Goal: Task Accomplishment & Management: Use online tool/utility

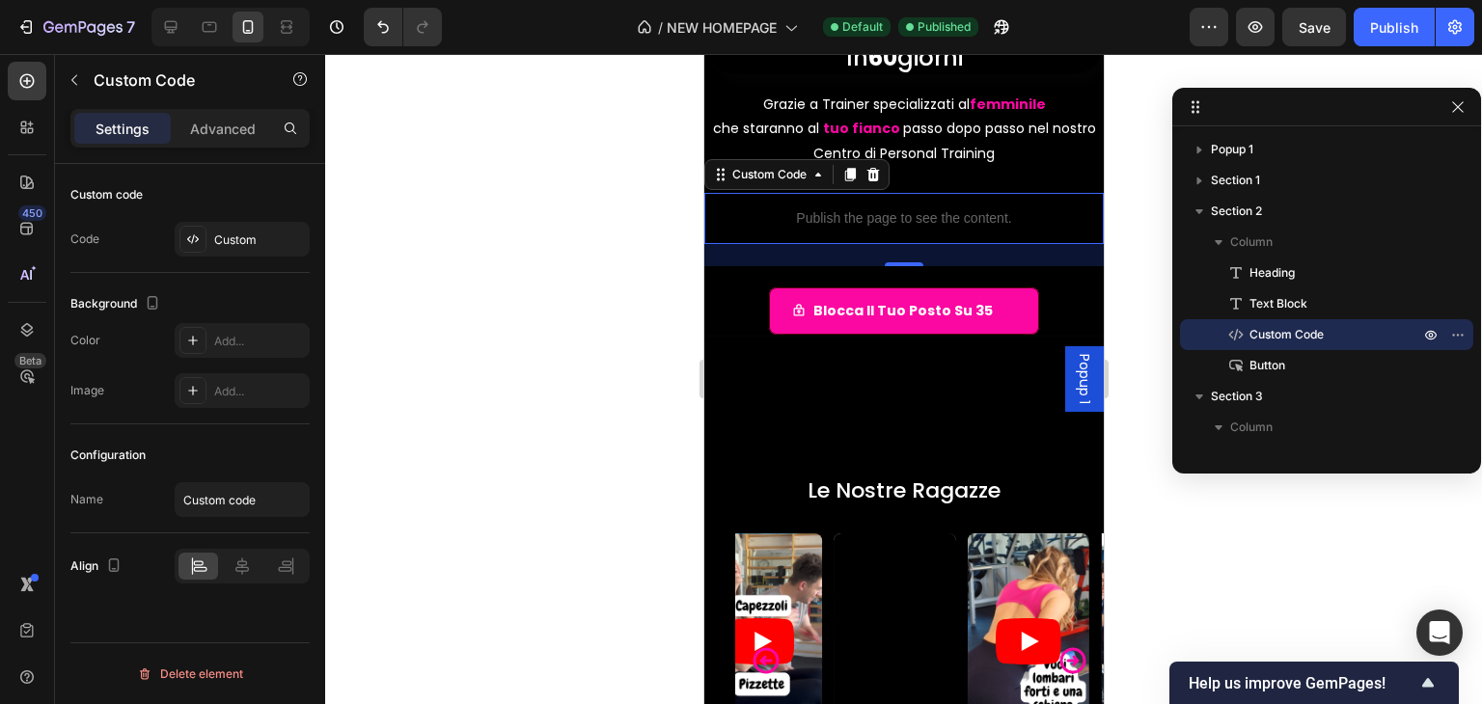
scroll to position [96, 0]
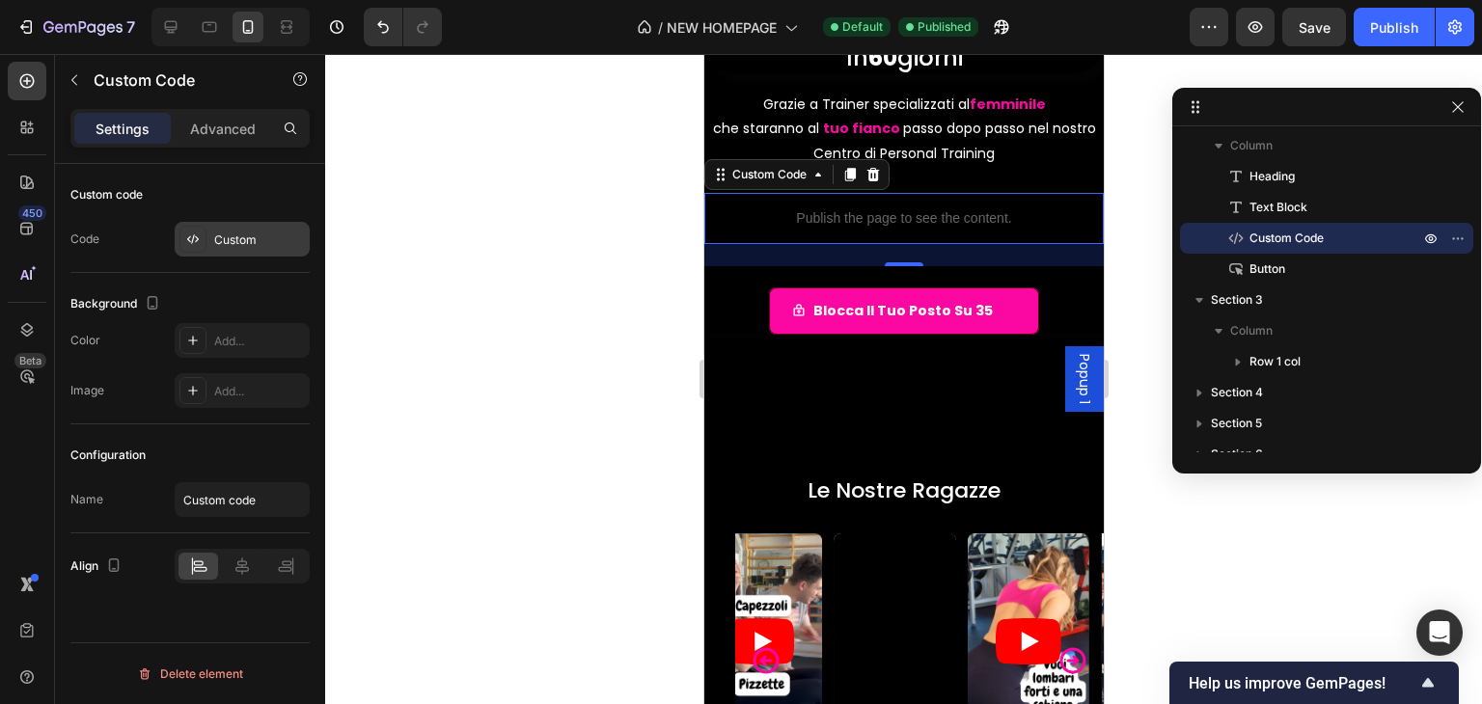
click at [218, 235] on div "Custom" at bounding box center [259, 240] width 91 height 17
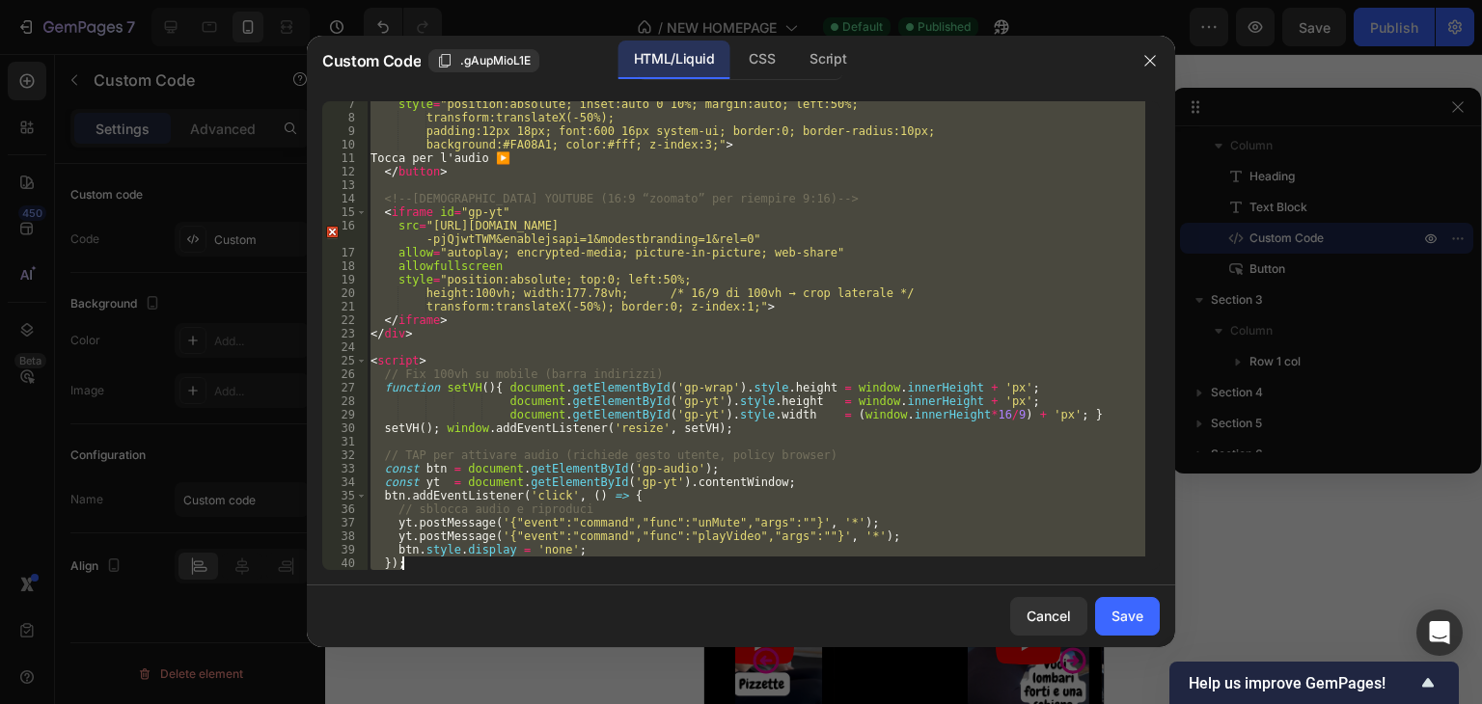
scroll to position [112, 0]
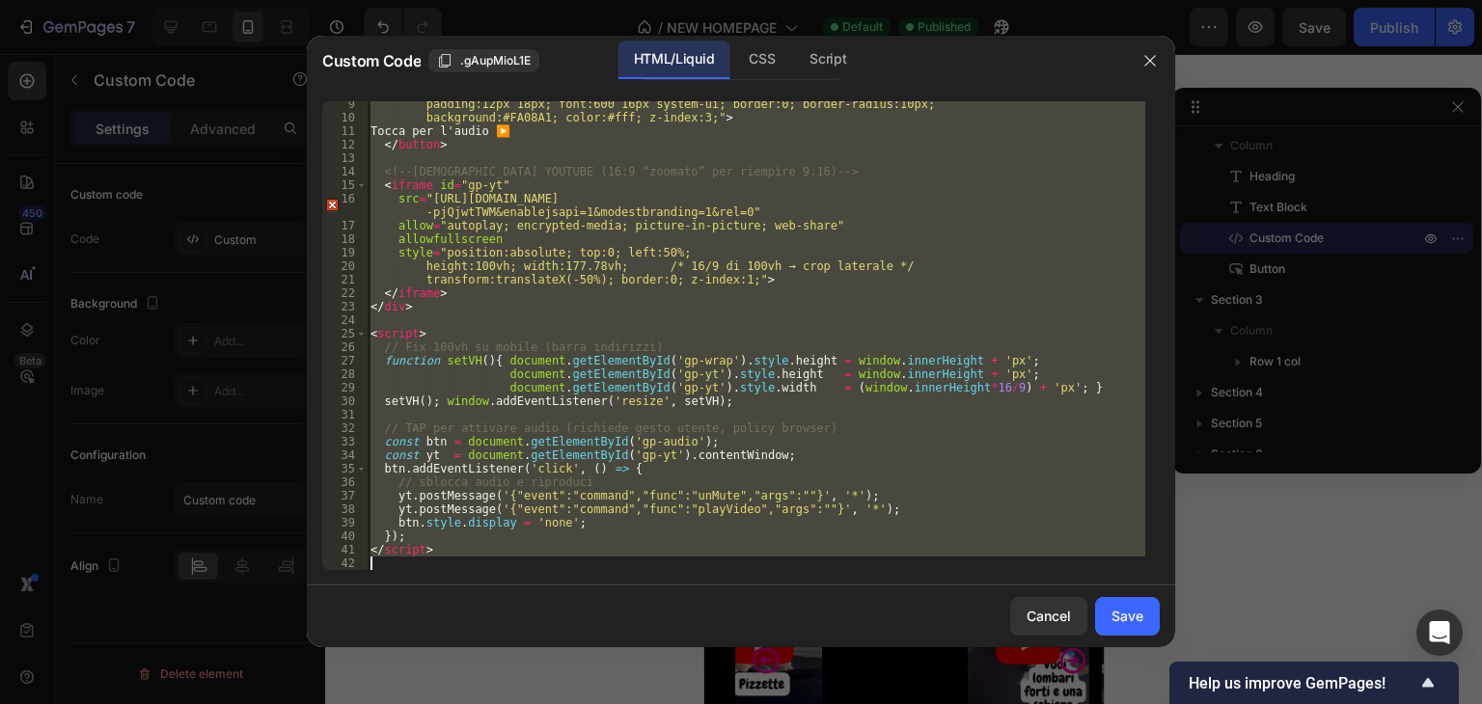
drag, startPoint x: 370, startPoint y: 105, endPoint x: 993, endPoint y: 749, distance: 895.2
click at [993, 0] on html "7 / NEW HOMEPAGE Default Published Preview Save Publish 450 Beta Sections(18) E…" at bounding box center [741, 0] width 1482 height 0
type textarea "</script>"
paste textarea
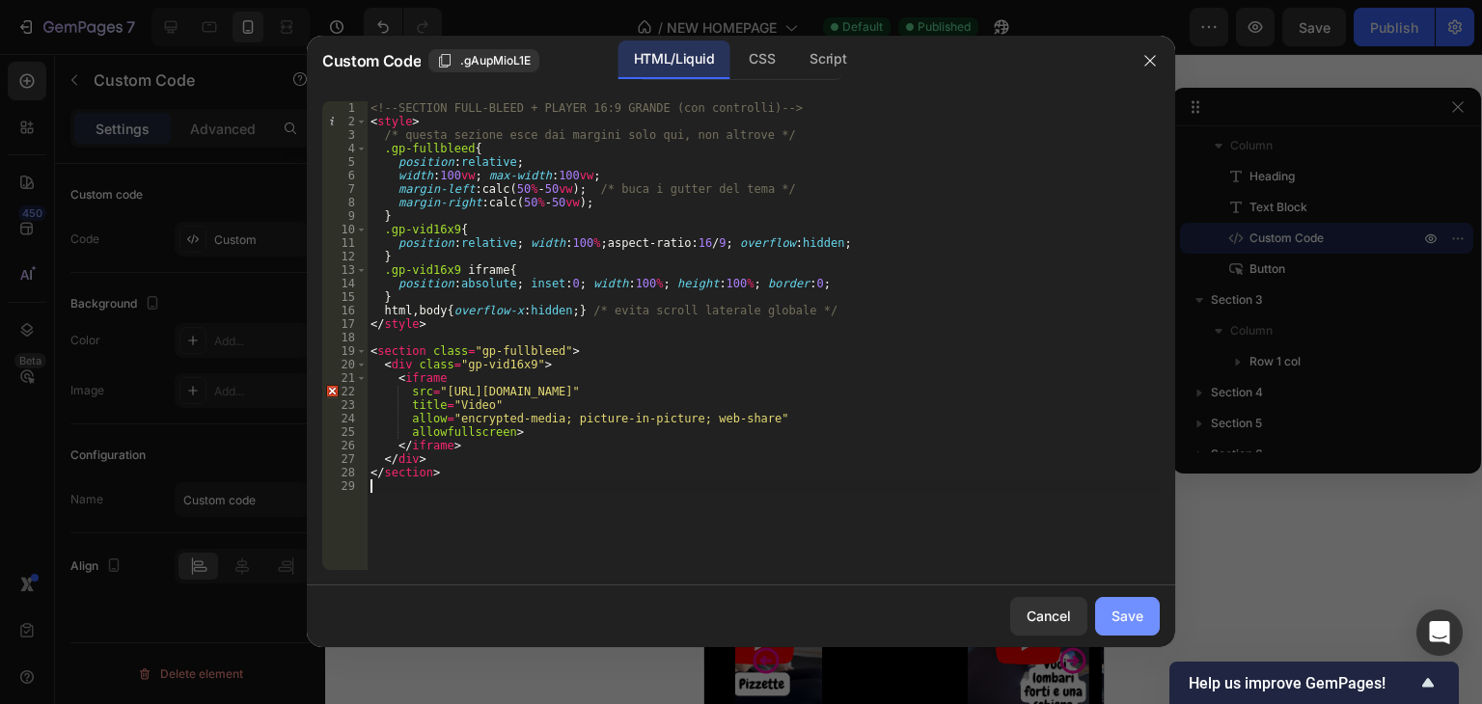
click at [1129, 622] on div "Save" at bounding box center [1127, 616] width 32 height 20
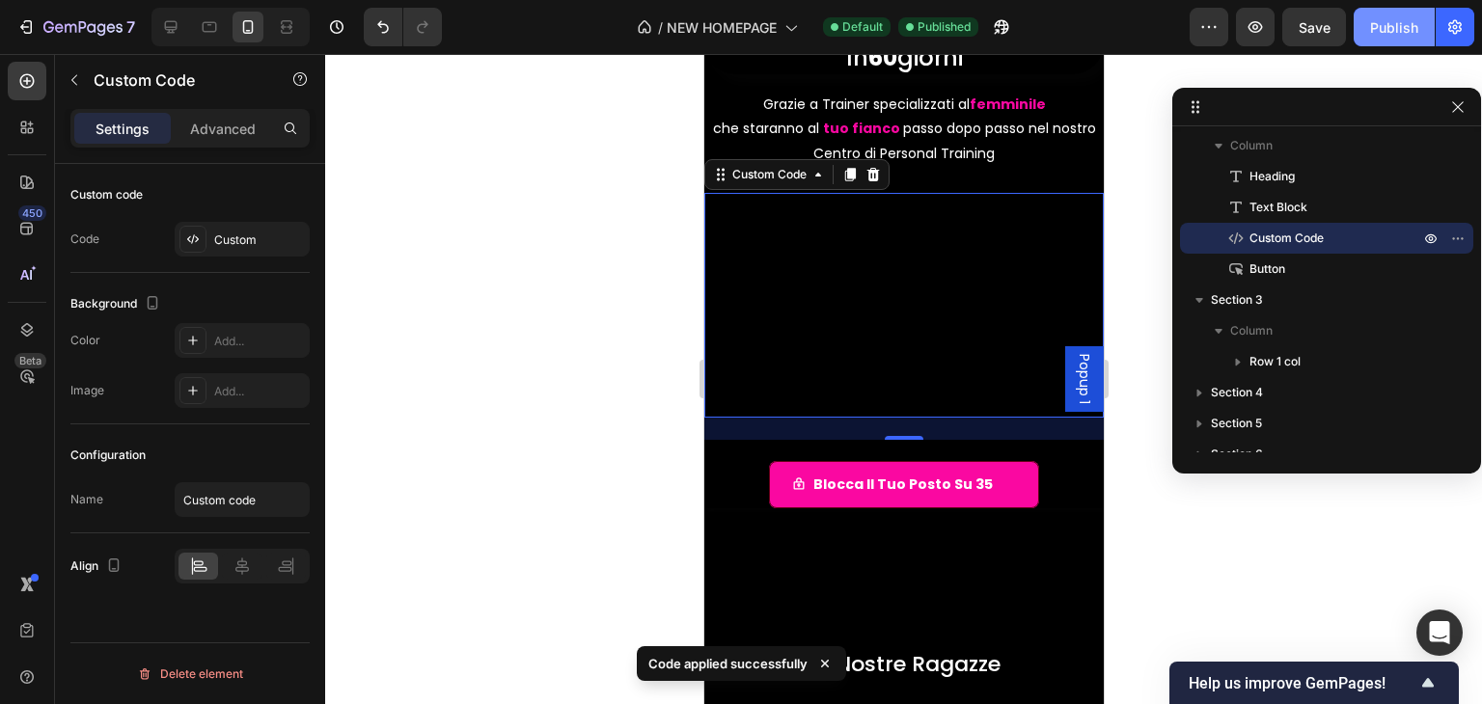
click at [1399, 34] on div "Publish" at bounding box center [1394, 27] width 48 height 20
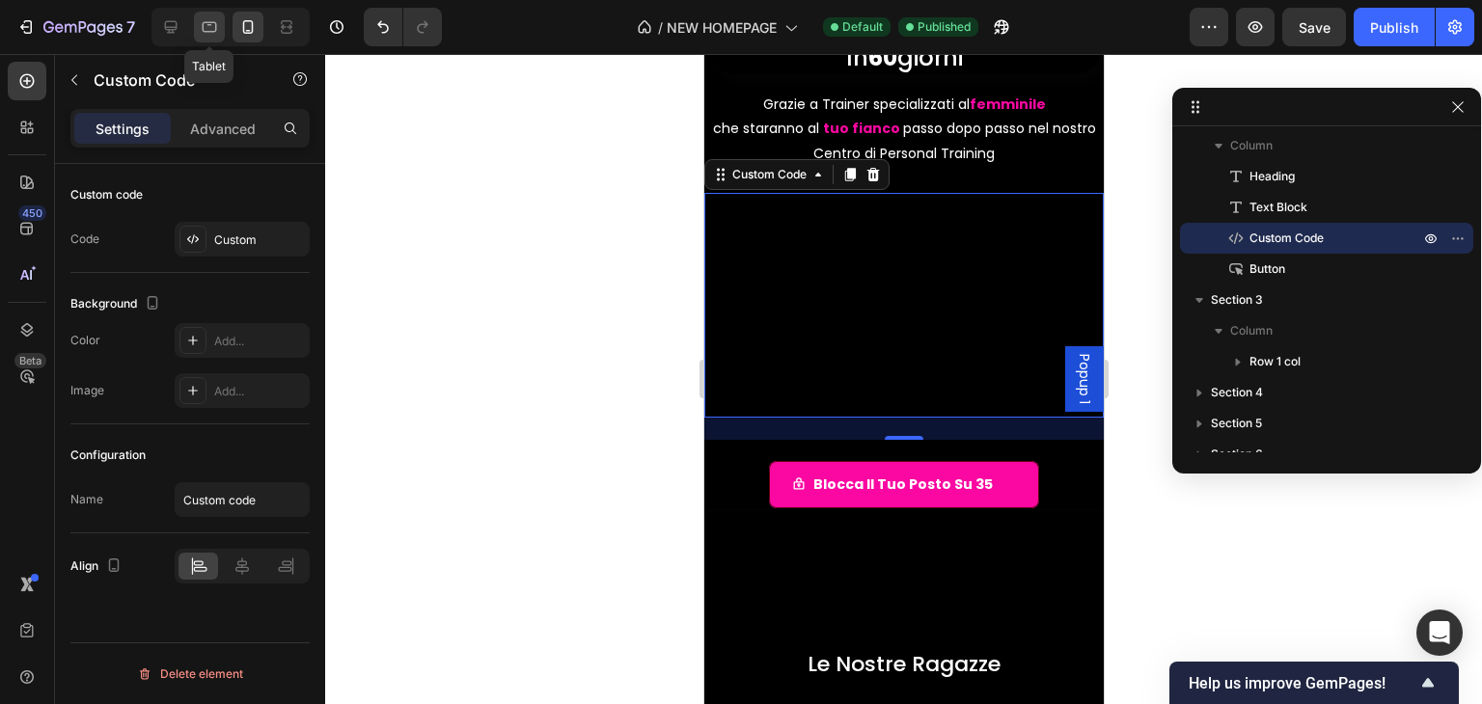
click at [194, 27] on div at bounding box center [209, 27] width 31 height 31
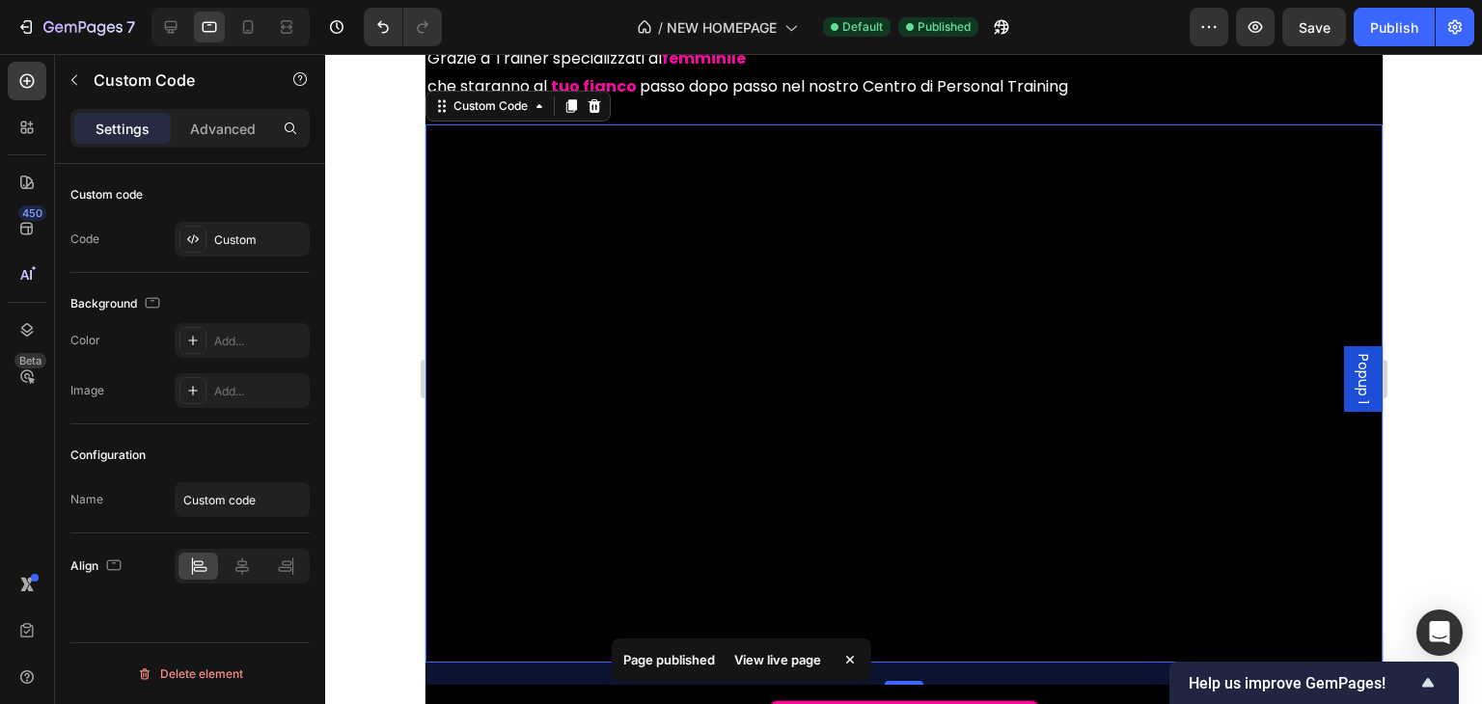
scroll to position [414, 0]
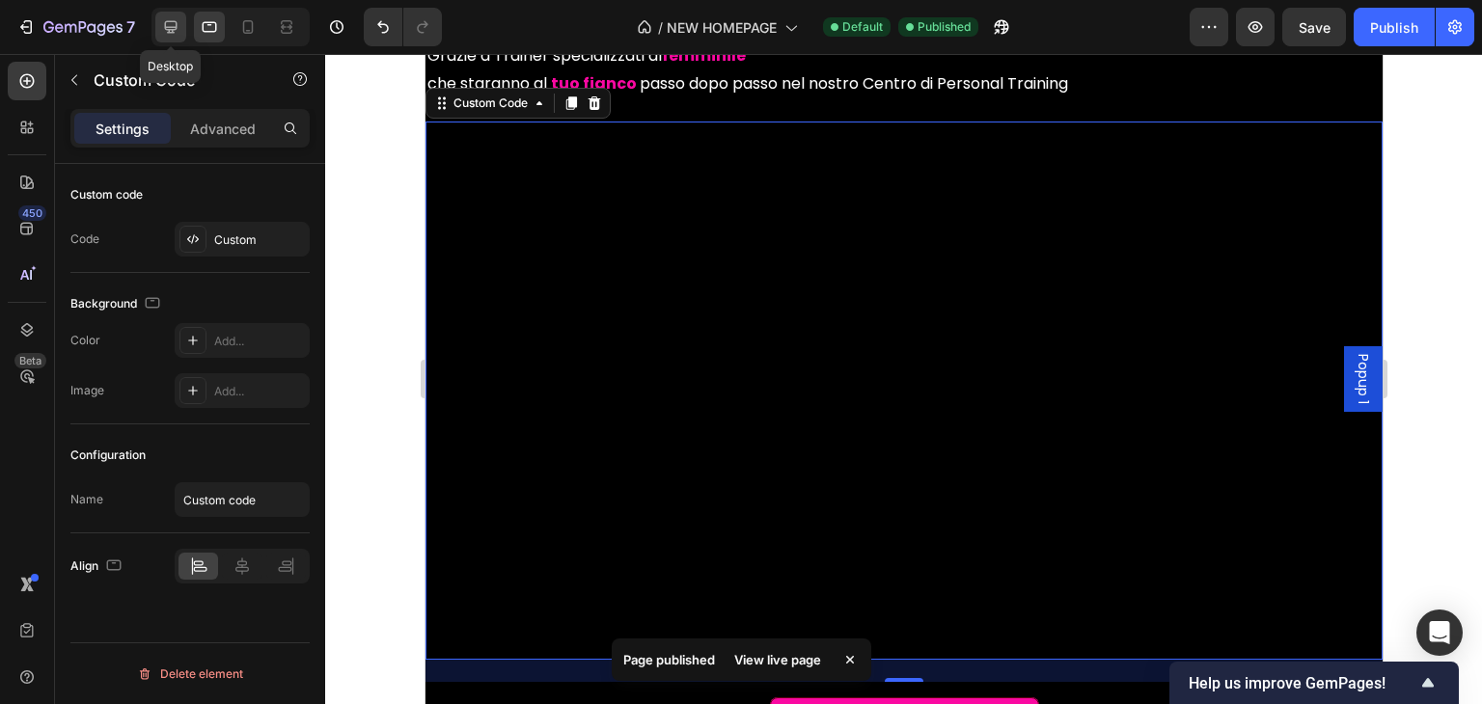
click at [166, 28] on icon at bounding box center [171, 27] width 13 height 13
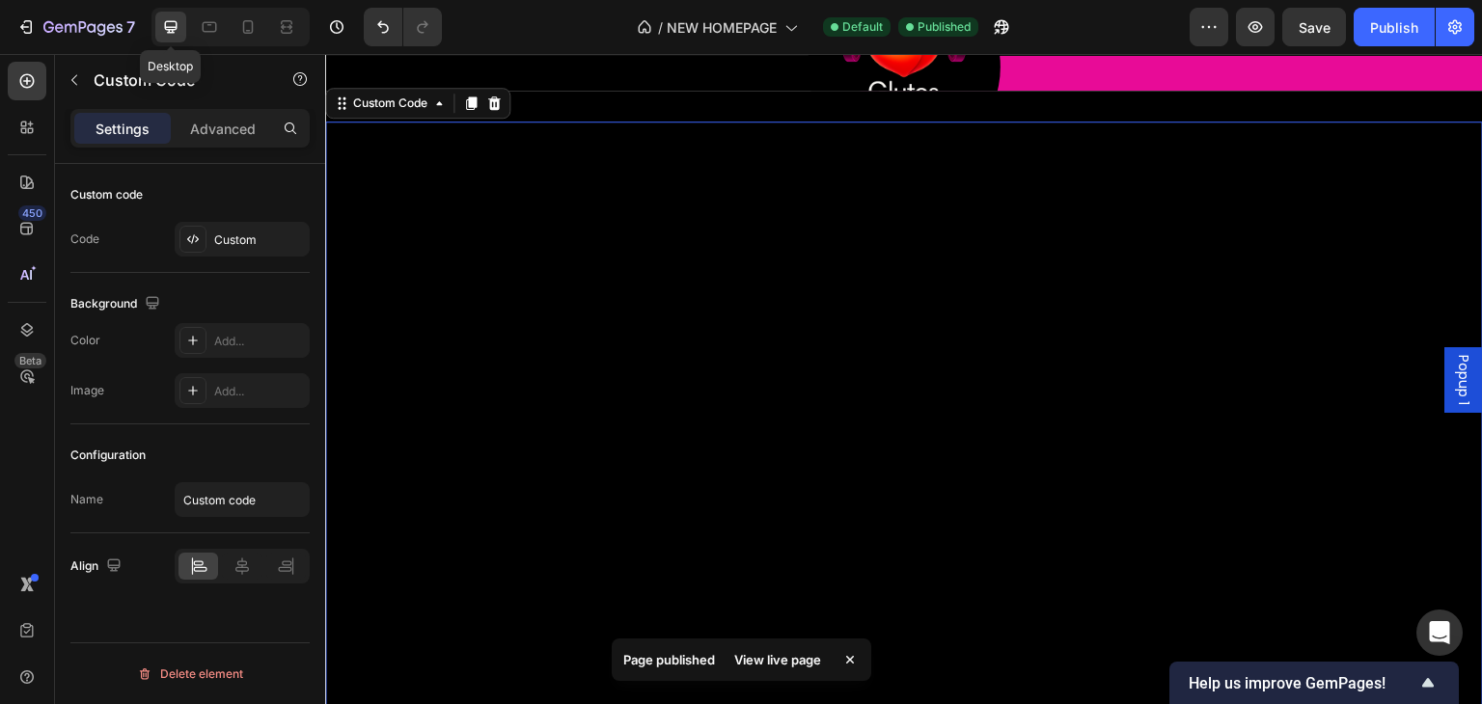
scroll to position [162, 0]
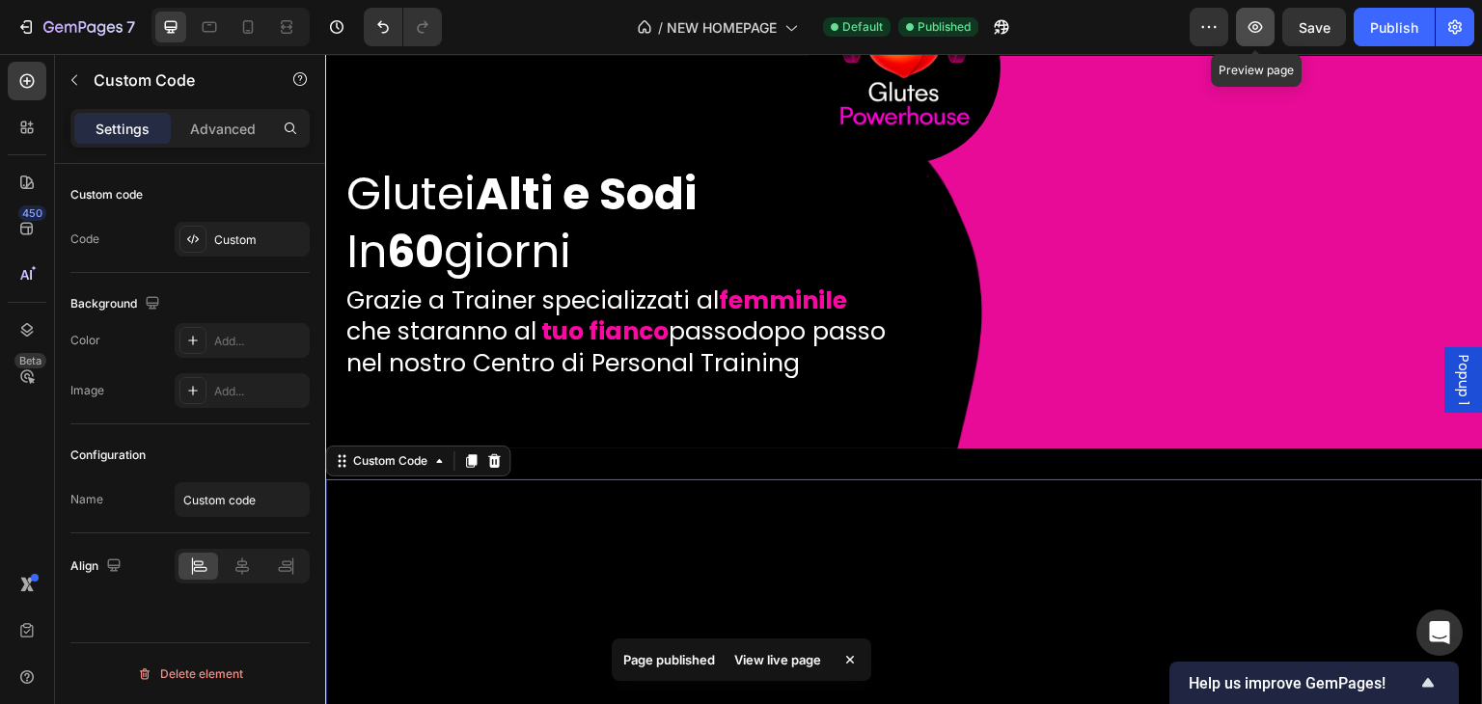
click at [1249, 29] on icon "button" at bounding box center [1255, 26] width 19 height 19
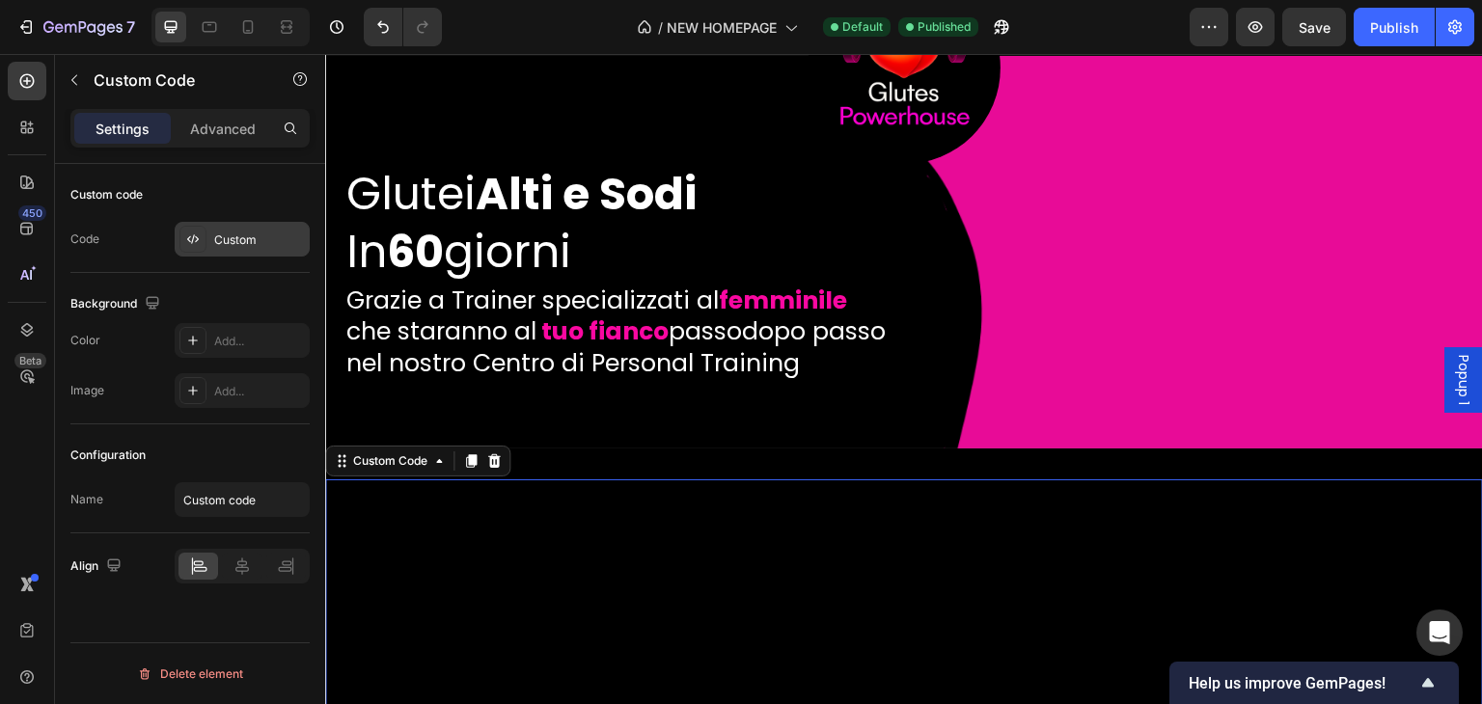
click at [233, 252] on div "Custom" at bounding box center [242, 239] width 135 height 35
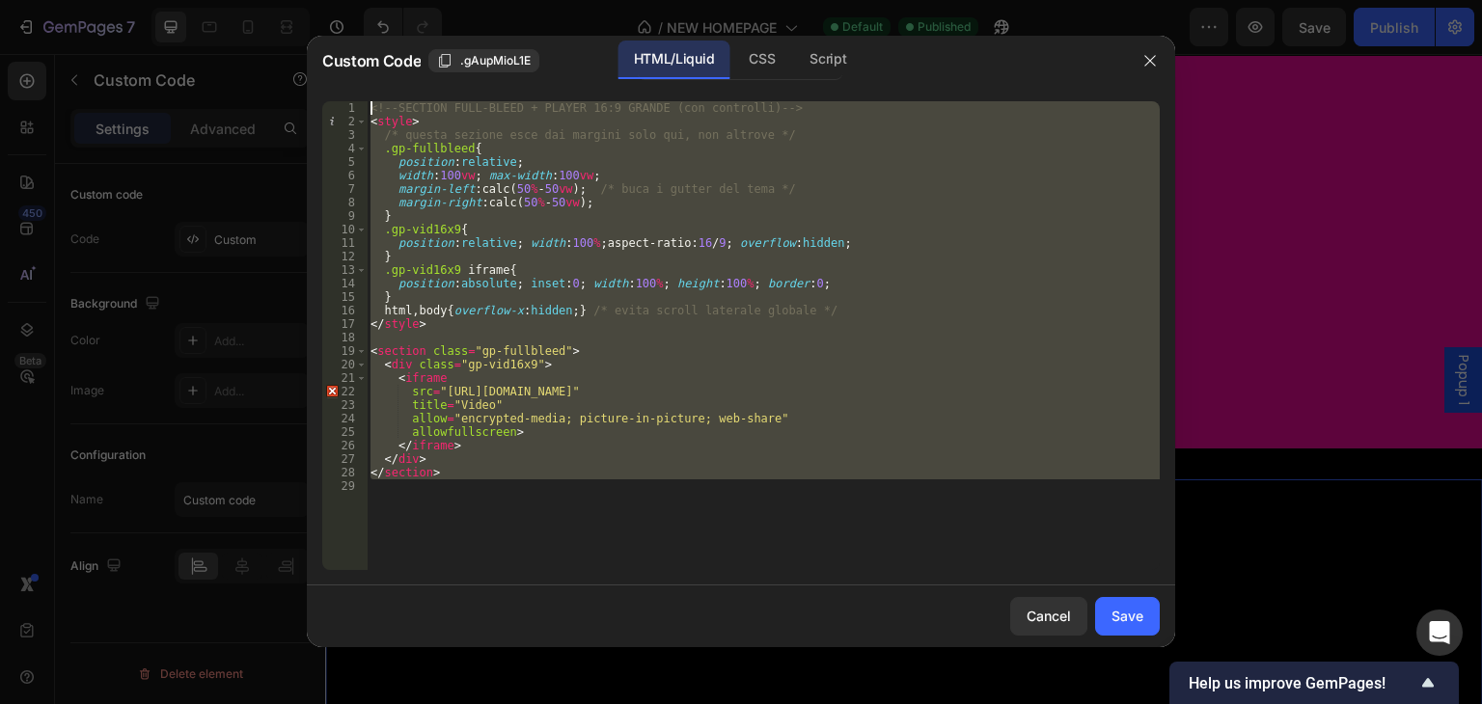
drag, startPoint x: 576, startPoint y: 498, endPoint x: 363, endPoint y: 93, distance: 457.9
click at [363, 93] on div "1 2 3 4 5 6 7 8 9 10 11 12 13 14 15 16 17 18 19 20 21 22 23 24 25 26 27 28 29 <…" at bounding box center [741, 336] width 868 height 500
type textarea "<!-- SECTION FULL-BLEED + PLAYER 16:9 GRANDE (con controlli) --> <style>"
paste textarea
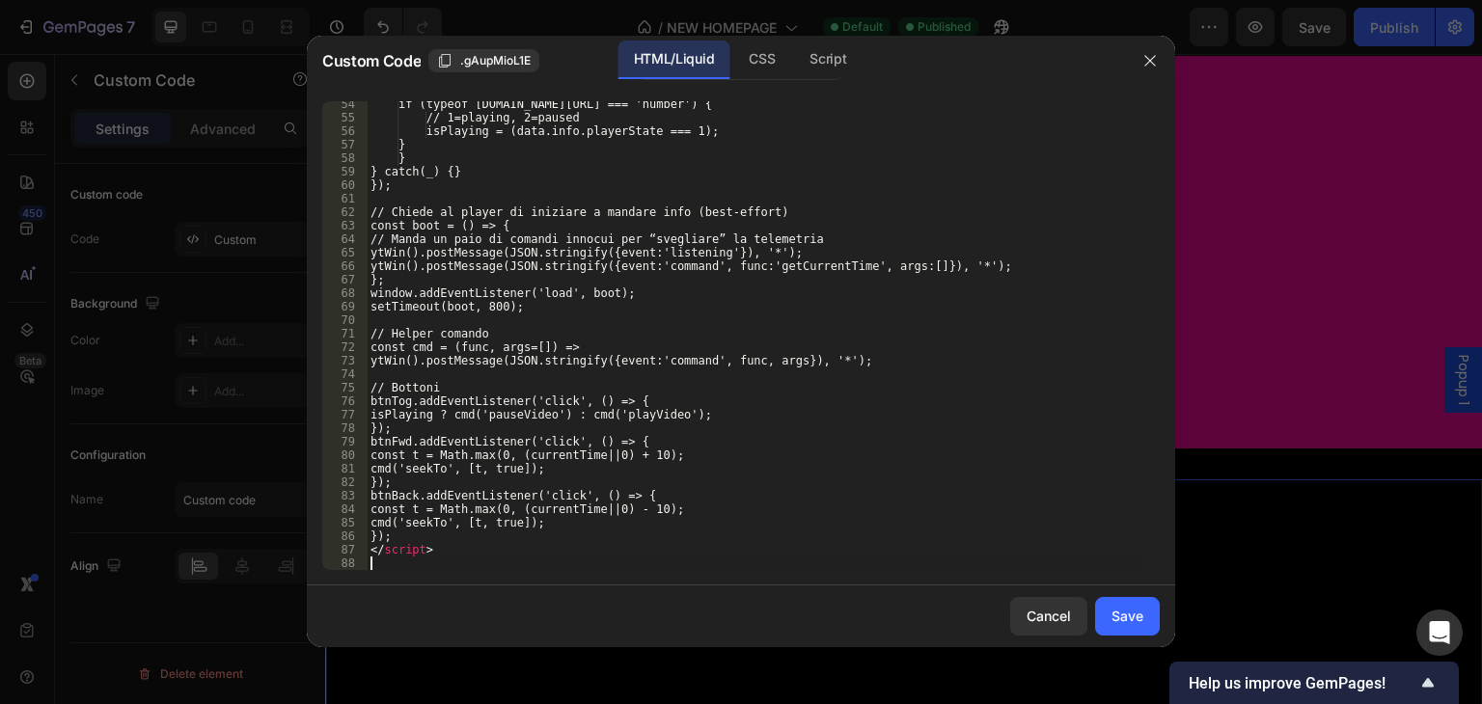
scroll to position [733, 0]
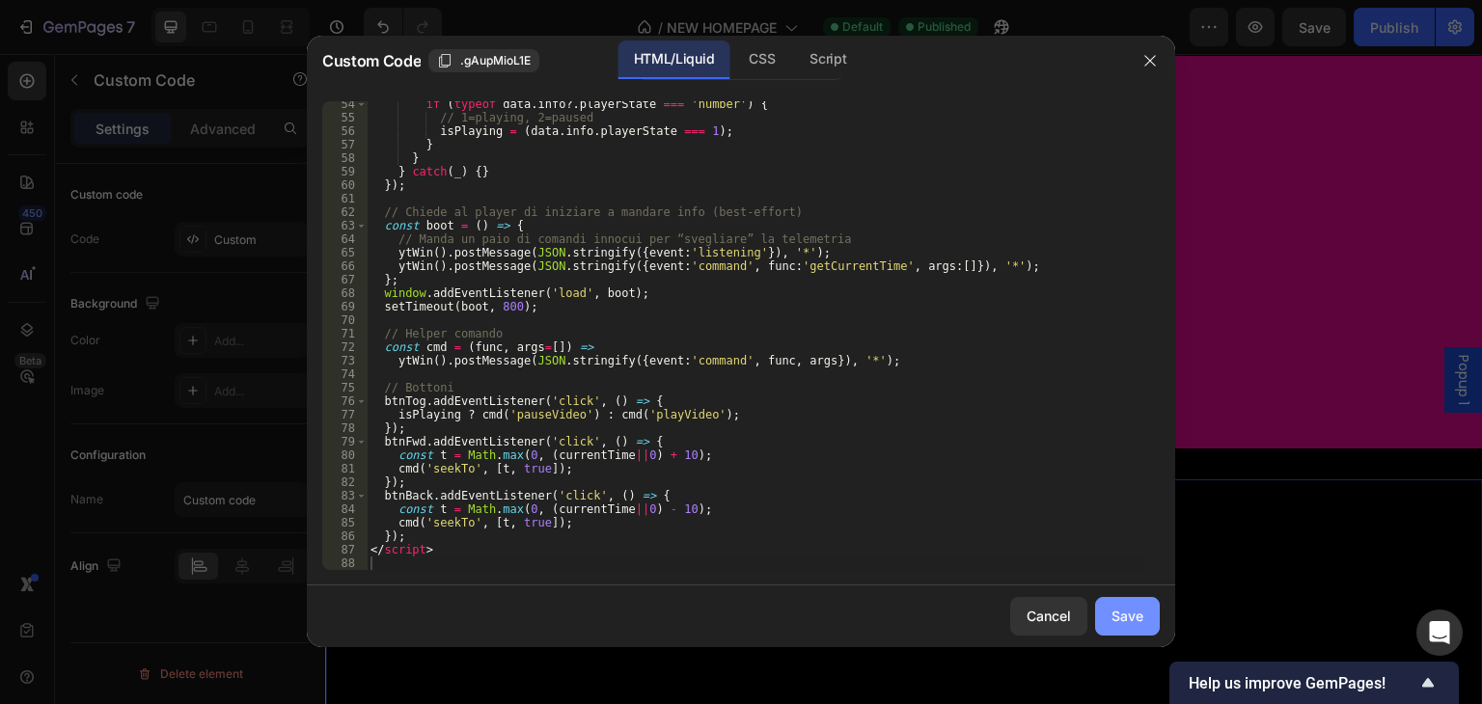
click at [1153, 620] on button "Save" at bounding box center [1127, 616] width 65 height 39
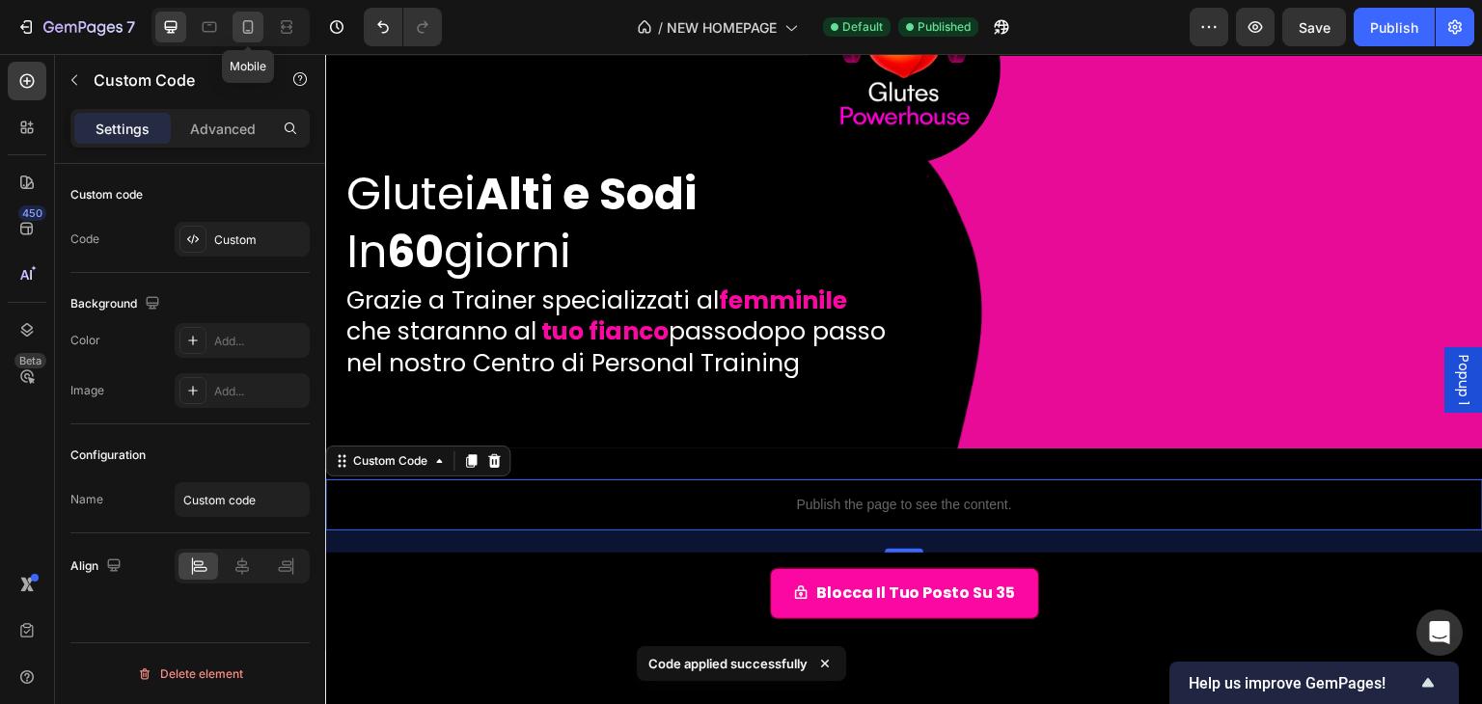
click at [245, 34] on icon at bounding box center [247, 26] width 19 height 19
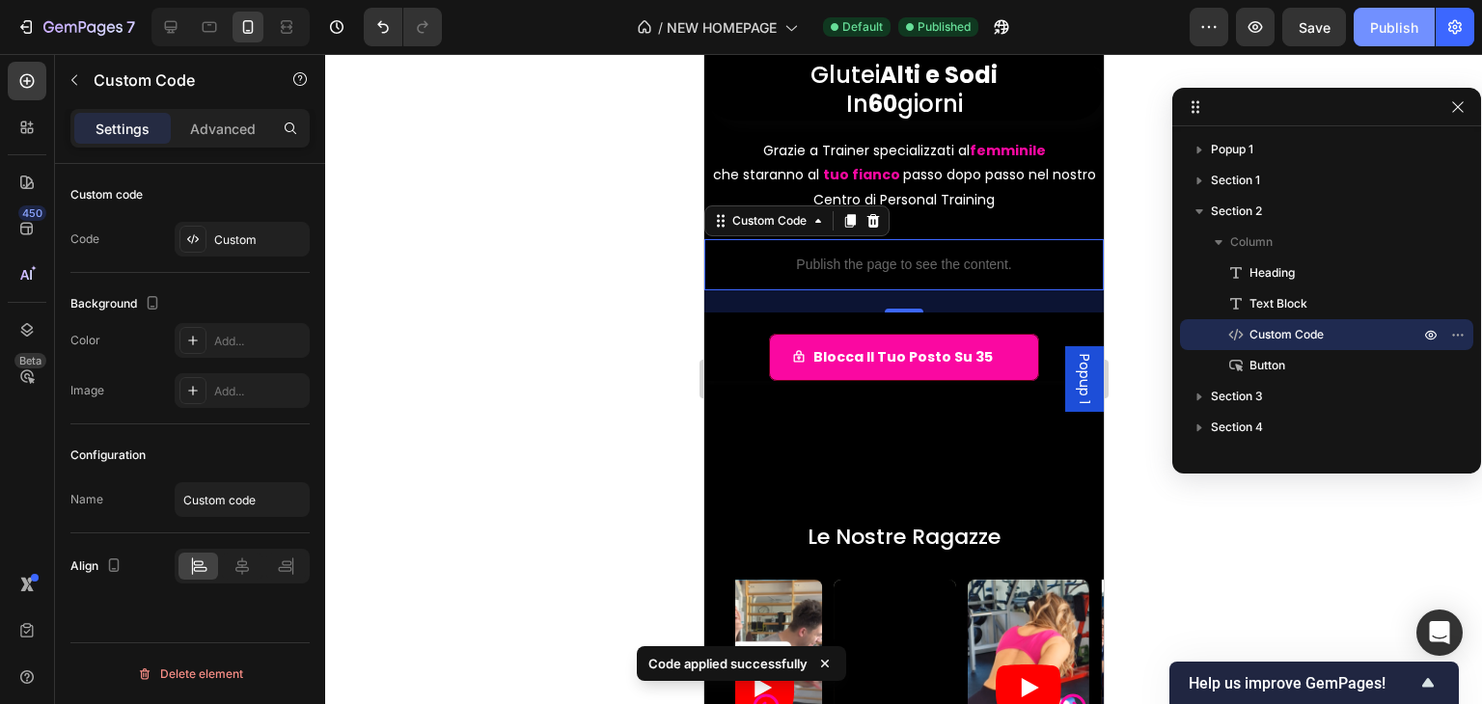
click at [1358, 14] on button "Publish" at bounding box center [1394, 27] width 81 height 39
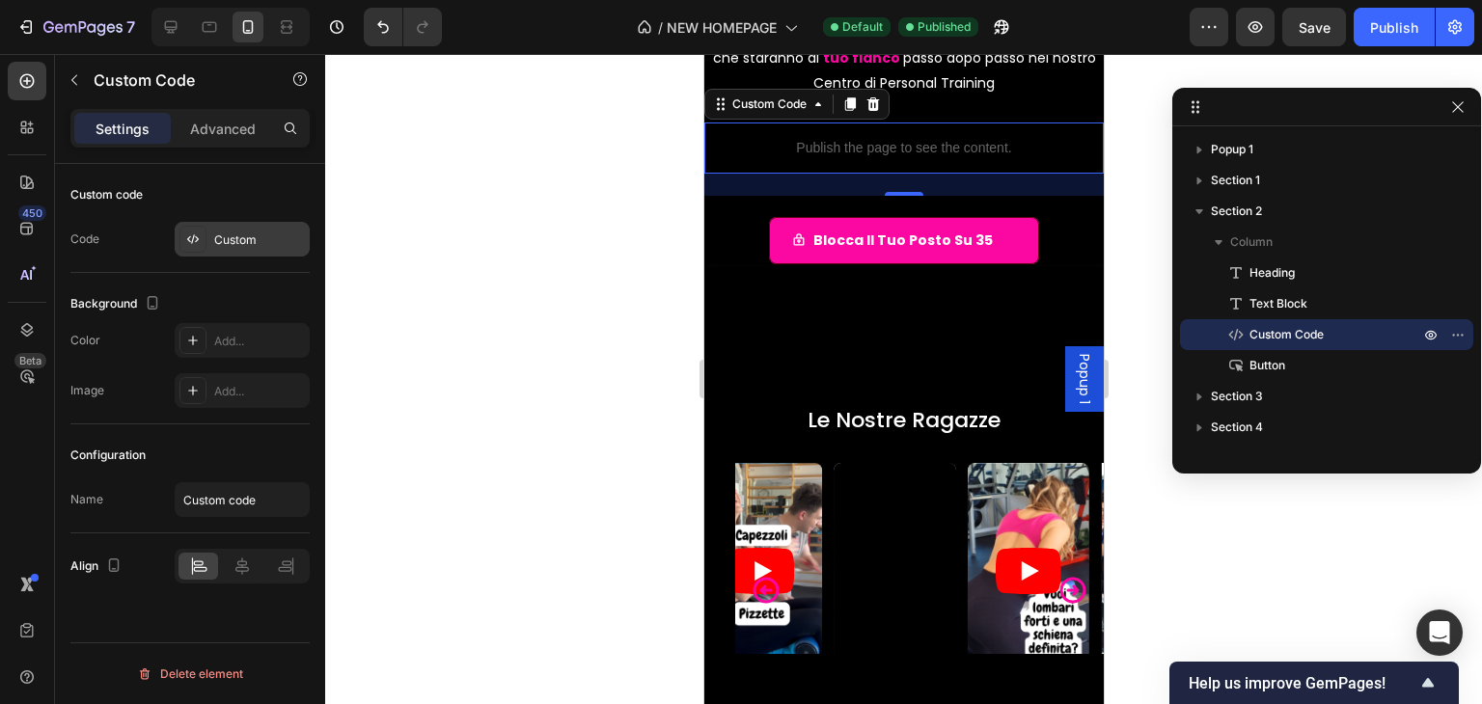
click at [223, 241] on div "Custom" at bounding box center [259, 240] width 91 height 17
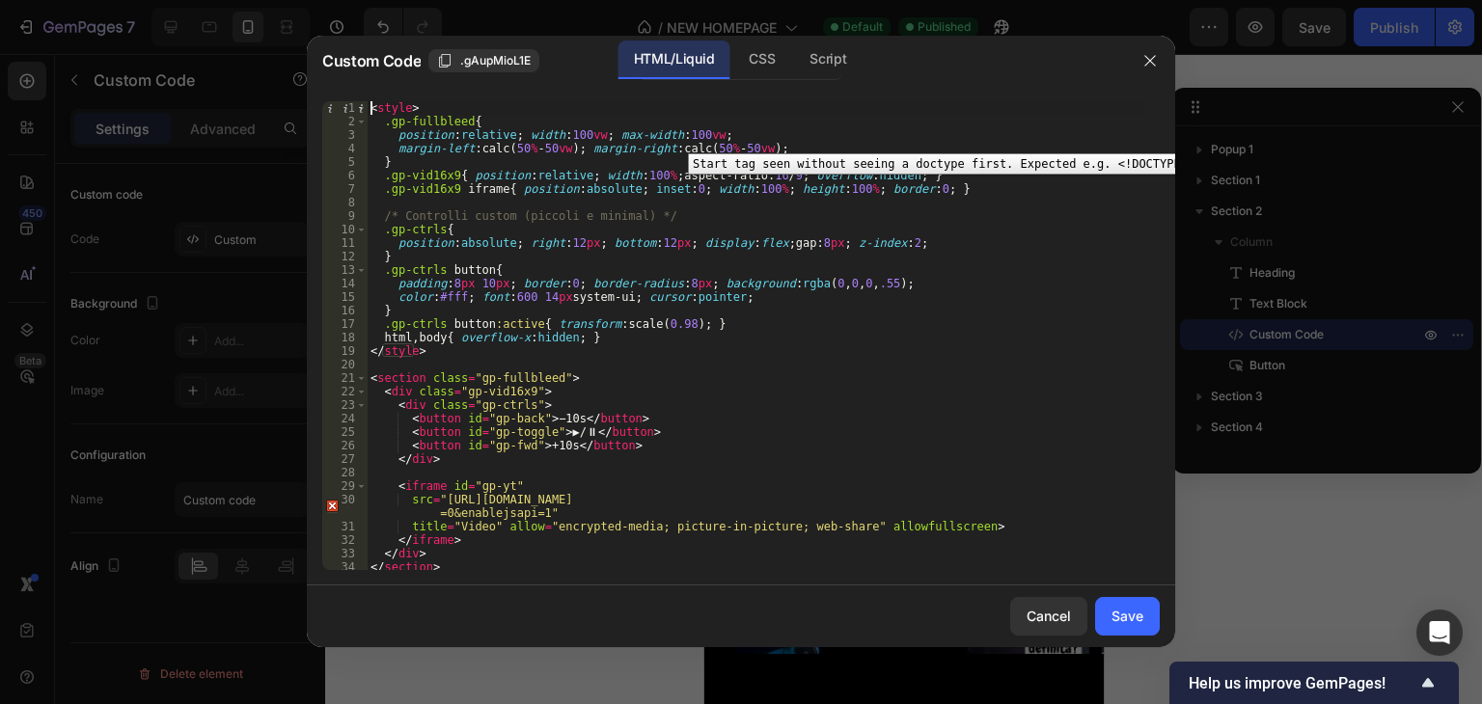
click at [367, 103] on div "1" at bounding box center [344, 108] width 45 height 14
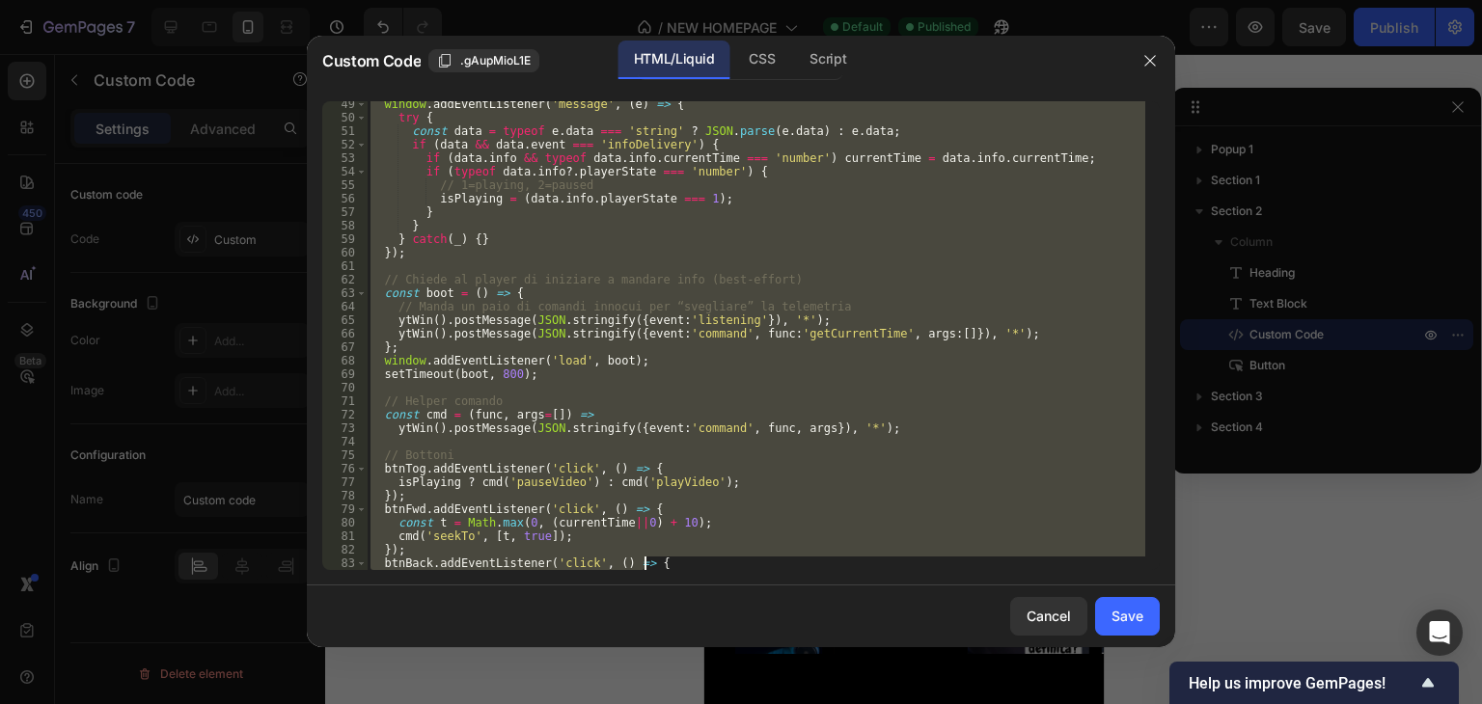
scroll to position [490, 0]
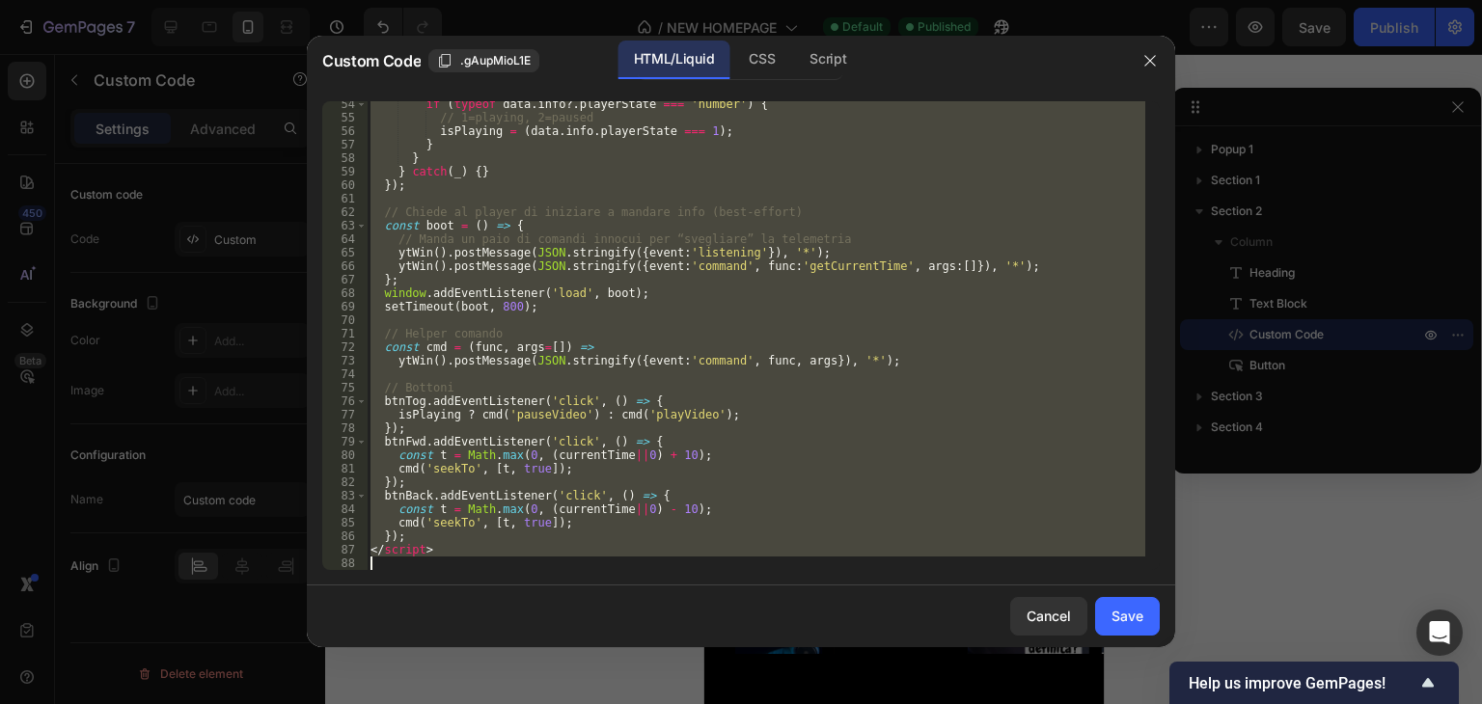
drag, startPoint x: 371, startPoint y: 104, endPoint x: 953, endPoint y: 749, distance: 868.3
click at [953, 0] on html "7 / NEW HOMEPAGE Default Published Preview Save Publish 450 Beta Sections(18) E…" at bounding box center [741, 0] width 1482 height 0
type textarea "</script>"
paste textarea
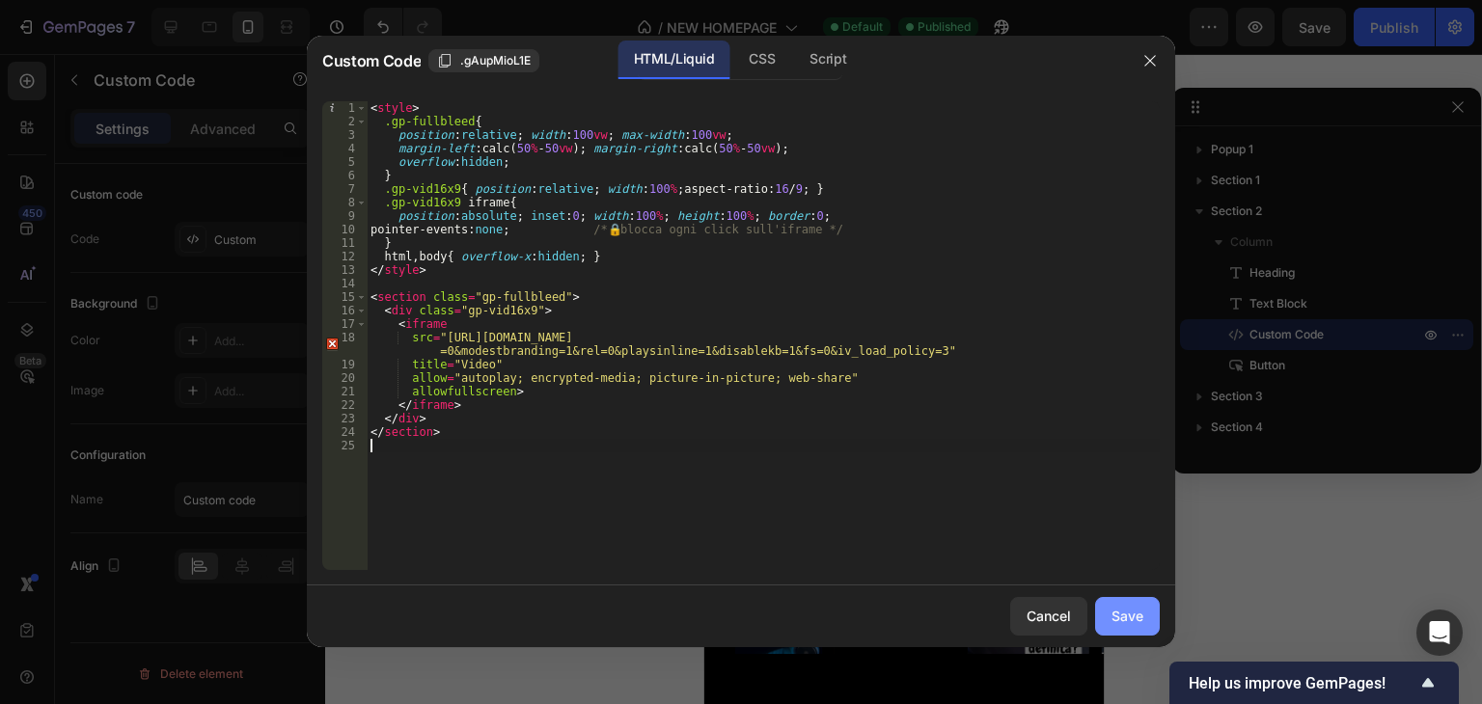
click at [1135, 602] on button "Save" at bounding box center [1127, 616] width 65 height 39
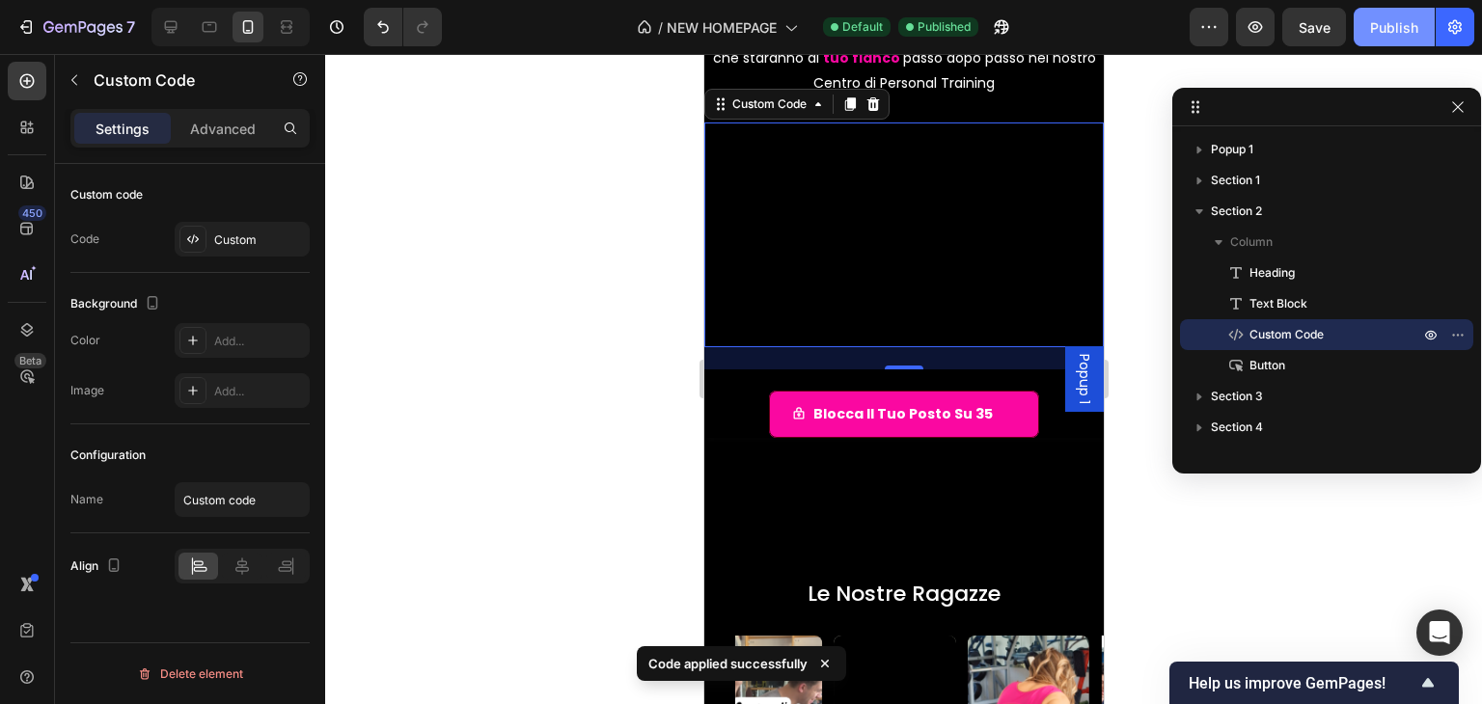
click at [1359, 25] on button "Publish" at bounding box center [1394, 27] width 81 height 39
click at [838, 240] on div at bounding box center [902, 235] width 399 height 225
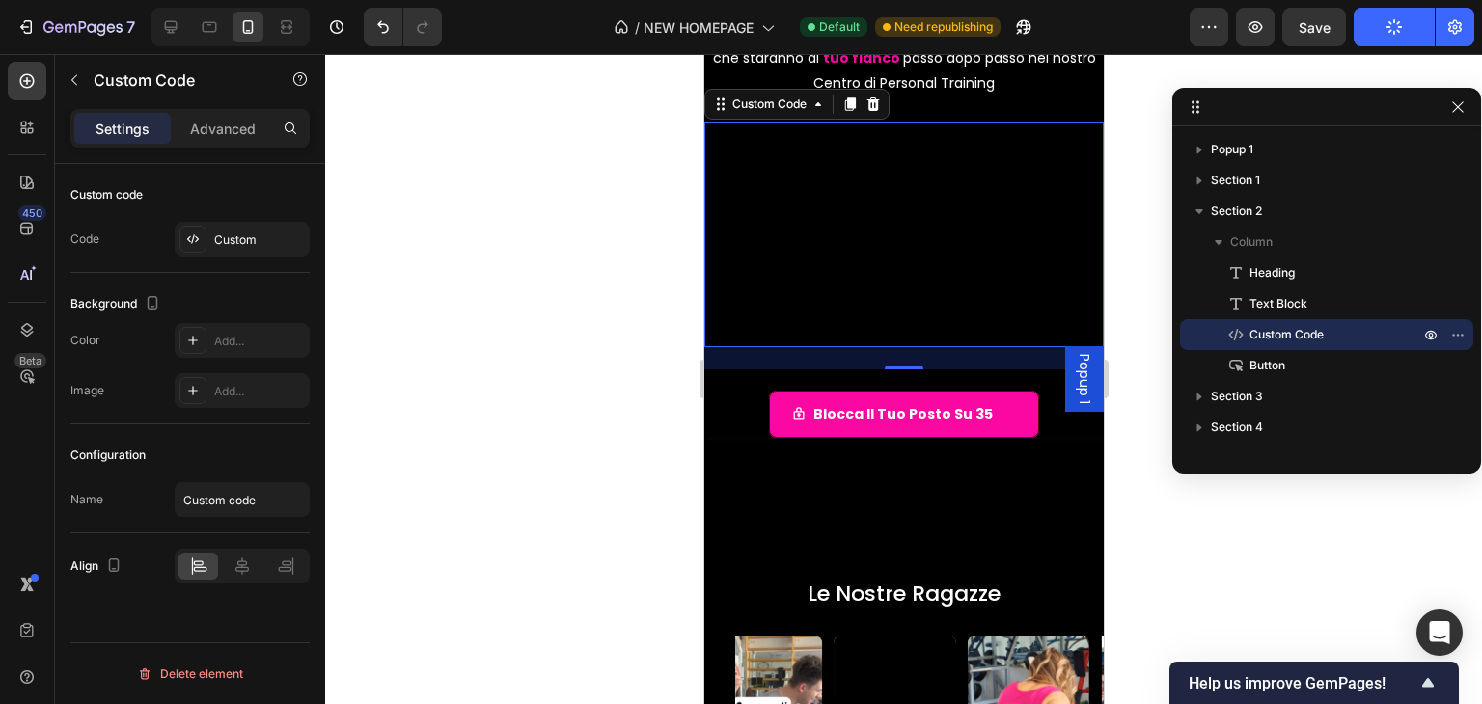
click at [904, 249] on div at bounding box center [902, 235] width 399 height 225
click at [904, 252] on div at bounding box center [902, 235] width 399 height 225
click at [226, 240] on div "Custom" at bounding box center [259, 240] width 91 height 17
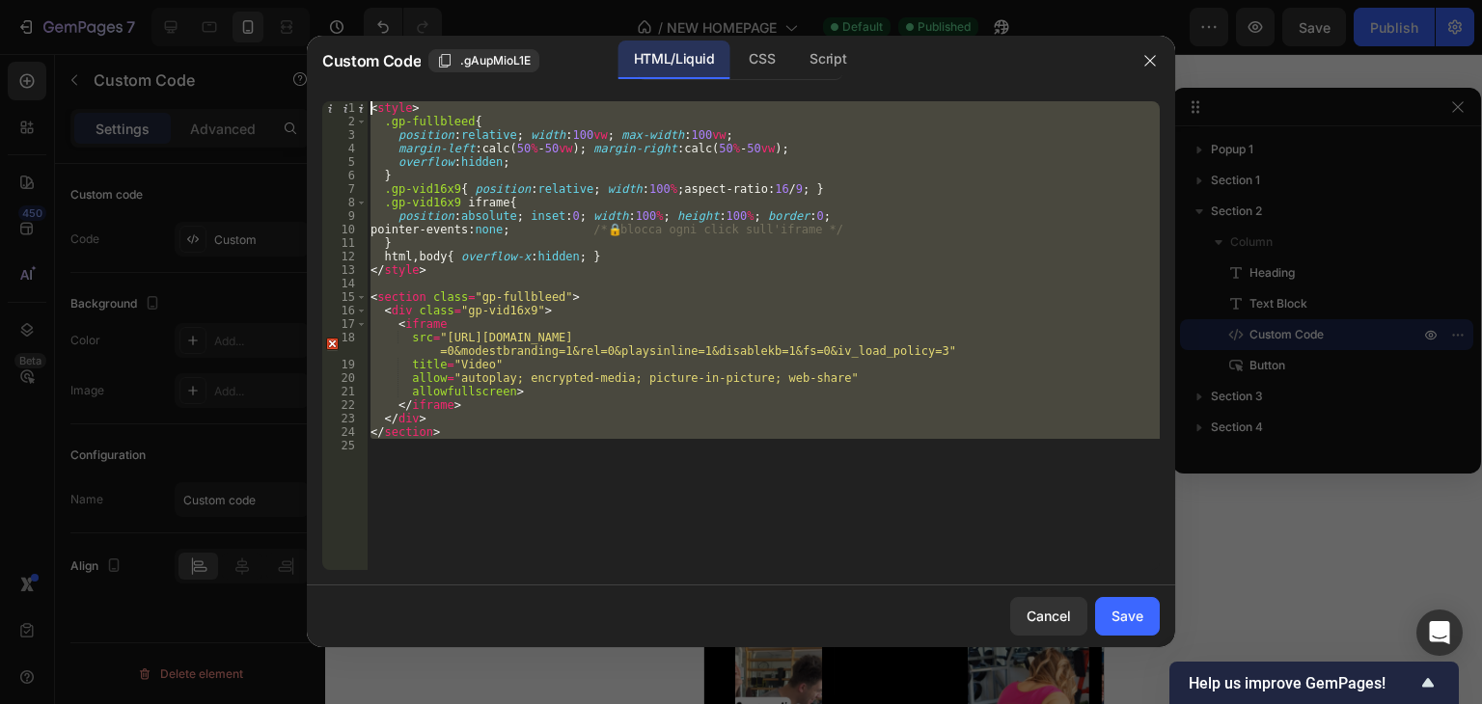
drag, startPoint x: 456, startPoint y: 442, endPoint x: 351, endPoint y: 10, distance: 444.9
click at [351, 10] on div "Custom Code .gAupMioL1E HTML/Liquid CSS Script 1 2 3 4 5 6 7 8 9 10 11 12 13 14…" at bounding box center [741, 352] width 1482 height 704
type textarea "<style> .gp-fullbleed{"
paste textarea
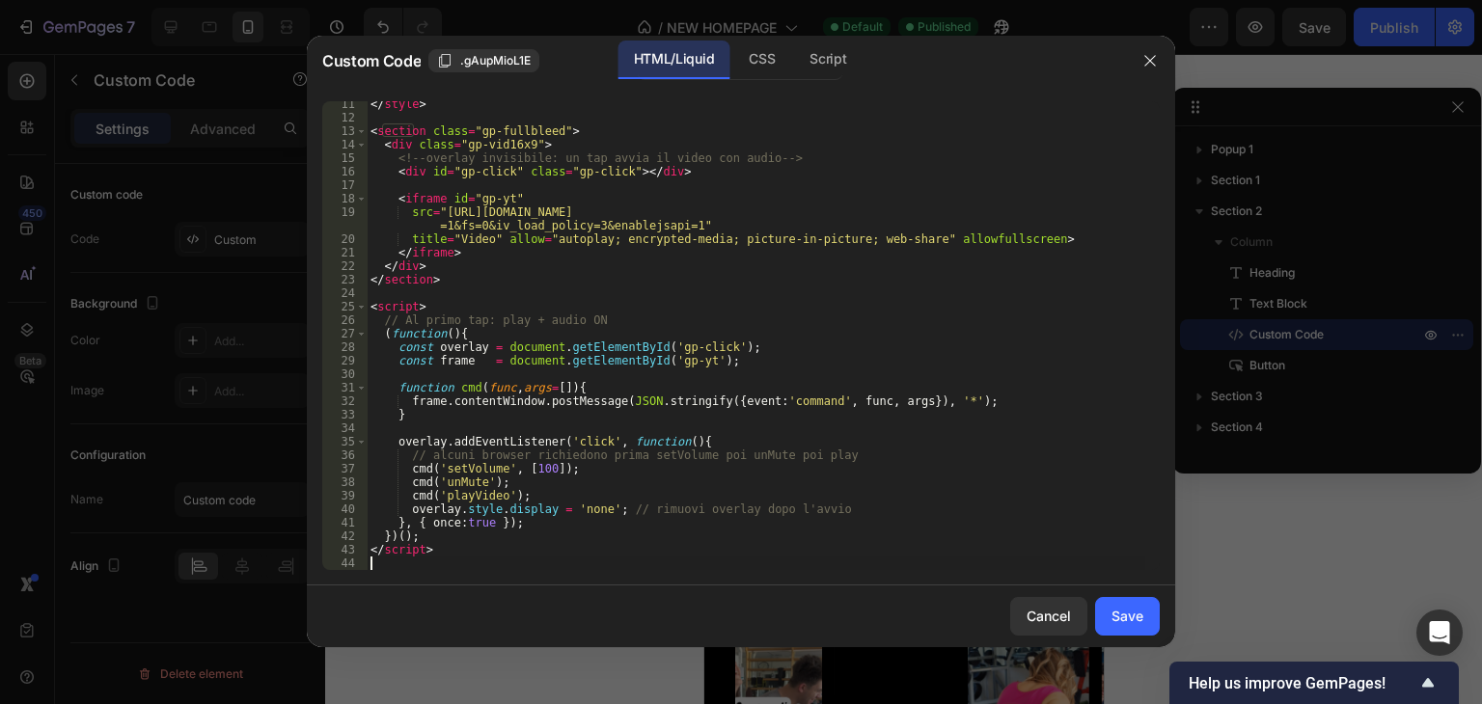
scroll to position [139, 0]
click at [1122, 606] on div "Save" at bounding box center [1127, 616] width 32 height 20
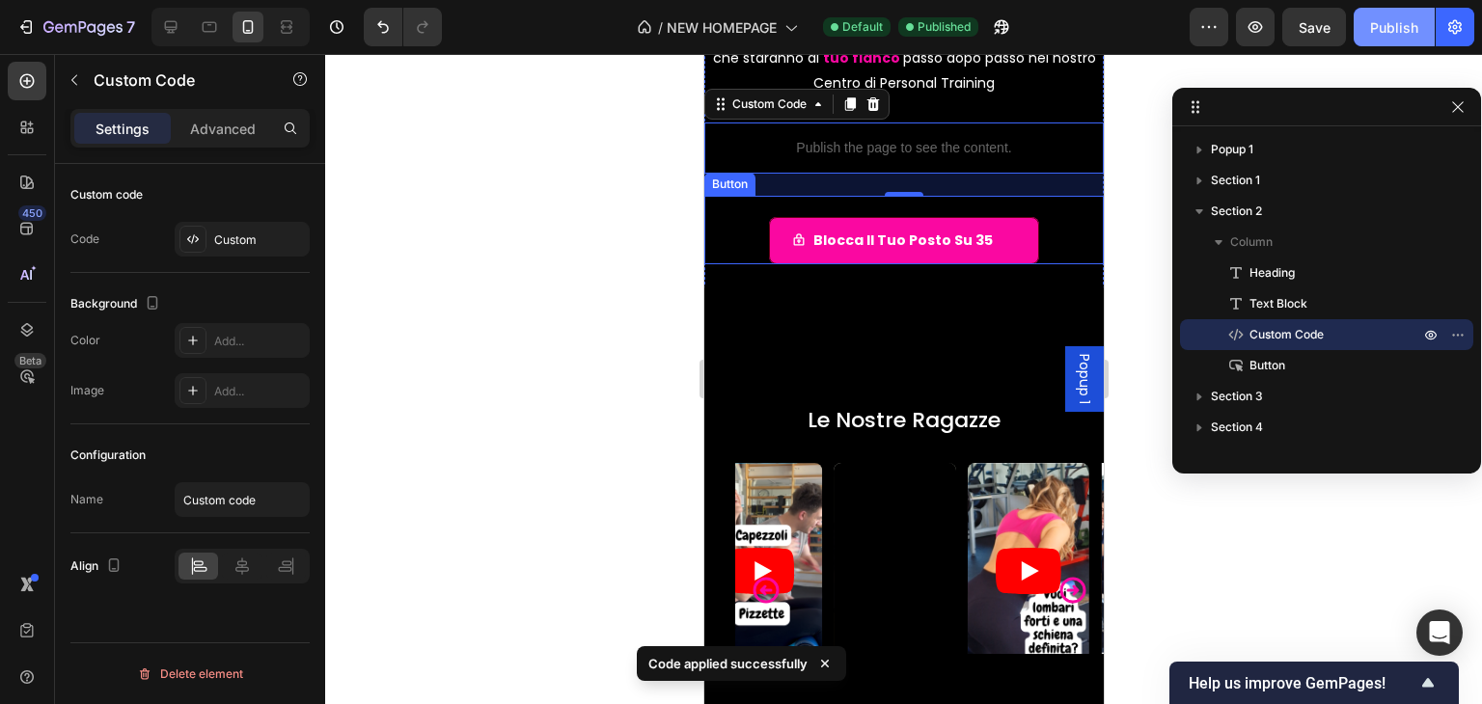
click at [1365, 38] on button "Publish" at bounding box center [1394, 27] width 81 height 39
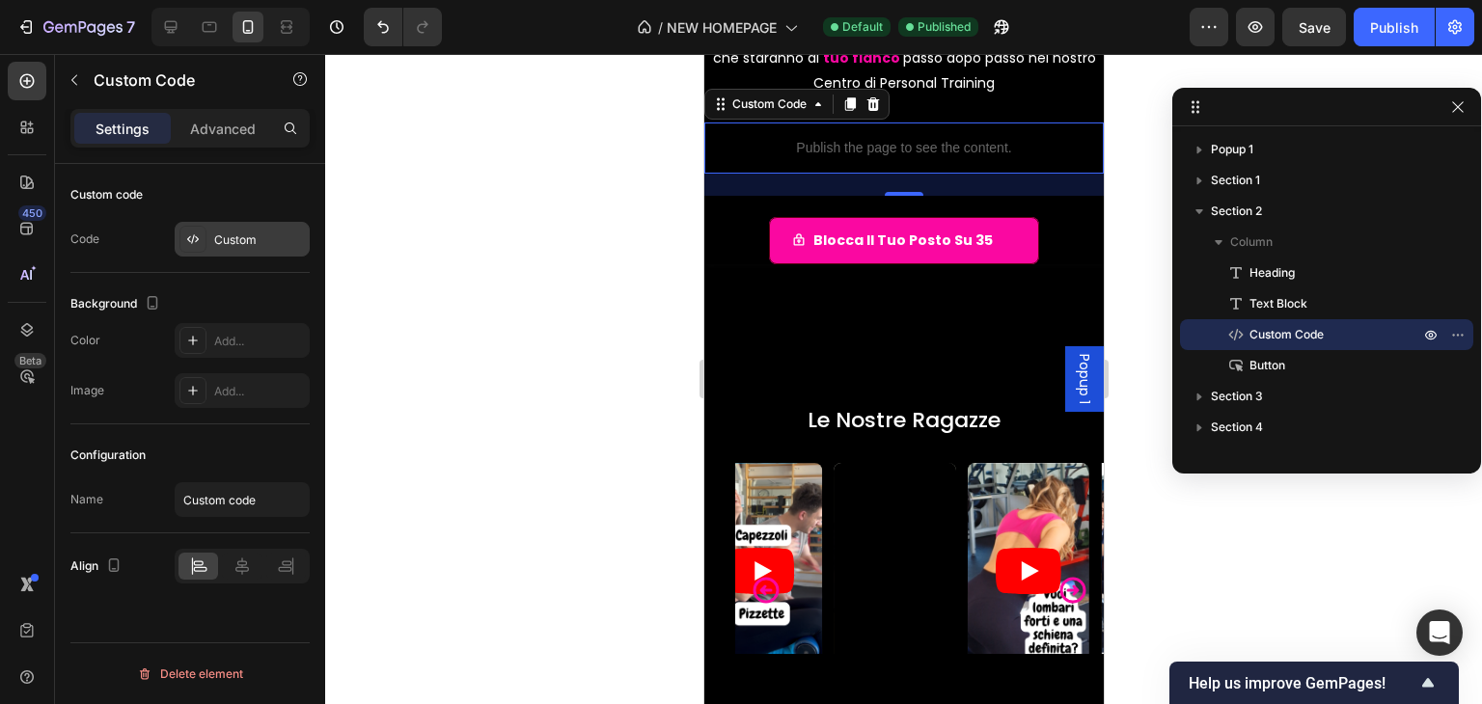
click at [238, 236] on div "Custom" at bounding box center [259, 240] width 91 height 17
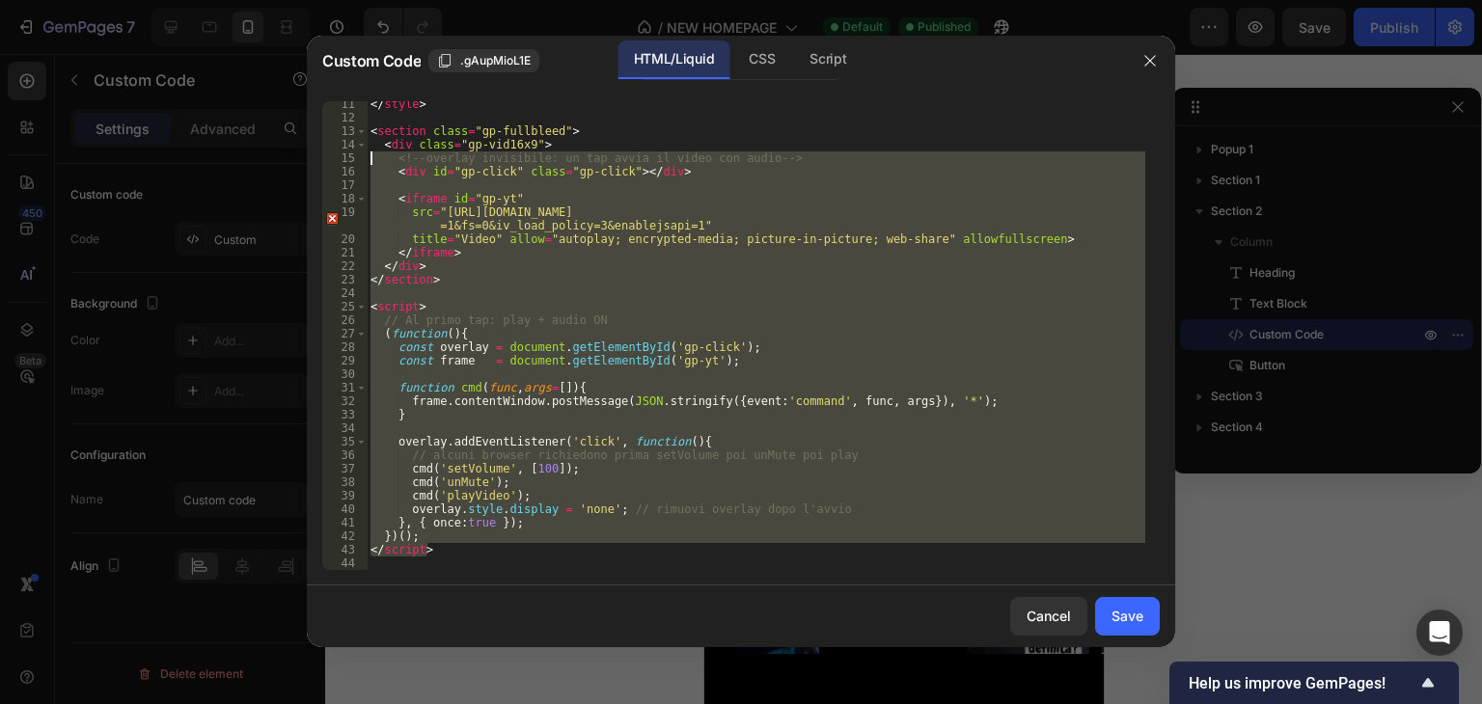
scroll to position [0, 0]
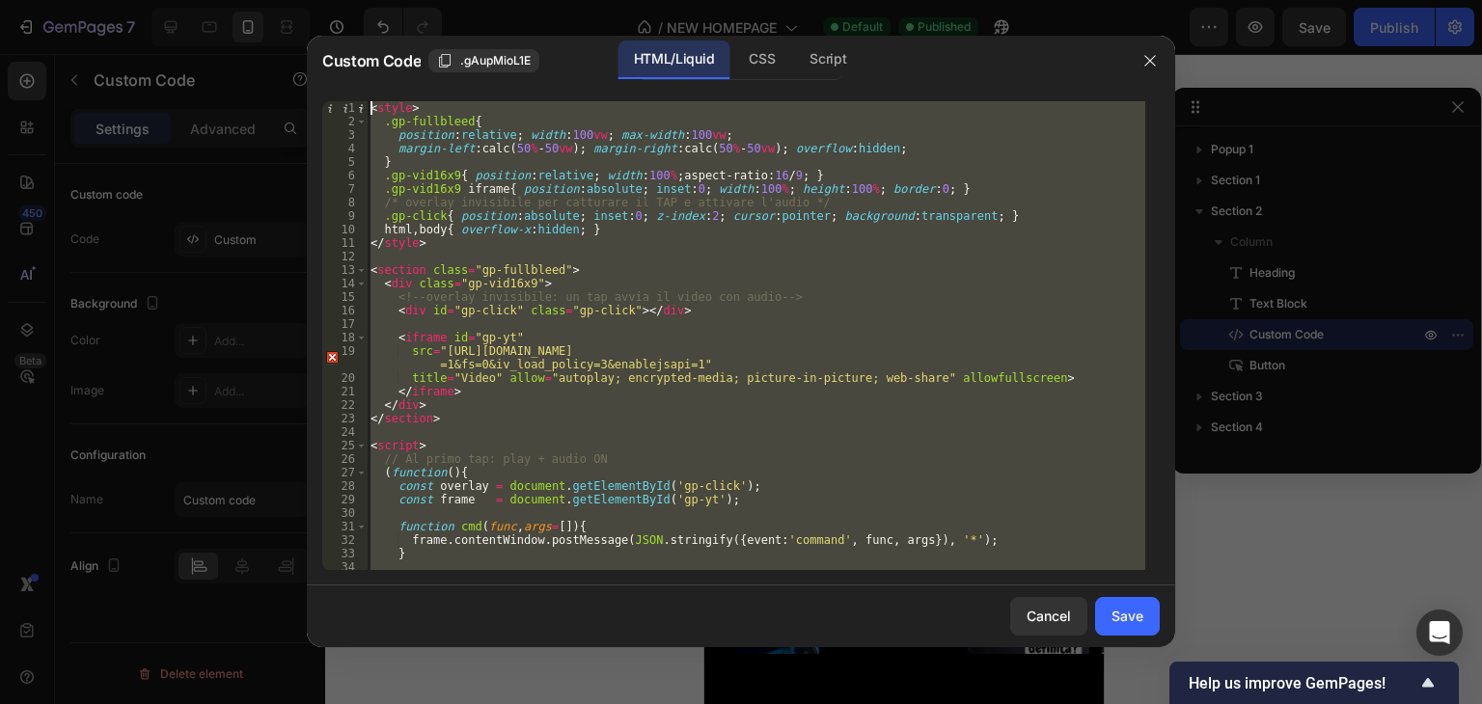
drag, startPoint x: 515, startPoint y: 556, endPoint x: 343, endPoint y: -6, distance: 587.2
click at [343, 0] on html "7 / NEW HOMEPAGE Default Published Preview Save Publish 450 Beta Sections(18) E…" at bounding box center [741, 0] width 1482 height 0
type textarea "<style> .gp-fullbleed{"
paste textarea
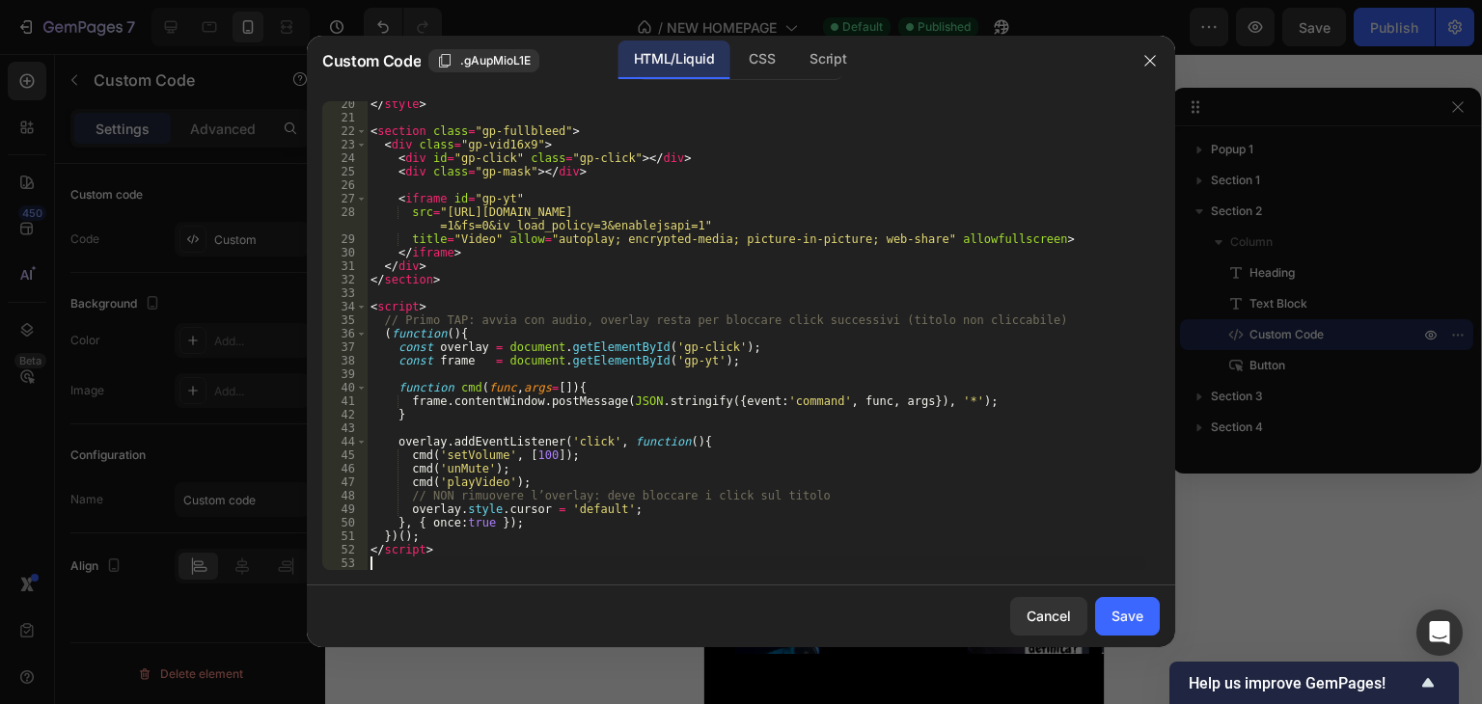
scroll to position [261, 0]
click at [1159, 615] on button "Save" at bounding box center [1127, 616] width 65 height 39
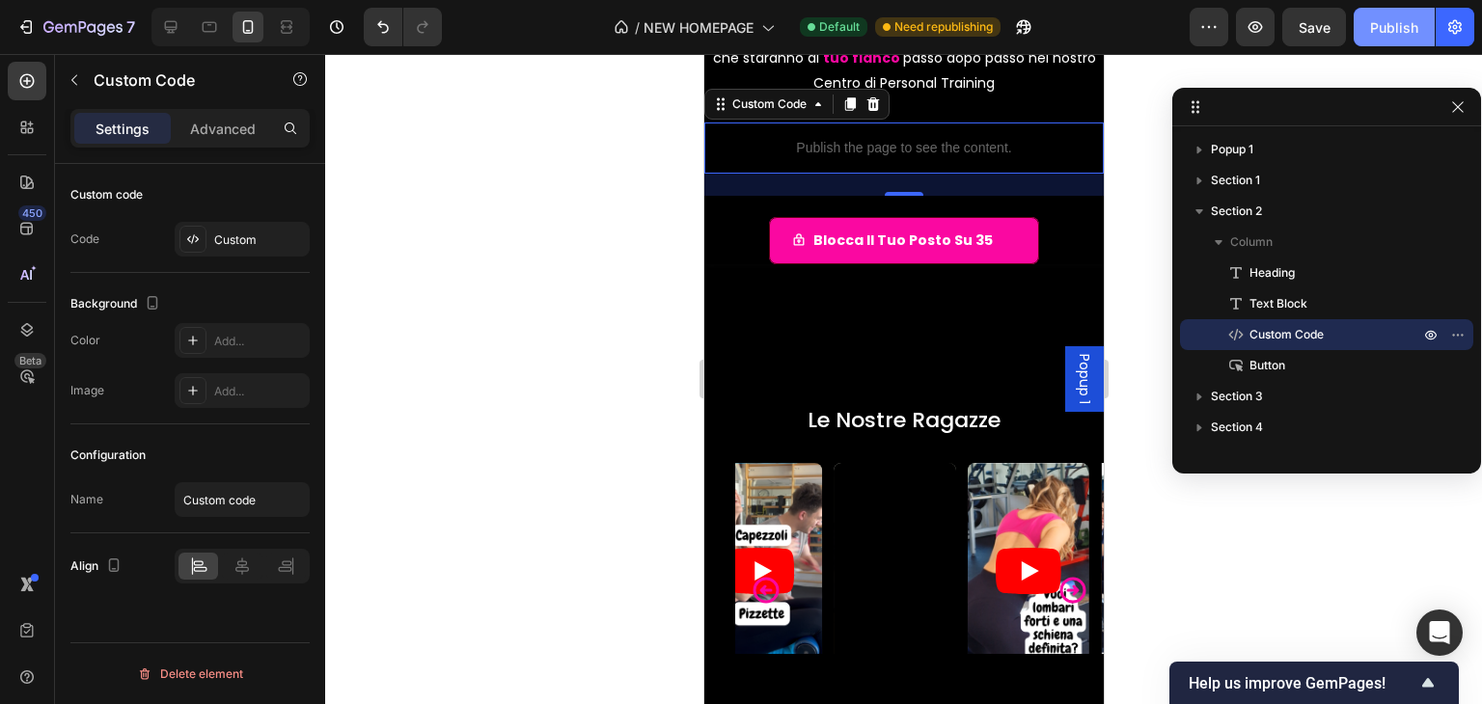
click at [1383, 23] on div "Publish" at bounding box center [1394, 27] width 48 height 20
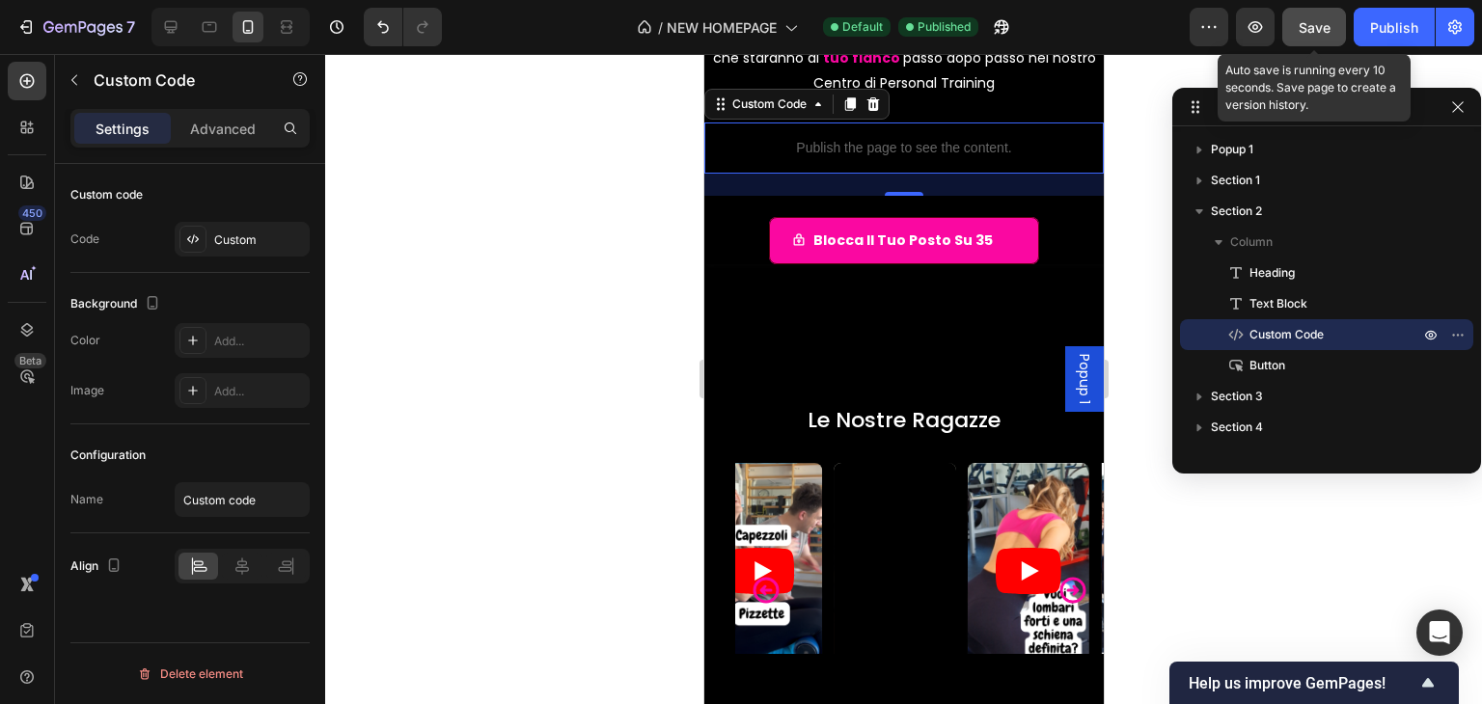
click at [1320, 13] on button "Save" at bounding box center [1314, 27] width 64 height 39
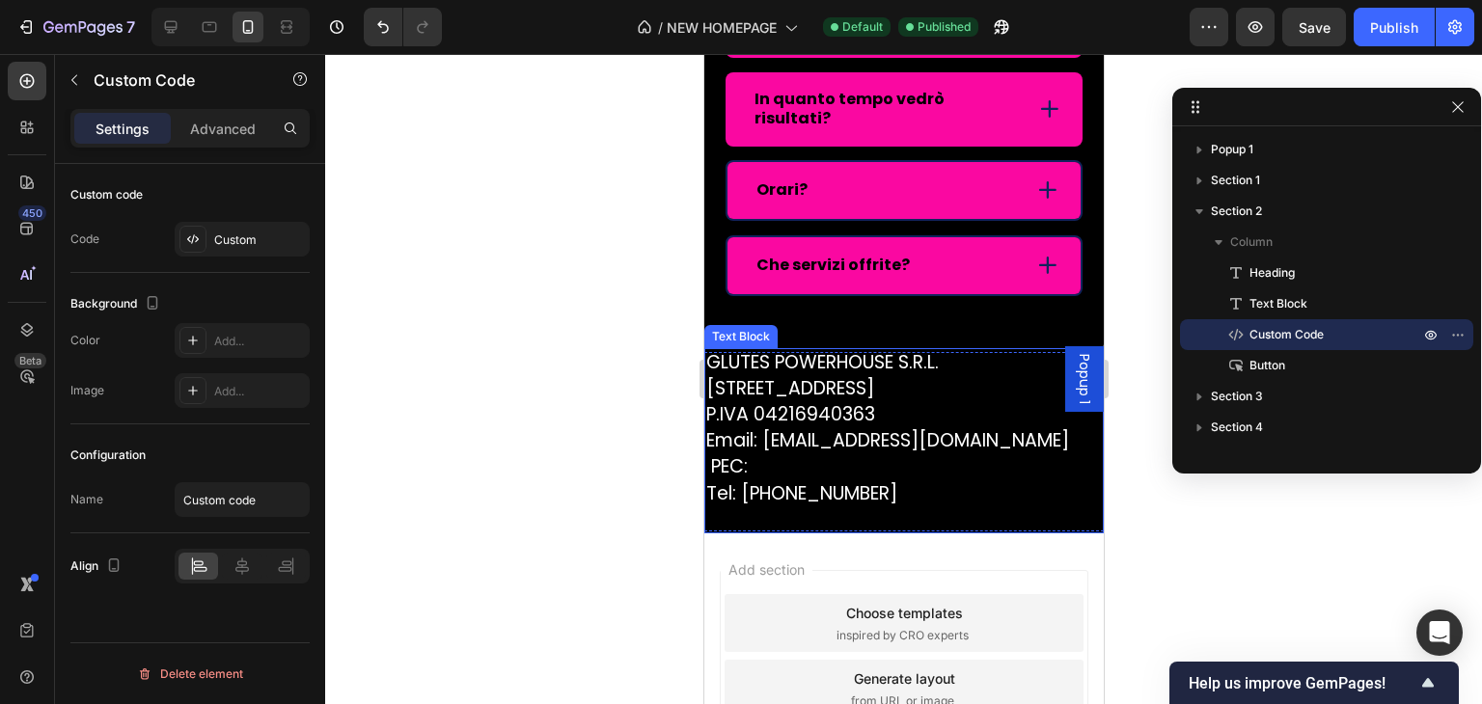
scroll to position [5426, 0]
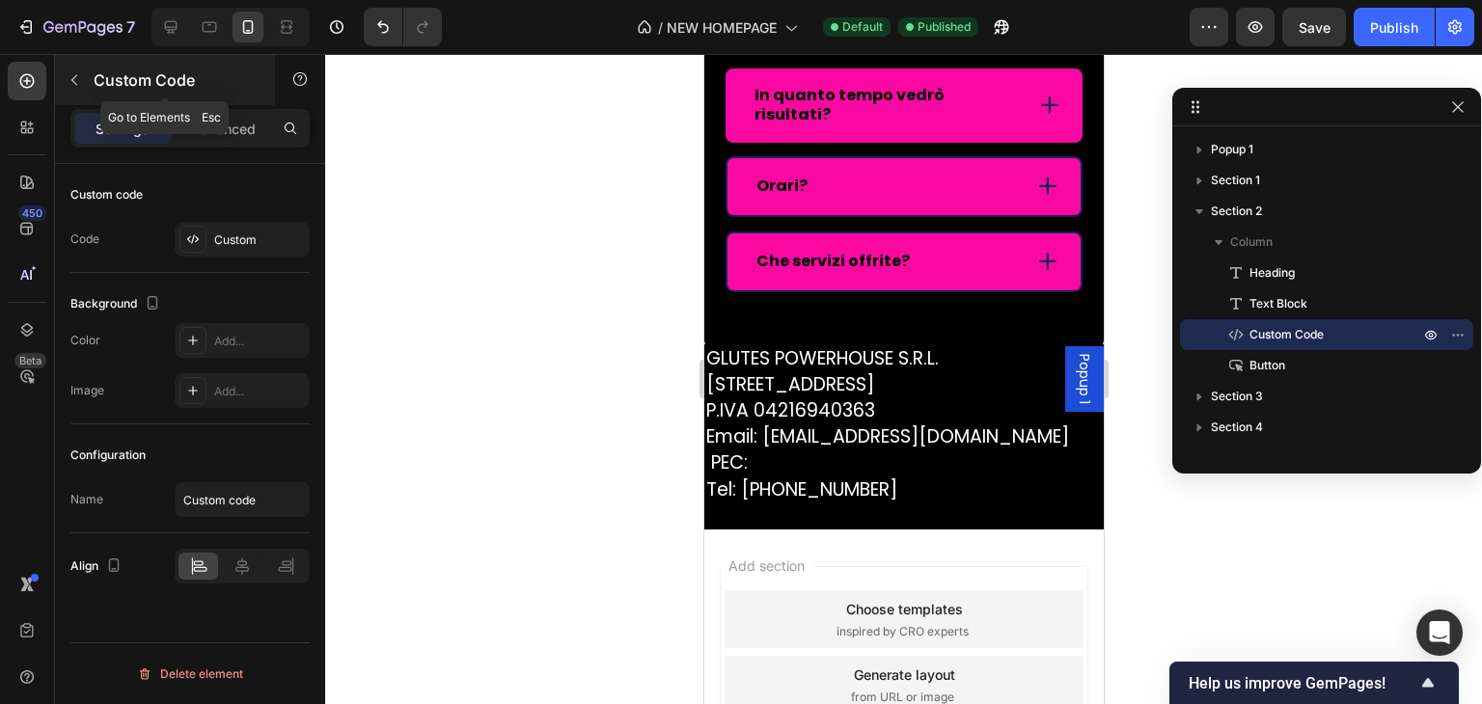
click at [68, 76] on icon "button" at bounding box center [74, 79] width 15 height 15
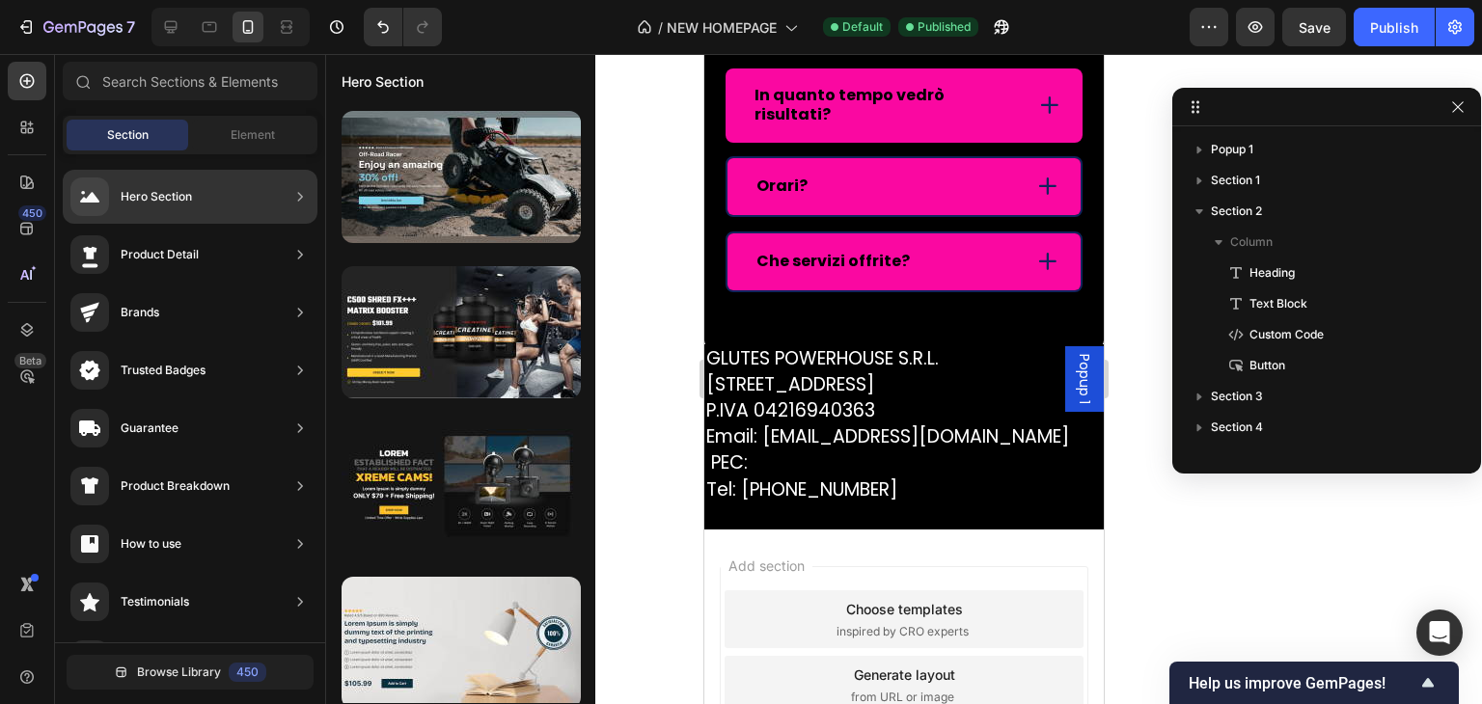
drag, startPoint x: 144, startPoint y: 198, endPoint x: 102, endPoint y: 187, distance: 42.8
click at [102, 187] on div "Hero Section" at bounding box center [131, 197] width 122 height 39
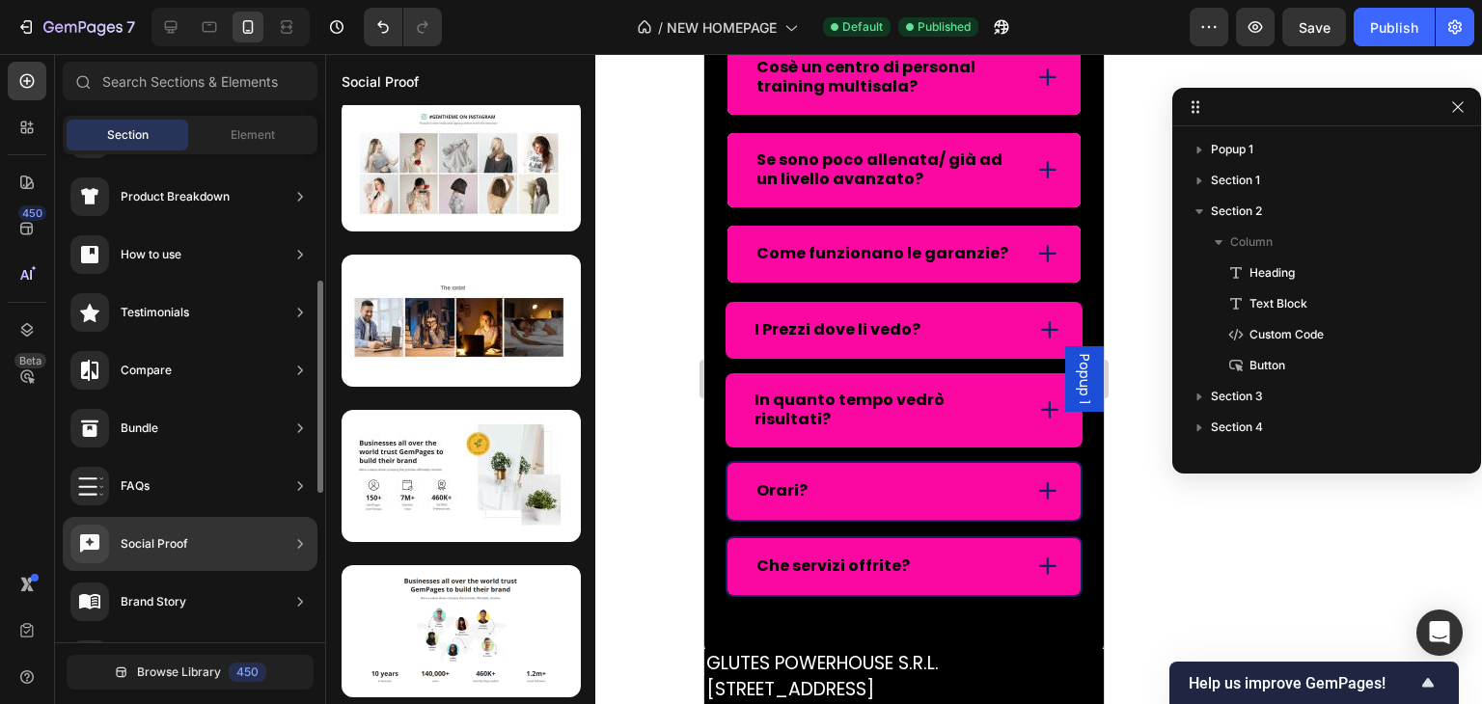
scroll to position [386, 0]
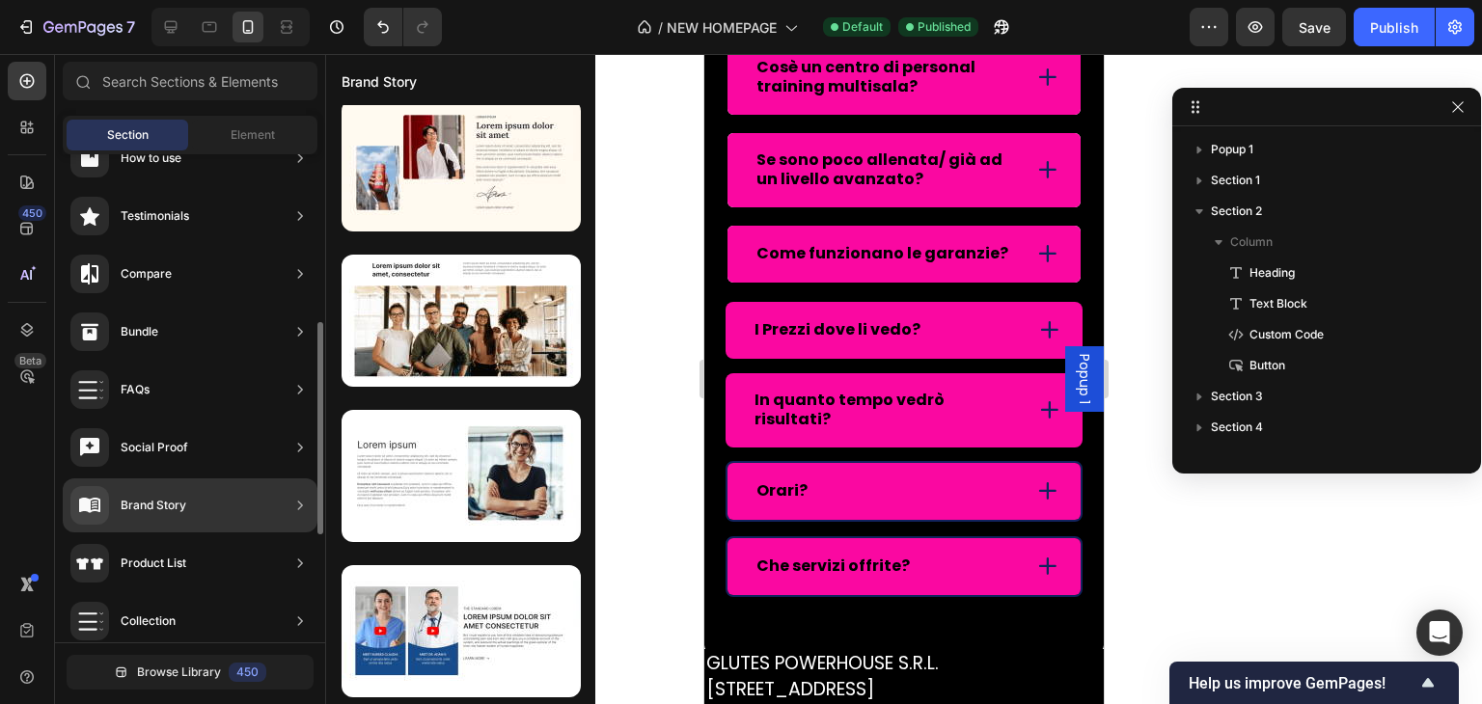
drag, startPoint x: 242, startPoint y: 514, endPoint x: 293, endPoint y: 518, distance: 51.3
click at [293, 518] on div "Brand Story" at bounding box center [190, 506] width 255 height 54
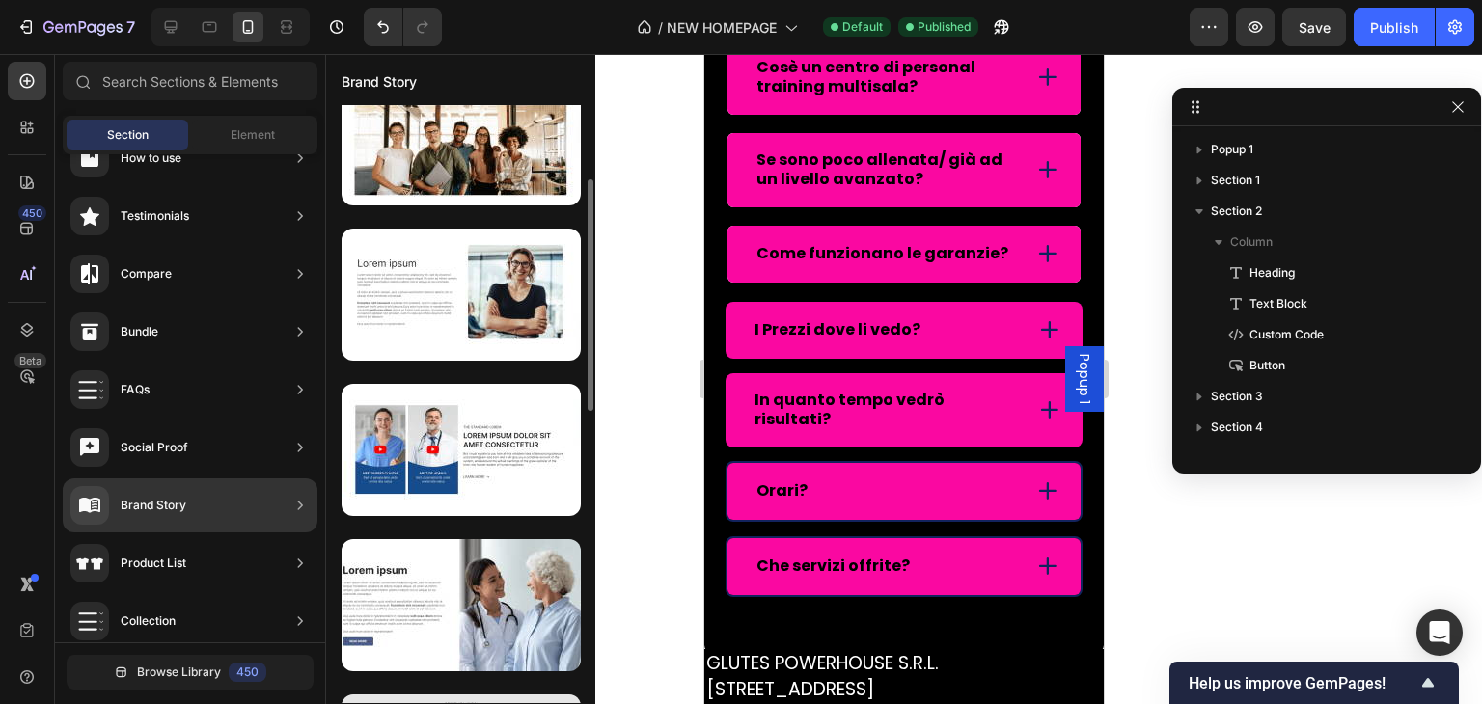
scroll to position [0, 0]
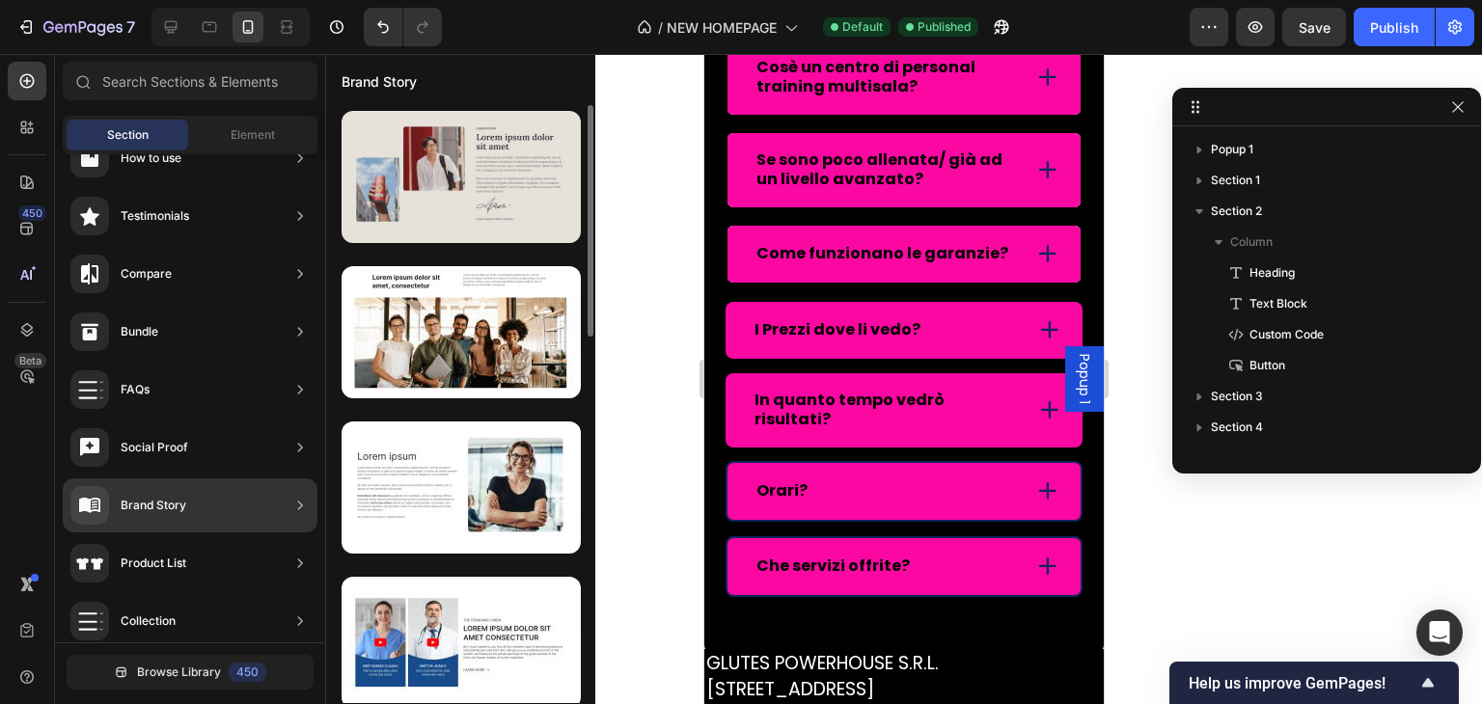
click at [490, 186] on div at bounding box center [461, 177] width 239 height 132
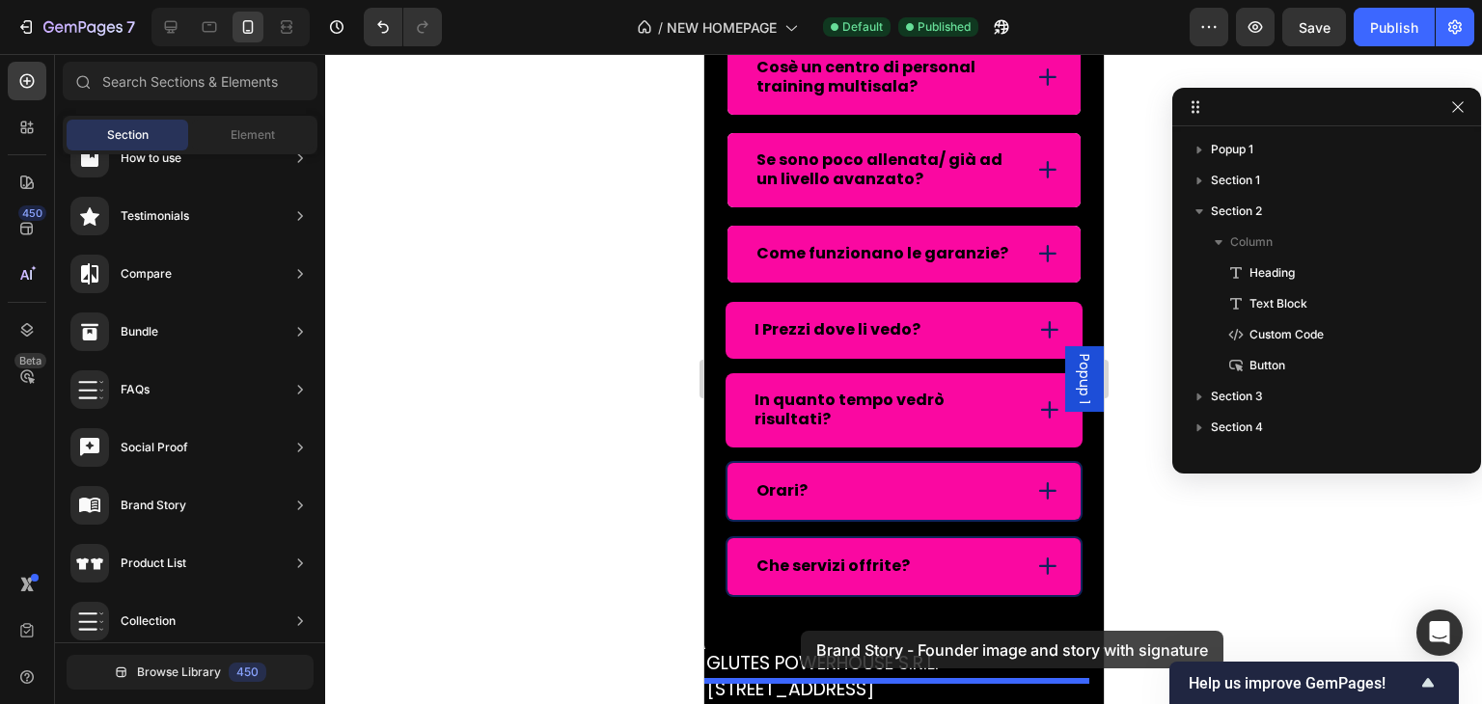
drag, startPoint x: 1168, startPoint y: 244, endPoint x: 800, endPoint y: 631, distance: 534.4
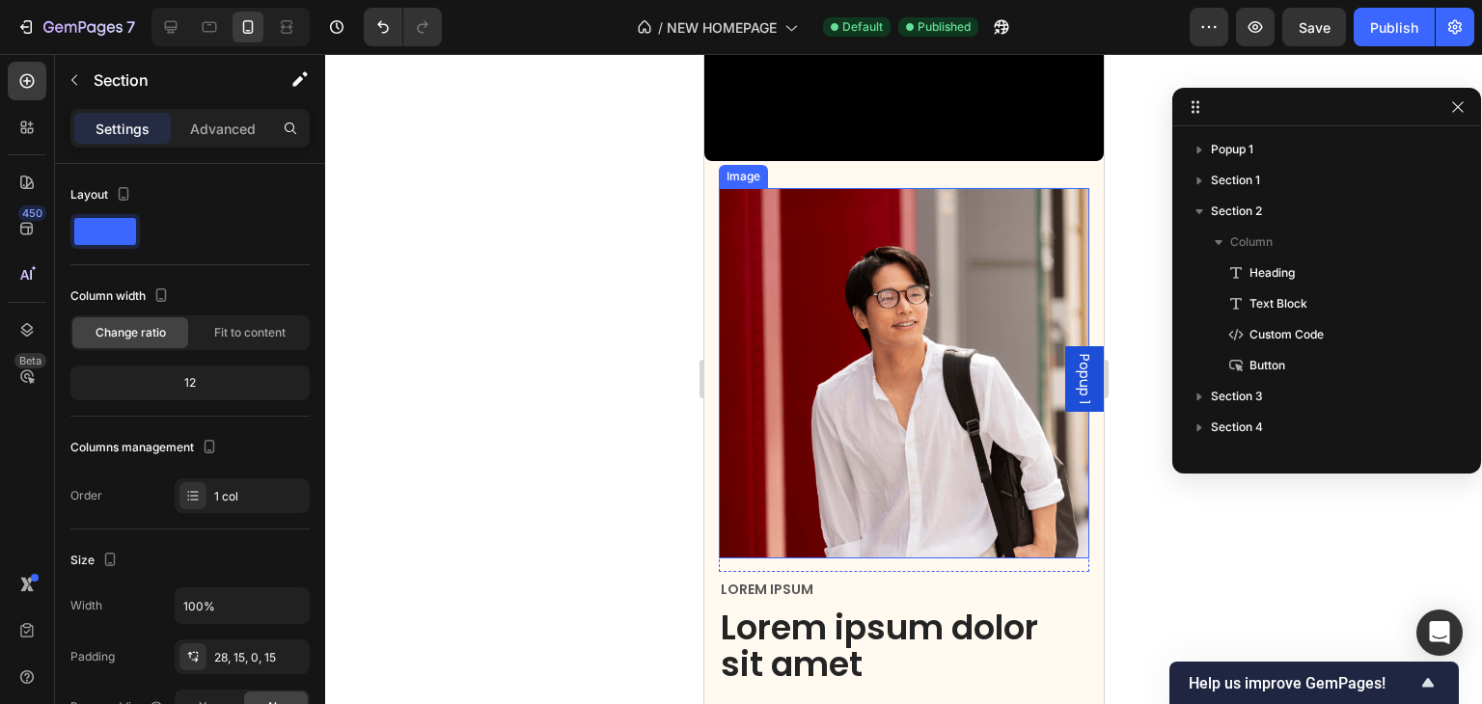
scroll to position [5777, 0]
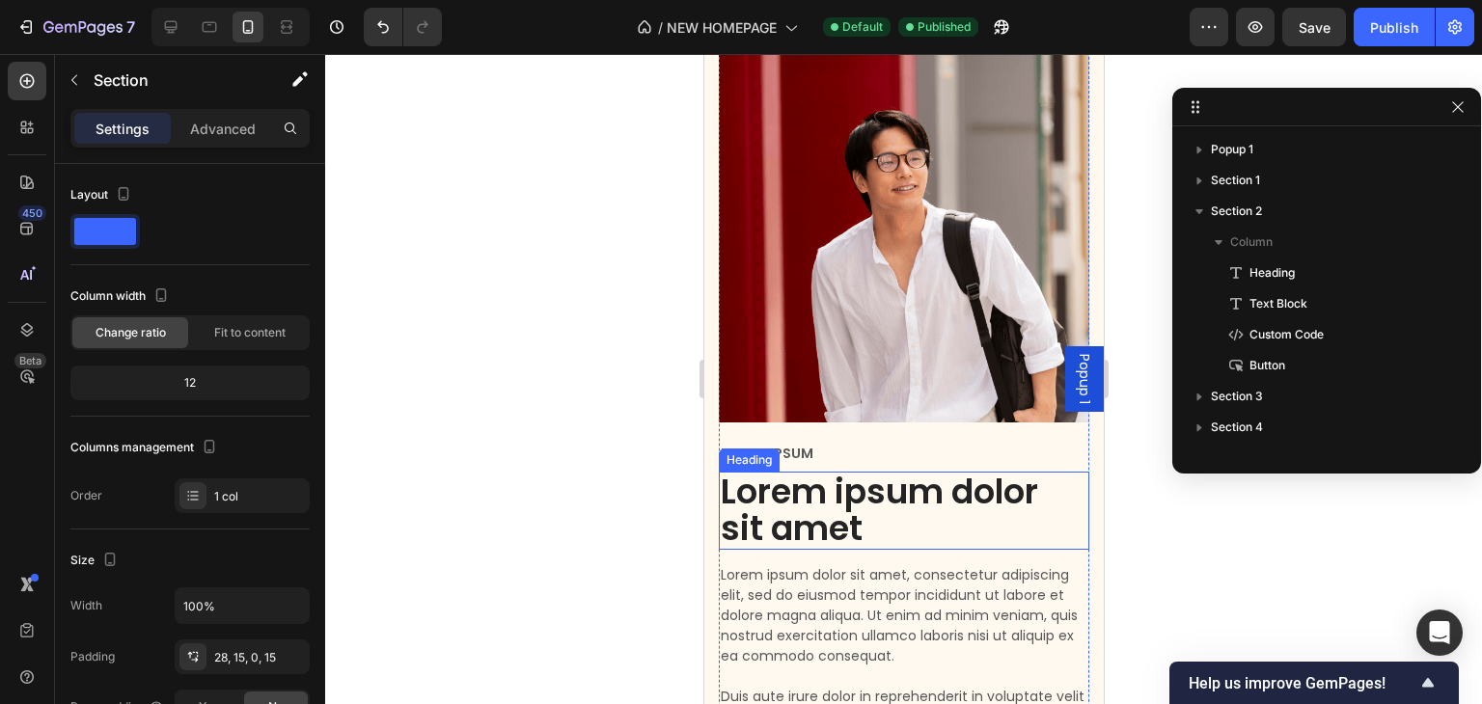
click at [880, 472] on h2 "Lorem ipsum dolor sit amet" at bounding box center [903, 511] width 370 height 78
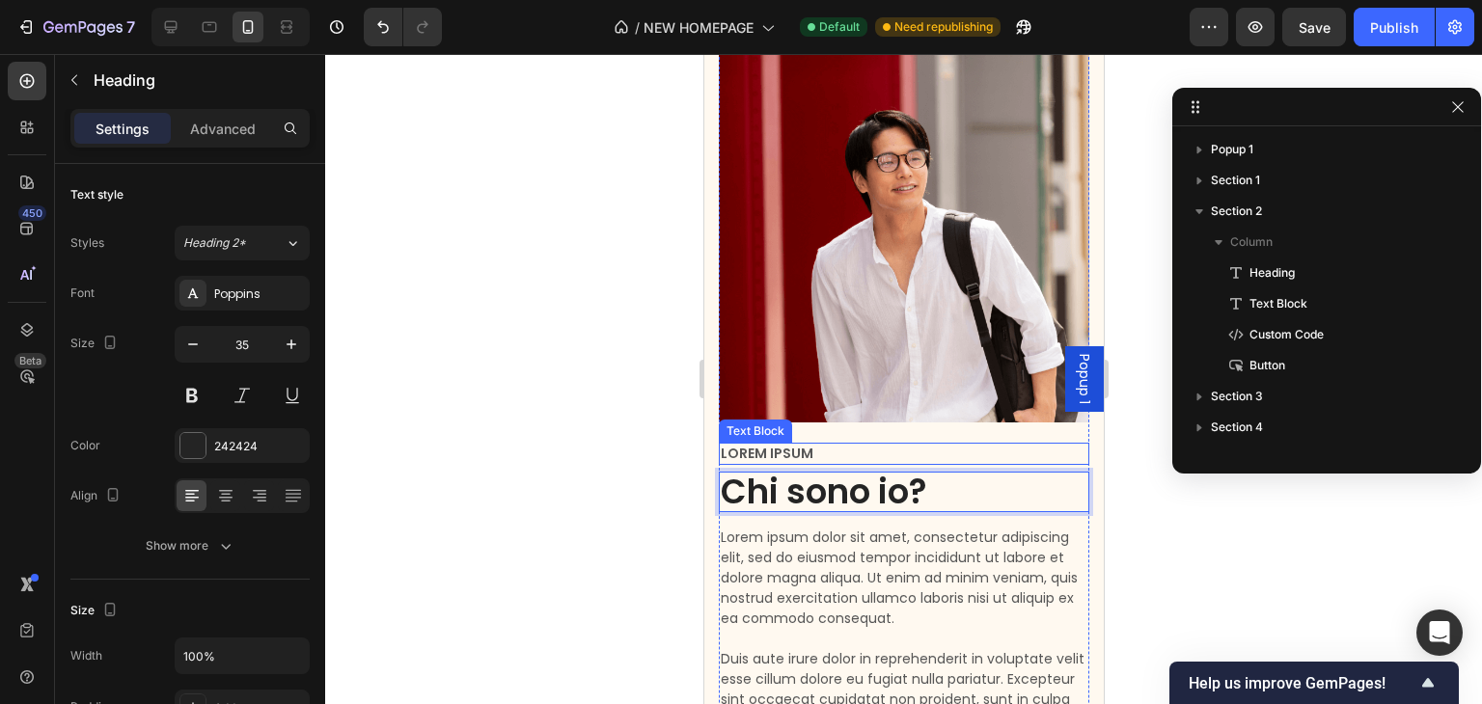
click at [790, 445] on p "Lorem ipsum" at bounding box center [903, 453] width 367 height 17
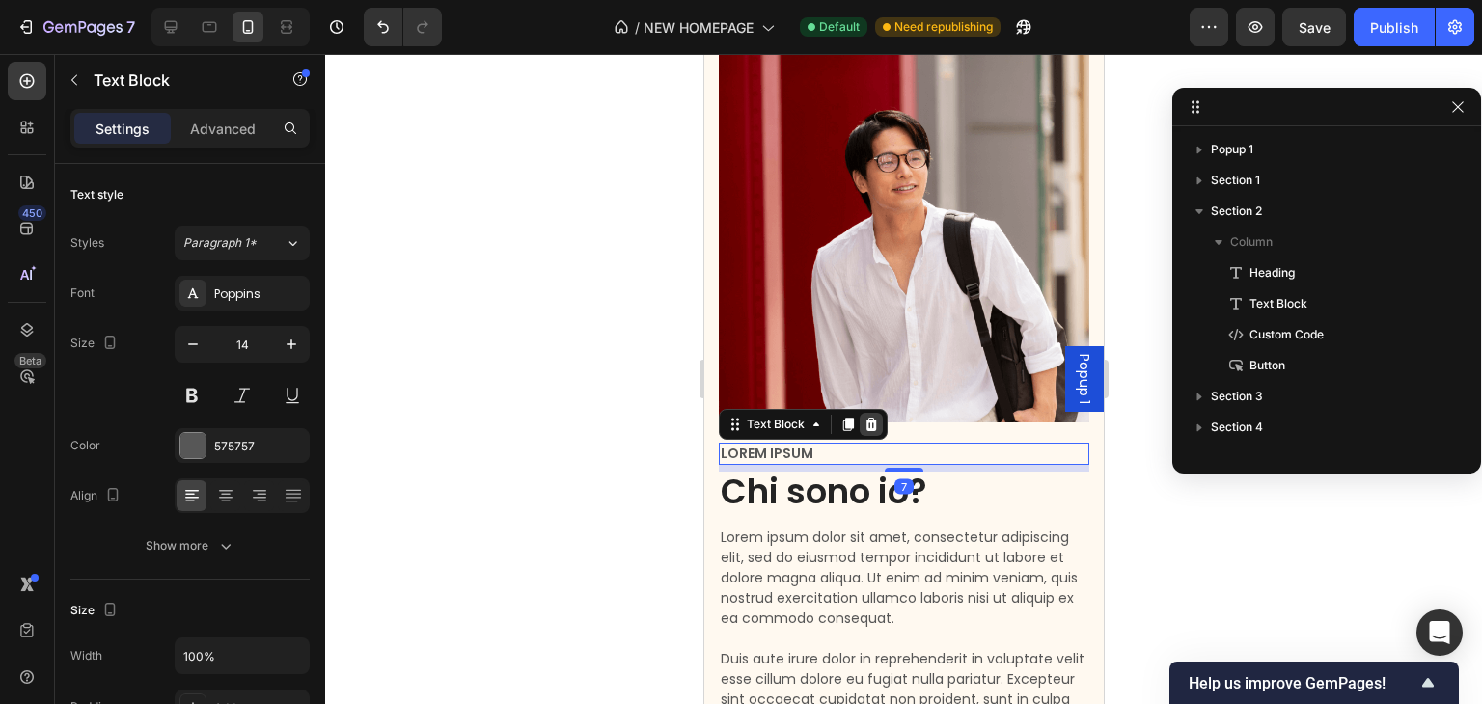
click at [859, 413] on div at bounding box center [870, 424] width 23 height 23
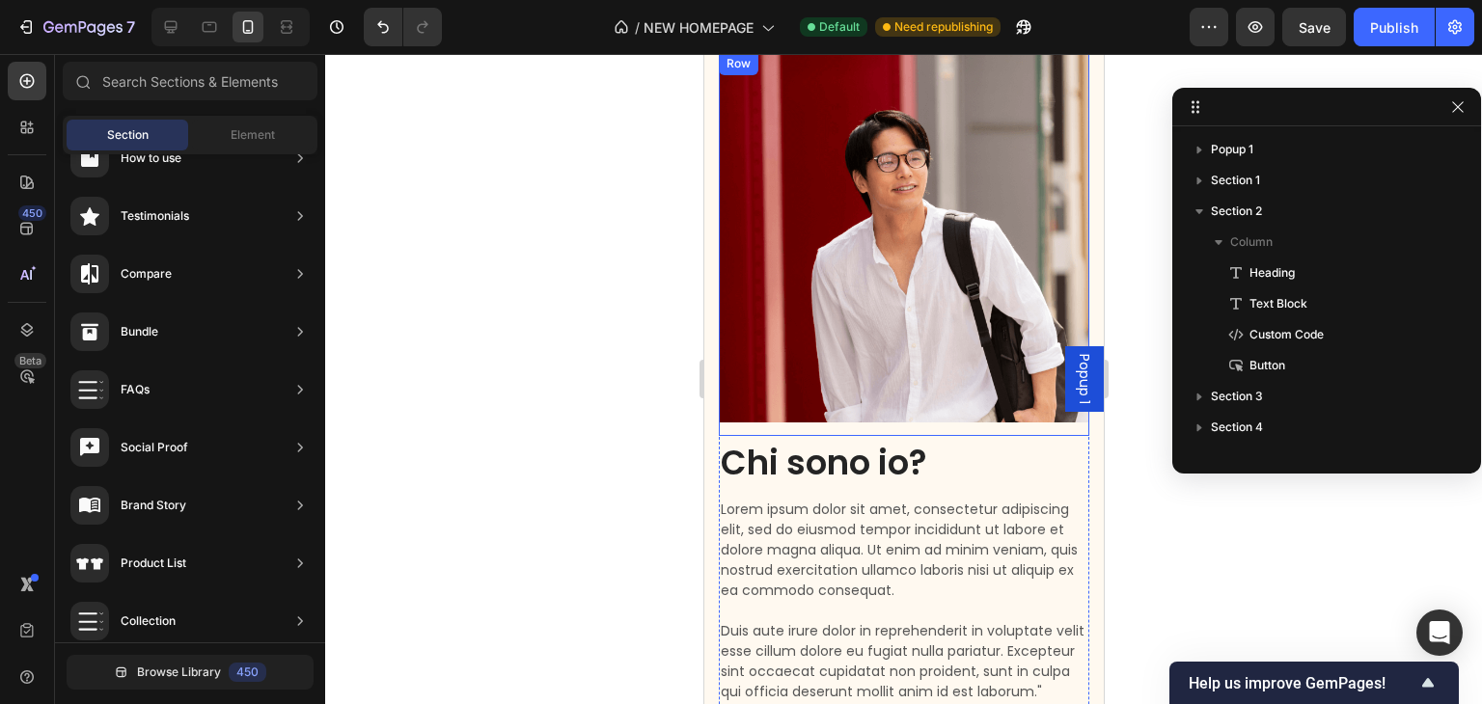
click at [883, 379] on img at bounding box center [903, 237] width 370 height 370
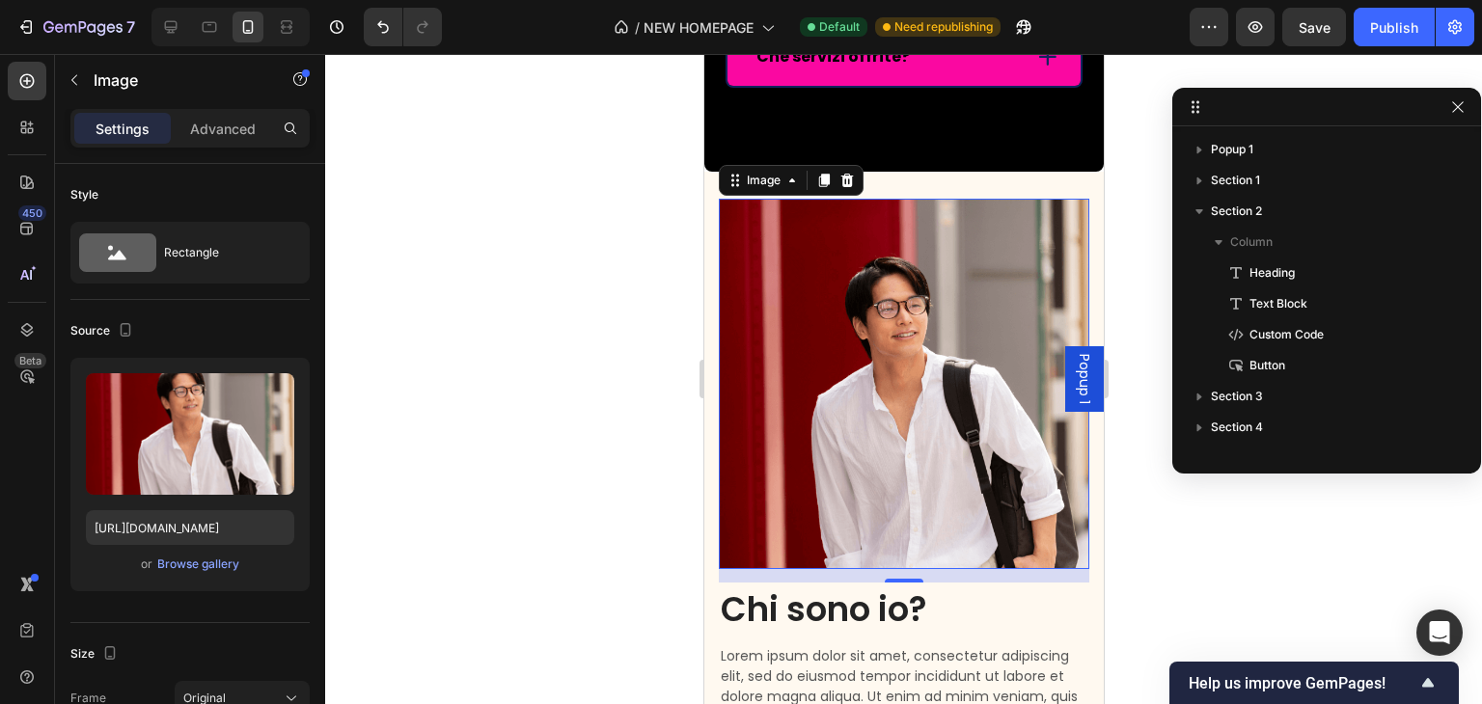
scroll to position [5641, 0]
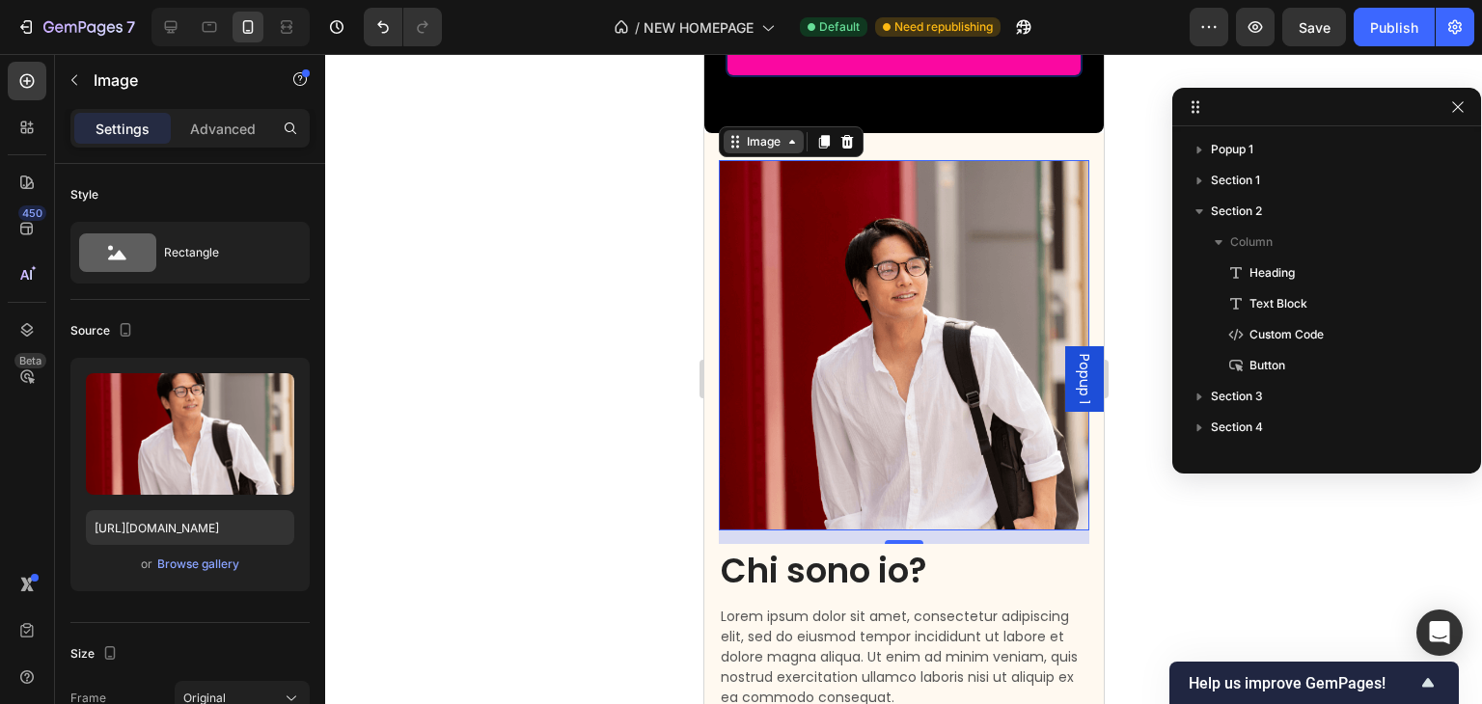
click at [750, 151] on div "Image" at bounding box center [762, 141] width 41 height 17
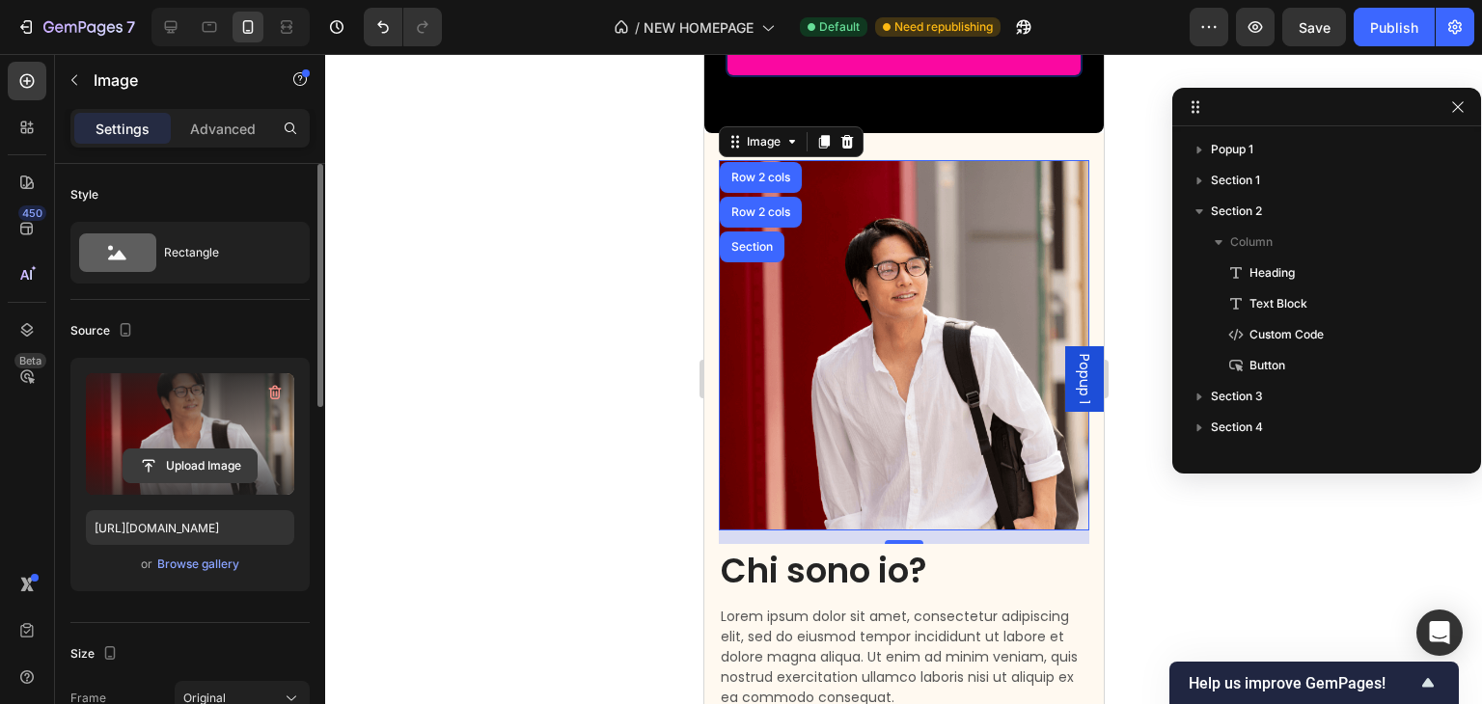
click at [158, 451] on input "file" at bounding box center [189, 466] width 133 height 33
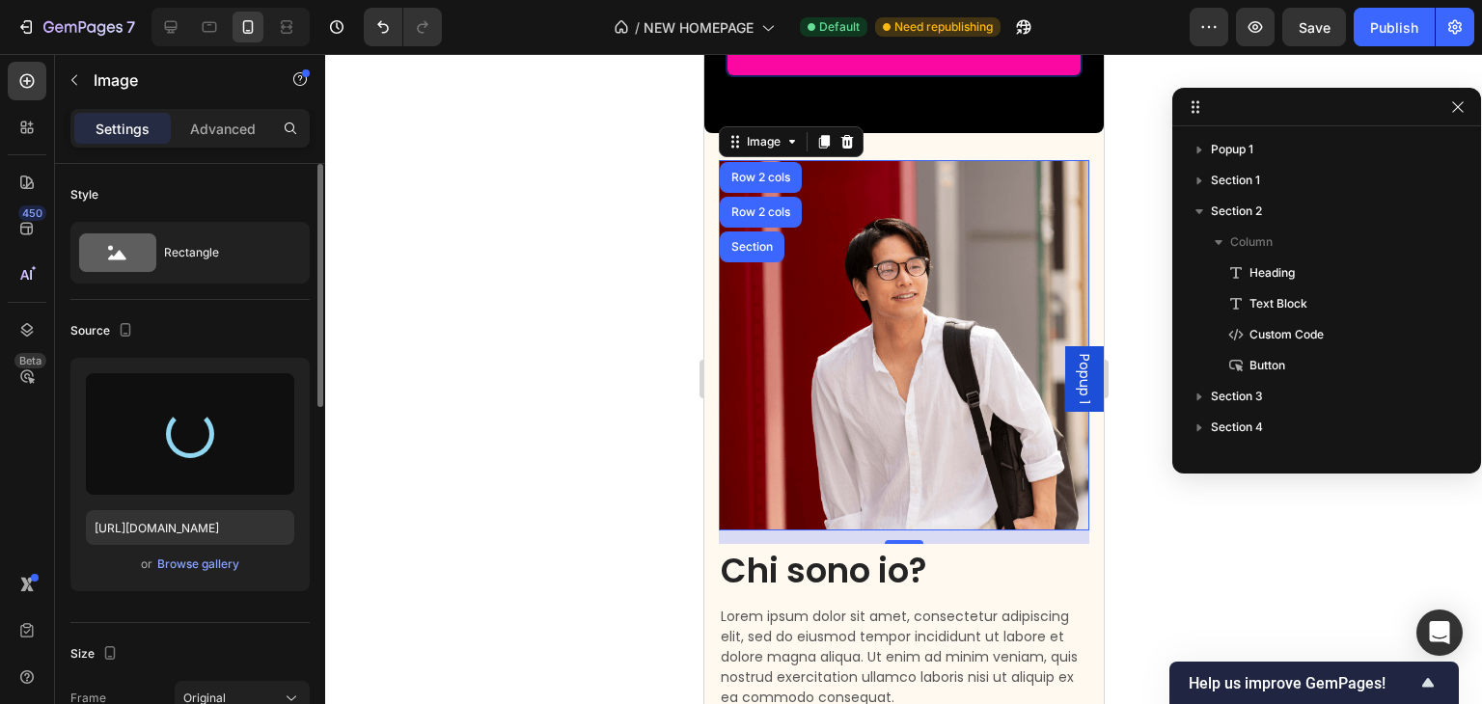
type input "[URL][DOMAIN_NAME]"
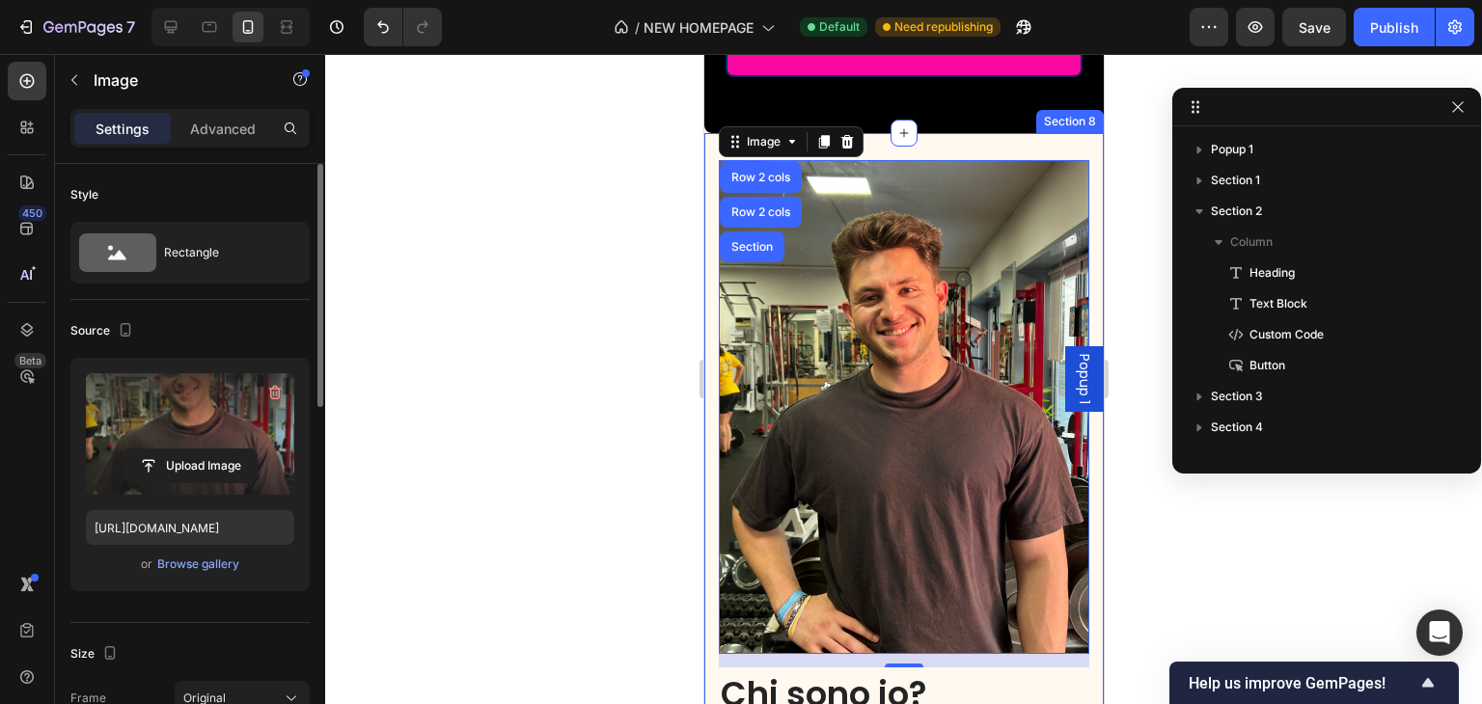
click at [1074, 185] on div "Image Image Row 2 cols Row 2 cols Section 14 Row Chi sono io? Heading Lorem ips…" at bounding box center [902, 606] width 399 height 946
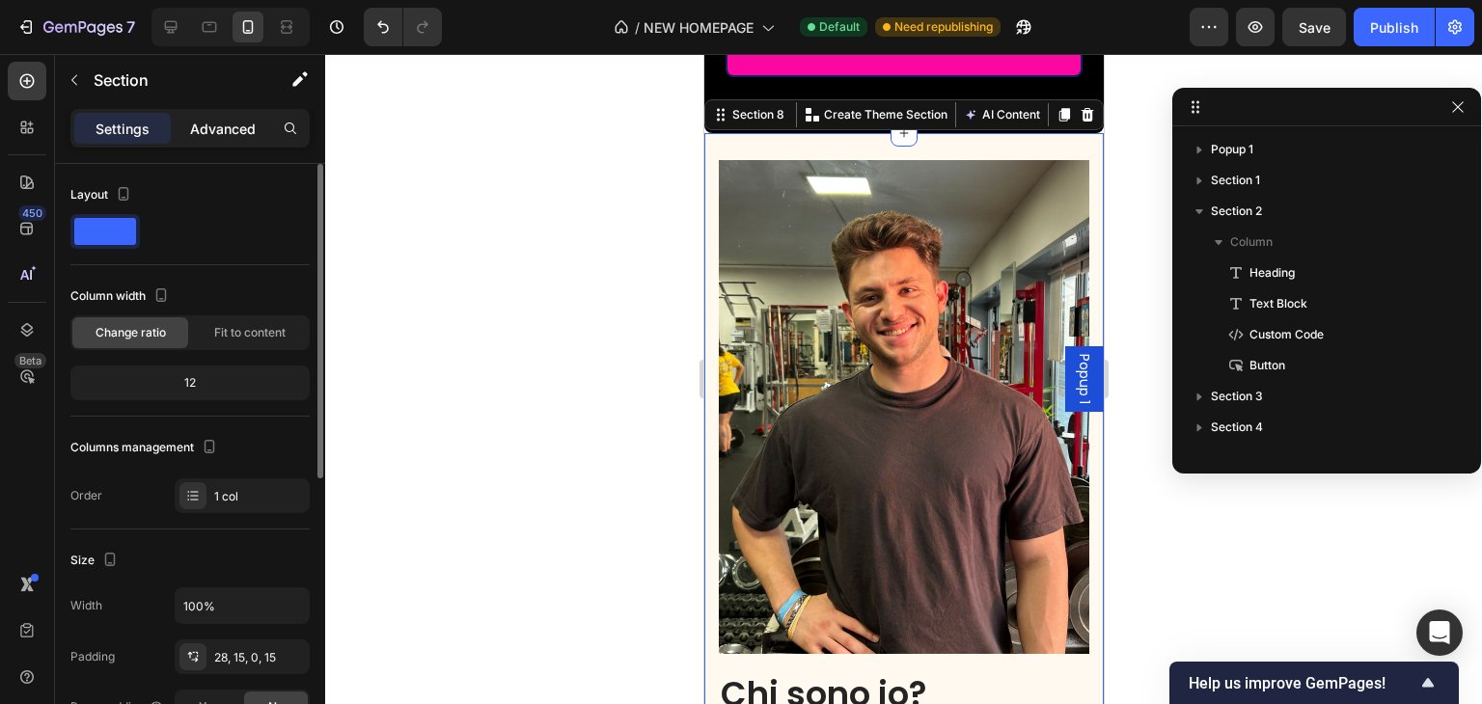
click at [234, 140] on div "Advanced" at bounding box center [223, 128] width 96 height 31
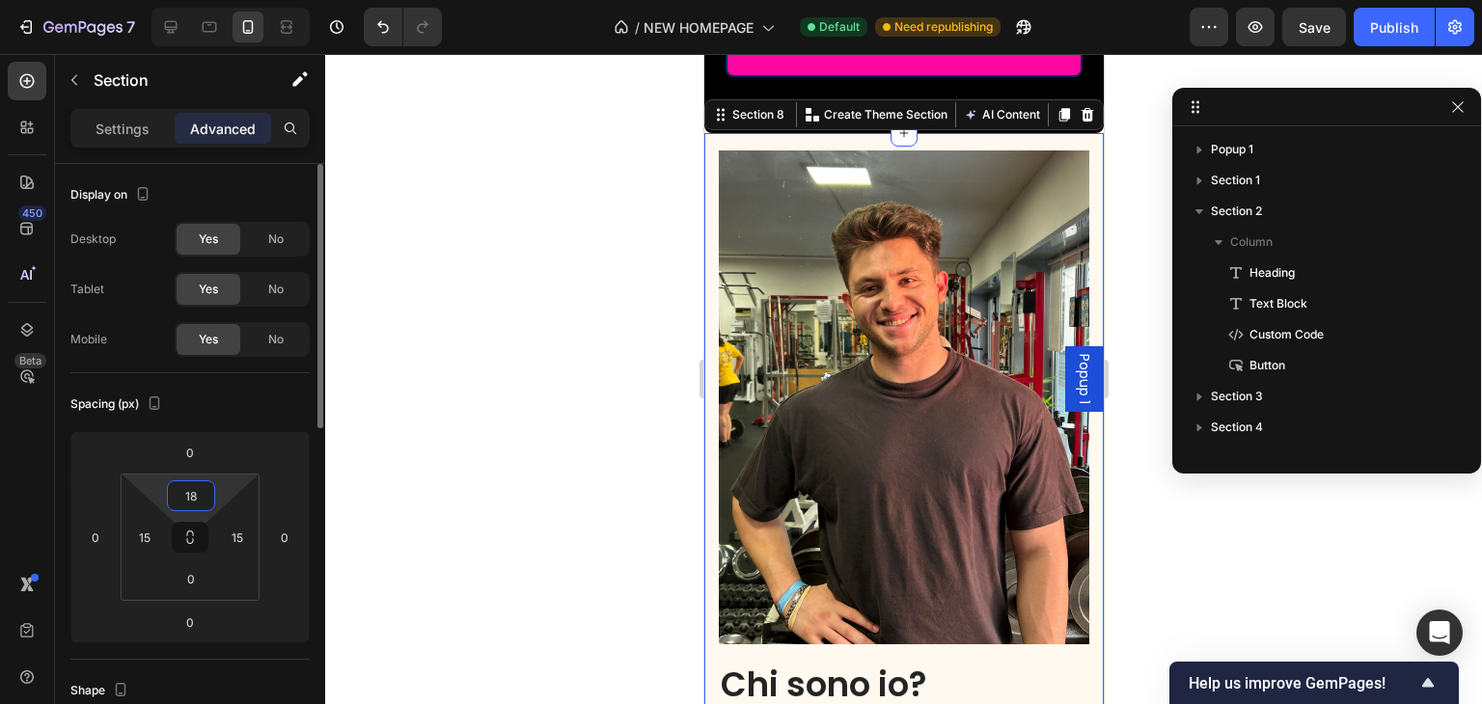
type input "38"
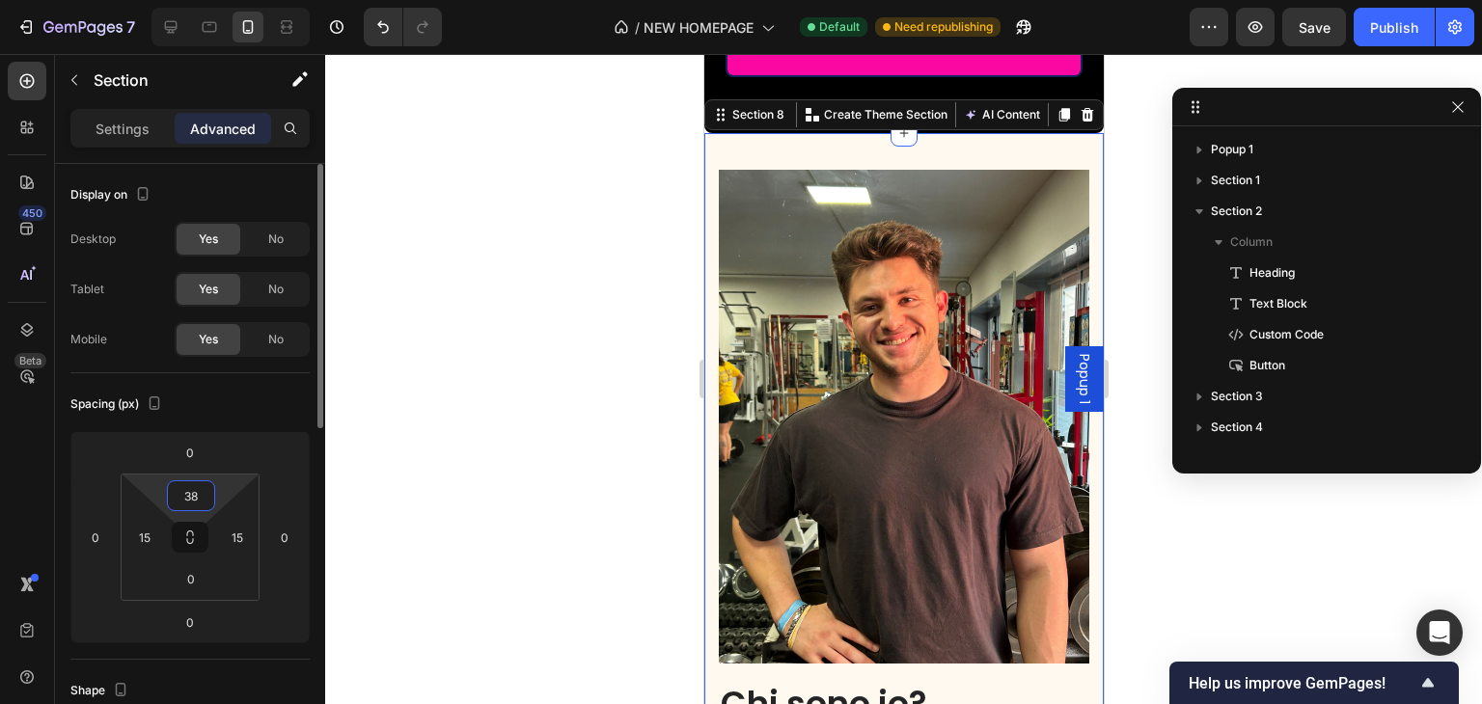
drag, startPoint x: 221, startPoint y: 492, endPoint x: 227, endPoint y: 483, distance: 10.4
click at [227, 0] on html "7 / NEW HOMEPAGE Default Need republishing Preview Save Publish 450 Beta Sectio…" at bounding box center [741, 0] width 1482 height 0
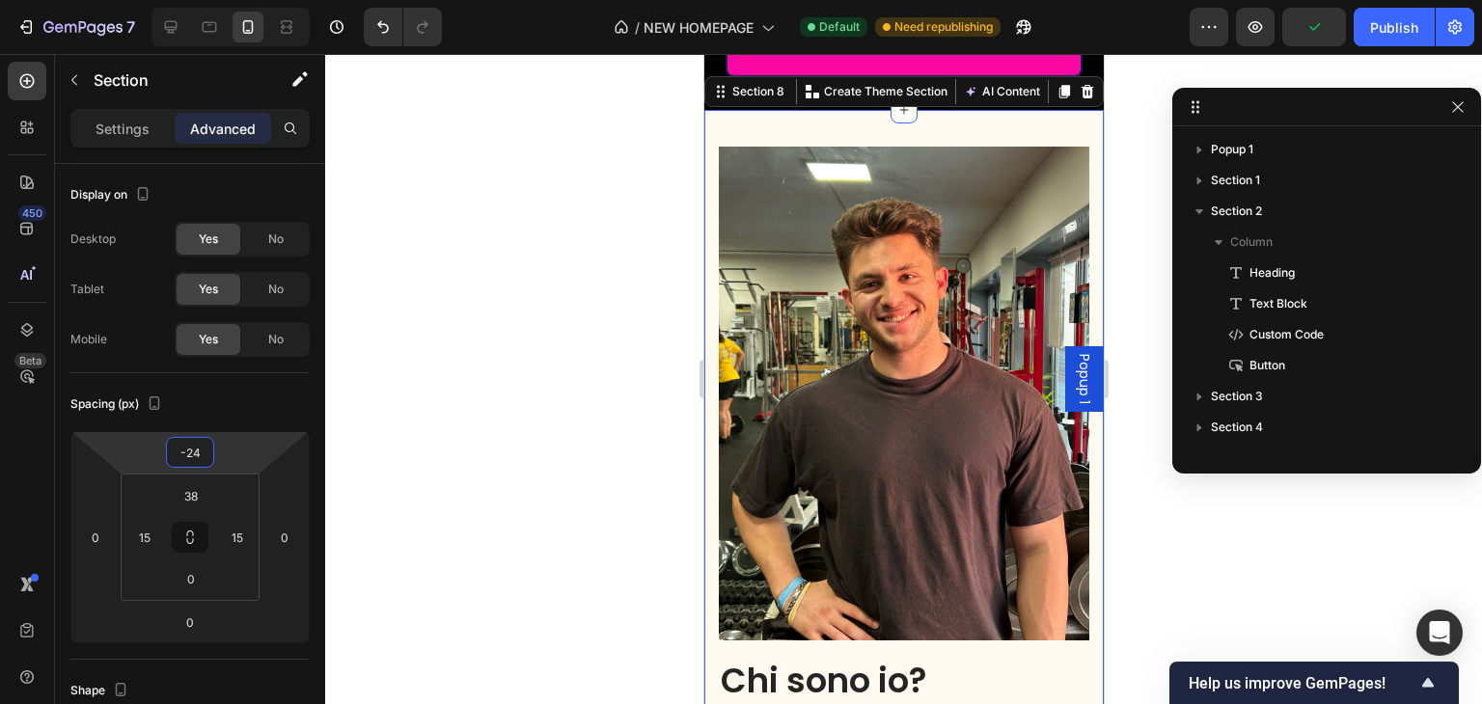
type input "-22"
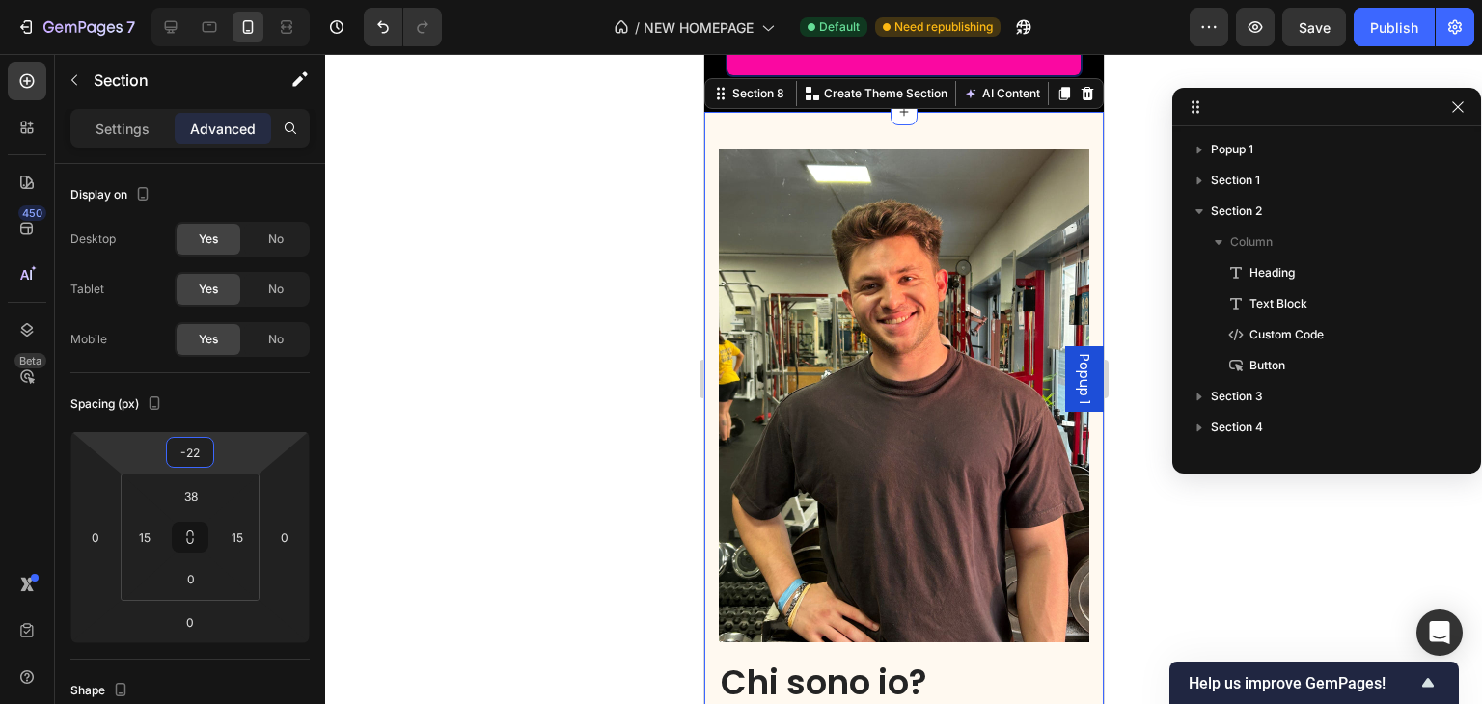
drag, startPoint x: 238, startPoint y: 453, endPoint x: 239, endPoint y: 463, distance: 10.7
click at [239, 0] on html "7 / NEW HOMEPAGE Default Need republishing Preview Save Publish 450 Beta Sectio…" at bounding box center [741, 0] width 1482 height 0
click at [127, 125] on p "Settings" at bounding box center [123, 129] width 54 height 20
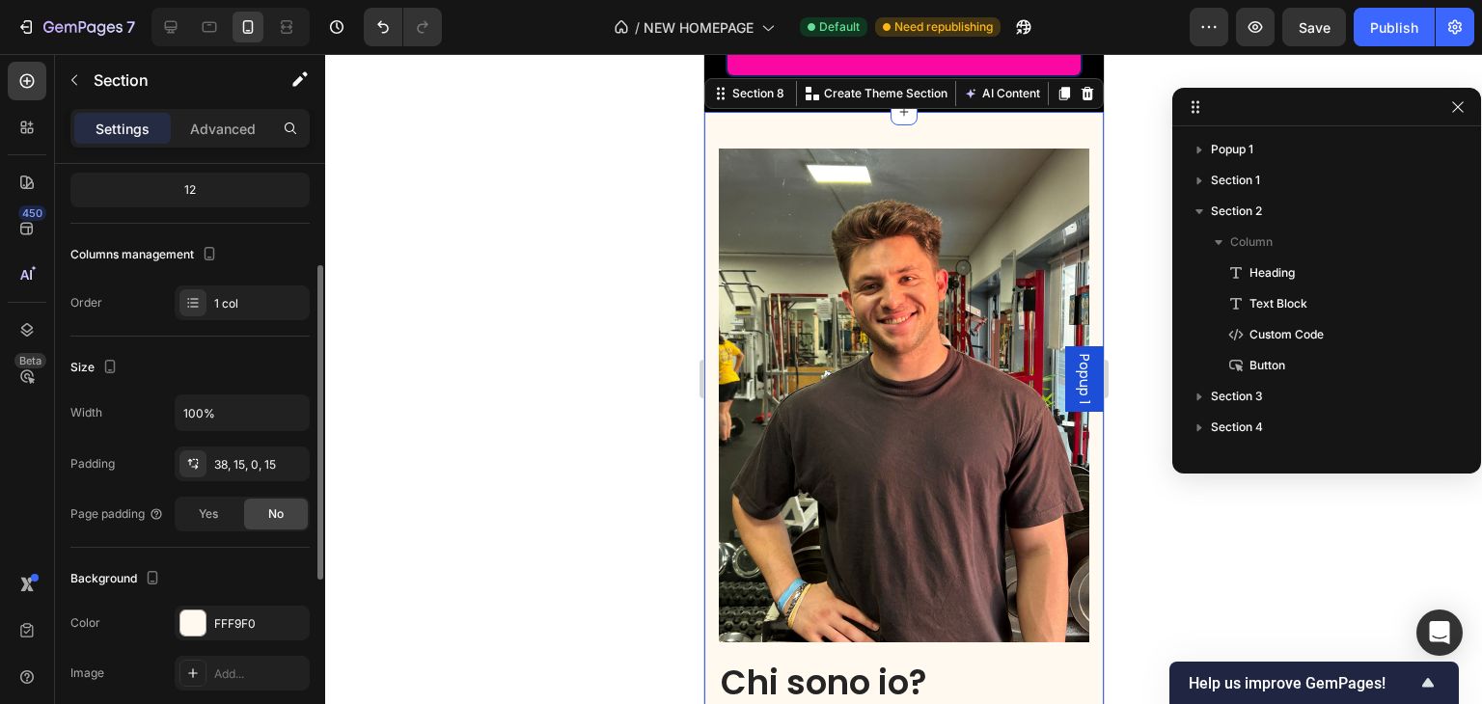
scroll to position [289, 0]
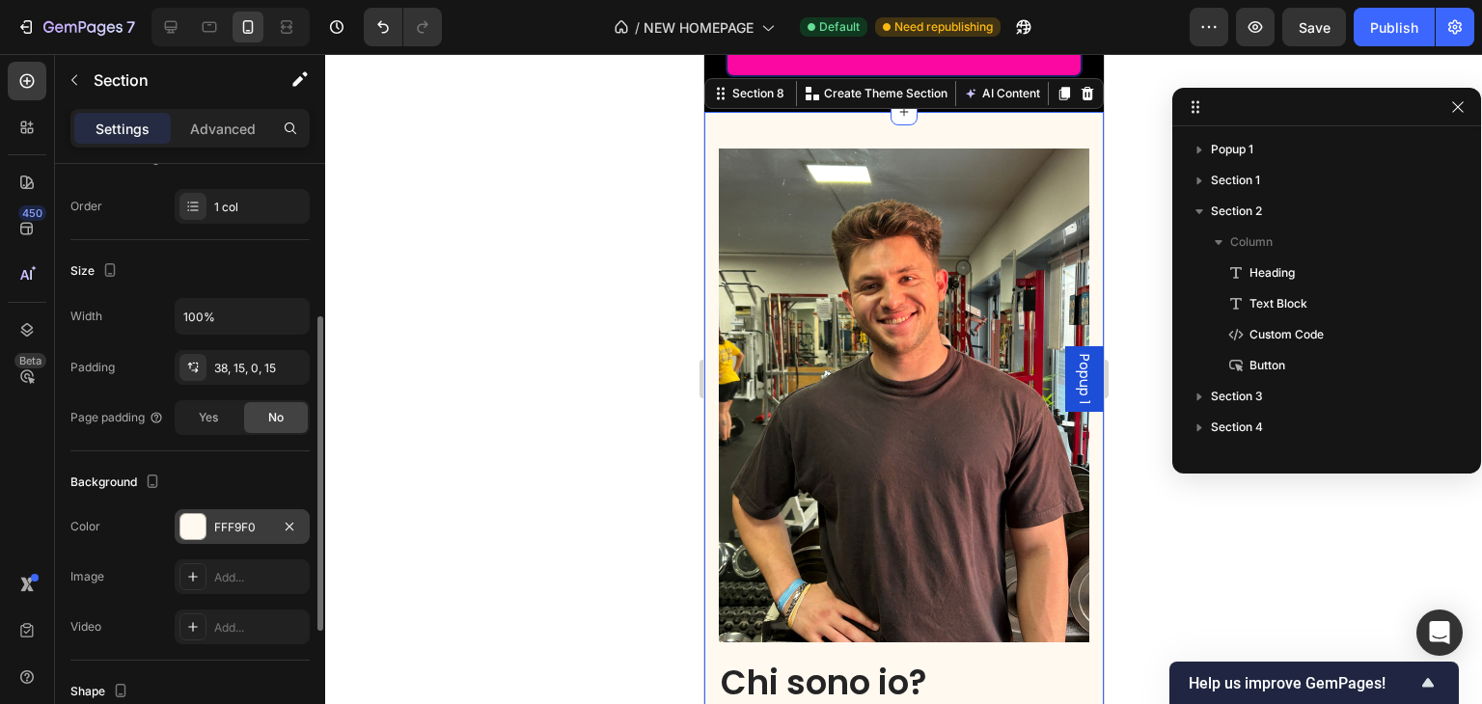
click at [189, 518] on div at bounding box center [192, 526] width 25 height 25
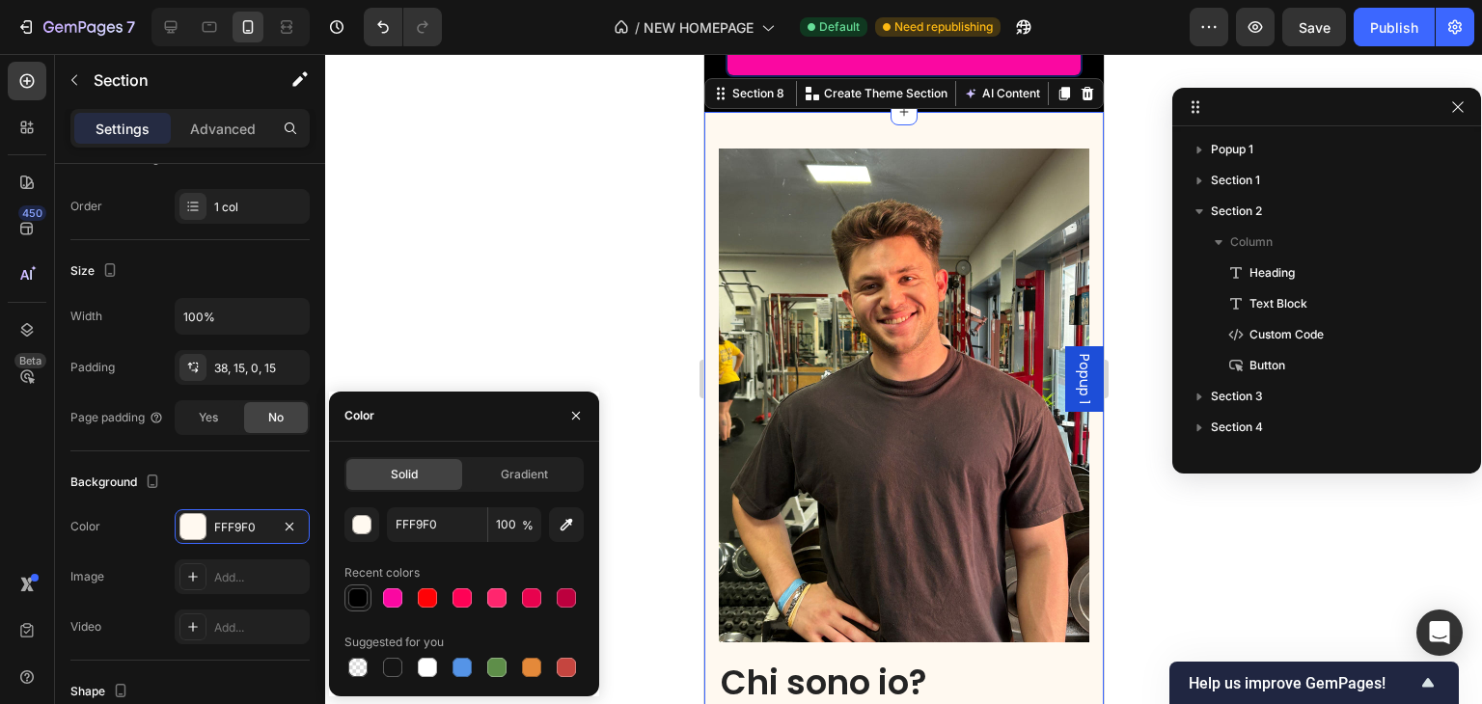
click at [356, 591] on div at bounding box center [357, 598] width 19 height 19
type input "000000"
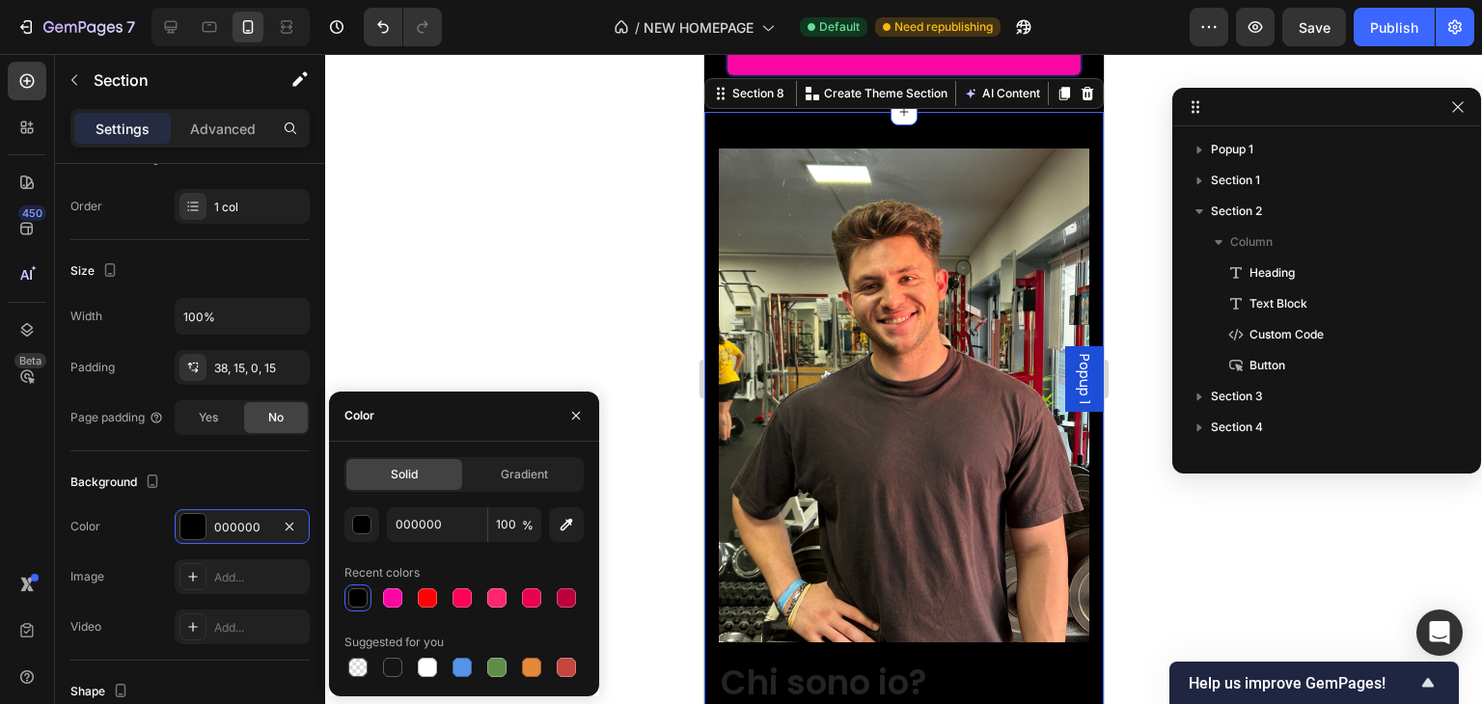
click at [518, 261] on div at bounding box center [903, 379] width 1157 height 650
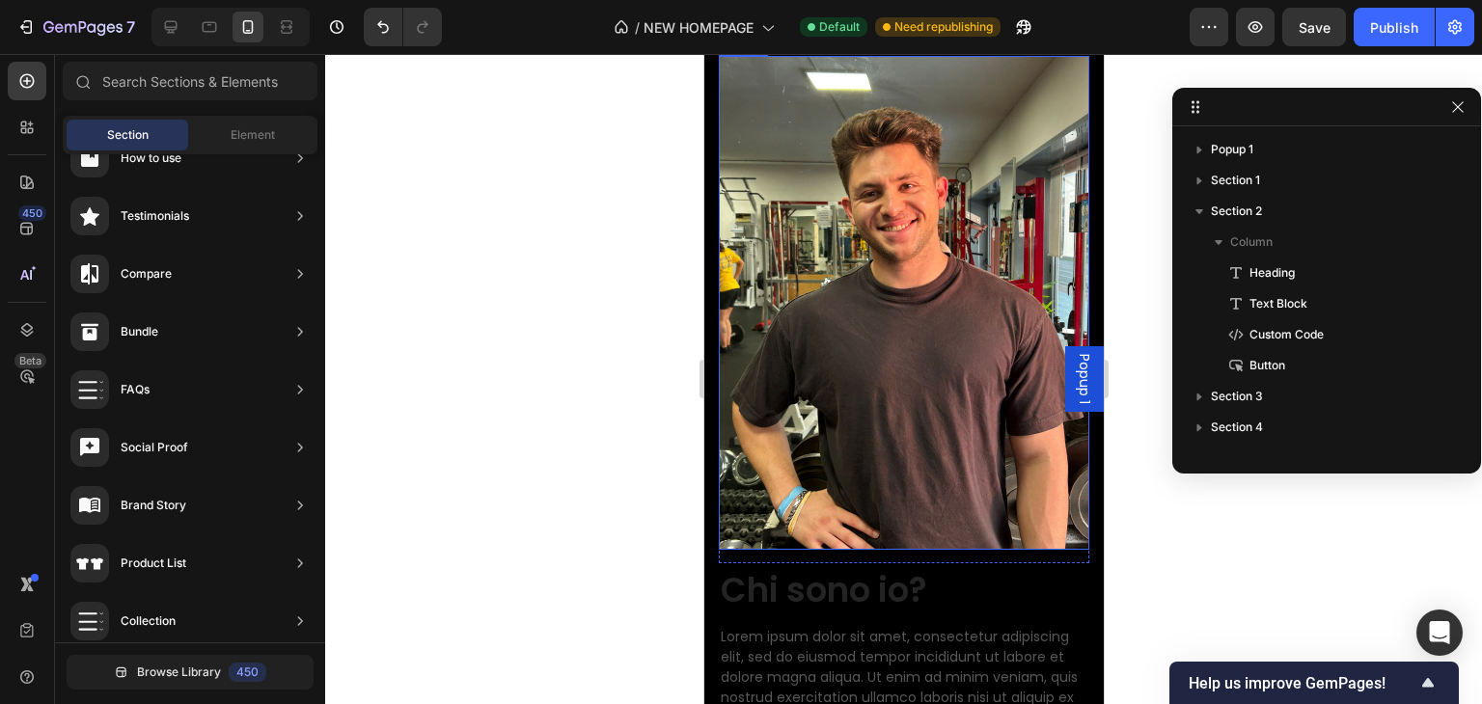
scroll to position [5931, 0]
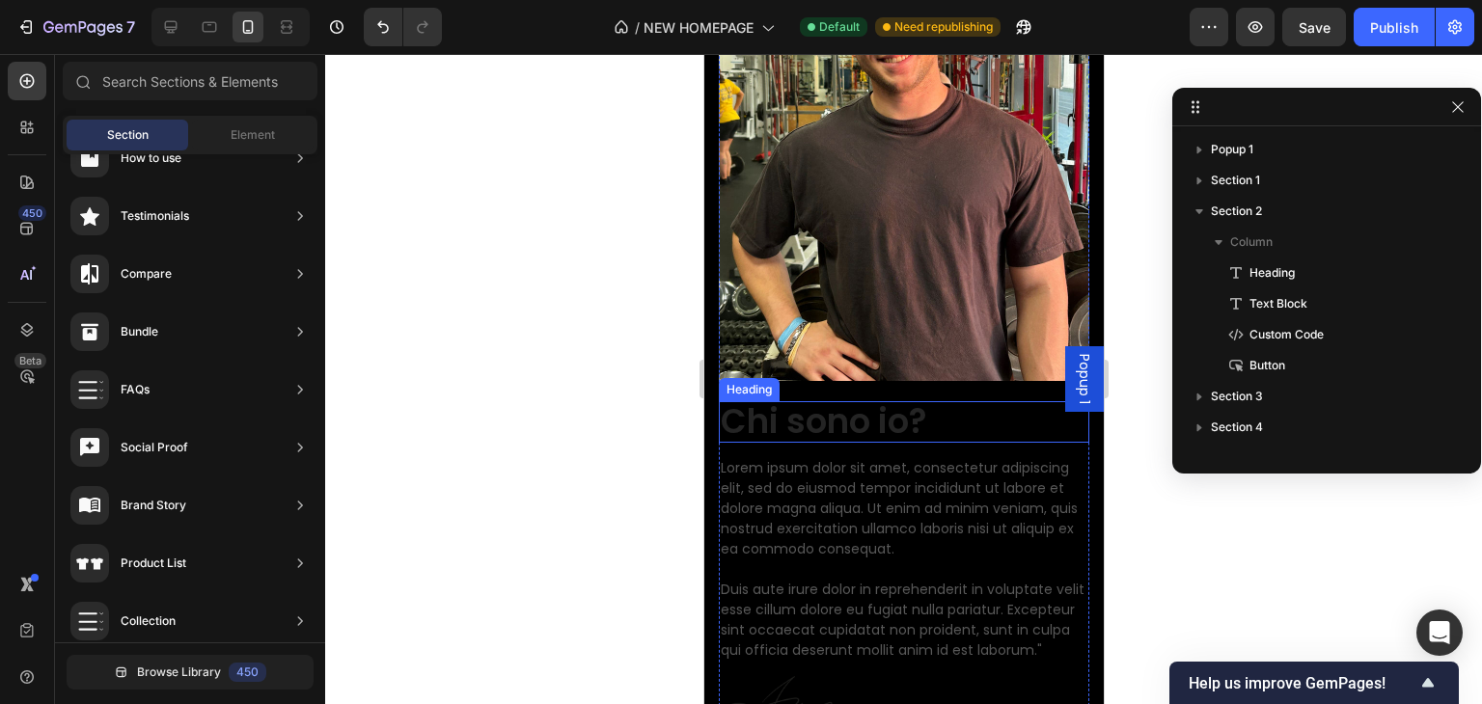
click at [897, 419] on p "Chi sono io?" at bounding box center [903, 422] width 367 height 38
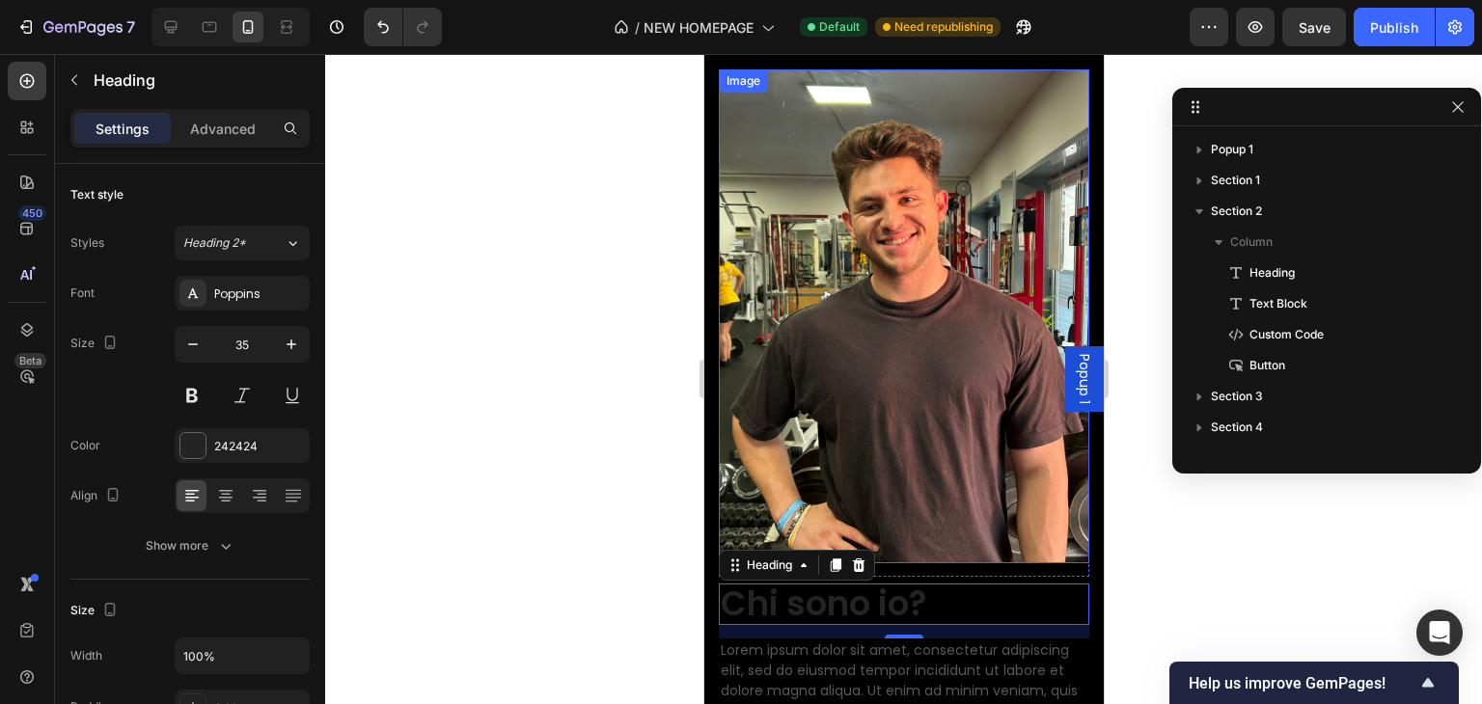
click at [862, 380] on img at bounding box center [903, 316] width 370 height 494
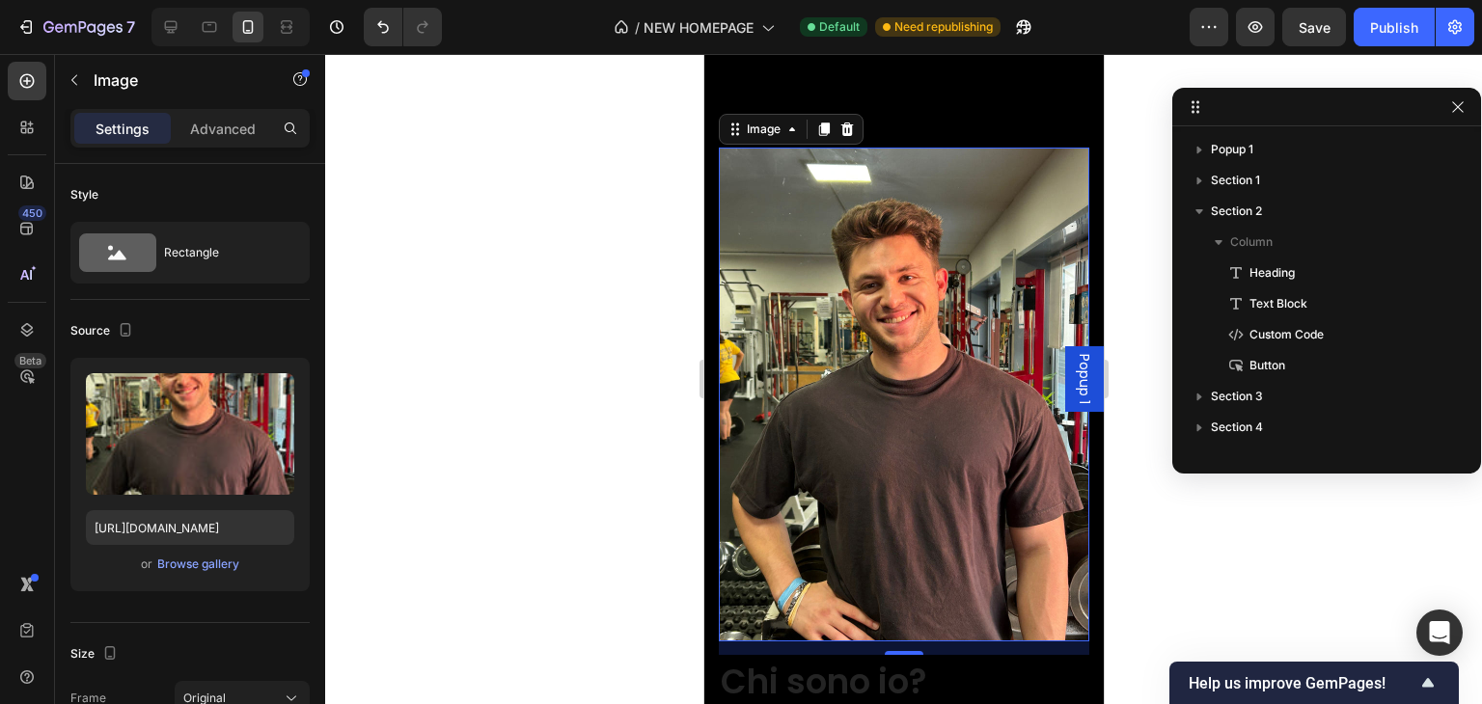
scroll to position [5863, 0]
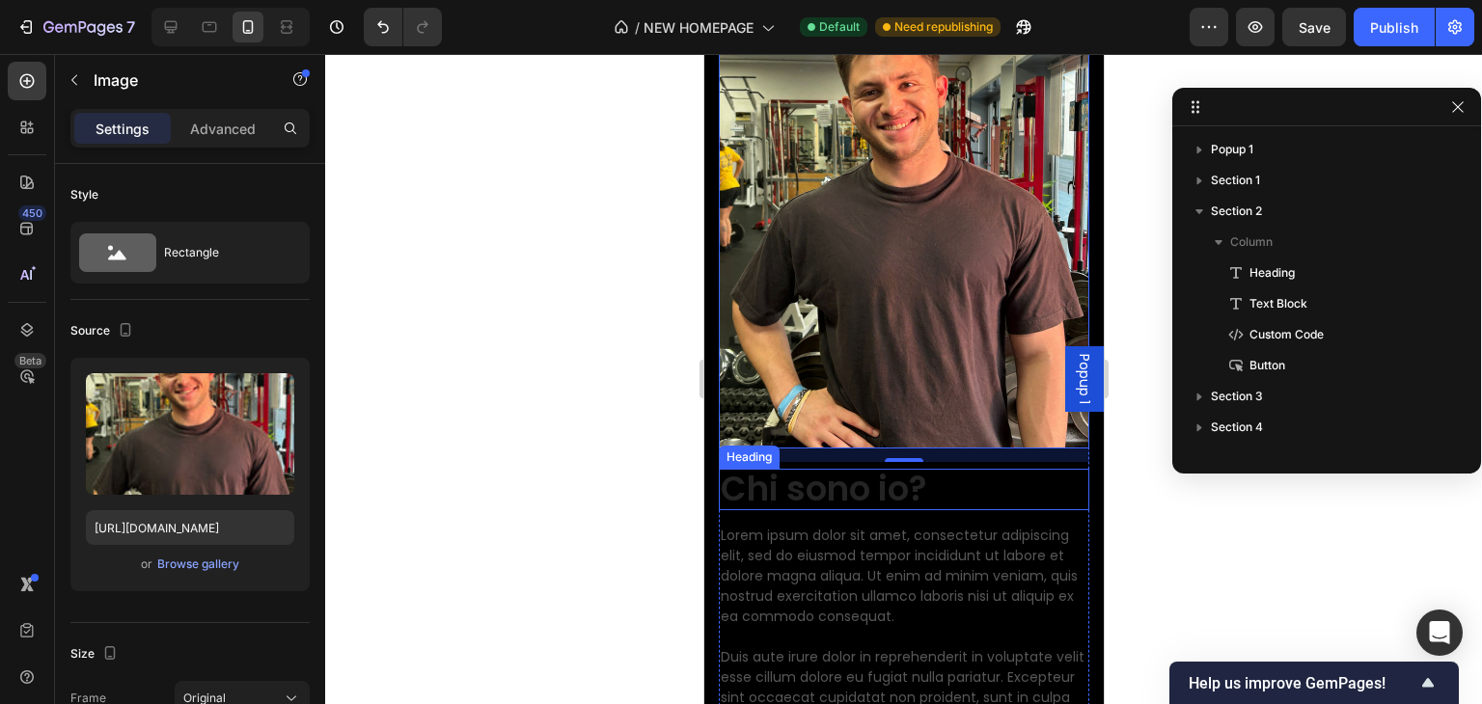
click at [811, 471] on p "Chi sono io?" at bounding box center [903, 490] width 367 height 38
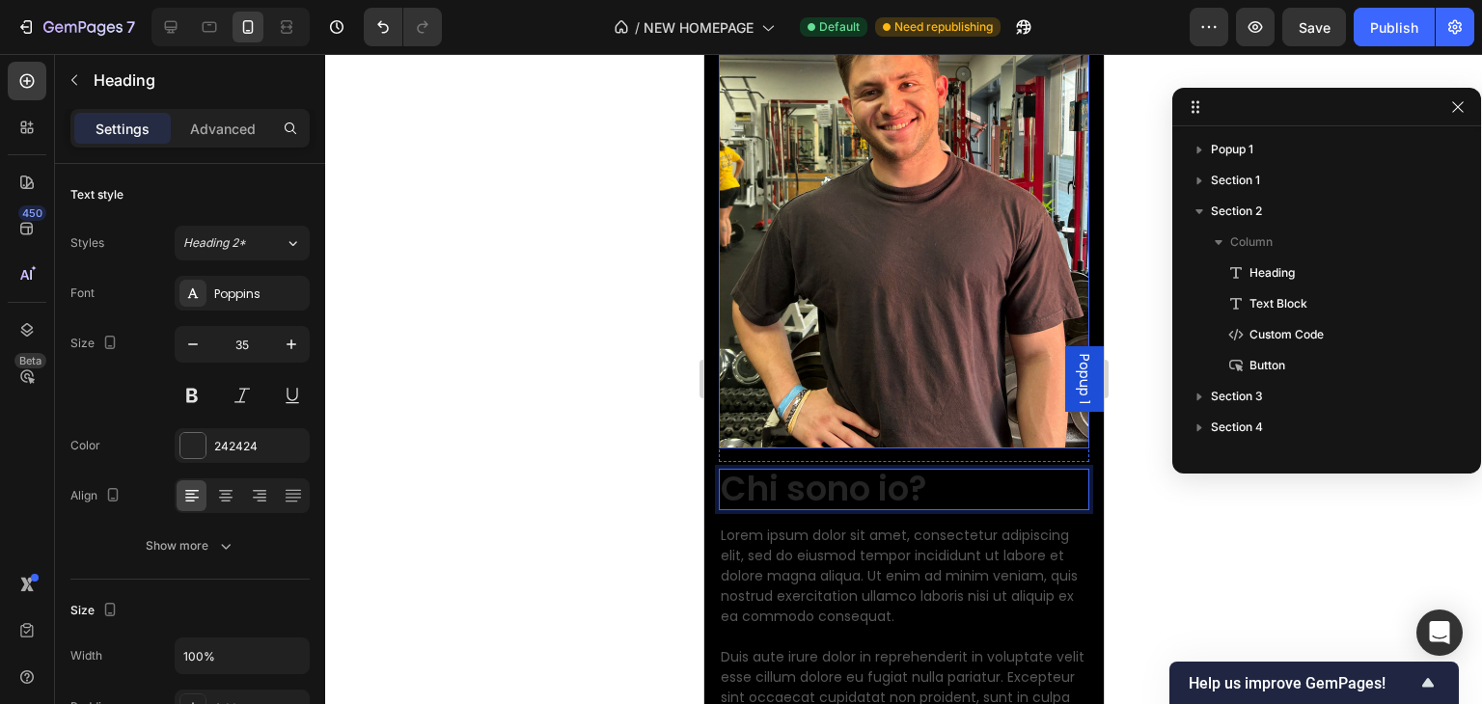
drag, startPoint x: 809, startPoint y: 464, endPoint x: 821, endPoint y: 364, distance: 101.1
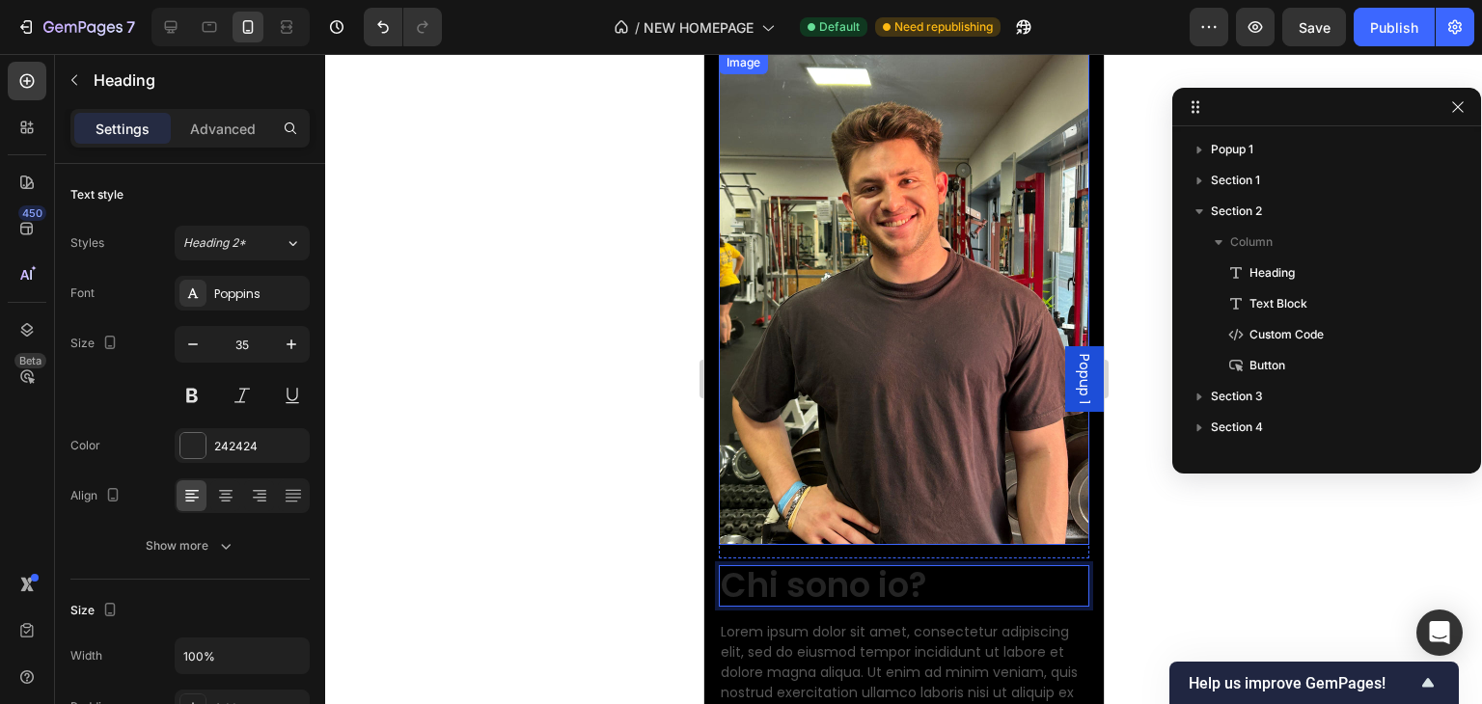
drag, startPoint x: 765, startPoint y: 568, endPoint x: 757, endPoint y: 150, distance: 418.8
click at [757, 150] on div "Image Image Row Chi sono io? Heading 14 Lorem ipsum dolor sit amet, consectetur…" at bounding box center [903, 503] width 370 height 905
click at [746, 229] on img at bounding box center [903, 298] width 370 height 494
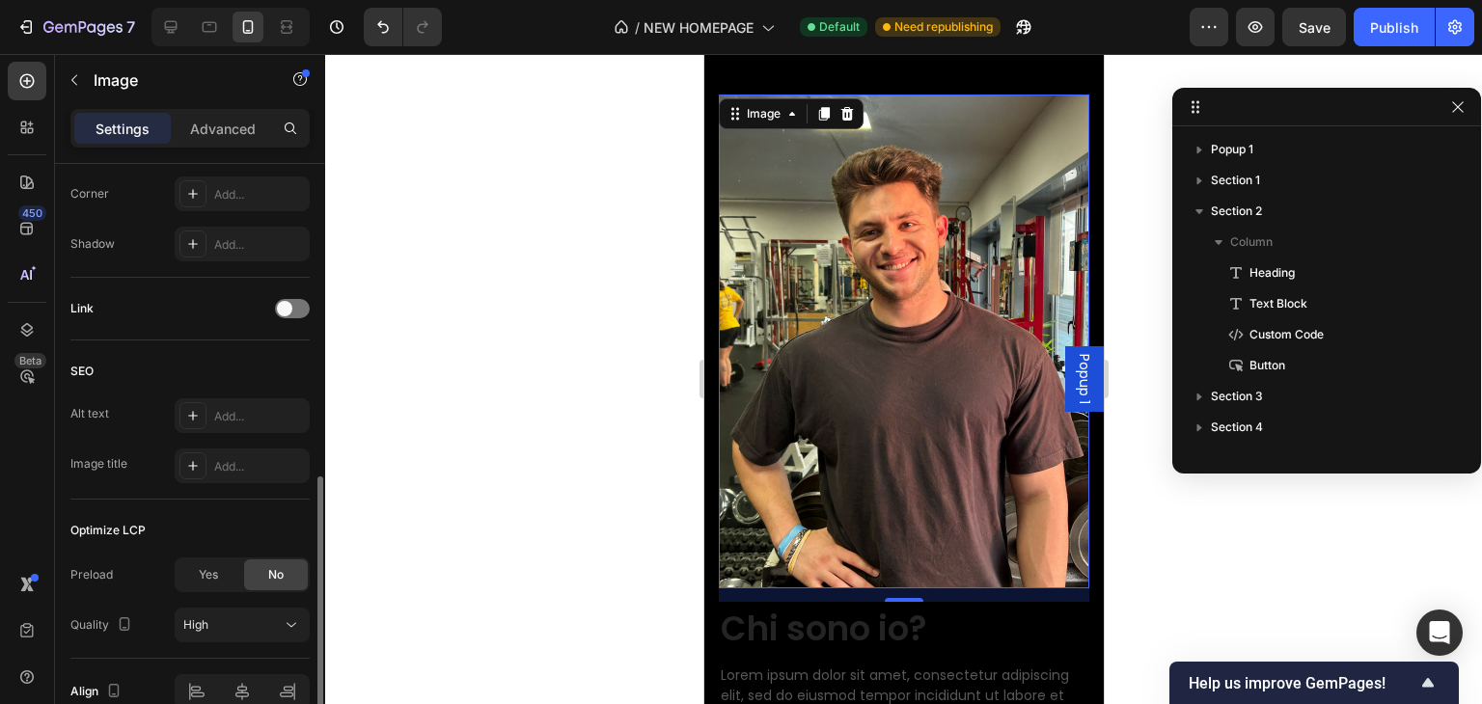
scroll to position [5960, 0]
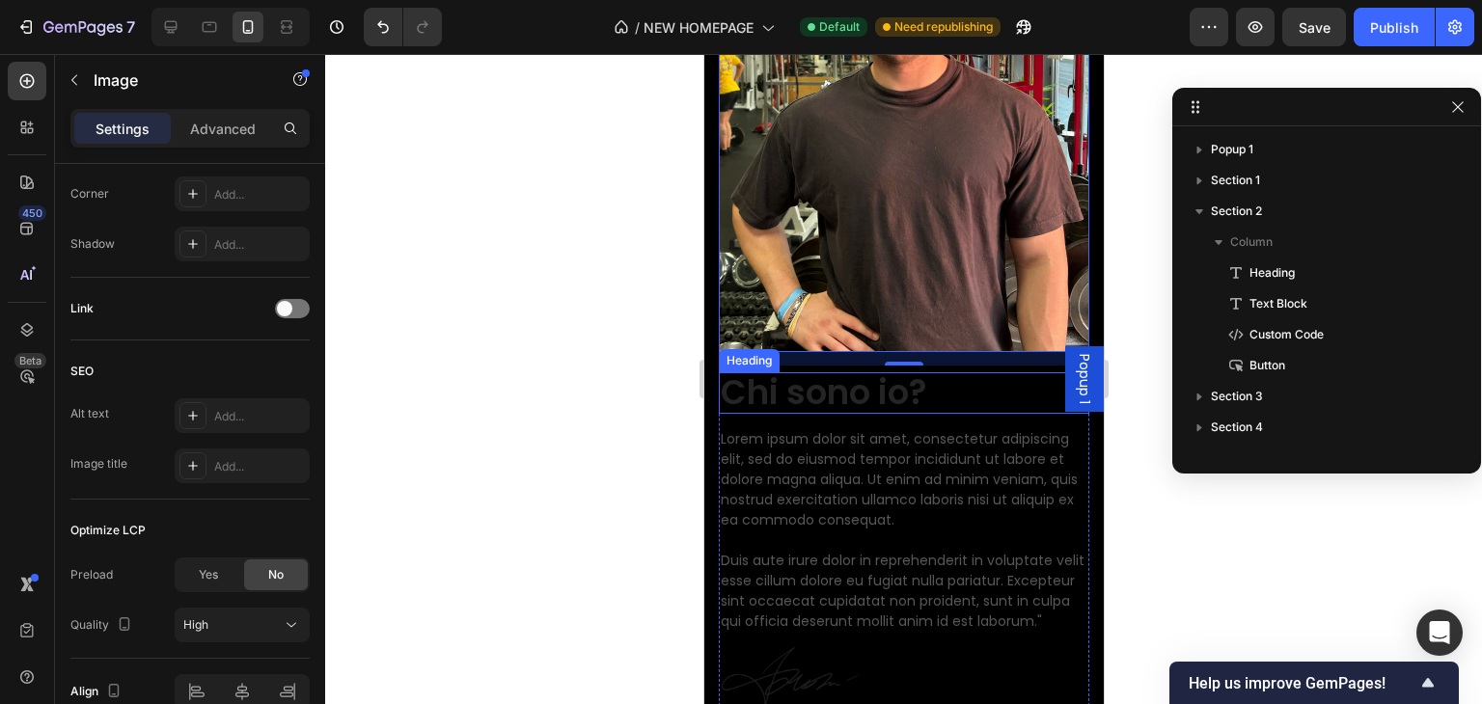
click at [820, 374] on p "Chi sono io?" at bounding box center [903, 393] width 367 height 38
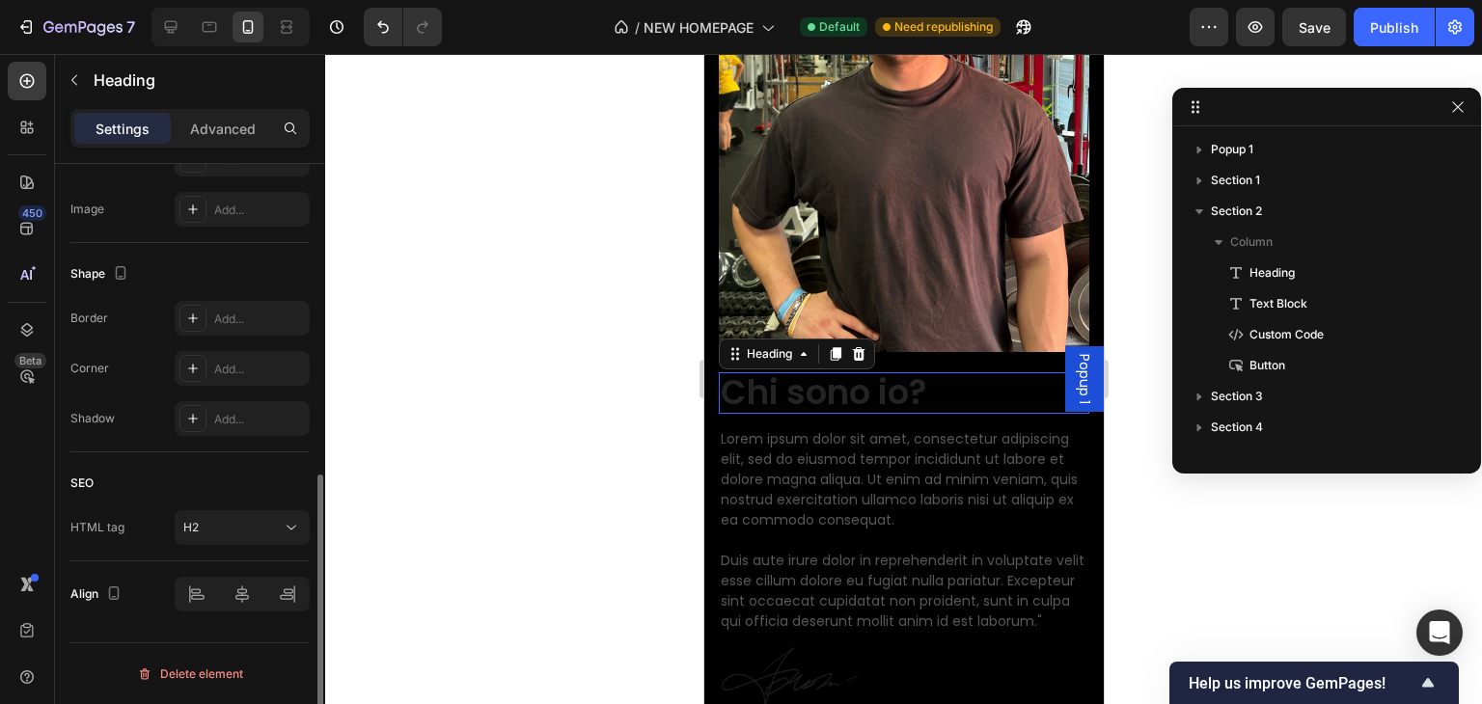
click at [820, 374] on p "Chi sono io?" at bounding box center [903, 393] width 367 height 38
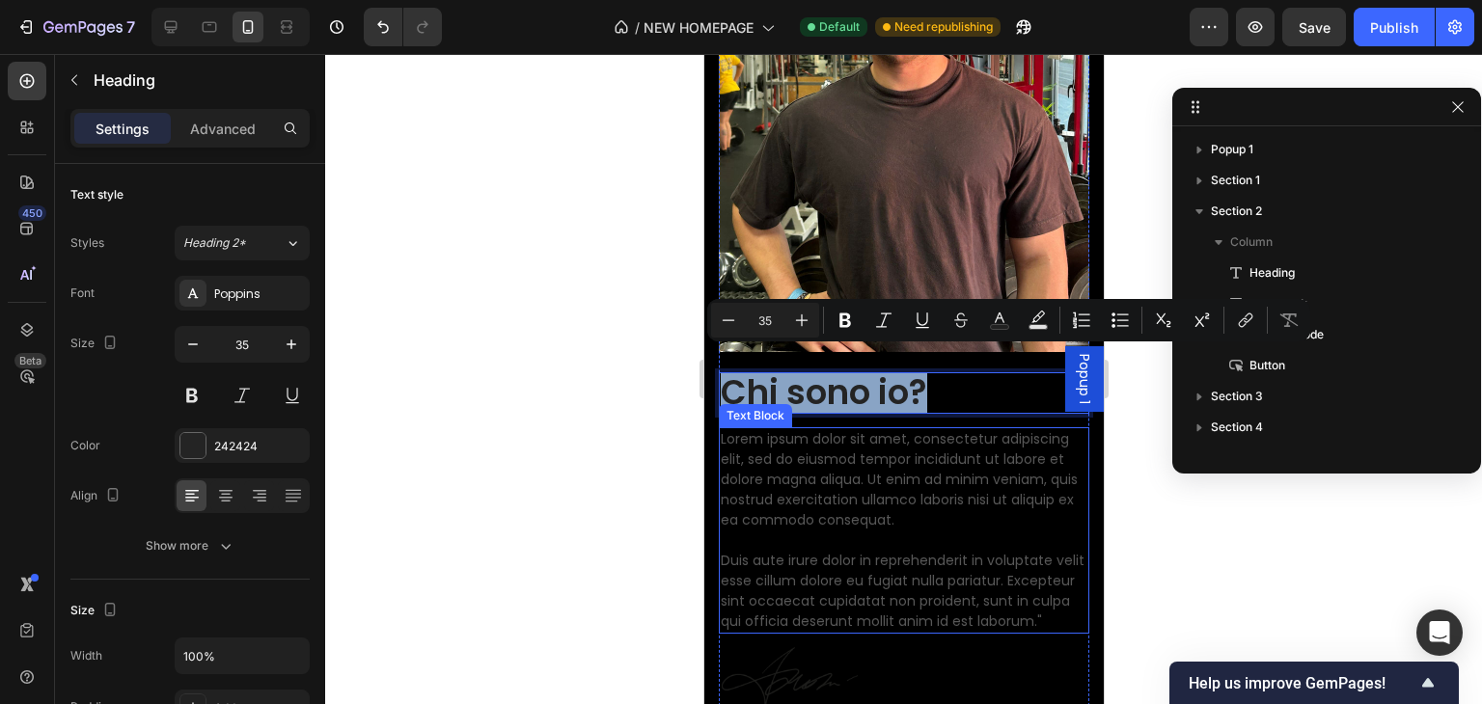
click at [819, 490] on p "Lorem ipsum dolor sit amet, consectetur adipiscing elit, sed do eiusmod tempor …" at bounding box center [903, 530] width 367 height 203
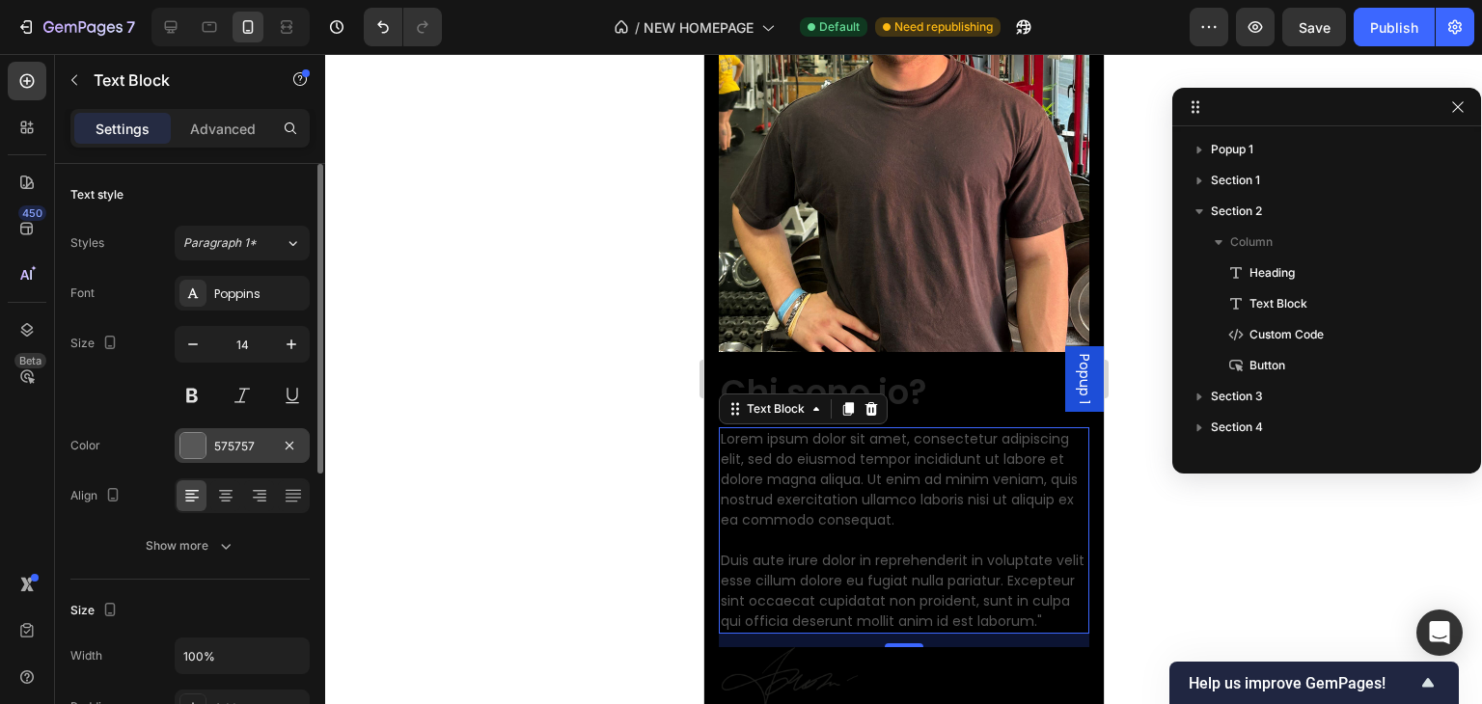
click at [193, 451] on div at bounding box center [192, 445] width 25 height 25
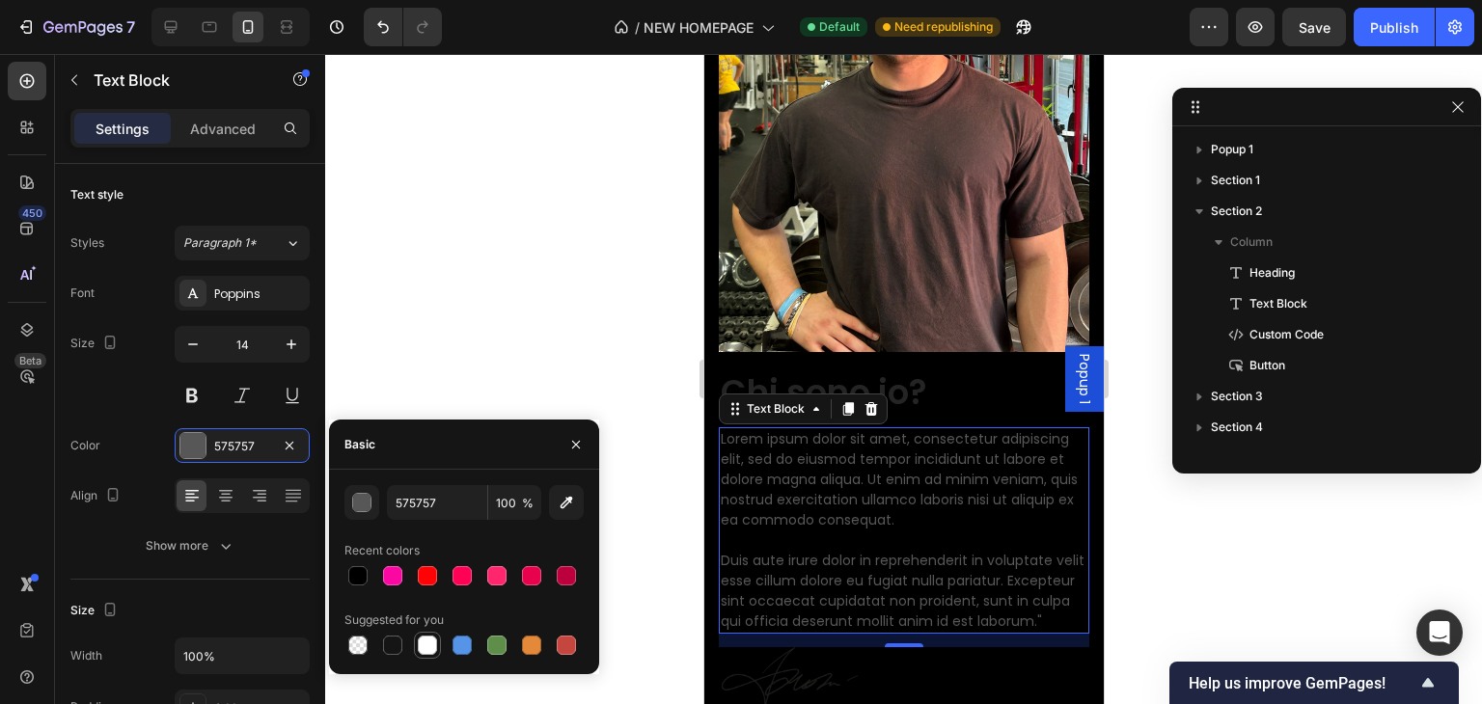
click at [422, 649] on div at bounding box center [427, 645] width 19 height 19
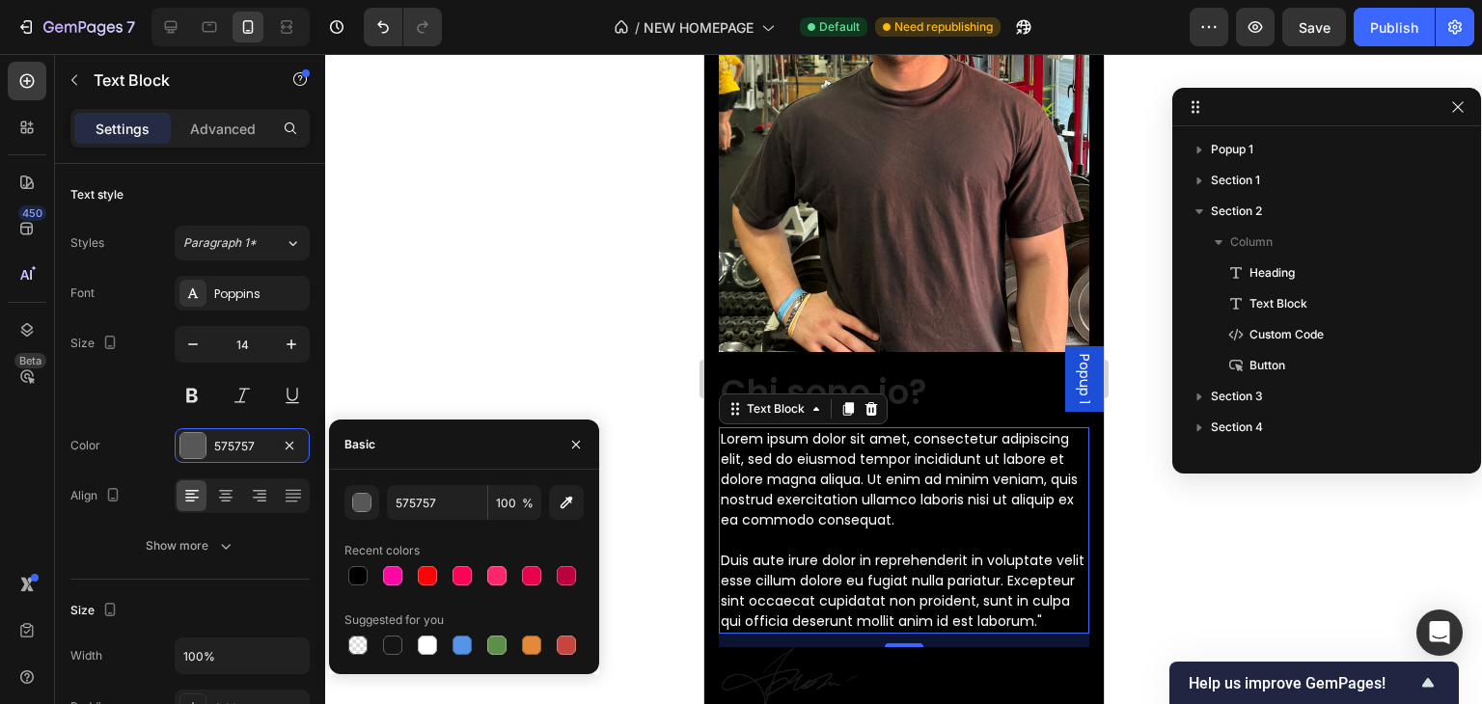
type input "FFFFFF"
click at [924, 387] on p "Chi sono io?" at bounding box center [903, 393] width 367 height 38
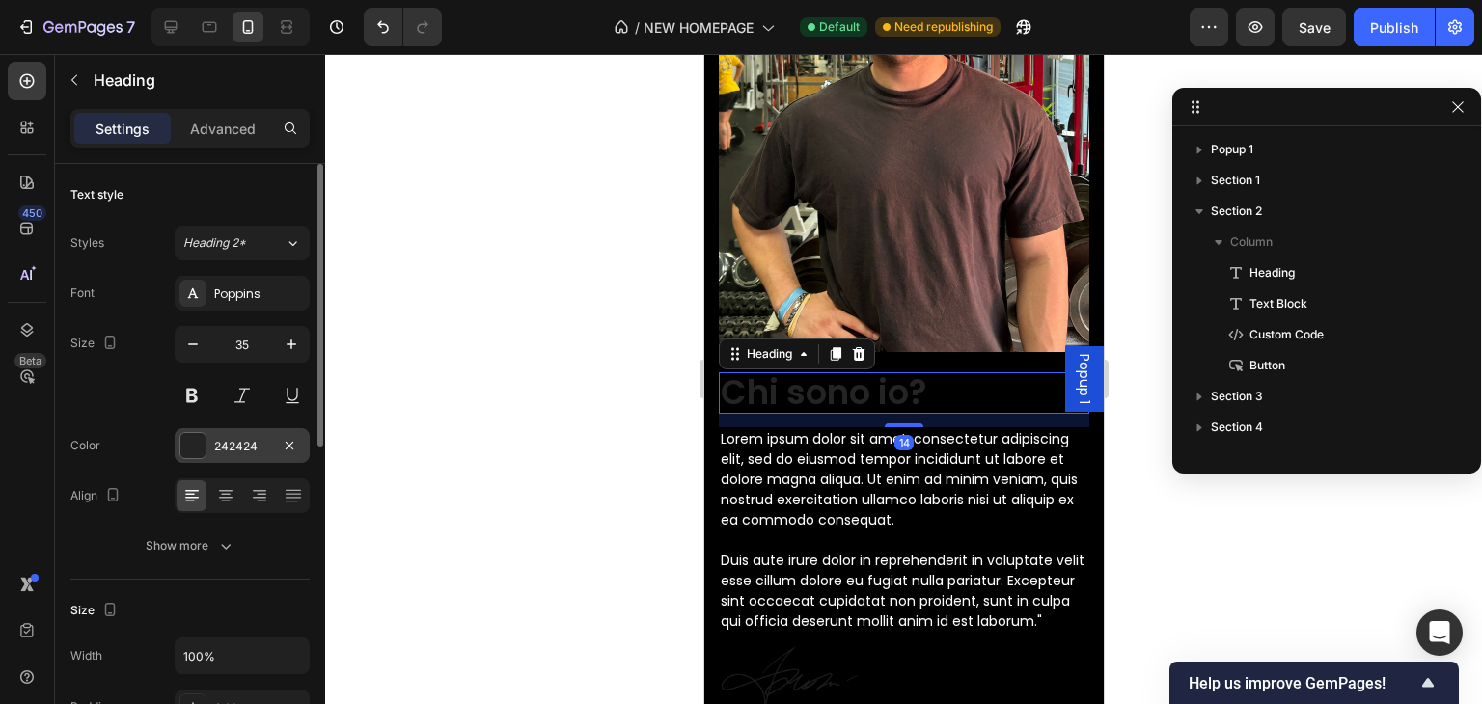
click at [200, 443] on div at bounding box center [192, 445] width 25 height 25
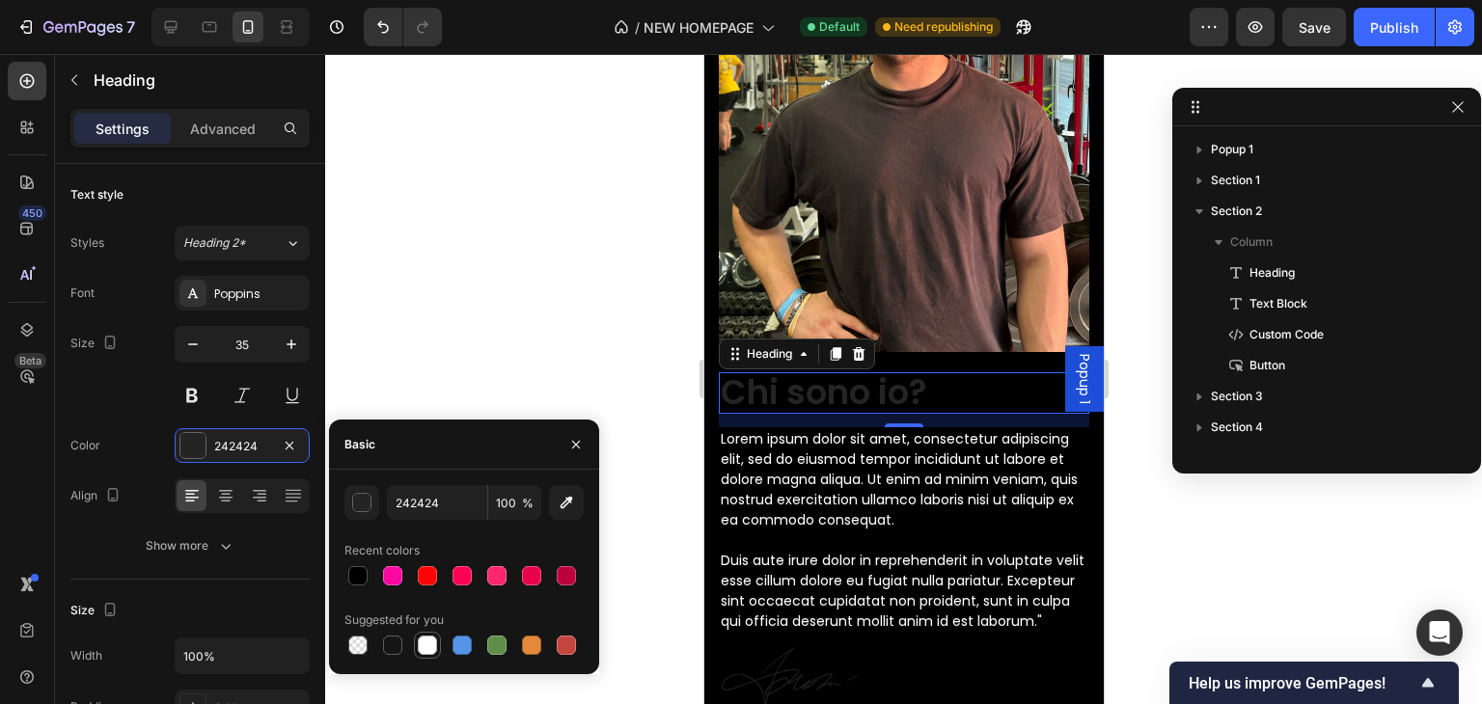
click at [423, 645] on div at bounding box center [427, 645] width 19 height 19
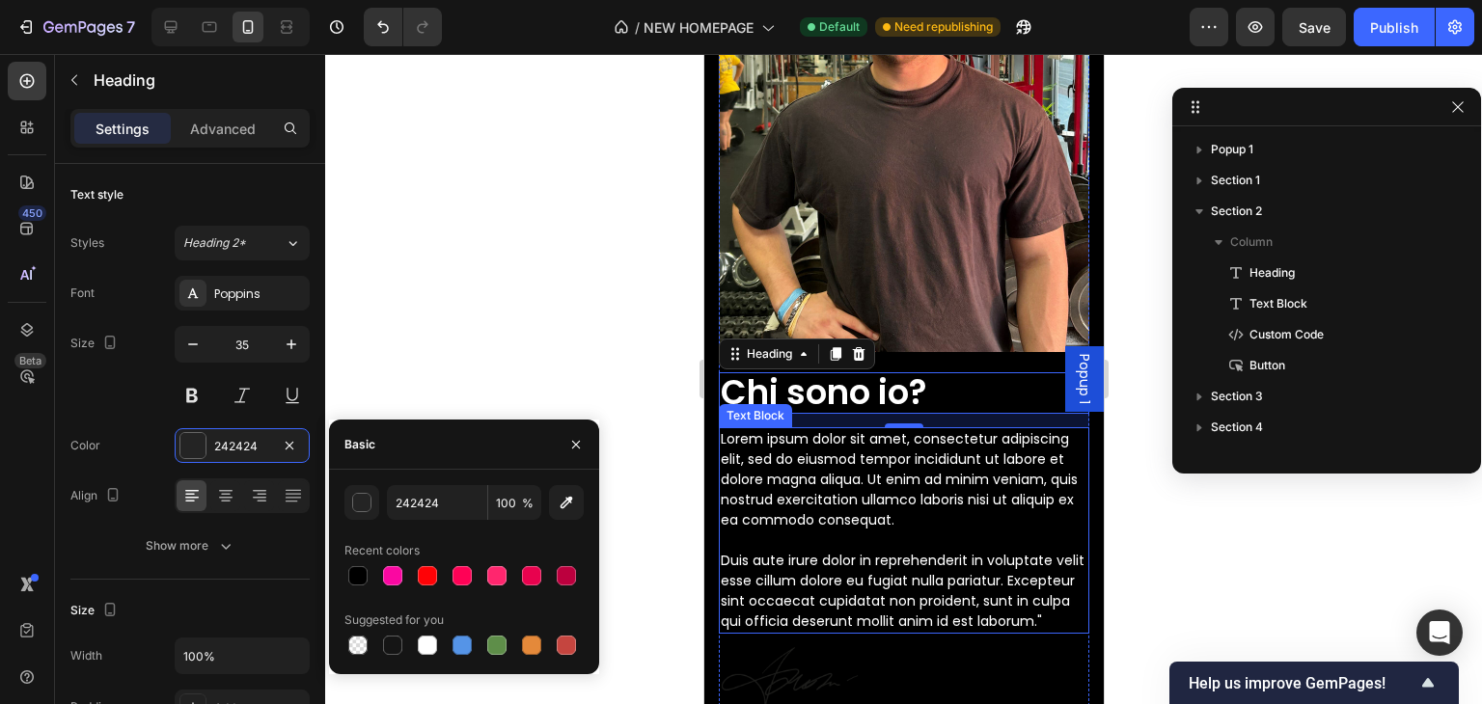
type input "FFFFFF"
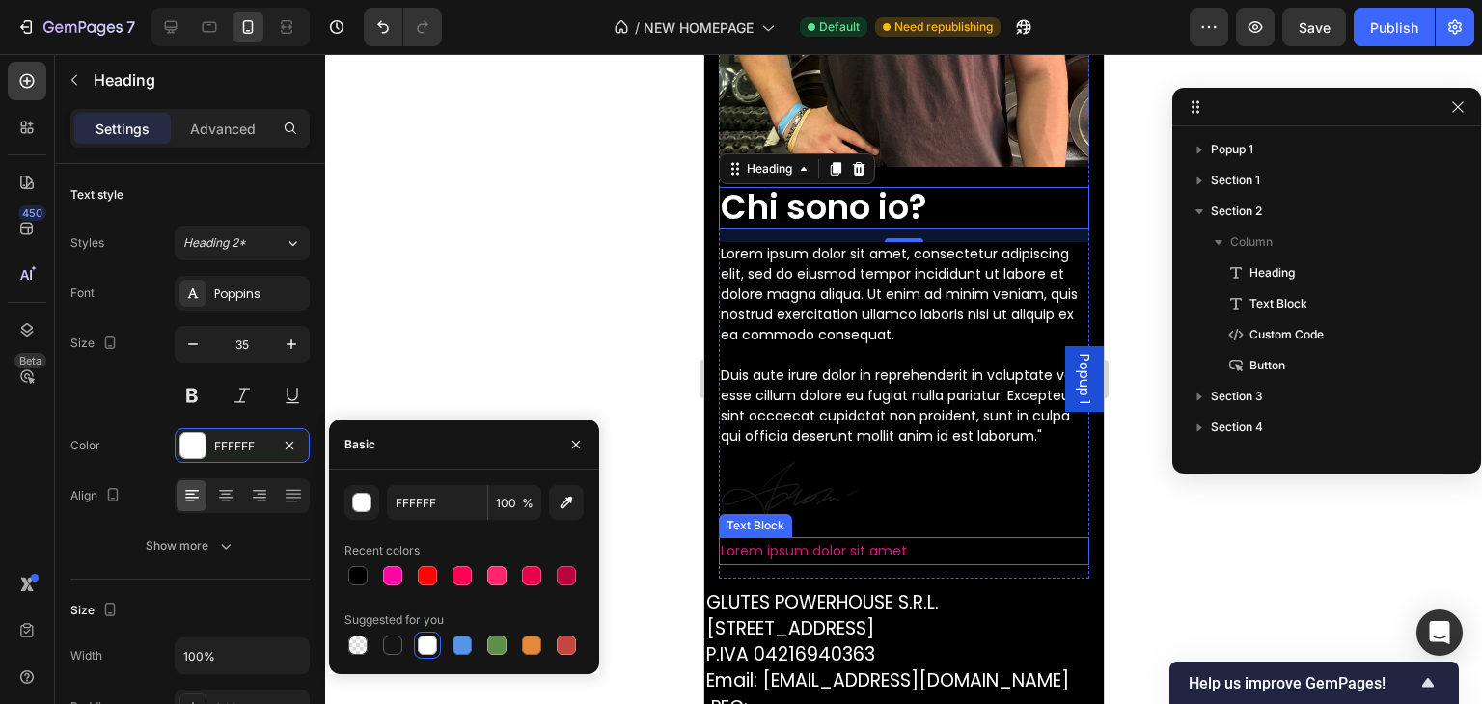
scroll to position [6153, 0]
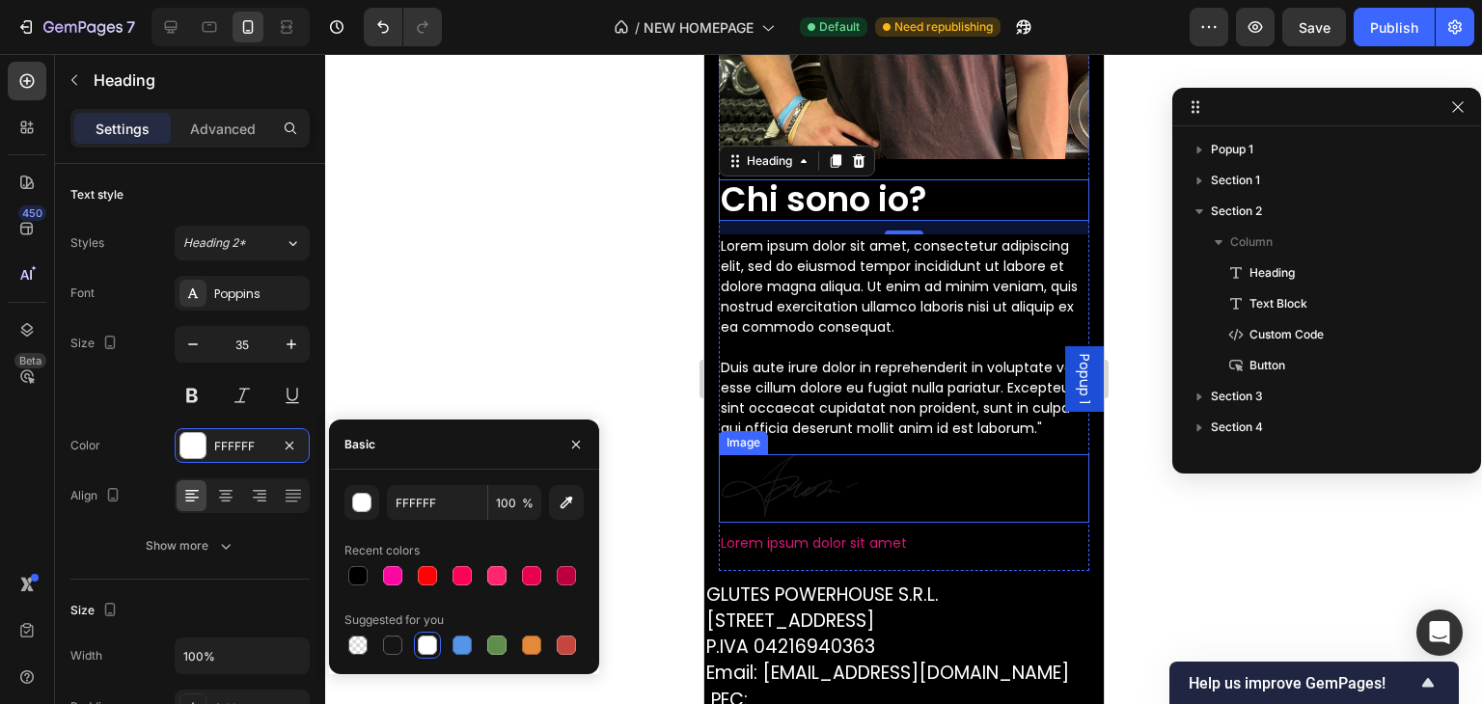
click at [958, 498] on div at bounding box center [903, 488] width 370 height 69
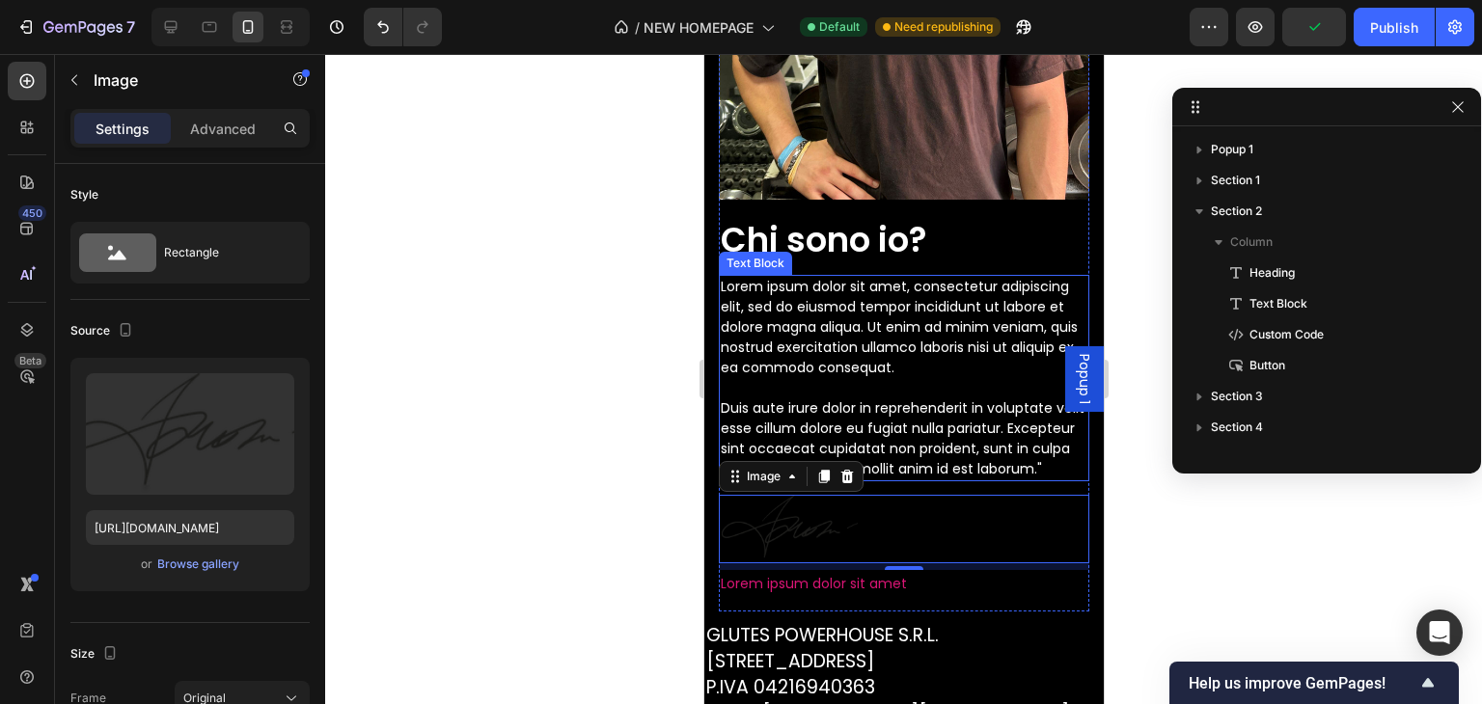
scroll to position [6182, 0]
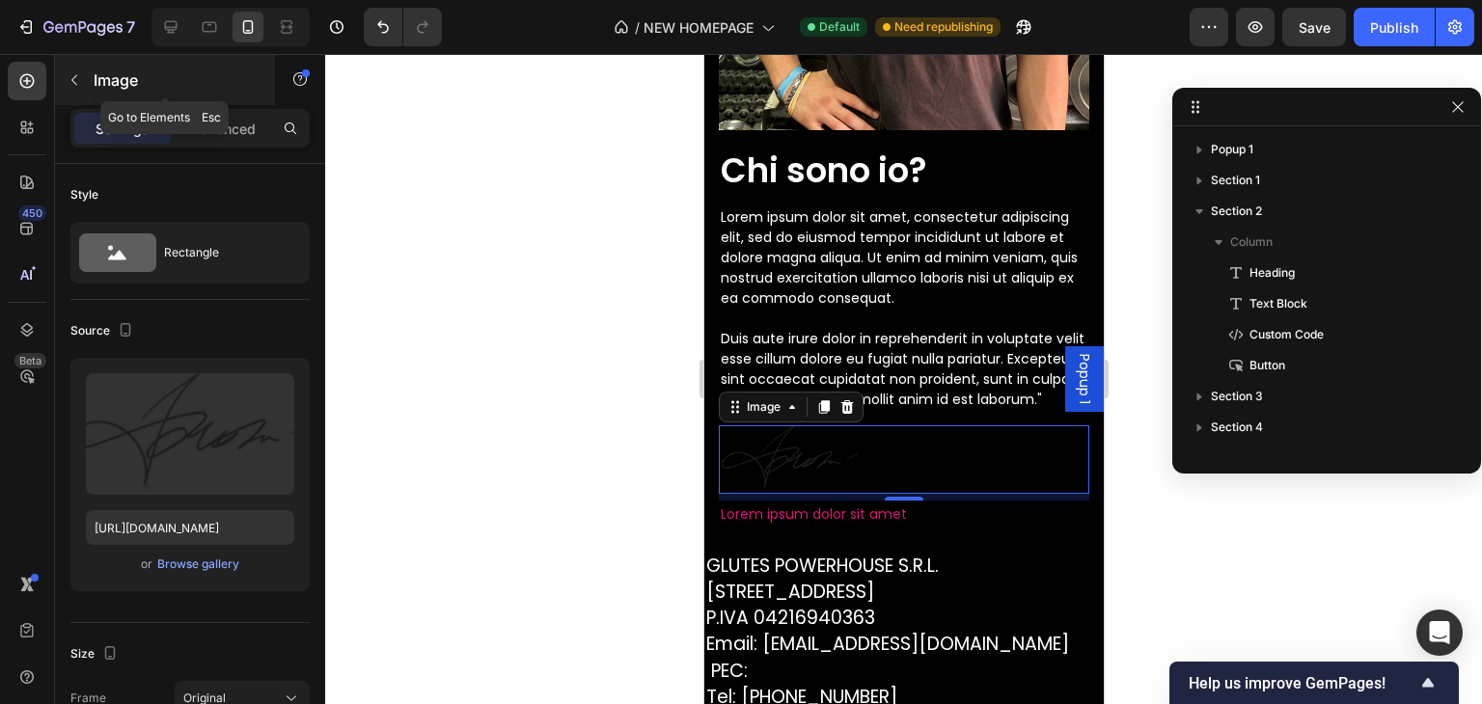
click at [67, 86] on icon "button" at bounding box center [74, 79] width 15 height 15
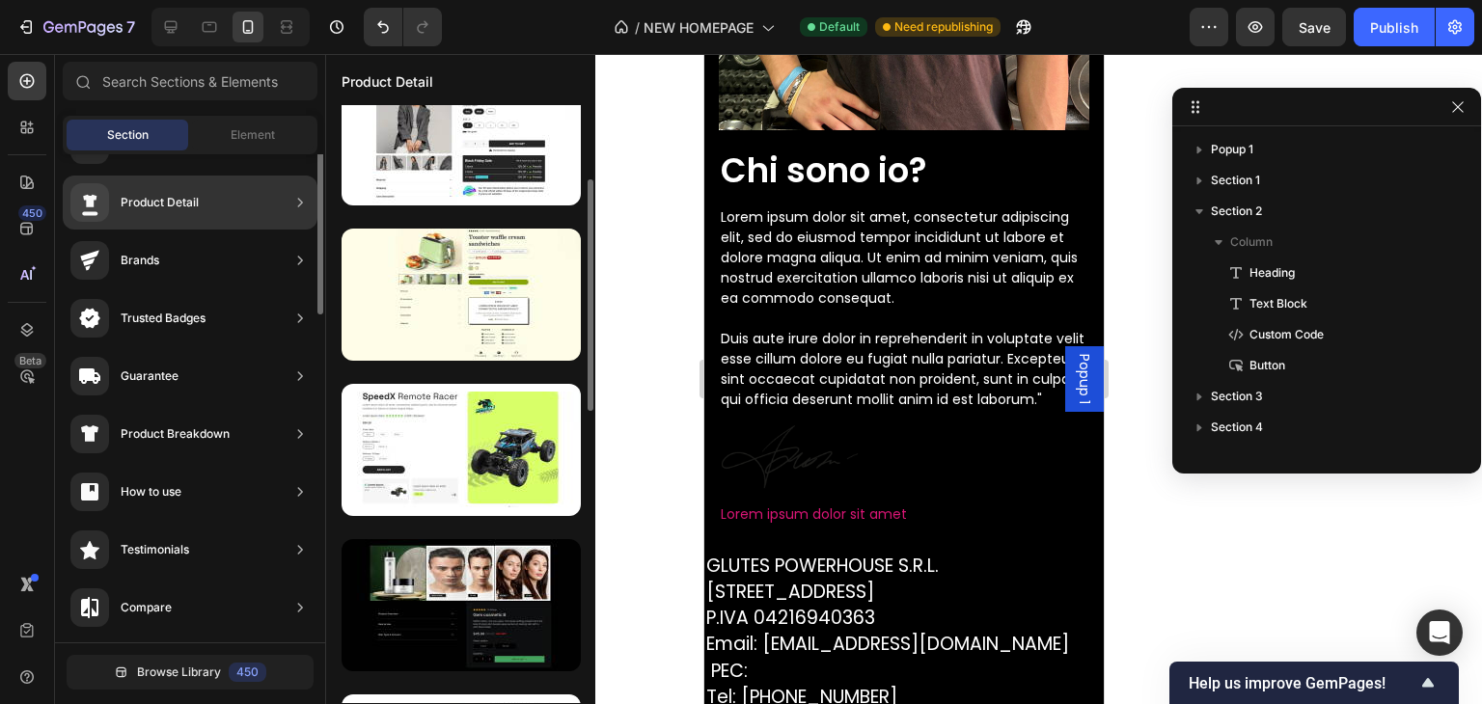
scroll to position [0, 0]
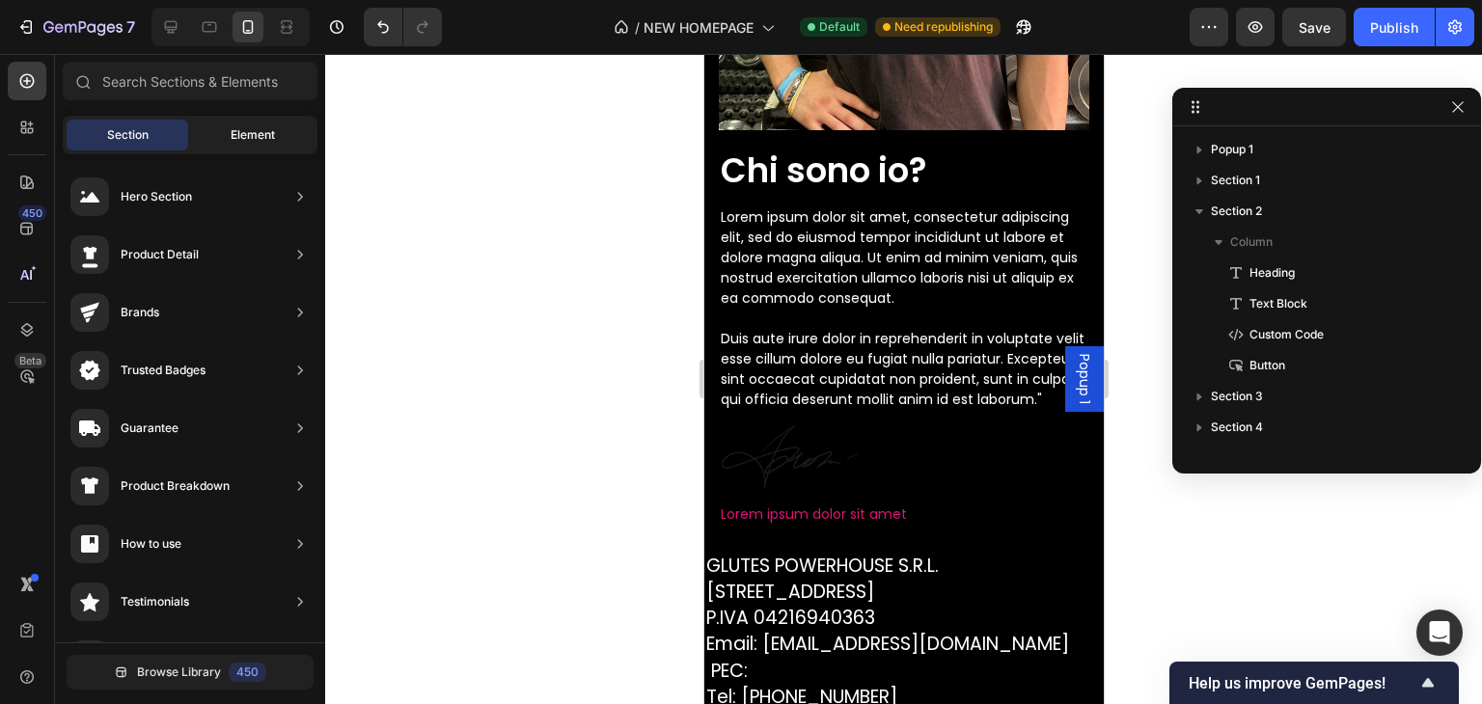
click at [236, 147] on div "Element" at bounding box center [253, 135] width 122 height 31
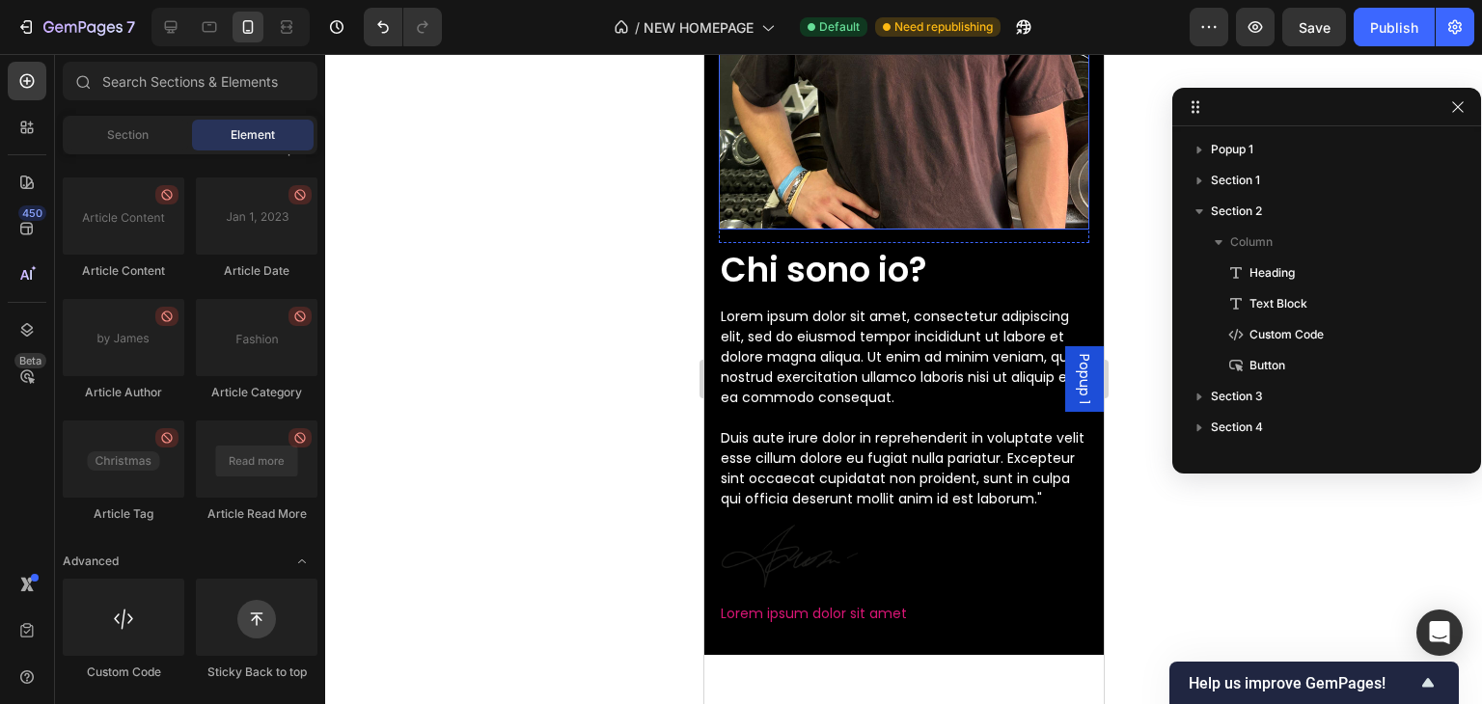
scroll to position [6085, 0]
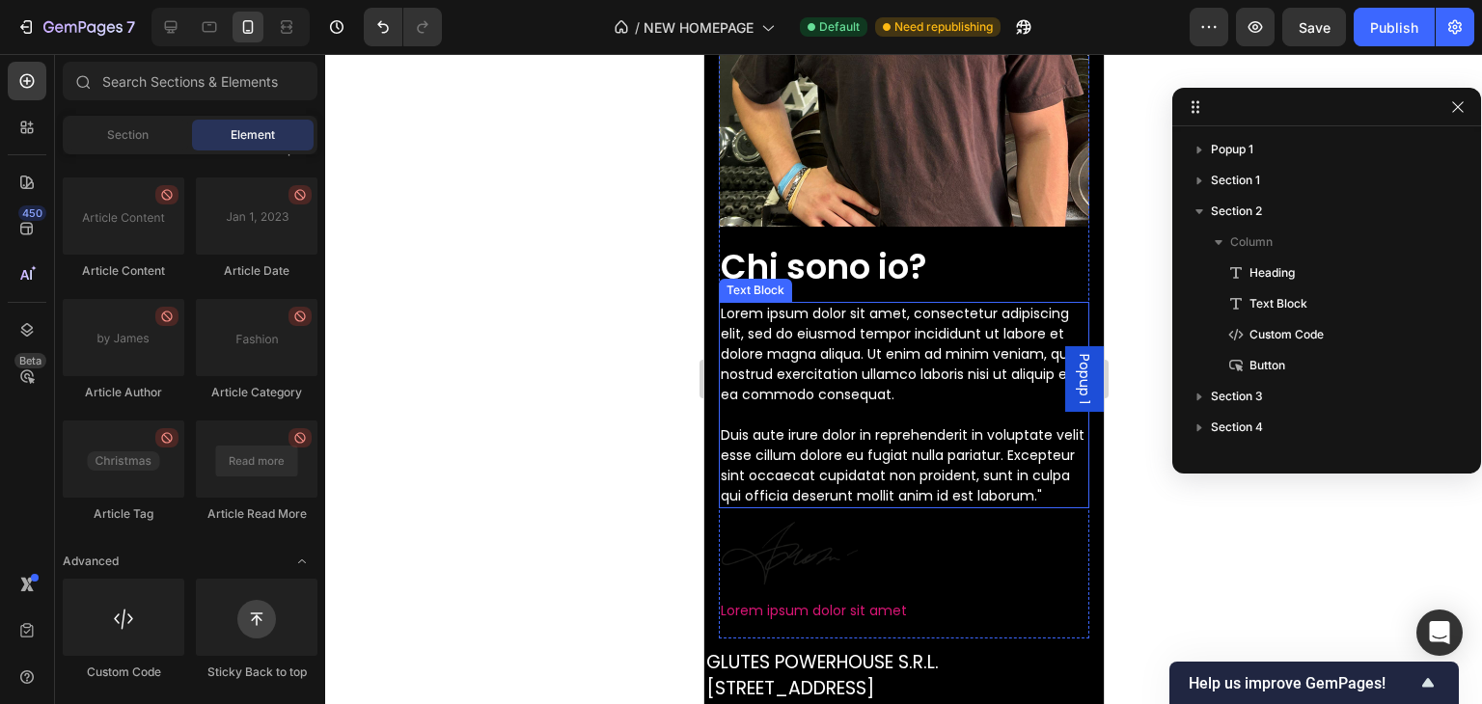
click at [839, 494] on p "Lorem ipsum dolor sit amet, consectetur adipiscing elit, sed do eiusmod tempor …" at bounding box center [903, 405] width 367 height 203
click at [838, 494] on p "Lorem ipsum dolor sit amet, consectetur adipiscing elit, sed do eiusmod tempor …" at bounding box center [903, 405] width 367 height 203
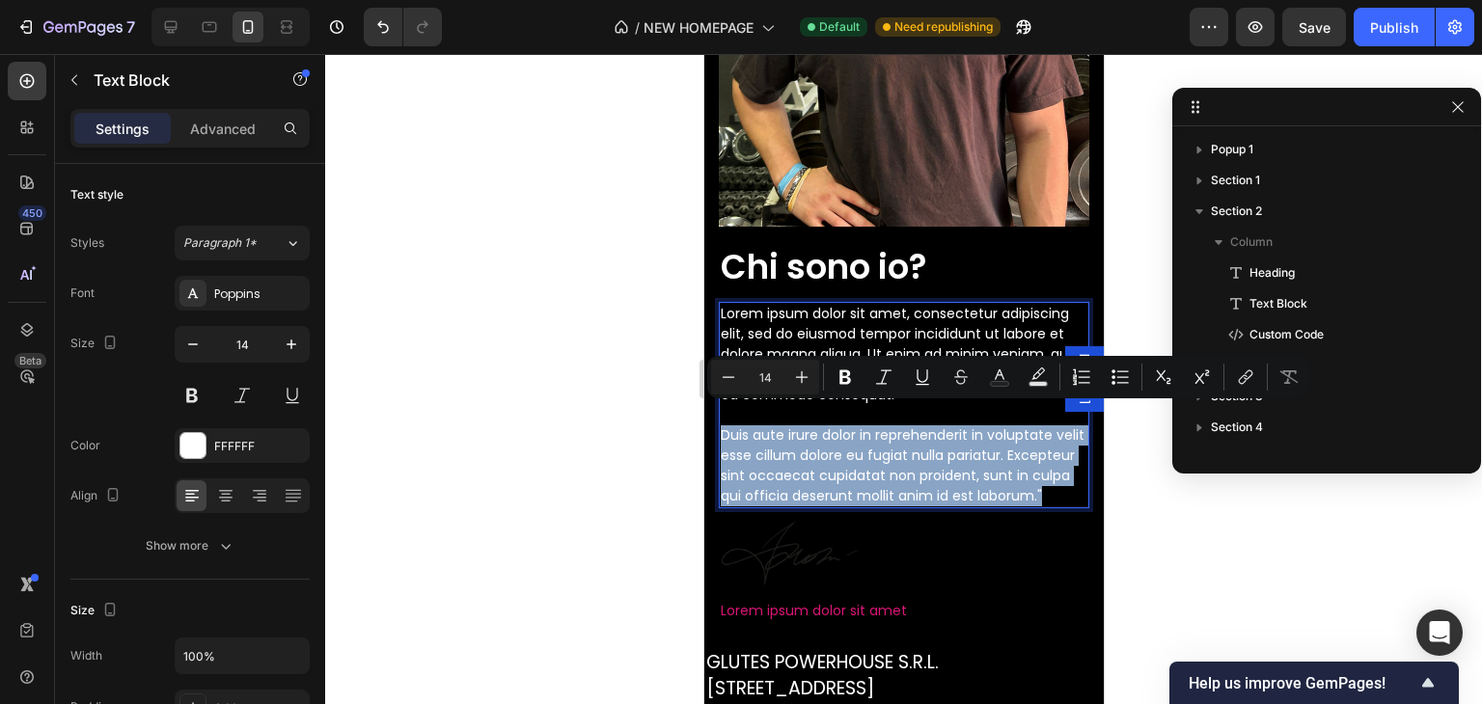
click at [838, 494] on p "Lorem ipsum dolor sit amet, consectetur adipiscing elit, sed do eiusmod tempor …" at bounding box center [903, 405] width 367 height 203
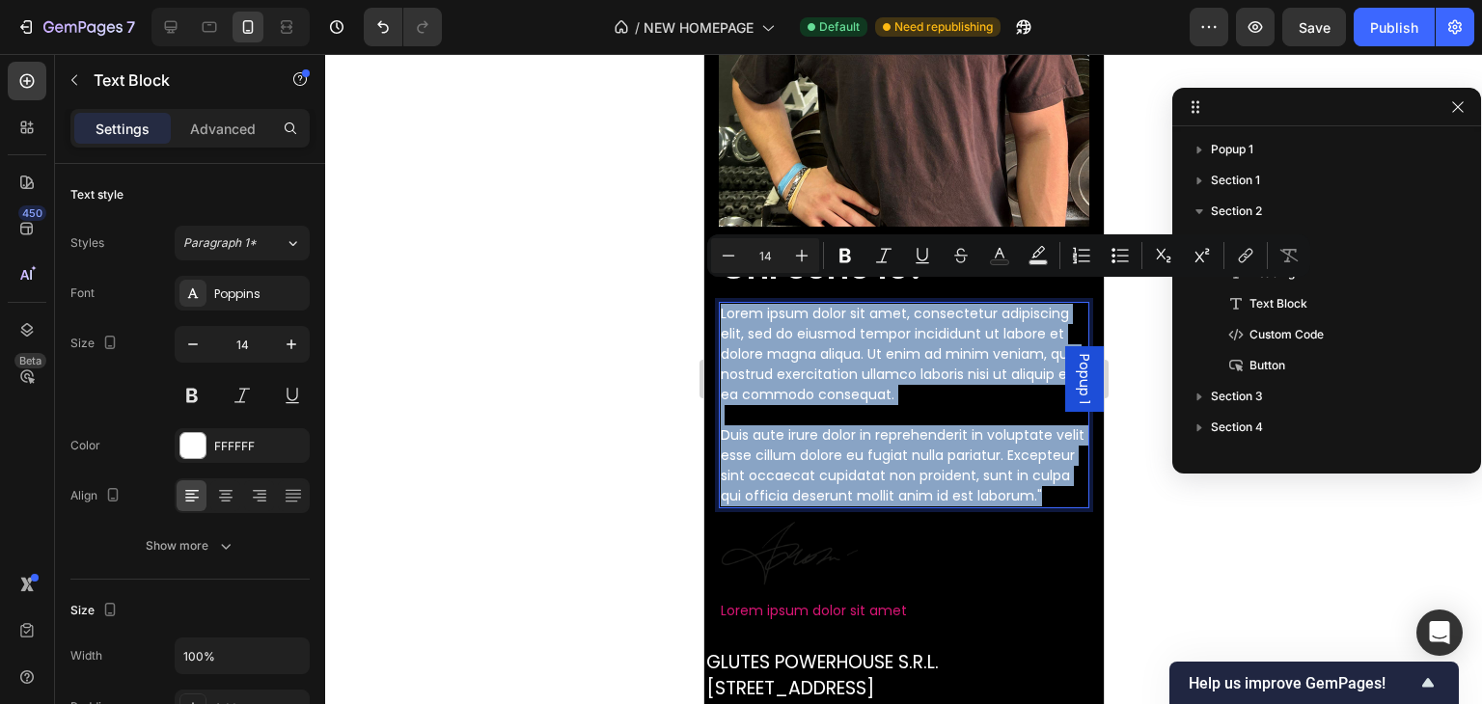
drag, startPoint x: 835, startPoint y: 499, endPoint x: 1406, endPoint y: 340, distance: 593.0
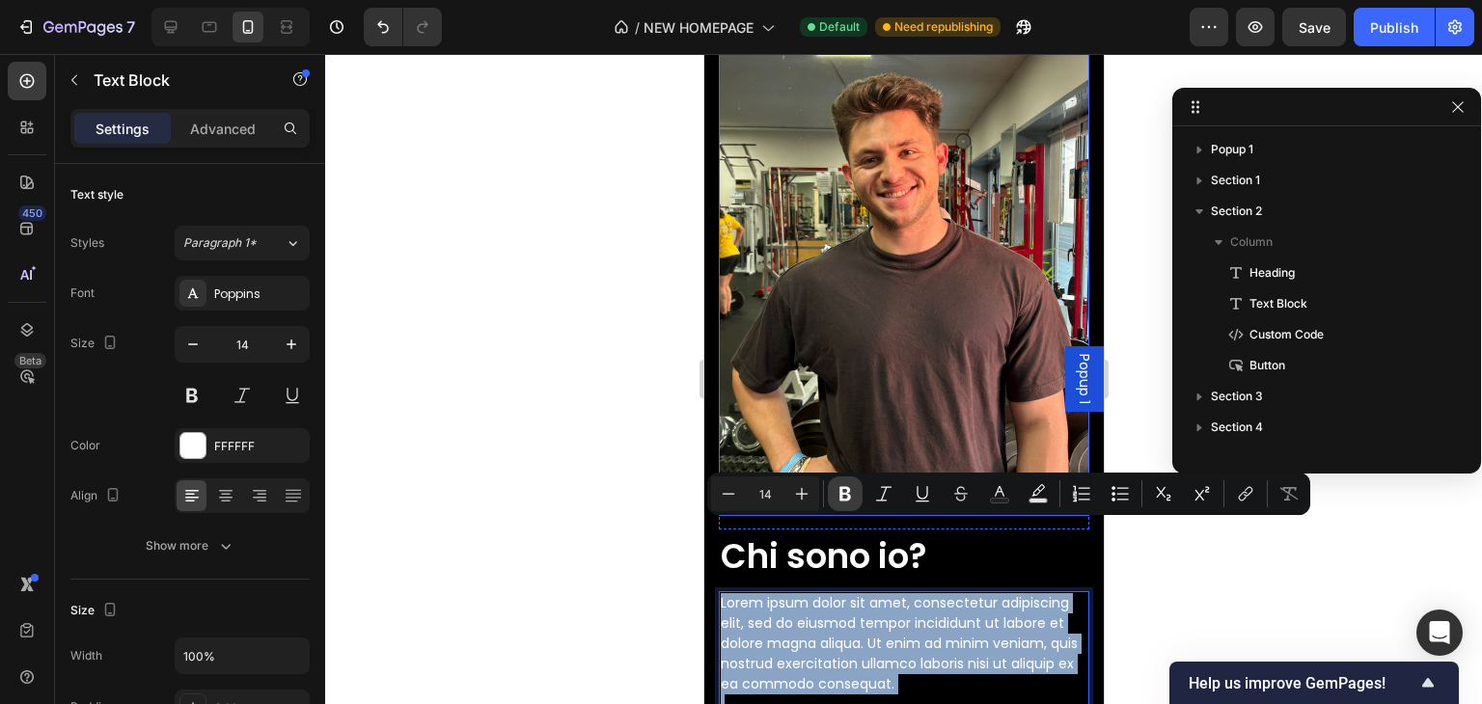
scroll to position [5892, 0]
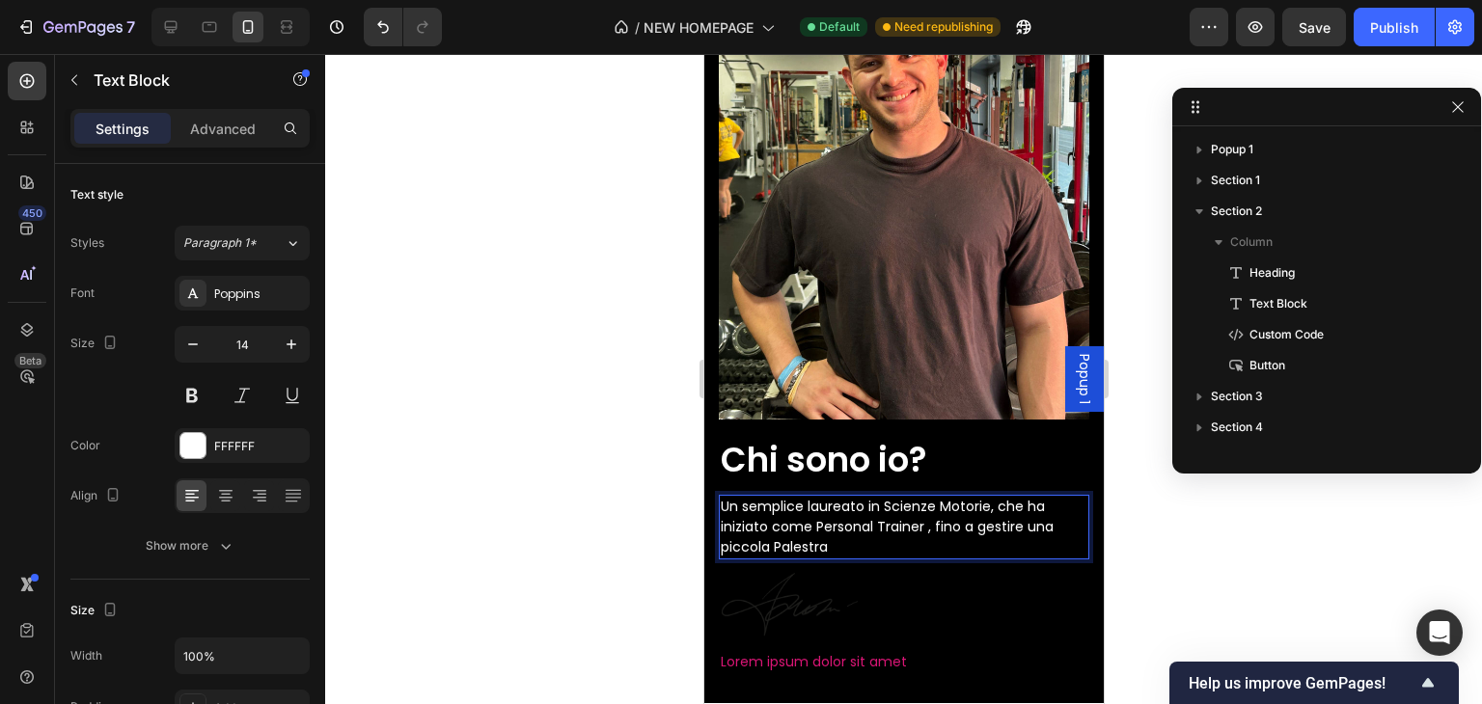
click at [989, 507] on p "Un semplice laureato in Scienze Motorie, che ha iniziato come Personal Trainer …" at bounding box center [903, 527] width 367 height 61
click at [950, 524] on p "Un semplice laureato in Scienze Motorie, che ha iniziato come Personal Trainer …" at bounding box center [903, 527] width 367 height 61
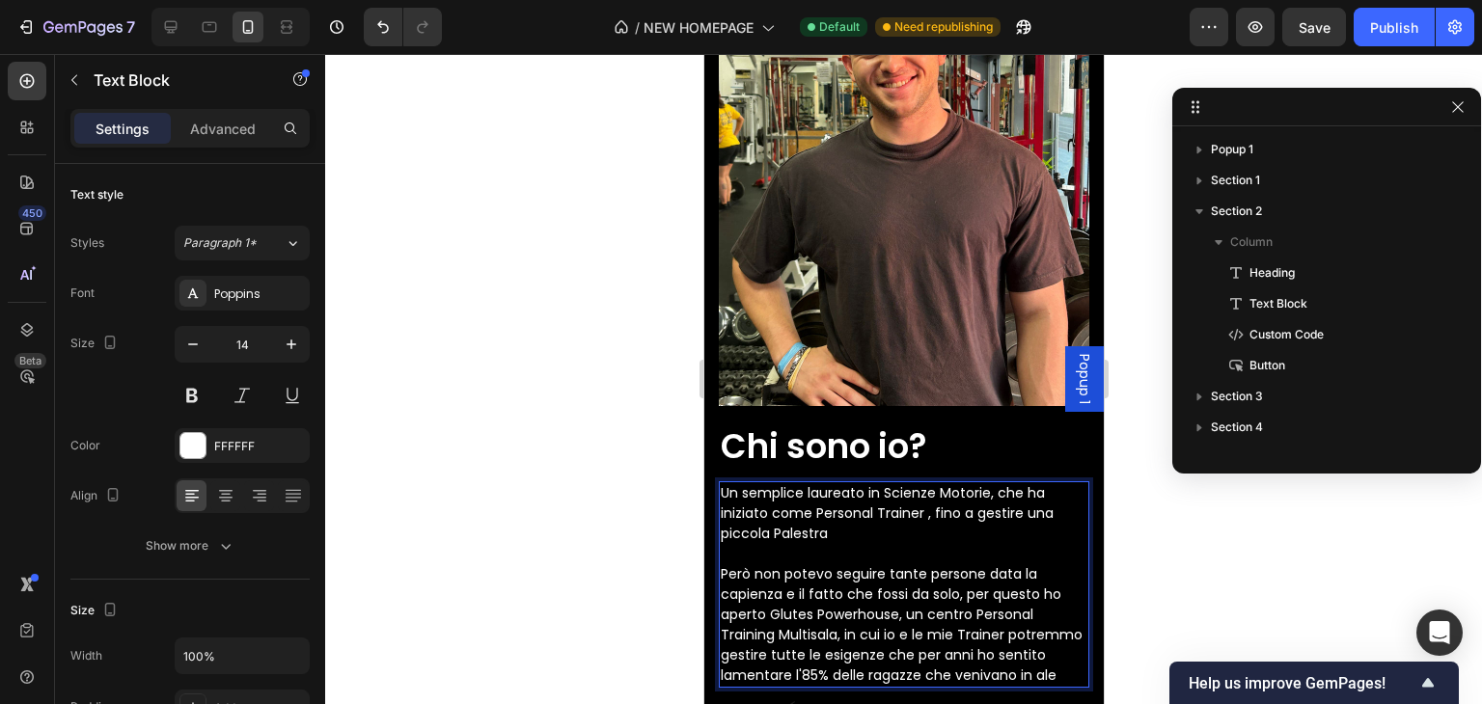
scroll to position [5907, 0]
click at [908, 482] on p "Un semplice laureato in Scienze Motorie, che ha iniziato come Personal Trainer …" at bounding box center [903, 593] width 367 height 223
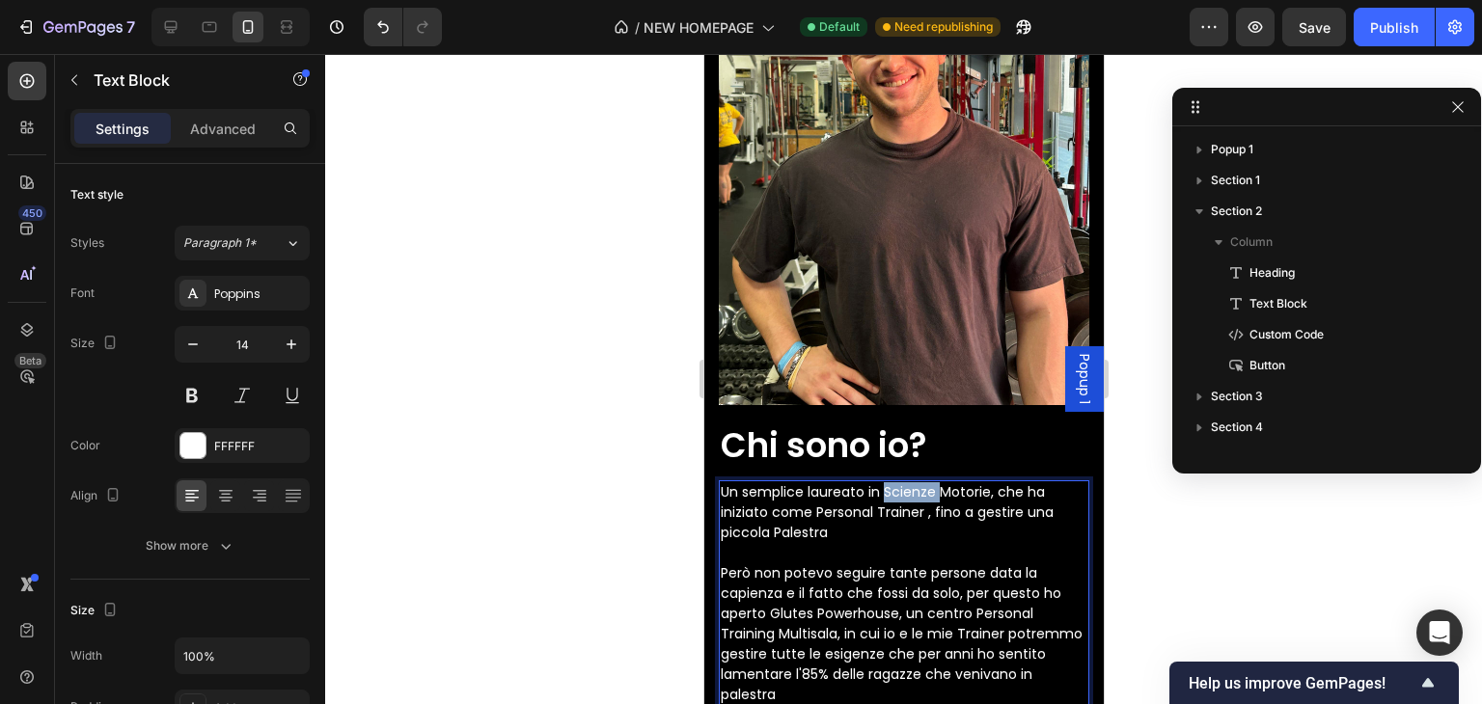
click at [908, 482] on p "Un semplice laureato in Scienze Motorie, che ha iniziato come Personal Trainer …" at bounding box center [903, 593] width 367 height 223
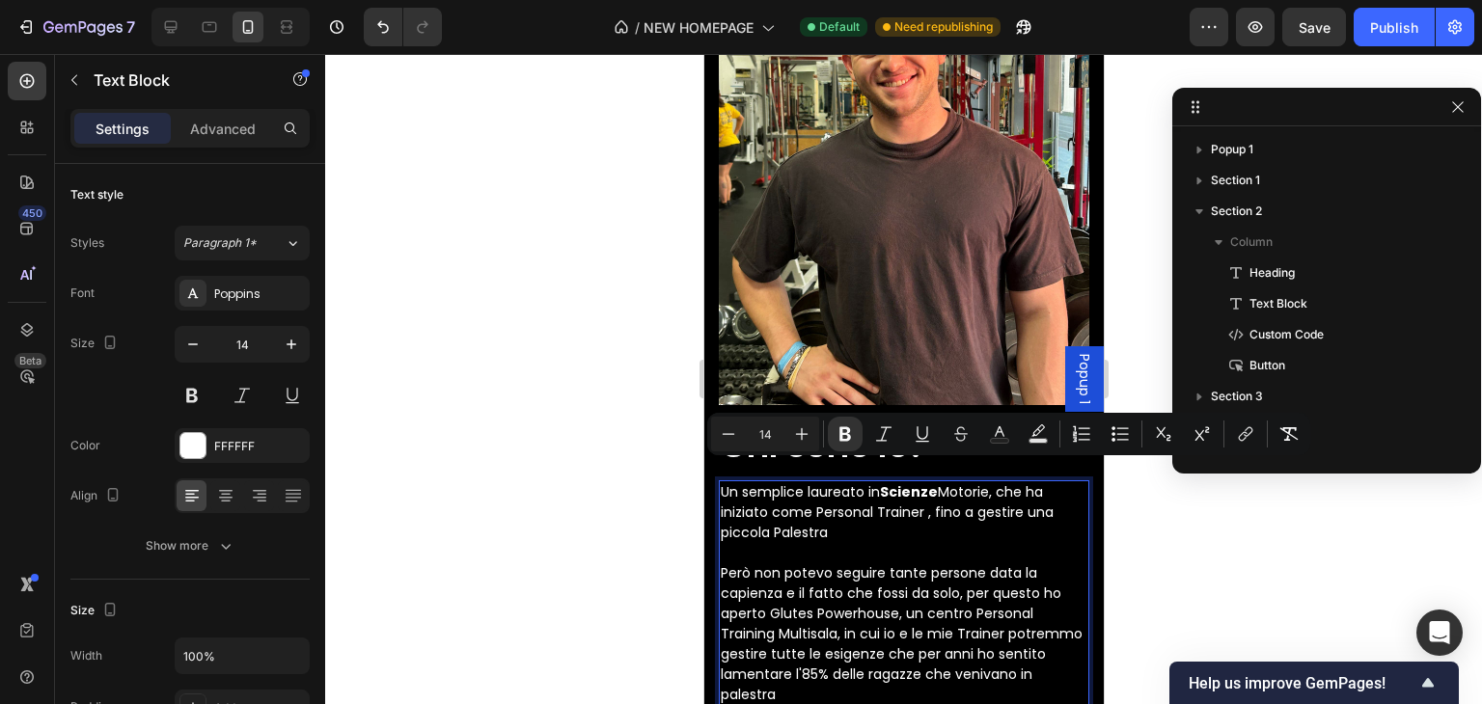
click at [947, 482] on p "Un semplice laureato in Scienze Motorie, che ha iniziato come Personal Trainer …" at bounding box center [903, 593] width 367 height 223
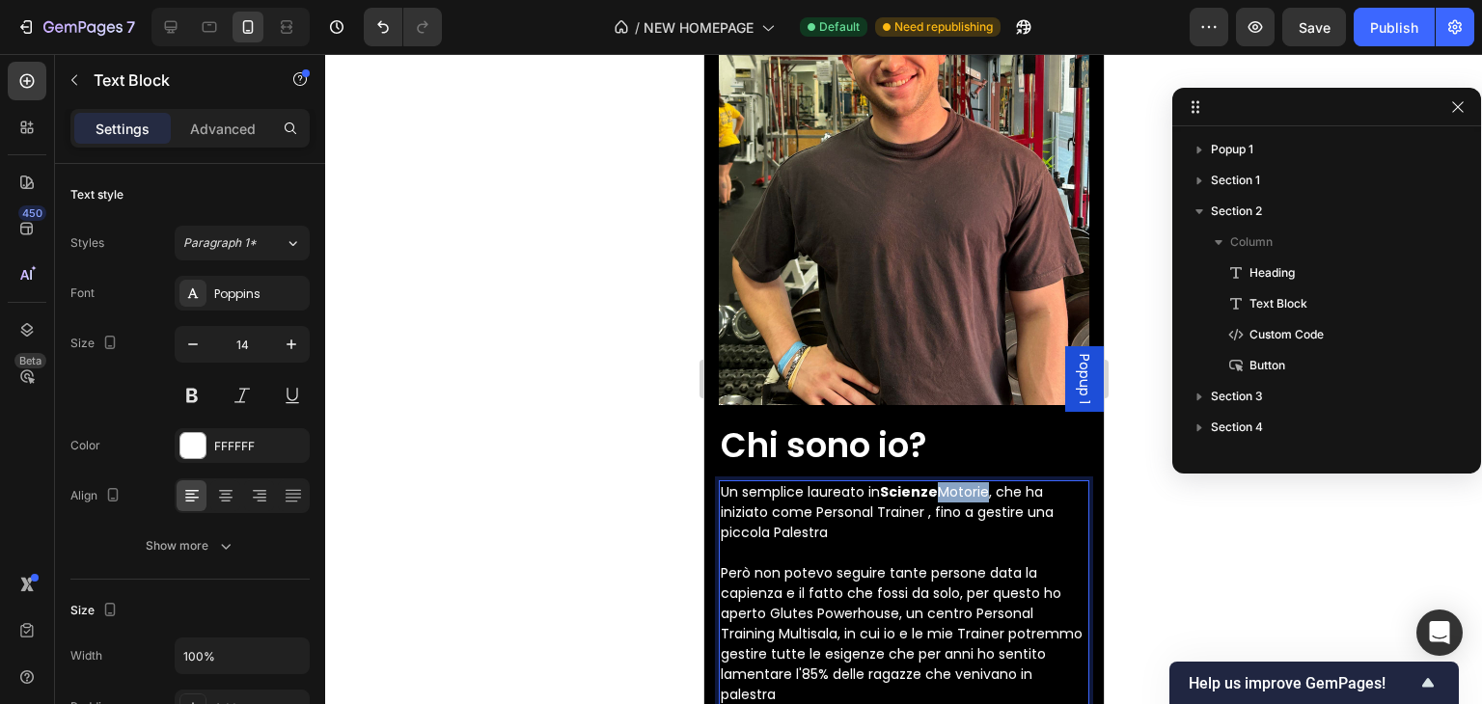
click at [947, 482] on p "Un semplice laureato in Scienze Motorie, che ha iniziato come Personal Trainer …" at bounding box center [903, 593] width 367 height 223
click at [937, 500] on p "Un semplice laureato in Scienze Motorie , che ha iniziato come Personal Trainer…" at bounding box center [903, 593] width 367 height 223
click at [984, 493] on p "Un semplice laureato in Scienze Motorie , che ha iniziato come Personal Trainer…" at bounding box center [903, 593] width 367 height 223
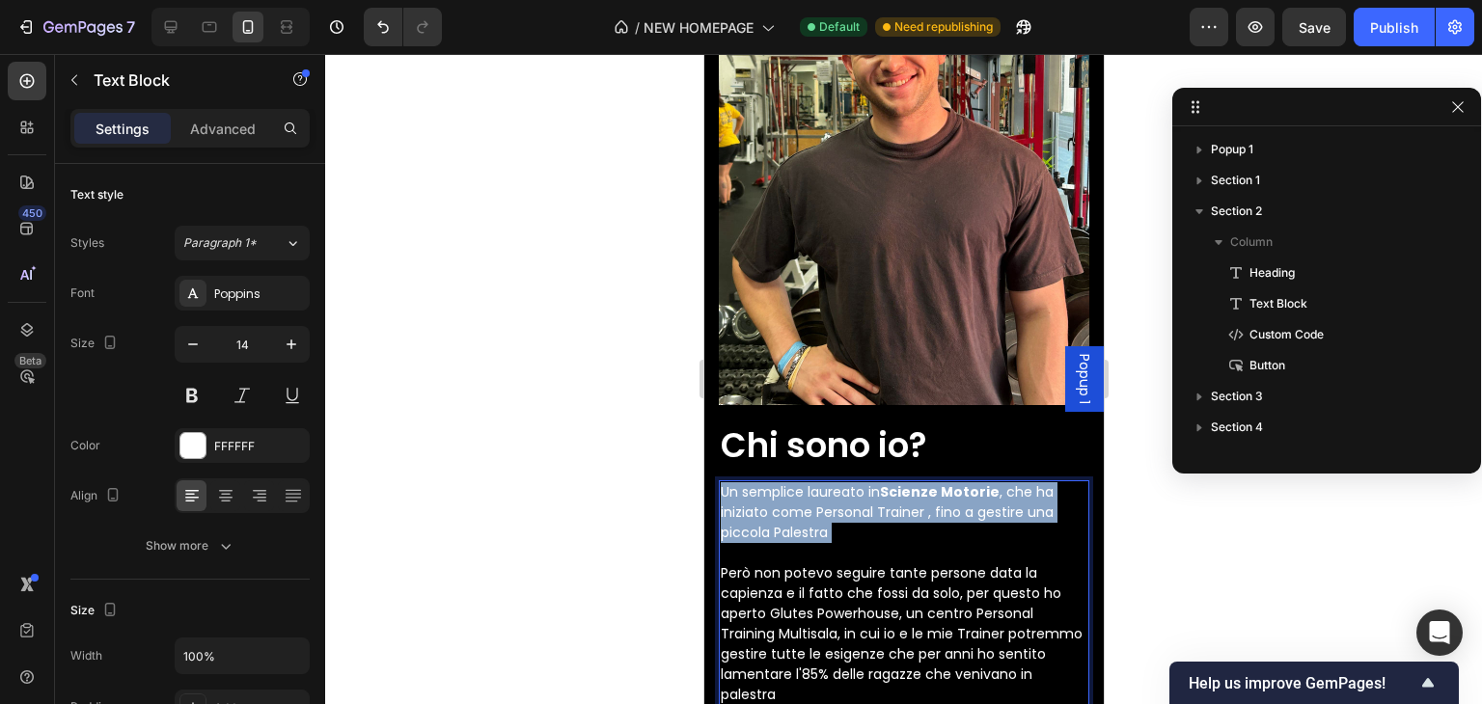
click at [984, 493] on p "Un semplice laureato in Scienze Motorie , che ha iniziato come Personal Trainer…" at bounding box center [903, 593] width 367 height 223
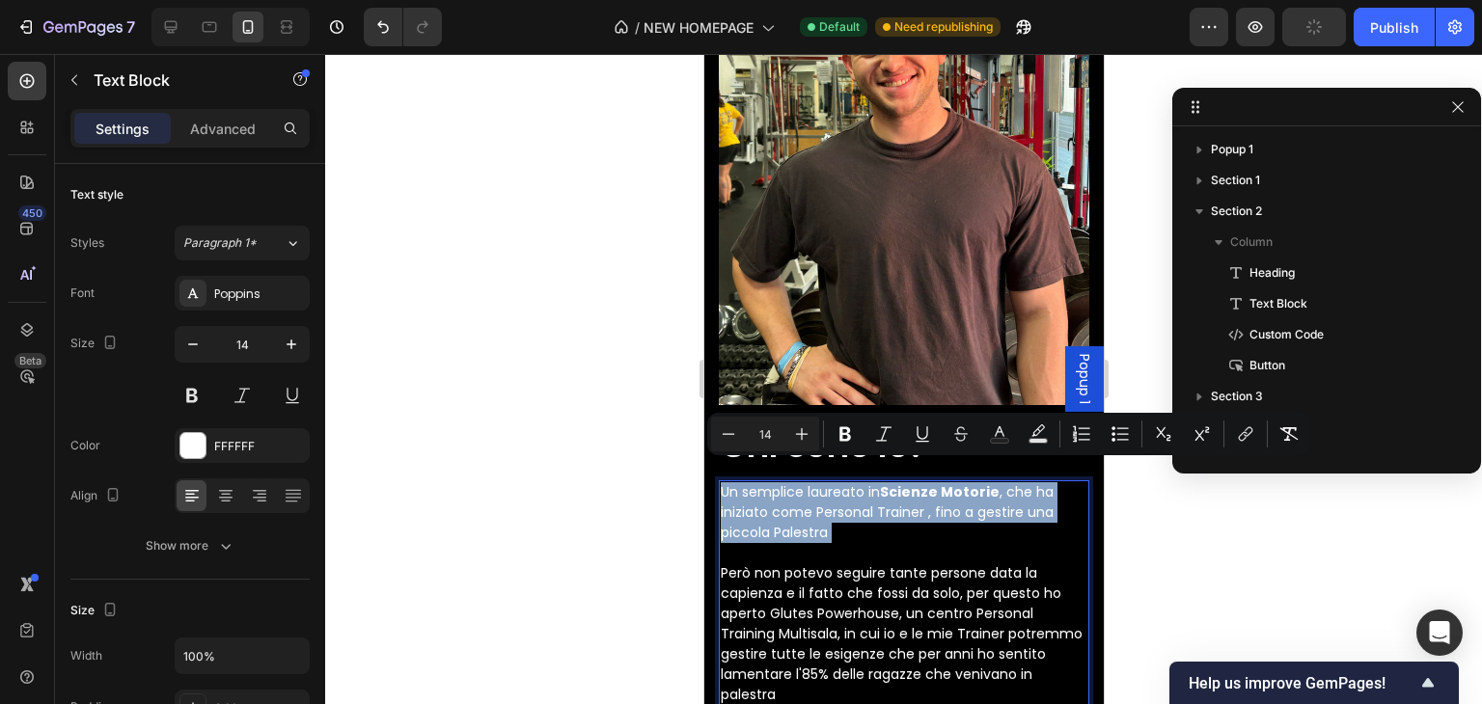
click at [984, 493] on p "Un semplice laureato in Scienze Motorie , che ha iniziato come Personal Trainer…" at bounding box center [903, 593] width 367 height 223
click at [991, 496] on p "Un semplice laureato in Scienze Motorie , che ha iniziato come Personal Trainer…" at bounding box center [903, 593] width 367 height 223
click at [1002, 501] on p "Un semplice laureato in Scienze Motorie , che ha iniziato come Personal Trainer…" at bounding box center [903, 593] width 367 height 223
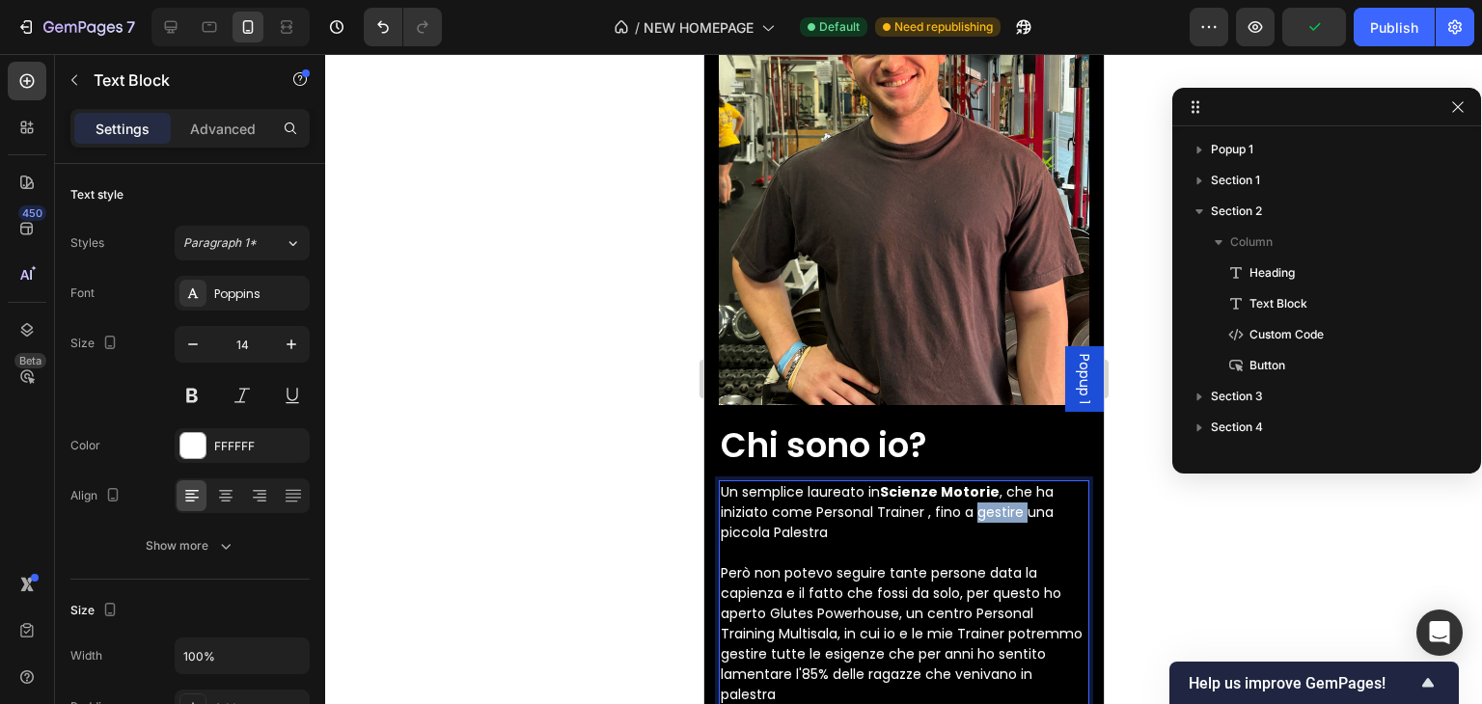
click at [1002, 501] on p "Un semplice laureato in Scienze Motorie , che ha iniziato come Personal Trainer…" at bounding box center [903, 593] width 367 height 223
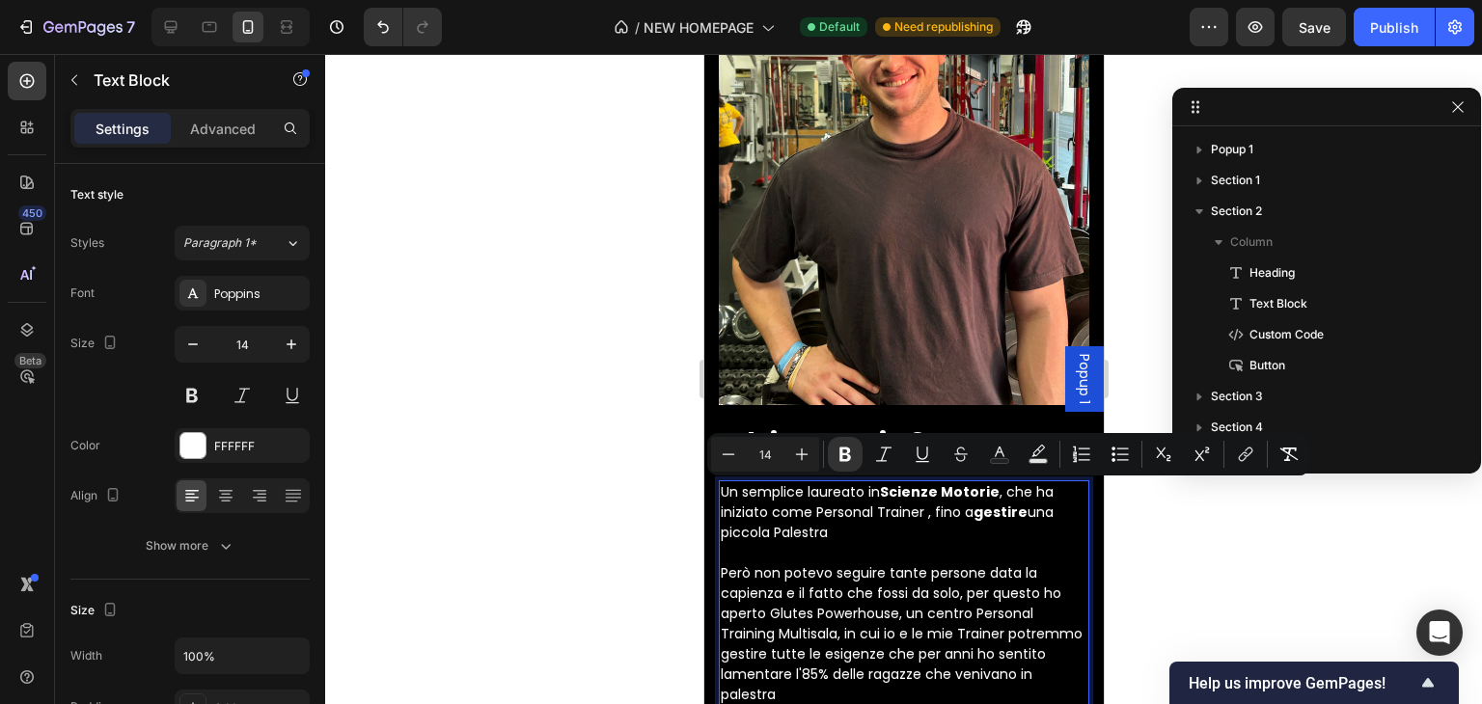
click at [977, 503] on strong "gestire" at bounding box center [1000, 512] width 54 height 19
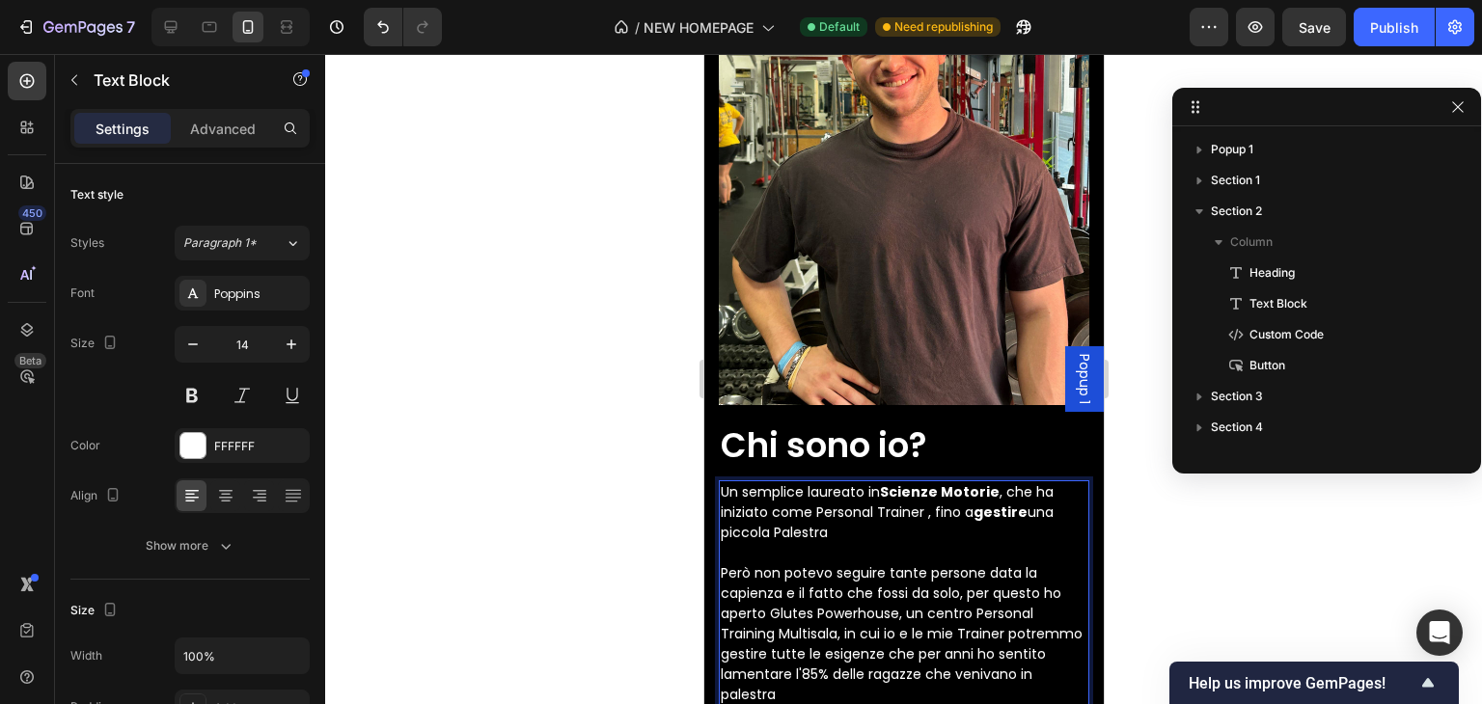
click at [956, 516] on p "Un semplice laureato in Scienze Motorie , che ha iniziato come Personal Trainer…" at bounding box center [903, 593] width 367 height 223
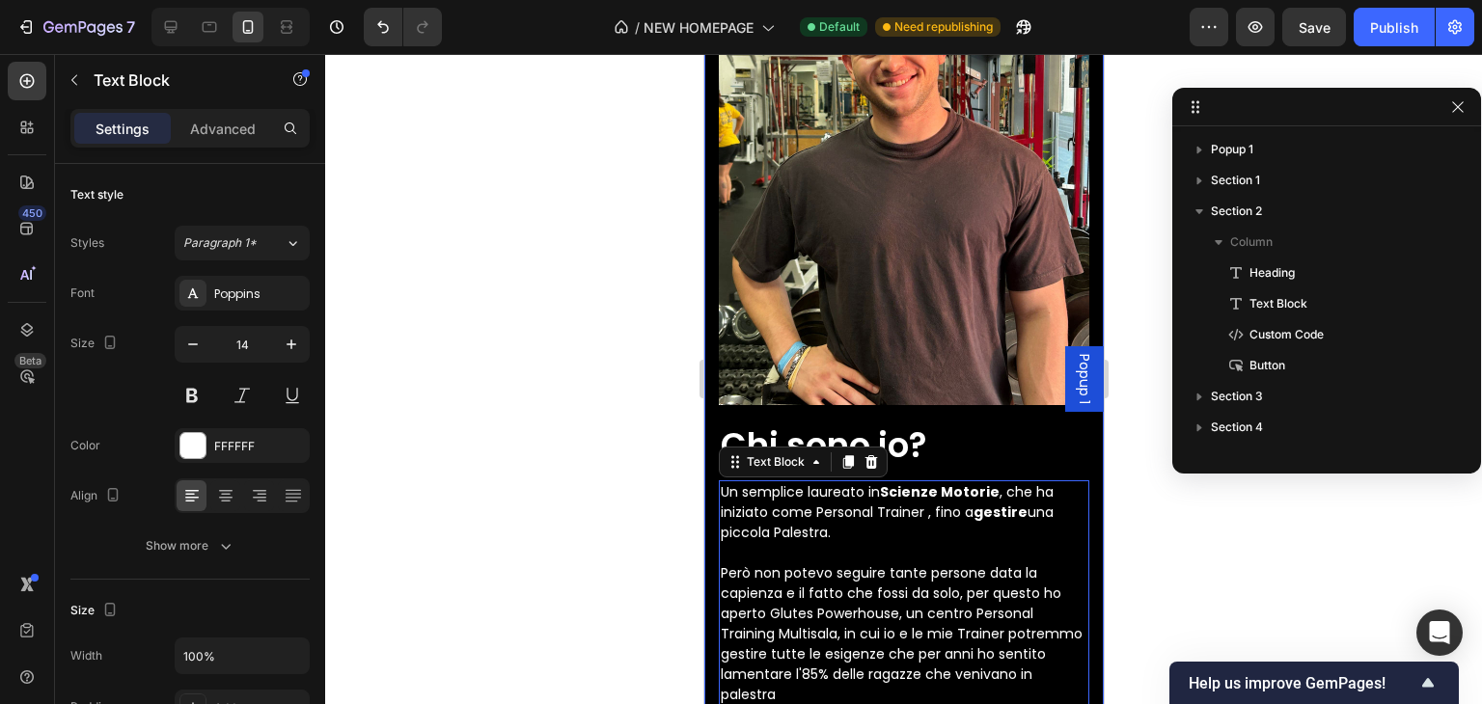
click at [679, 502] on div at bounding box center [903, 379] width 1157 height 650
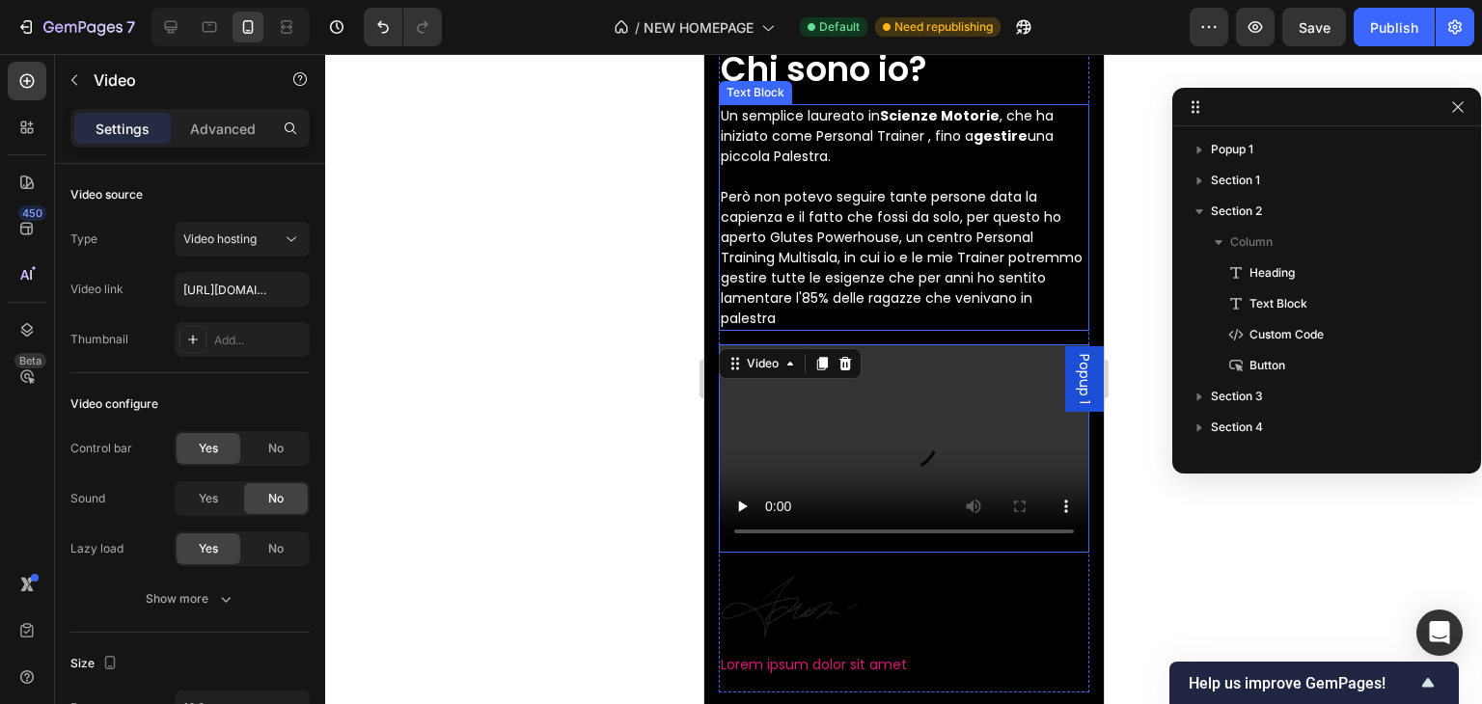
scroll to position [6322, 0]
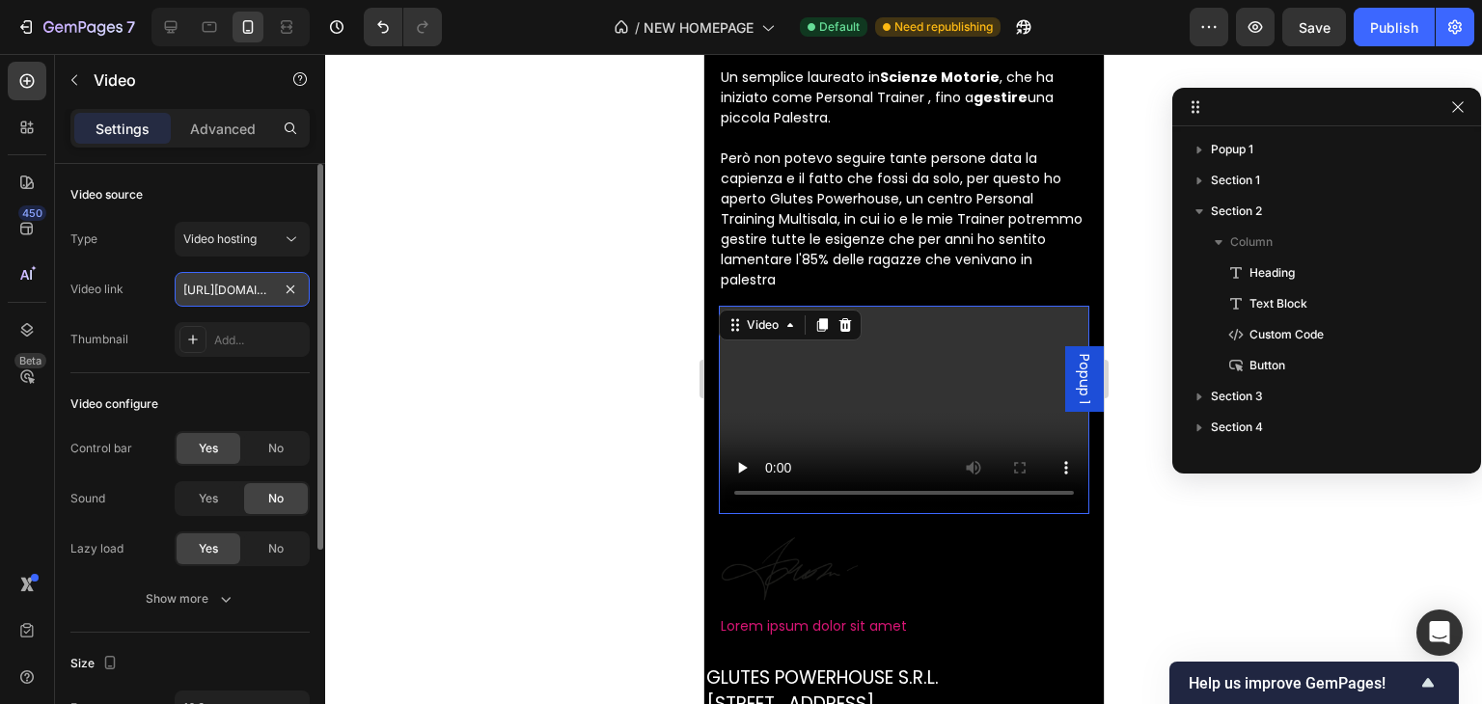
click at [228, 287] on input "[URL][DOMAIN_NAME]" at bounding box center [242, 289] width 135 height 35
paste input "[DOMAIN_NAME][URL]"
click at [241, 251] on button "Video hosting" at bounding box center [242, 239] width 135 height 35
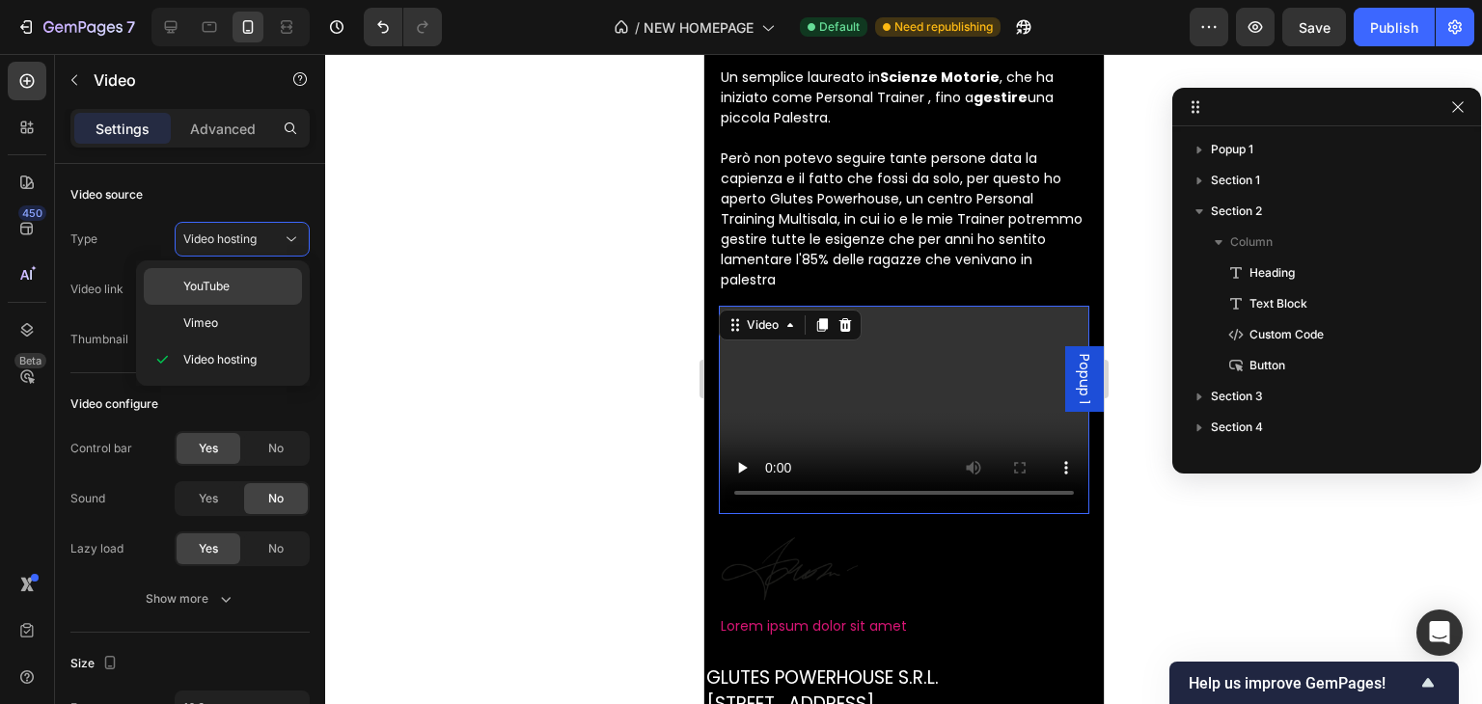
scroll to position [0, 0]
click at [252, 288] on p "YouTube" at bounding box center [238, 286] width 110 height 17
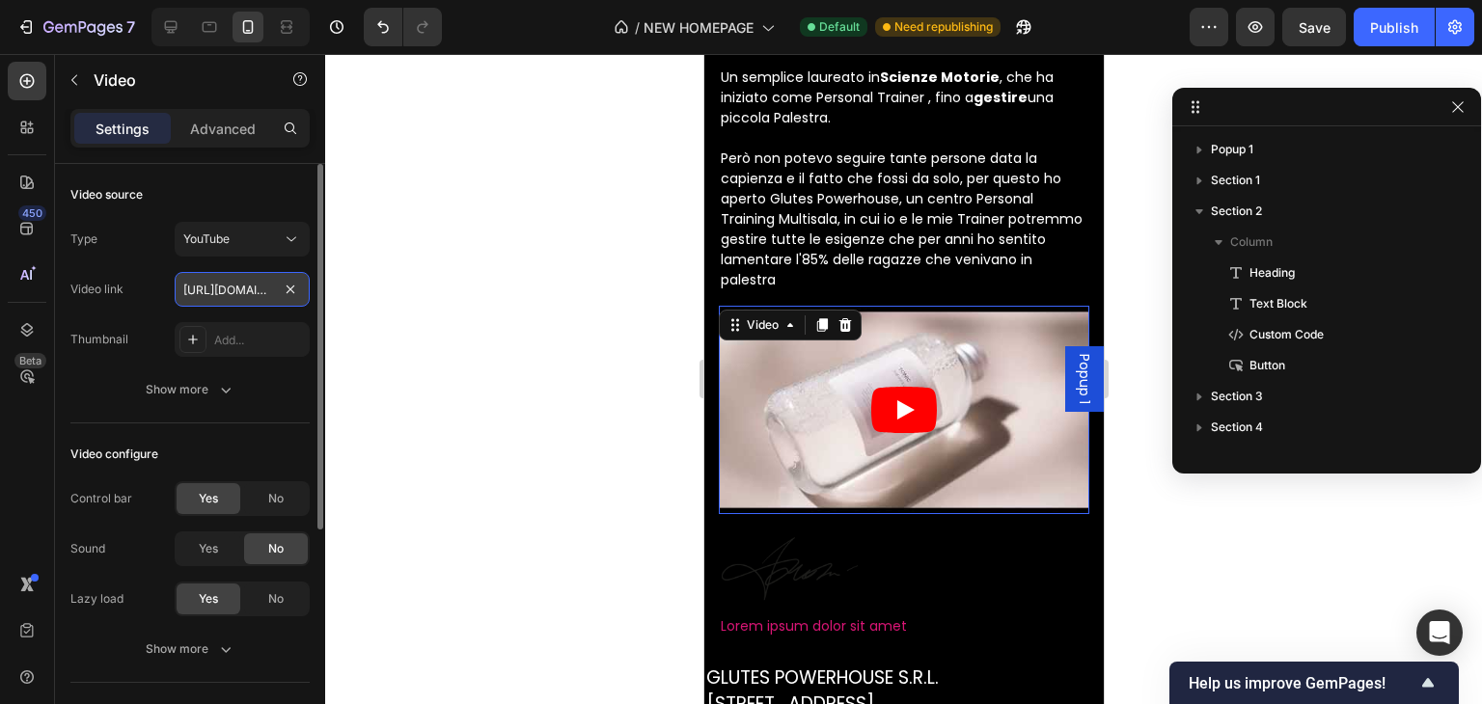
click at [200, 292] on input "[URL][DOMAIN_NAME]" at bounding box center [242, 289] width 135 height 35
paste input "[DOMAIN_NAME][URL]"
type input "[URL][DOMAIN_NAME]"
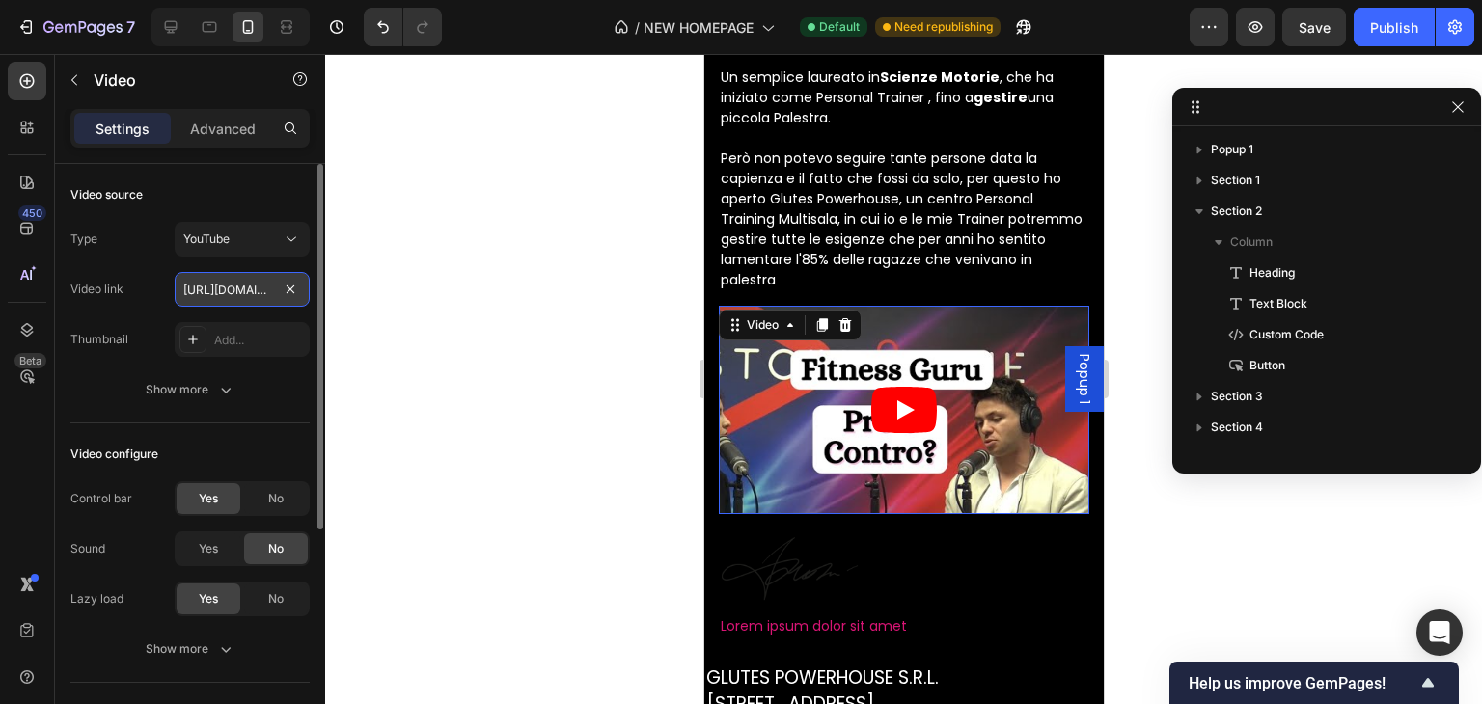
scroll to position [0, 208]
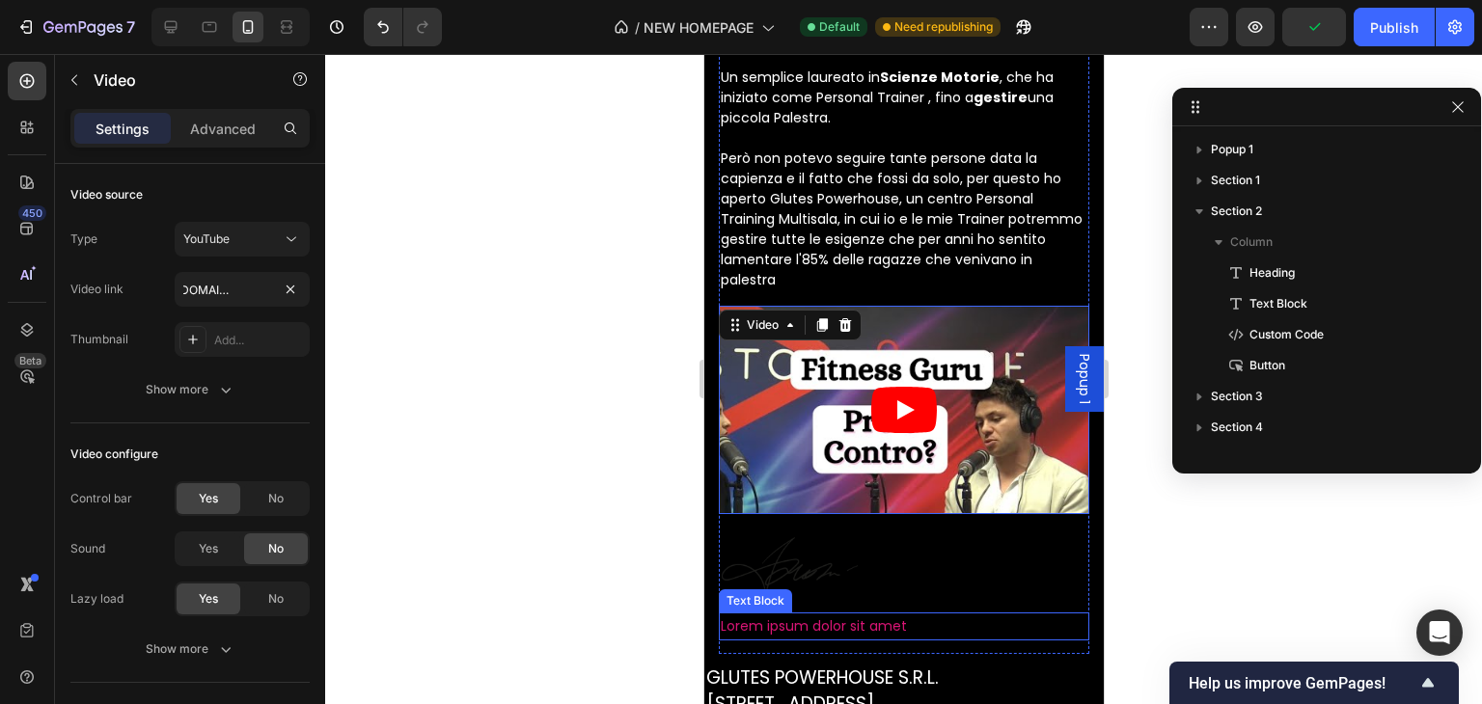
click at [858, 615] on p "Lorem ipsum dolor sit amet" at bounding box center [903, 627] width 367 height 24
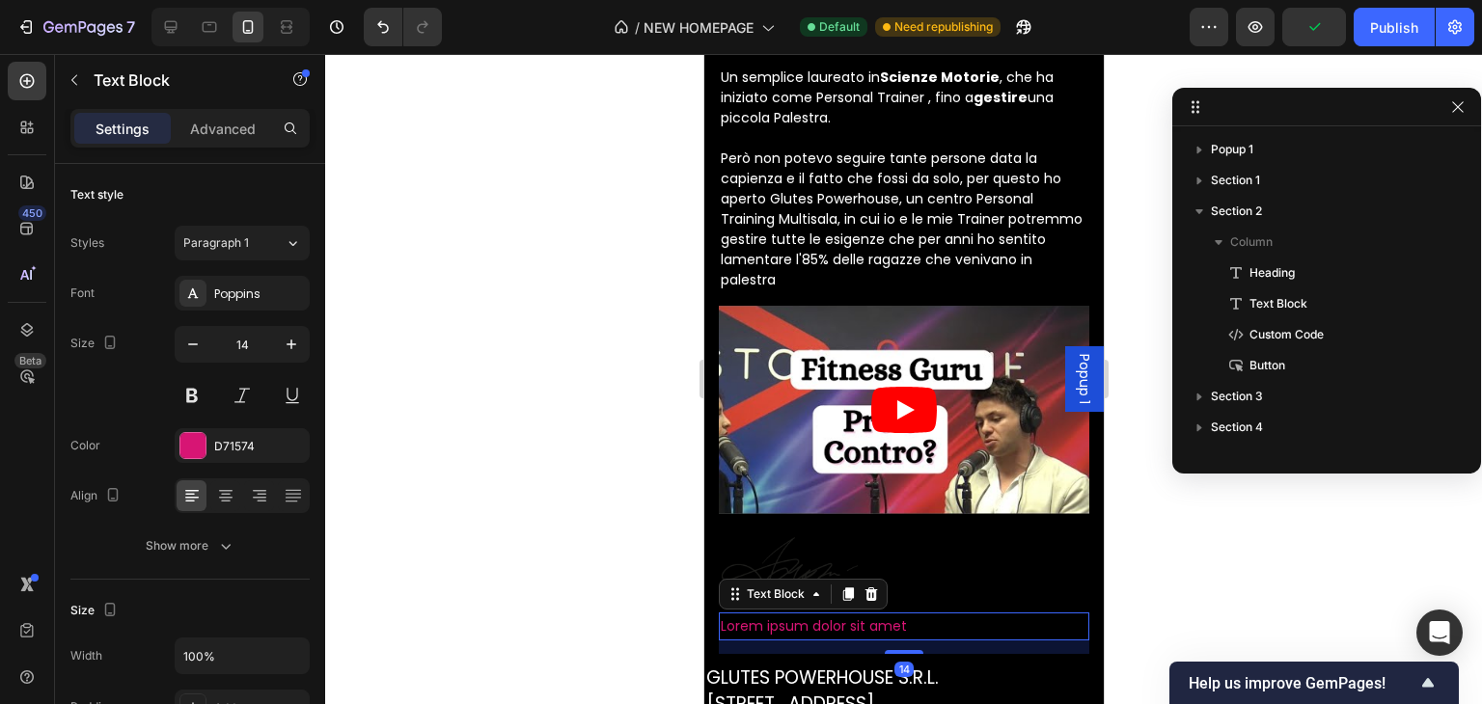
click at [867, 579] on div "Text Block" at bounding box center [802, 594] width 169 height 31
click at [873, 583] on div at bounding box center [870, 594] width 23 height 23
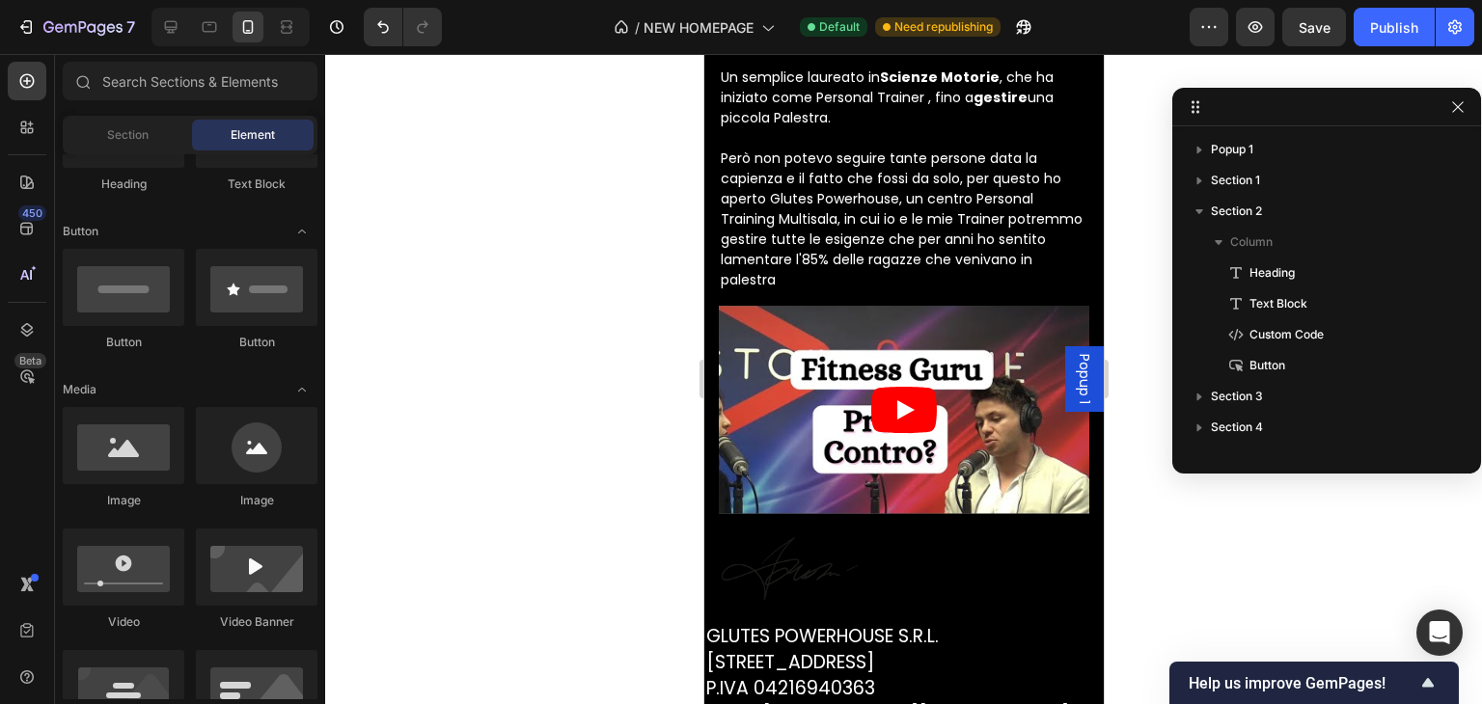
scroll to position [6129, 0]
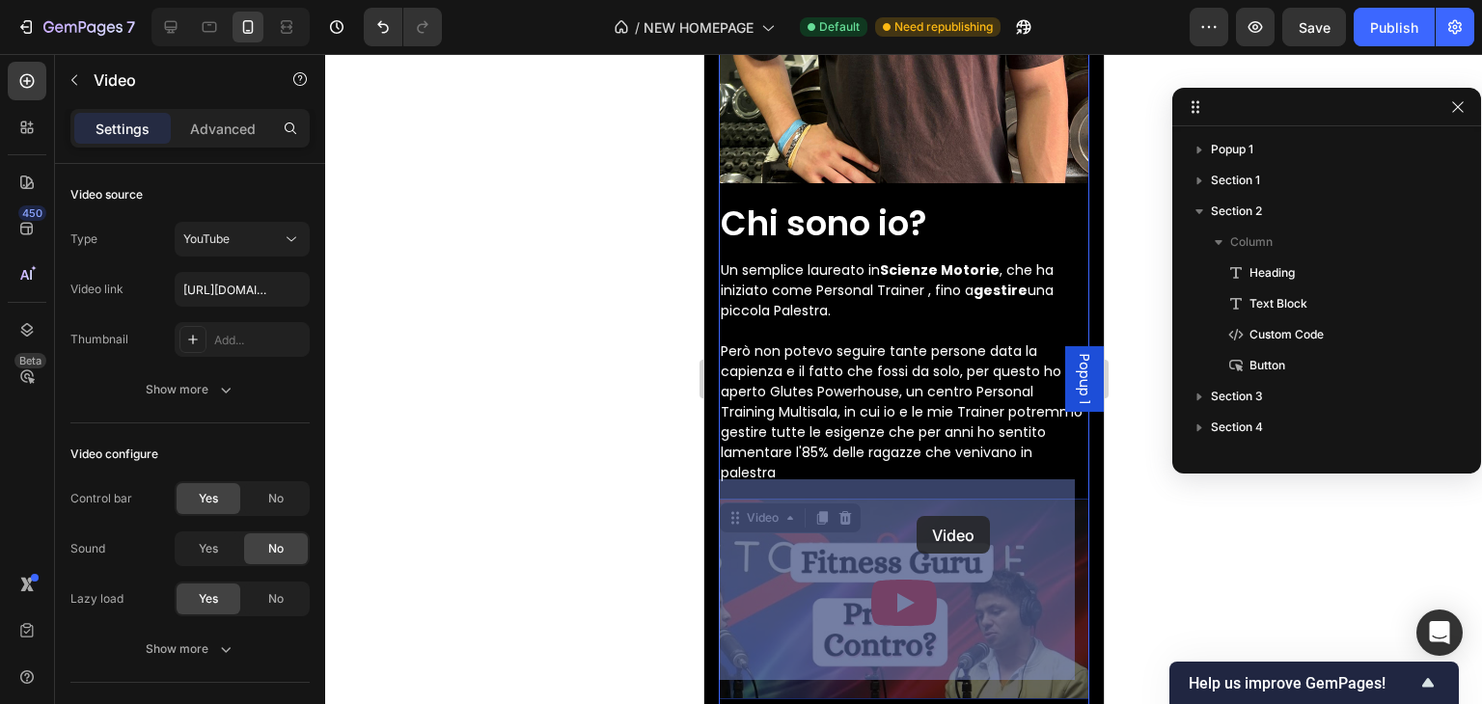
drag, startPoint x: 907, startPoint y: 509, endPoint x: 916, endPoint y: 516, distance: 11.0
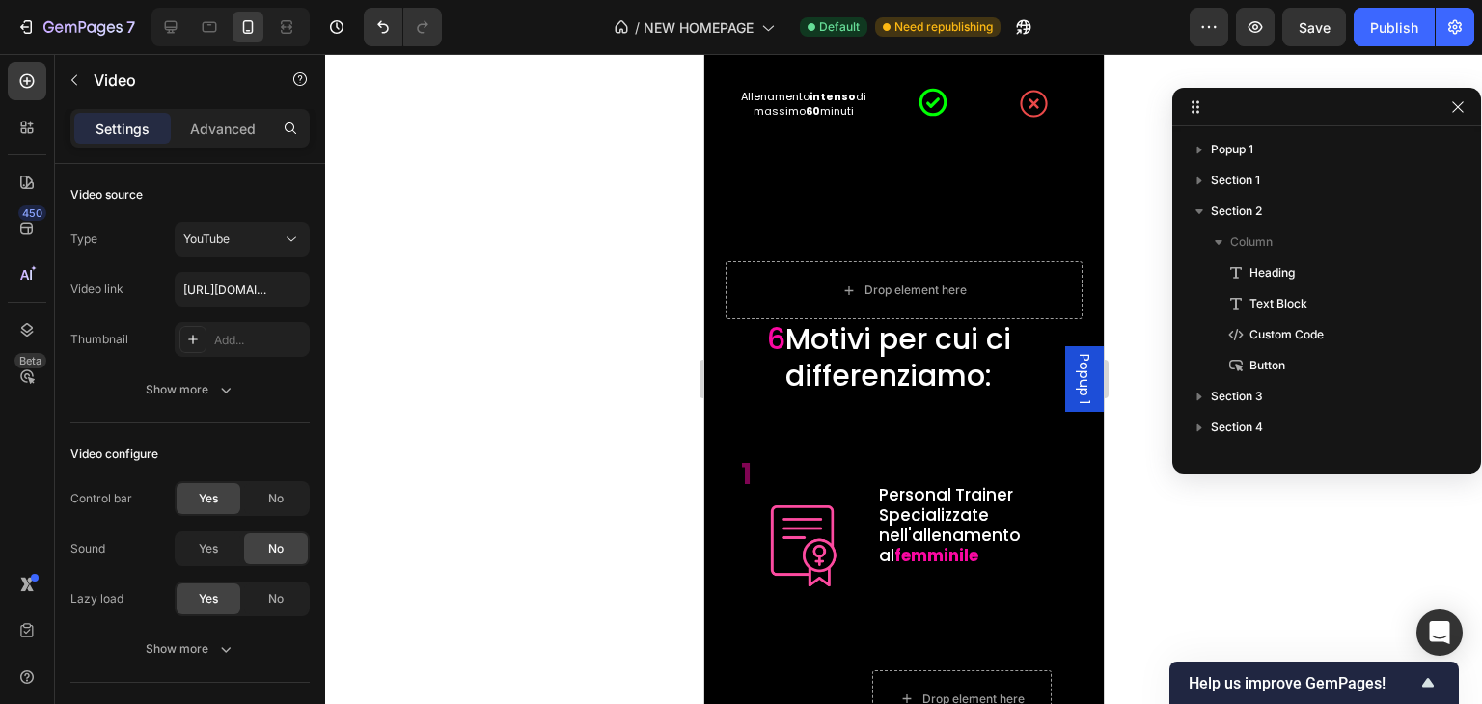
scroll to position [0, 0]
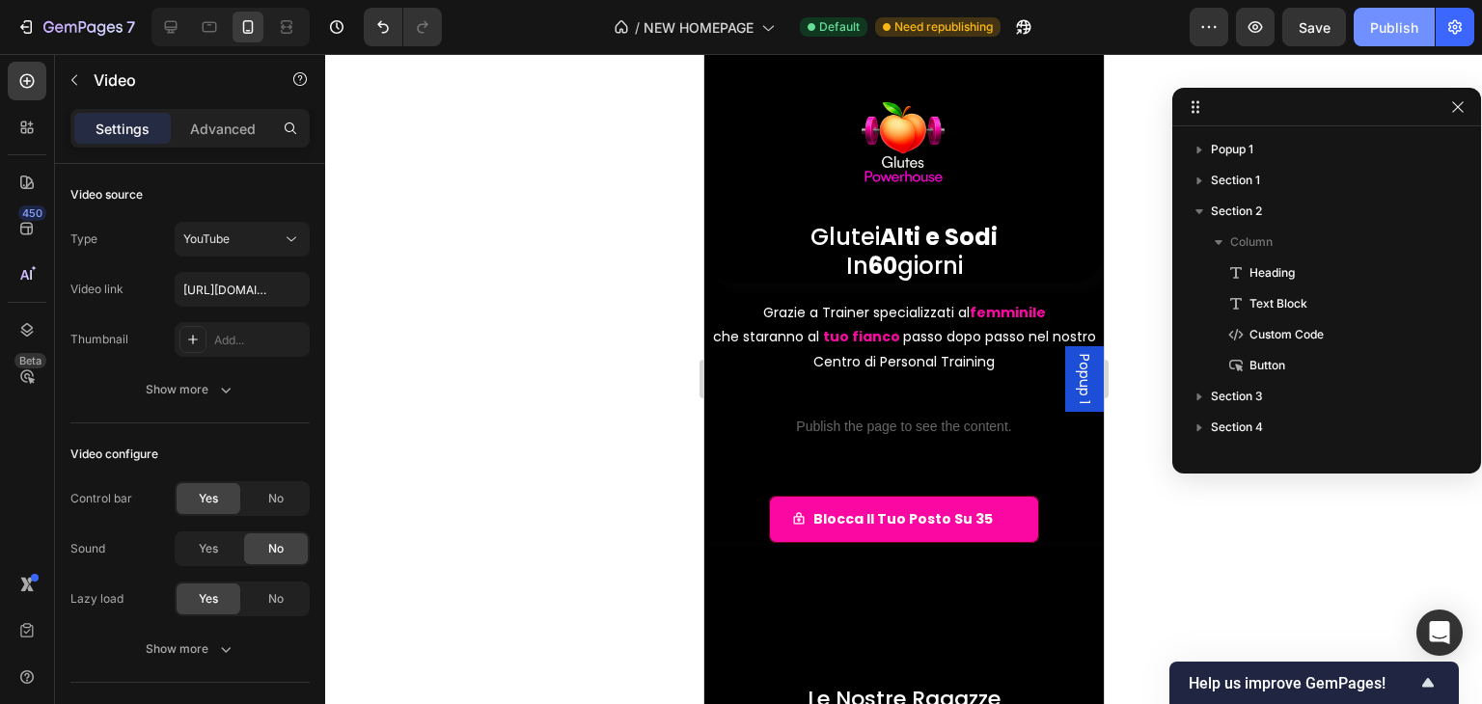
click at [1389, 27] on div "Publish" at bounding box center [1394, 27] width 48 height 20
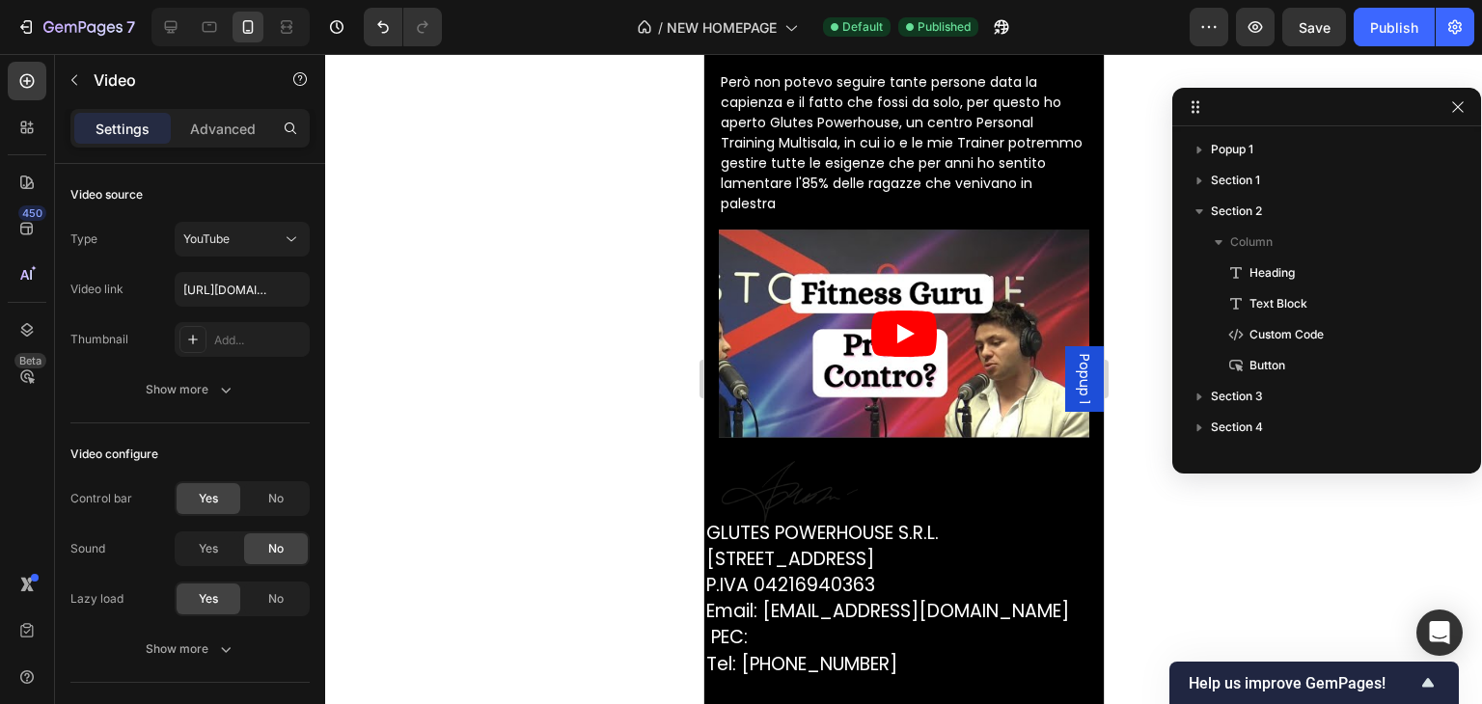
scroll to position [6254, 0]
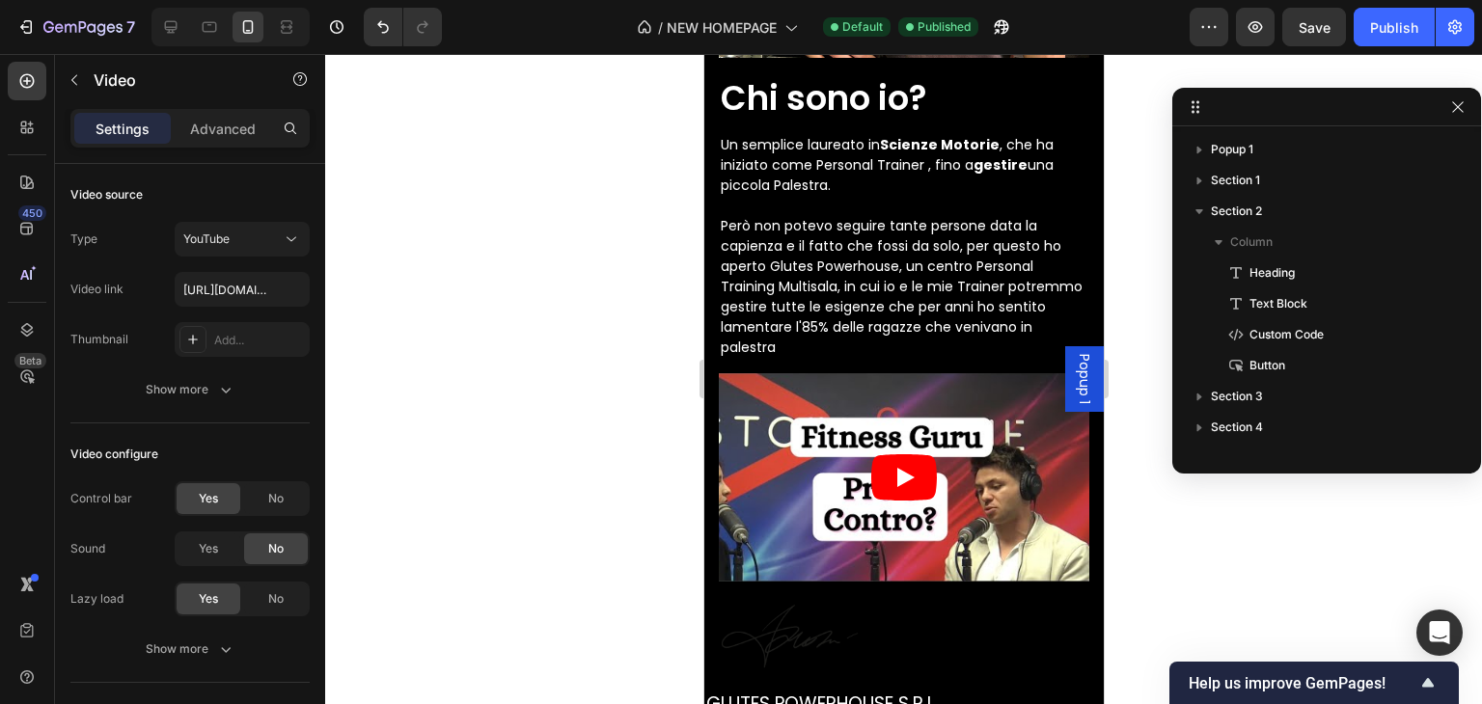
click at [769, 373] on article at bounding box center [903, 477] width 370 height 208
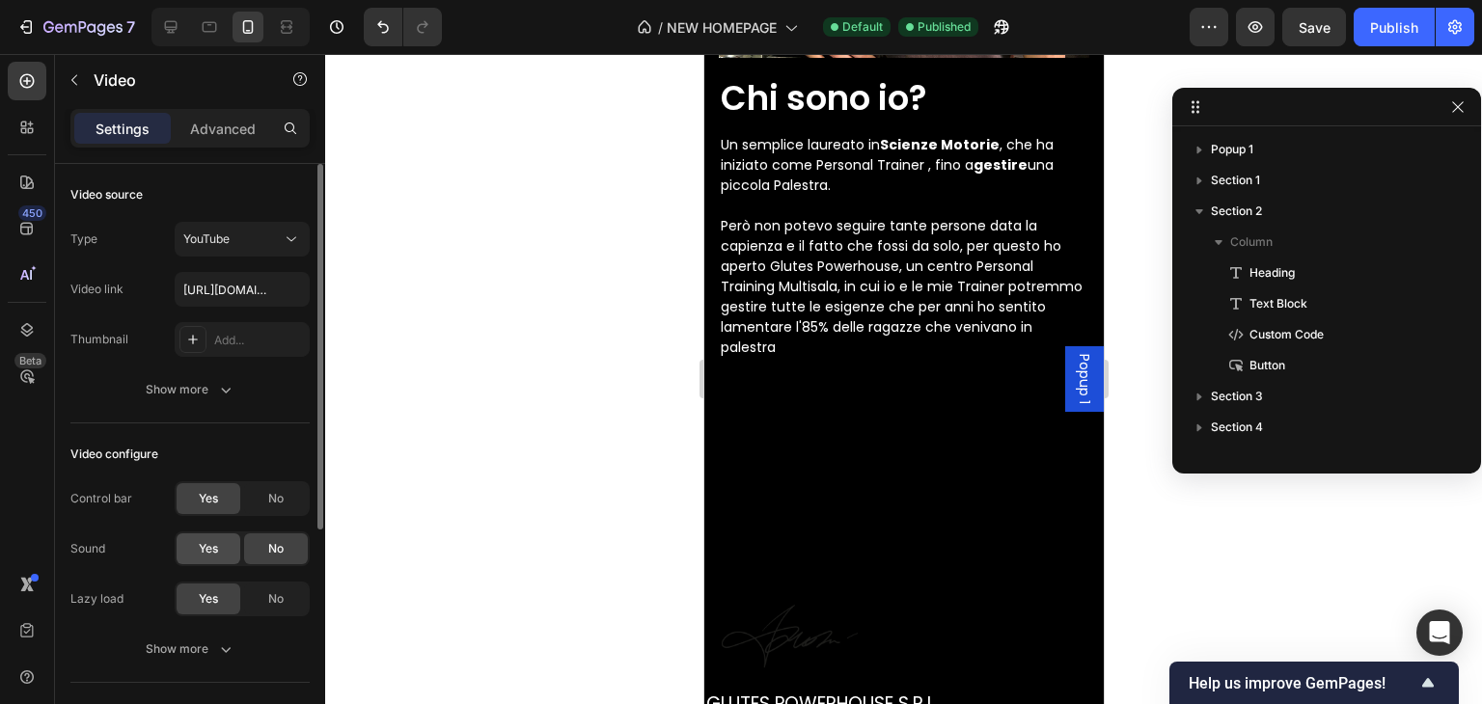
click at [179, 551] on div "Yes" at bounding box center [209, 549] width 64 height 31
click at [1373, 28] on div "Publish" at bounding box center [1394, 27] width 48 height 20
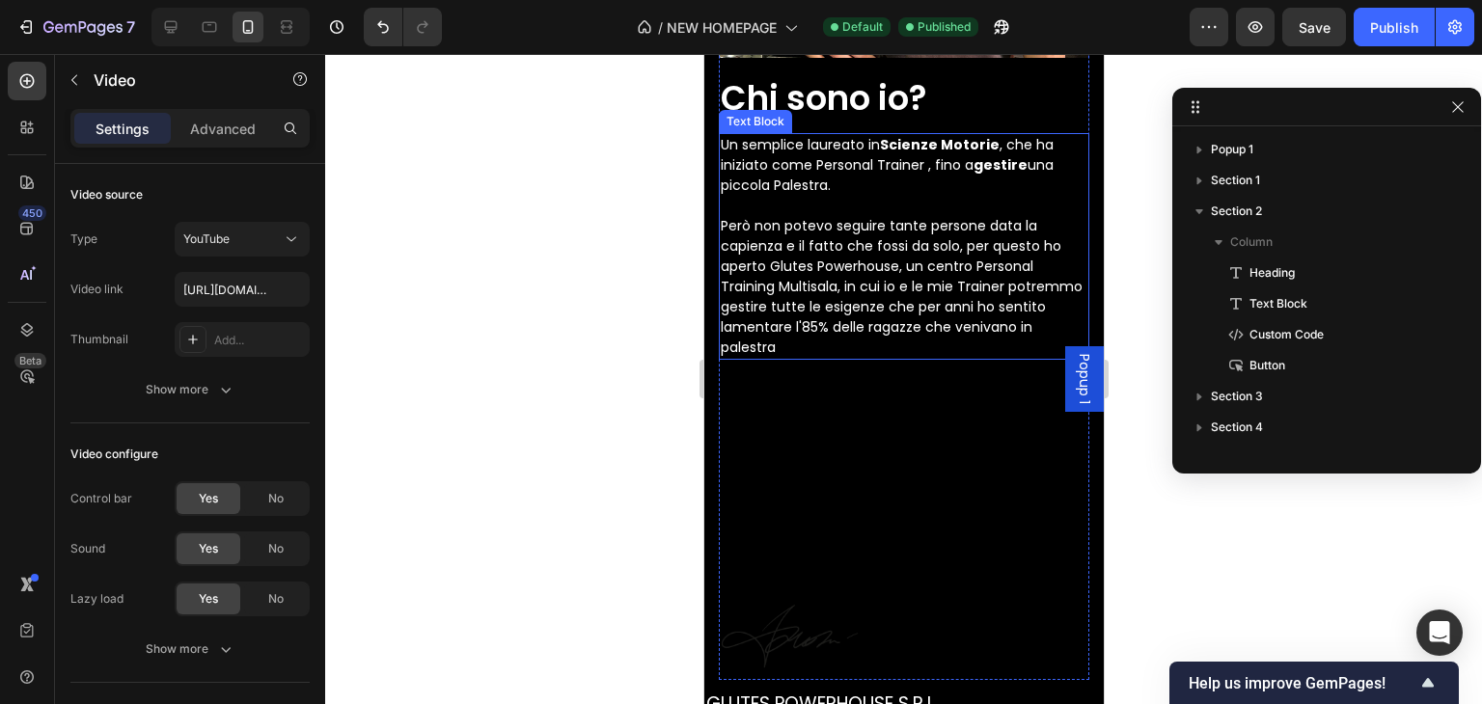
click at [816, 239] on p "Un semplice laureato in Scienze Motorie , che ha iniziato come Personal Trainer…" at bounding box center [903, 246] width 367 height 223
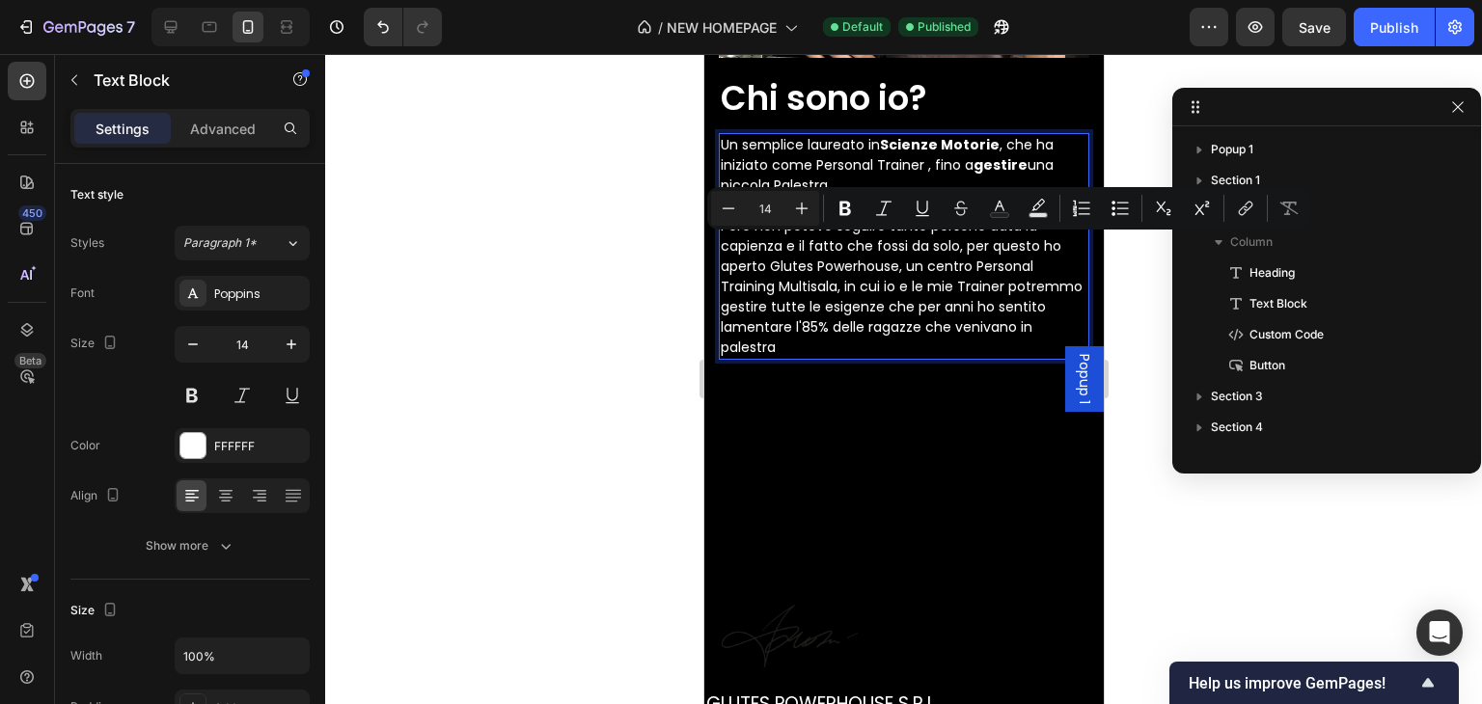
click at [784, 243] on p "Un semplice laureato in Scienze Motorie , che ha iniziato come Personal Trainer…" at bounding box center [903, 246] width 367 height 223
drag, startPoint x: 773, startPoint y: 242, endPoint x: 894, endPoint y: 241, distance: 121.6
click at [894, 241] on p "Un semplice laureato in Scienze Motorie , che ha iniziato come Personal Trainer…" at bounding box center [903, 246] width 367 height 223
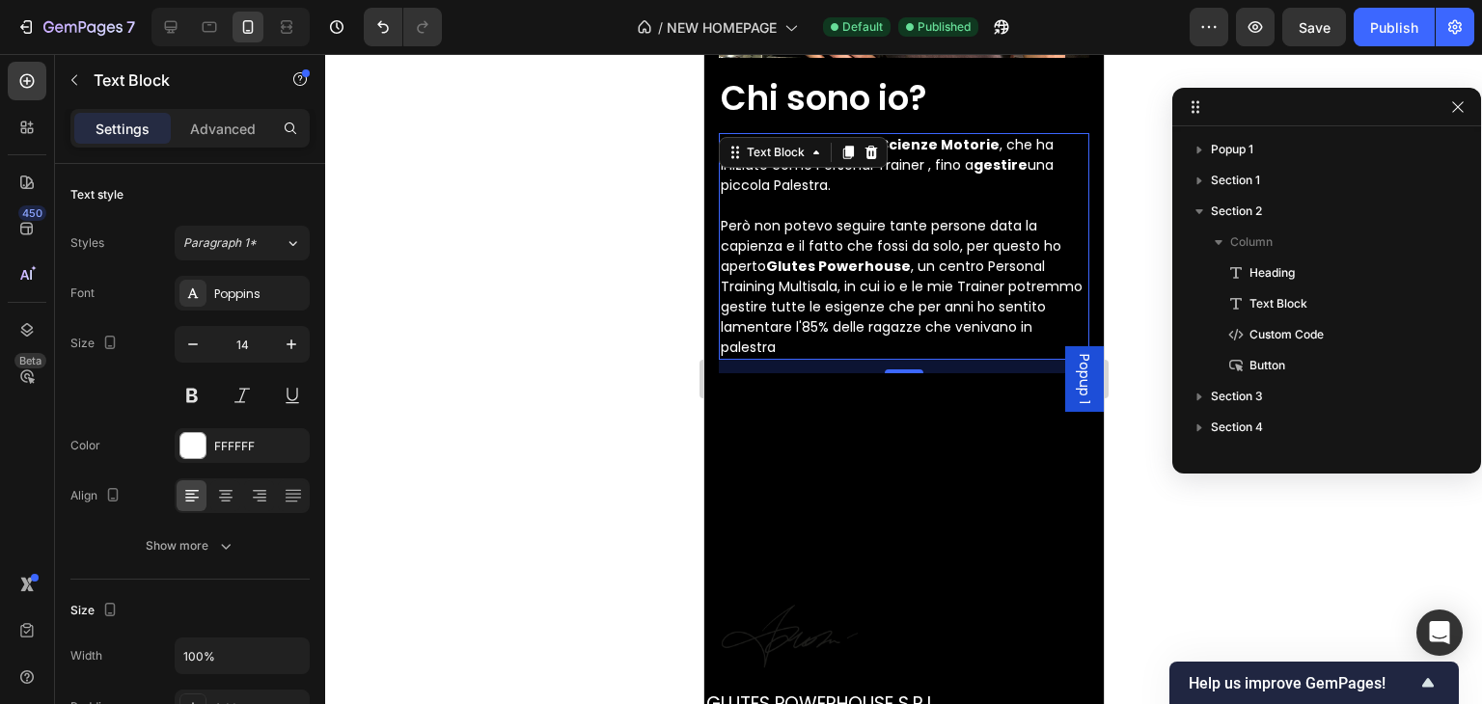
click at [898, 288] on p "Un semplice laureato in Scienze Motorie , che ha iniziato come Personal Trainer…" at bounding box center [903, 246] width 367 height 223
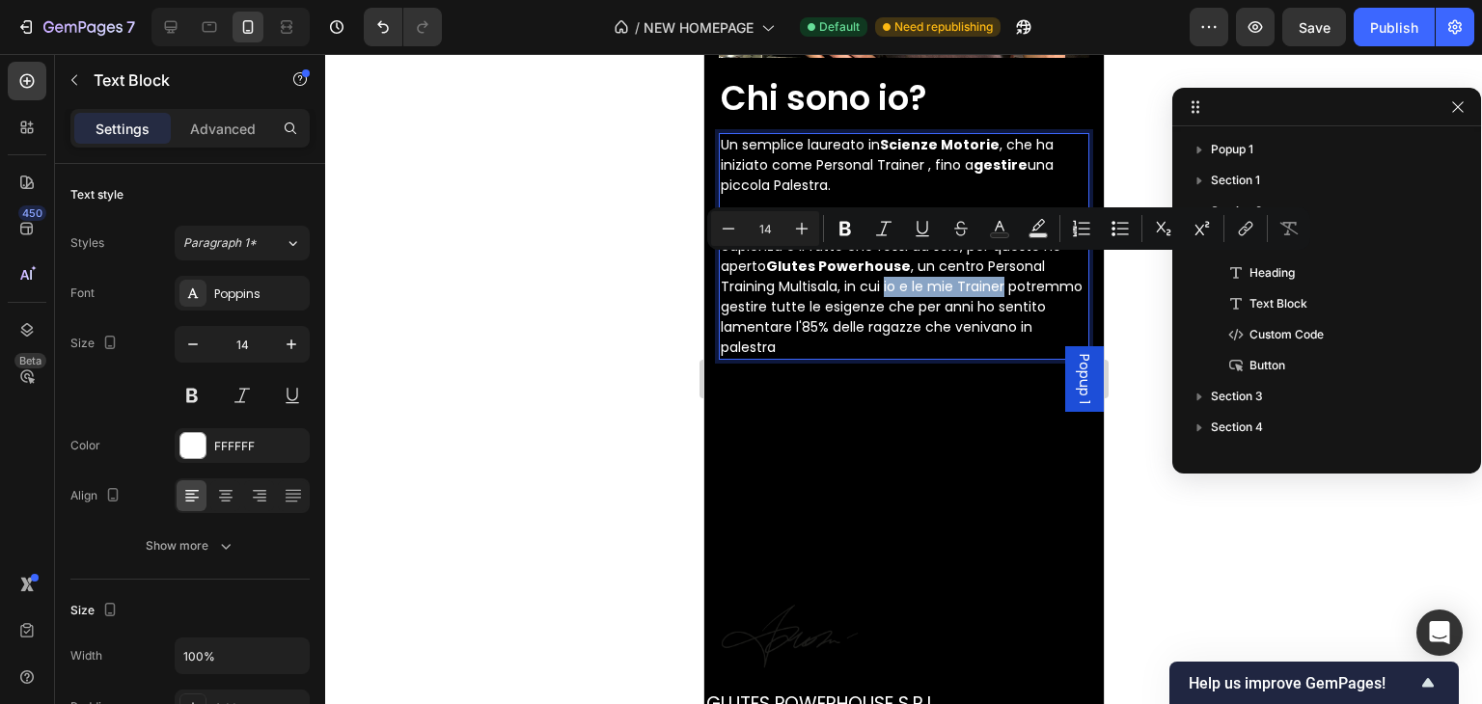
drag, startPoint x: 884, startPoint y: 269, endPoint x: 1001, endPoint y: 260, distance: 117.1
click at [1001, 260] on p "Un semplice laureato in Scienze Motorie , che ha iniziato come Personal Trainer…" at bounding box center [903, 246] width 367 height 223
click at [843, 232] on icon "Editor contextual toolbar" at bounding box center [845, 228] width 19 height 19
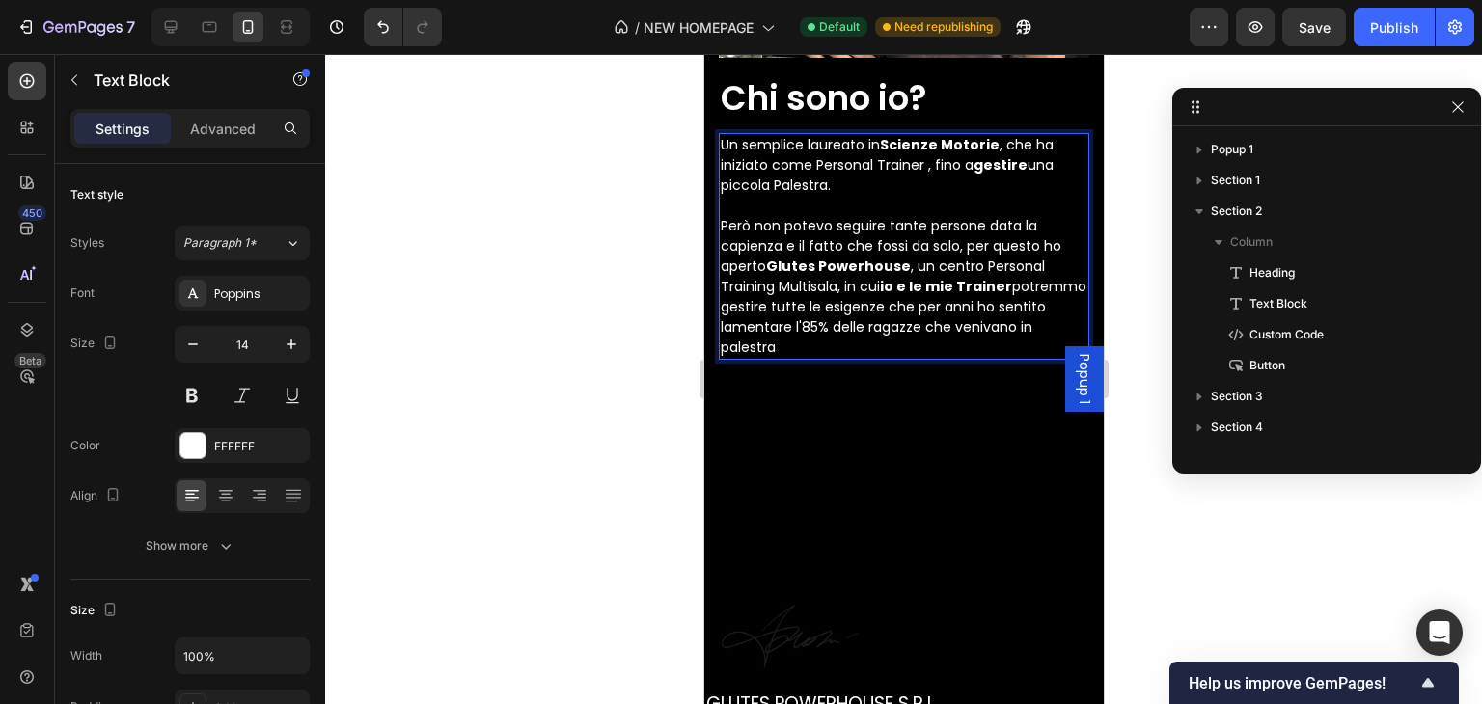
click at [1000, 228] on p "Un semplice laureato in Scienze Motorie , che ha iniziato come Personal Trainer…" at bounding box center [903, 246] width 367 height 223
drag, startPoint x: 1009, startPoint y: 268, endPoint x: 883, endPoint y: 277, distance: 126.7
click at [883, 277] on p "Un semplice laureato in Scienze Motorie , che ha iniziato come Personal Trainer…" at bounding box center [903, 246] width 367 height 223
click at [935, 310] on p "Un semplice laureato in Scienze Motorie , che ha iniziato come Personal Trainer…" at bounding box center [903, 246] width 367 height 223
click at [931, 277] on strong "io e le mie Trainer" at bounding box center [945, 286] width 132 height 19
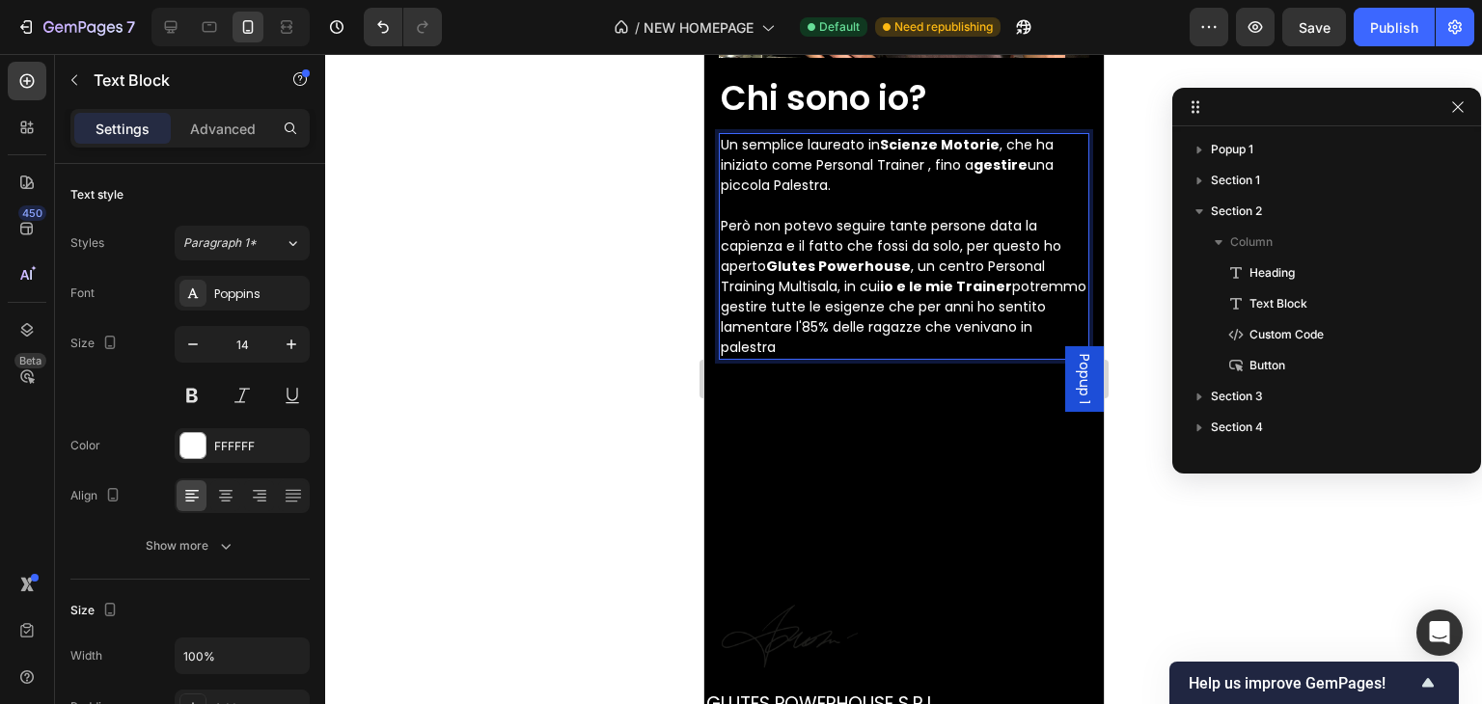
click at [887, 277] on strong "io e le mie Trainer" at bounding box center [945, 286] width 132 height 19
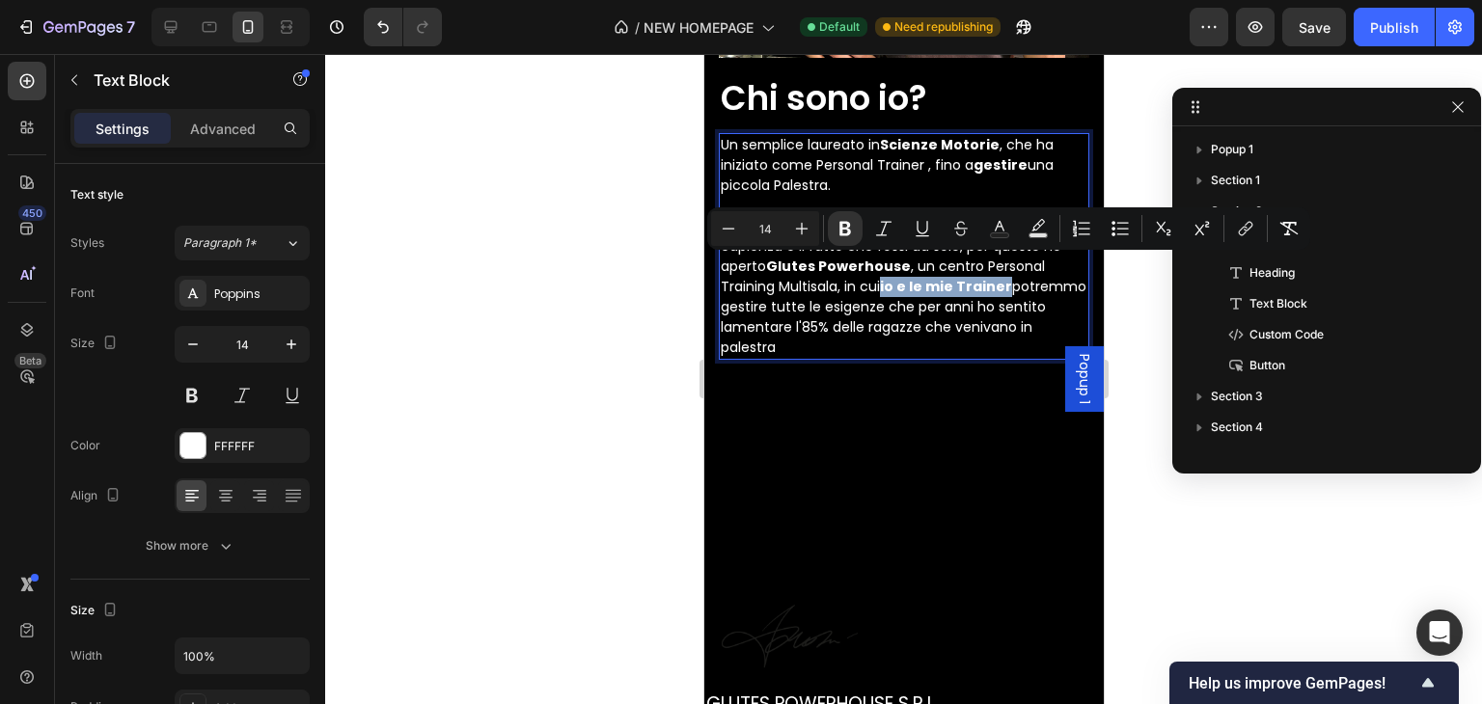
drag, startPoint x: 884, startPoint y: 265, endPoint x: 1003, endPoint y: 262, distance: 119.7
click at [1003, 277] on strong "io e le mie Trainer" at bounding box center [945, 286] width 132 height 19
click at [993, 221] on icon "Editor contextual toolbar" at bounding box center [999, 228] width 19 height 19
type input "FFFFFF"
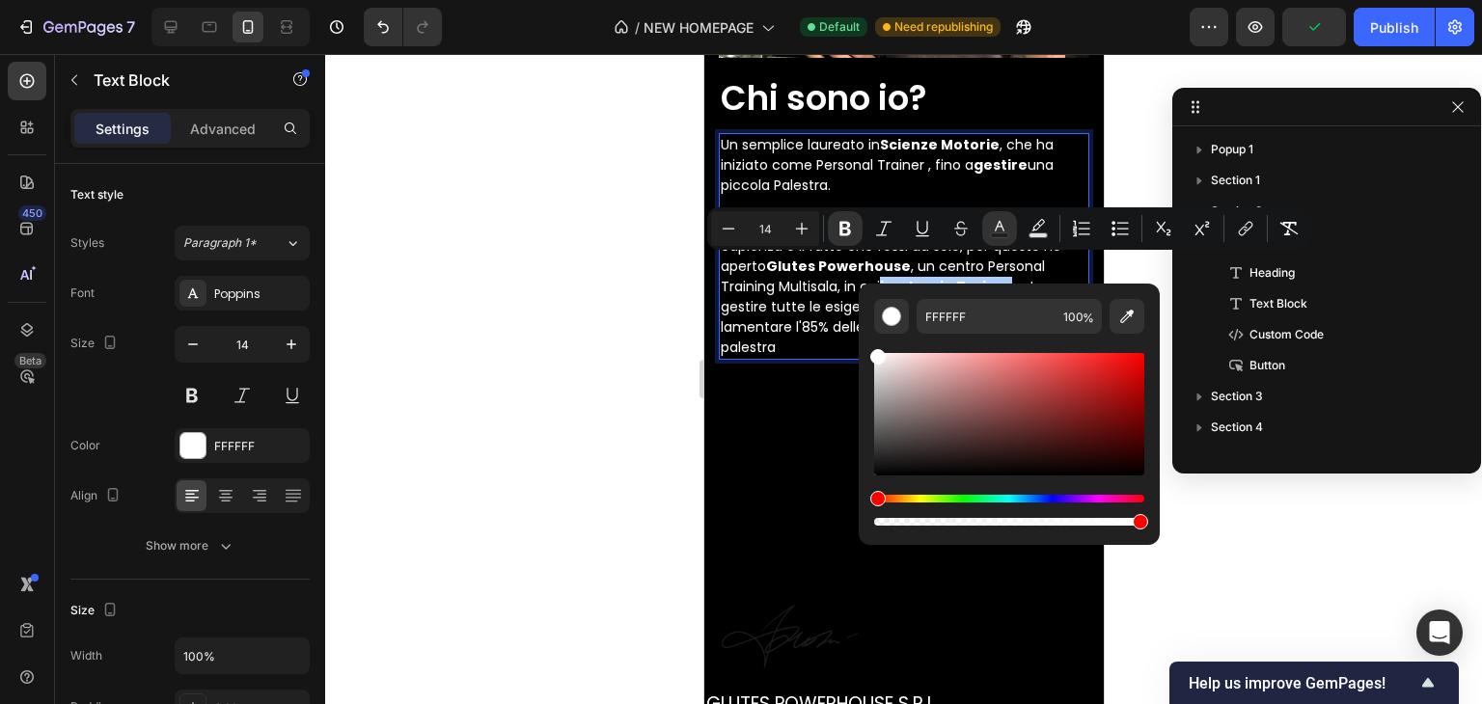
click at [1108, 496] on div "Hue" at bounding box center [1009, 499] width 270 height 8
click at [1028, 325] on input "FFFFFF" at bounding box center [986, 316] width 139 height 35
type input "f"
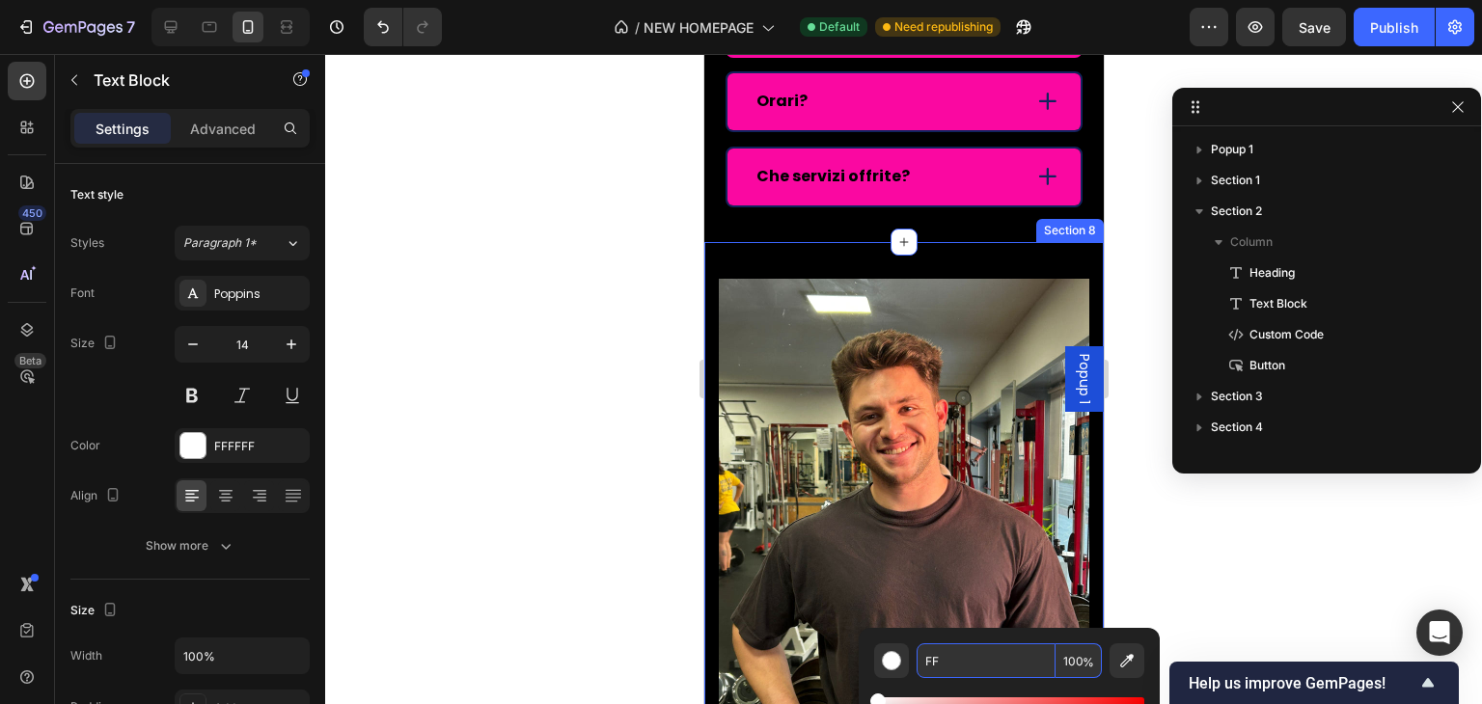
scroll to position [5608, 0]
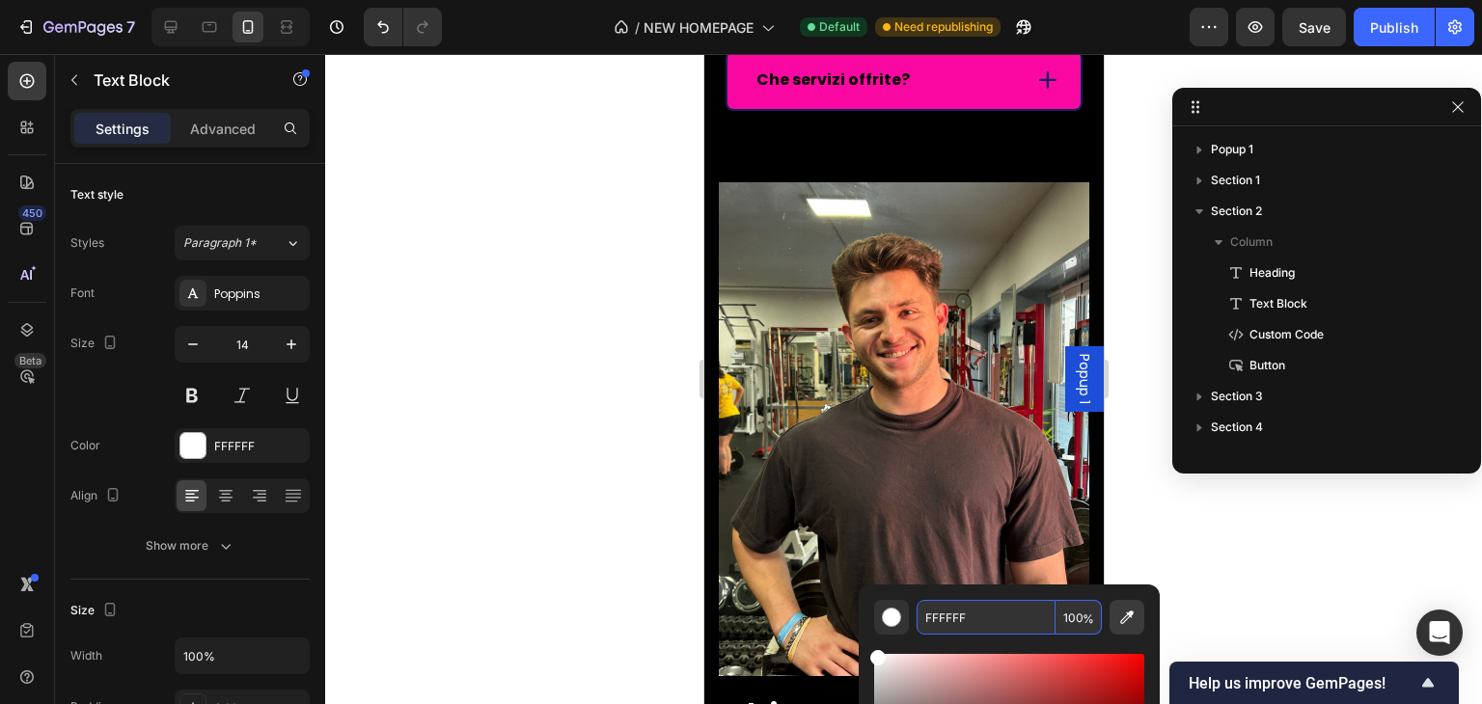
click at [1127, 617] on icon "Editor contextual toolbar" at bounding box center [1126, 617] width 19 height 19
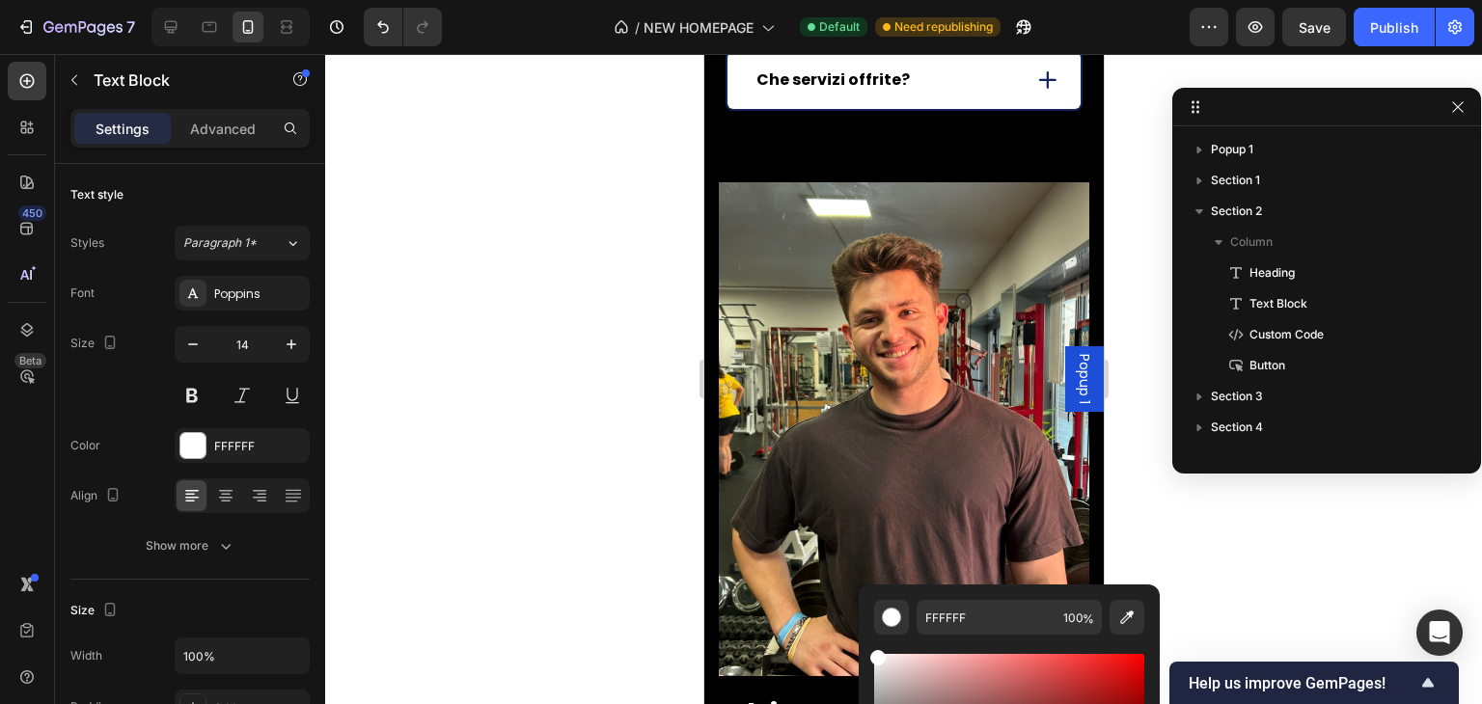
type input "FA08A1"
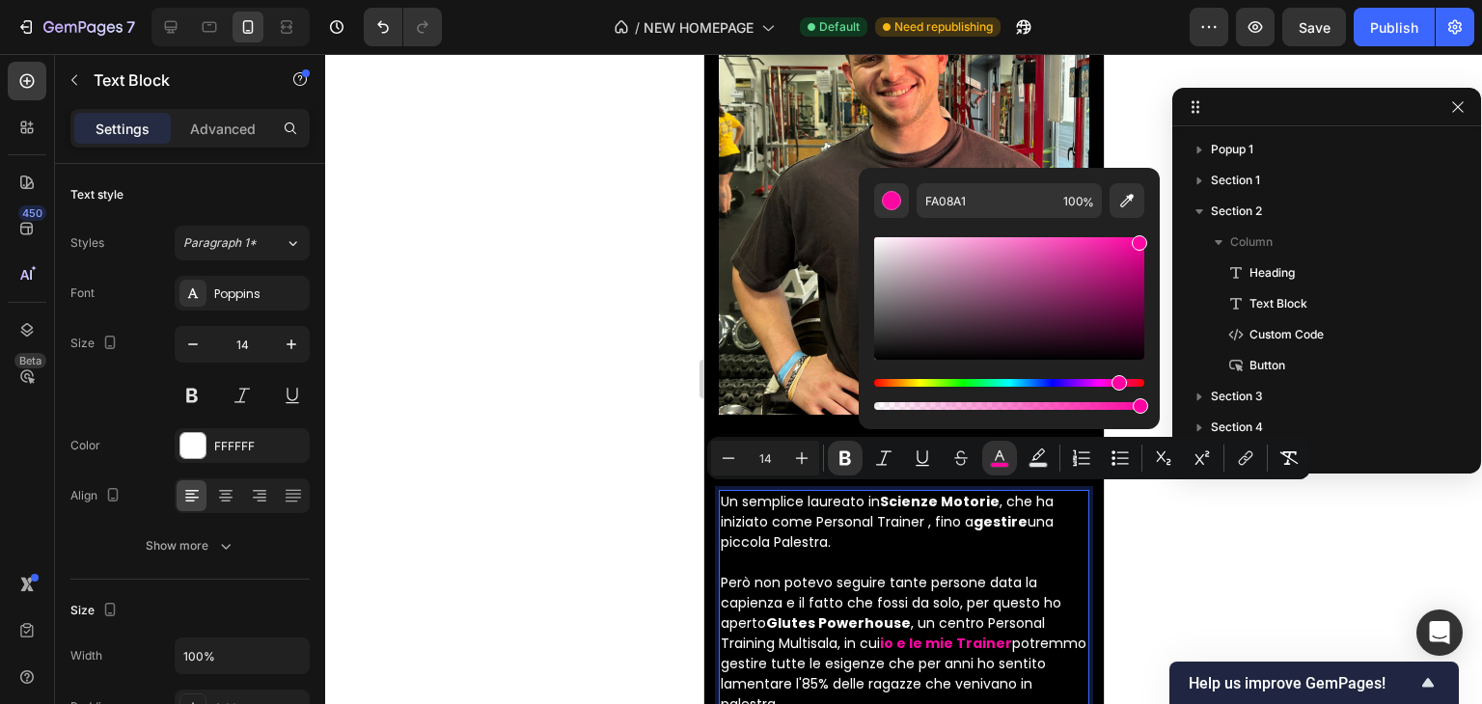
scroll to position [6090, 0]
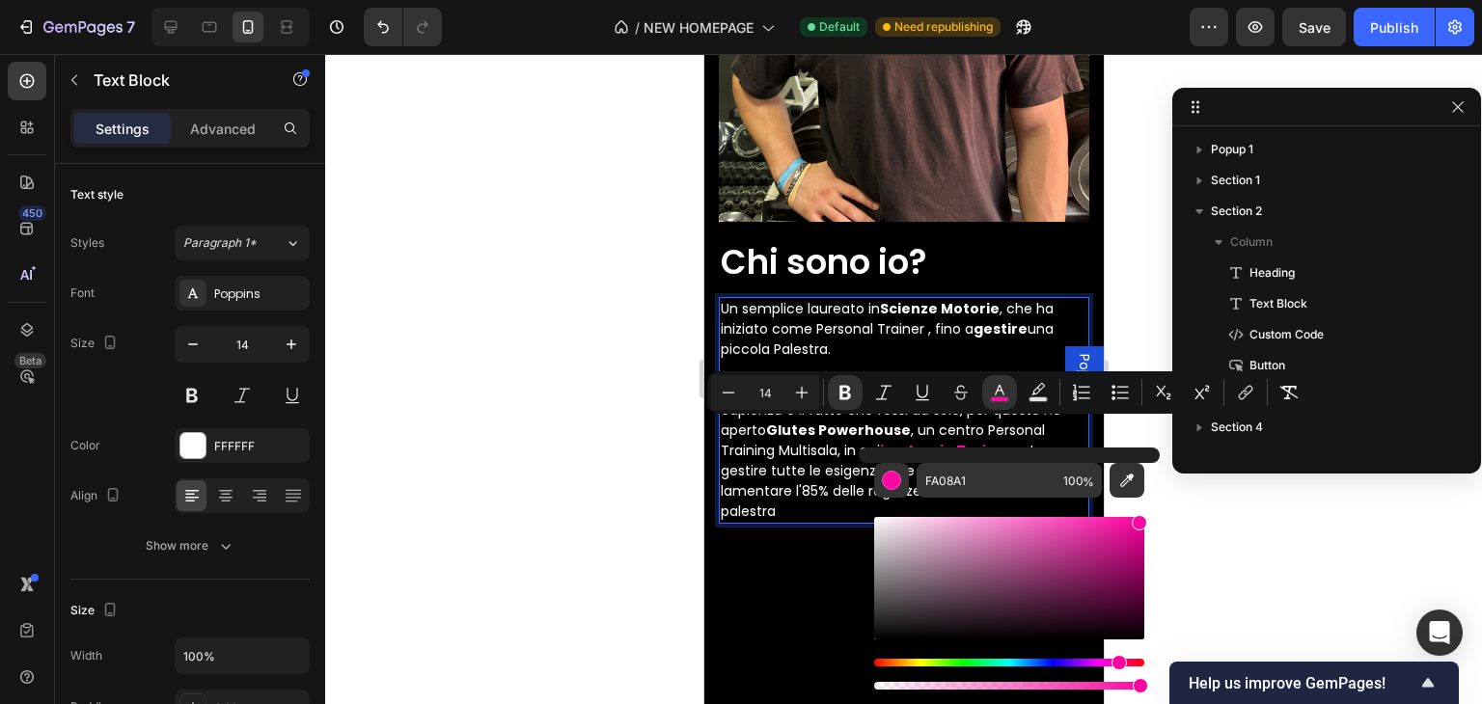
click at [816, 444] on p "Un semplice laureato in Scienze Motorie , che ha iniziato come Personal Trainer…" at bounding box center [903, 410] width 367 height 223
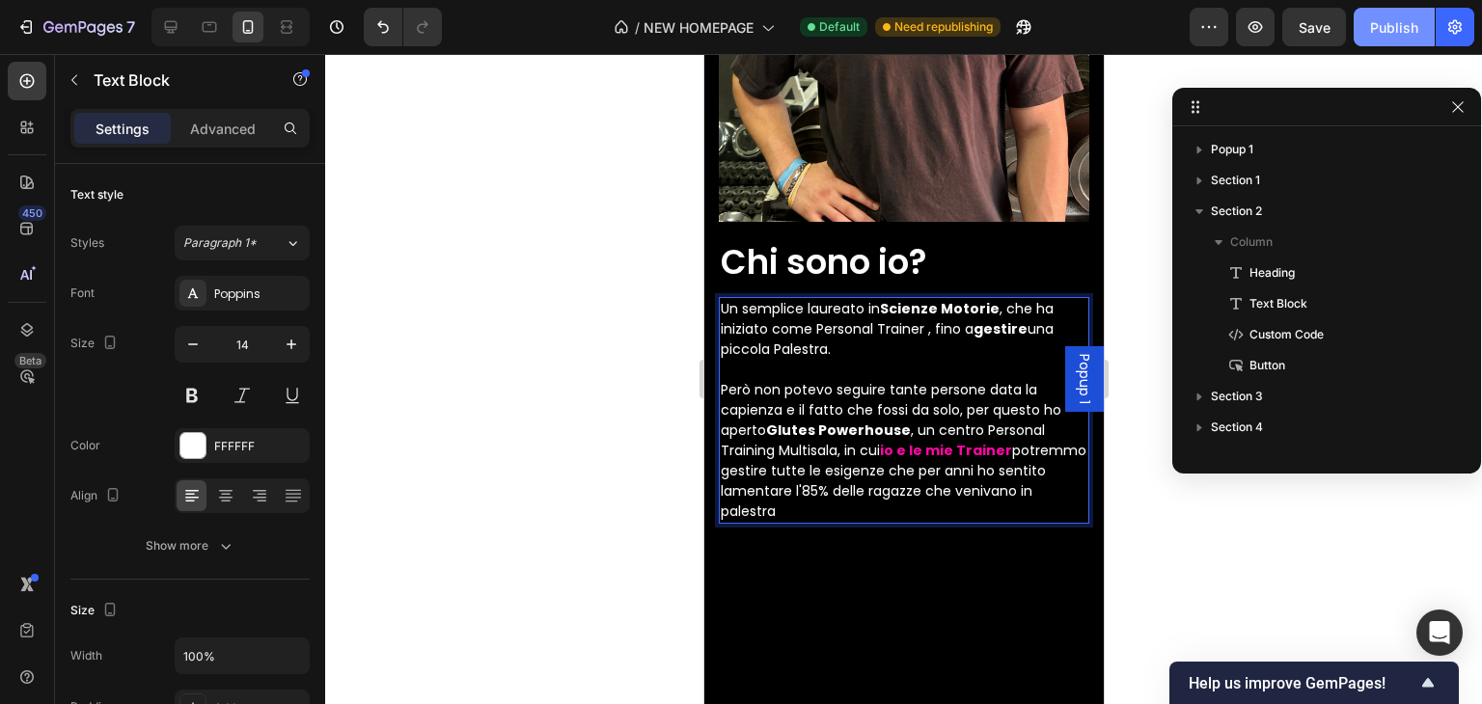
click at [1364, 40] on button "Publish" at bounding box center [1394, 27] width 81 height 39
click at [1366, 22] on button "Publish" at bounding box center [1394, 27] width 81 height 39
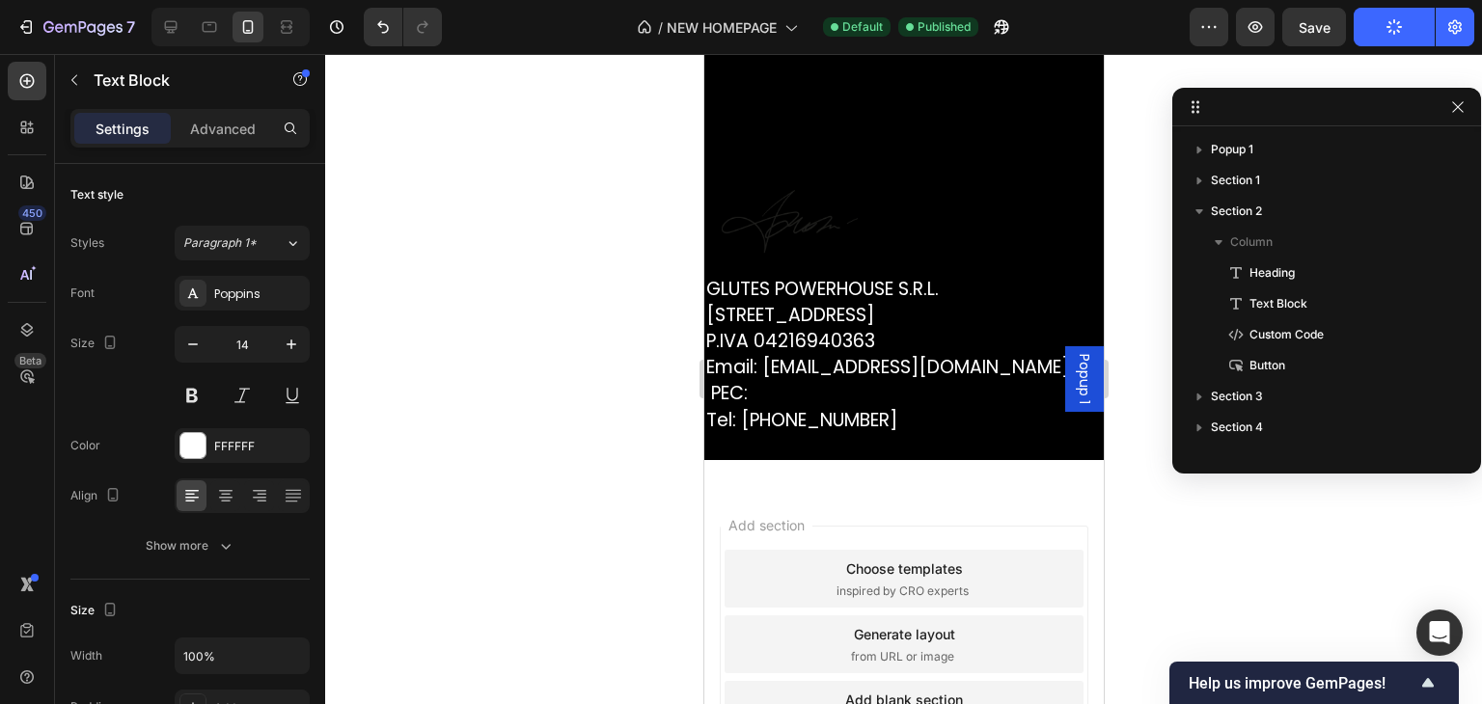
scroll to position [6380, 0]
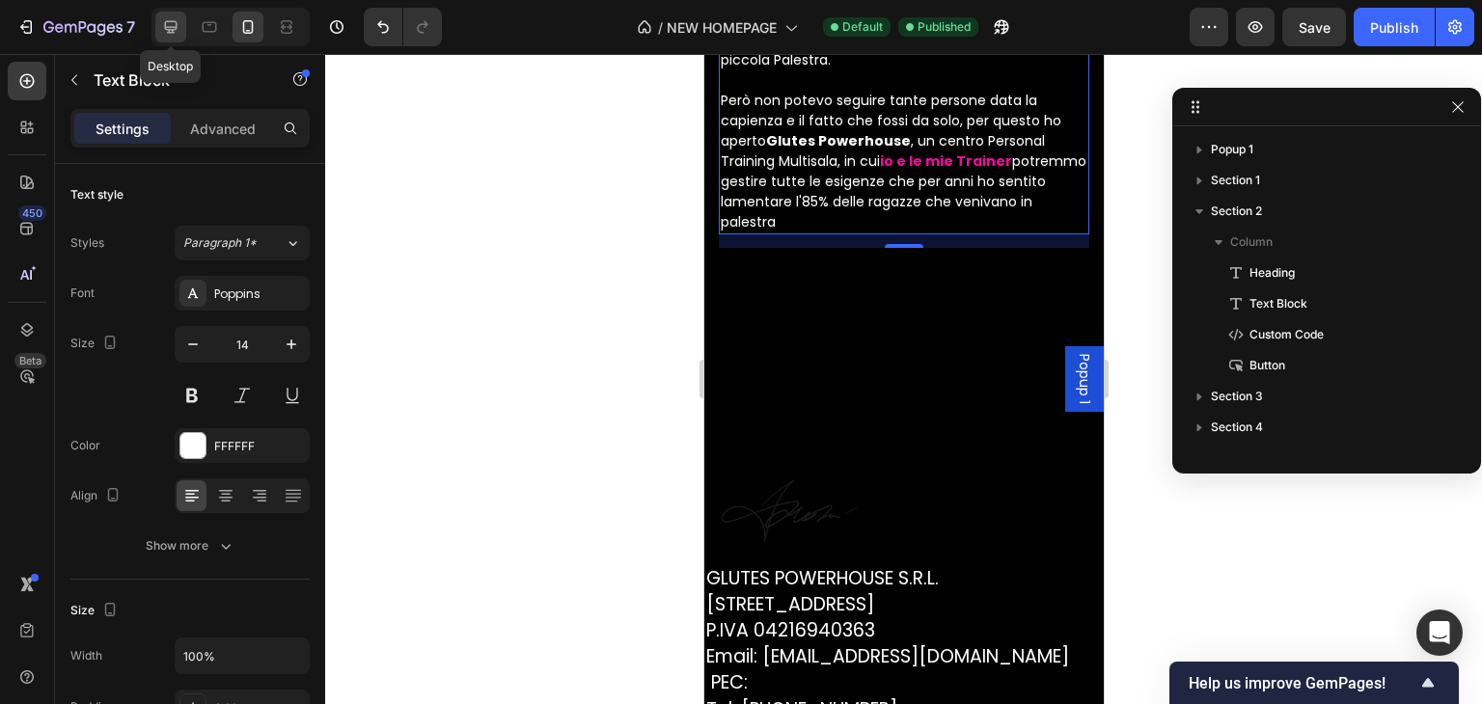
click at [175, 34] on icon at bounding box center [170, 26] width 19 height 19
type input "16"
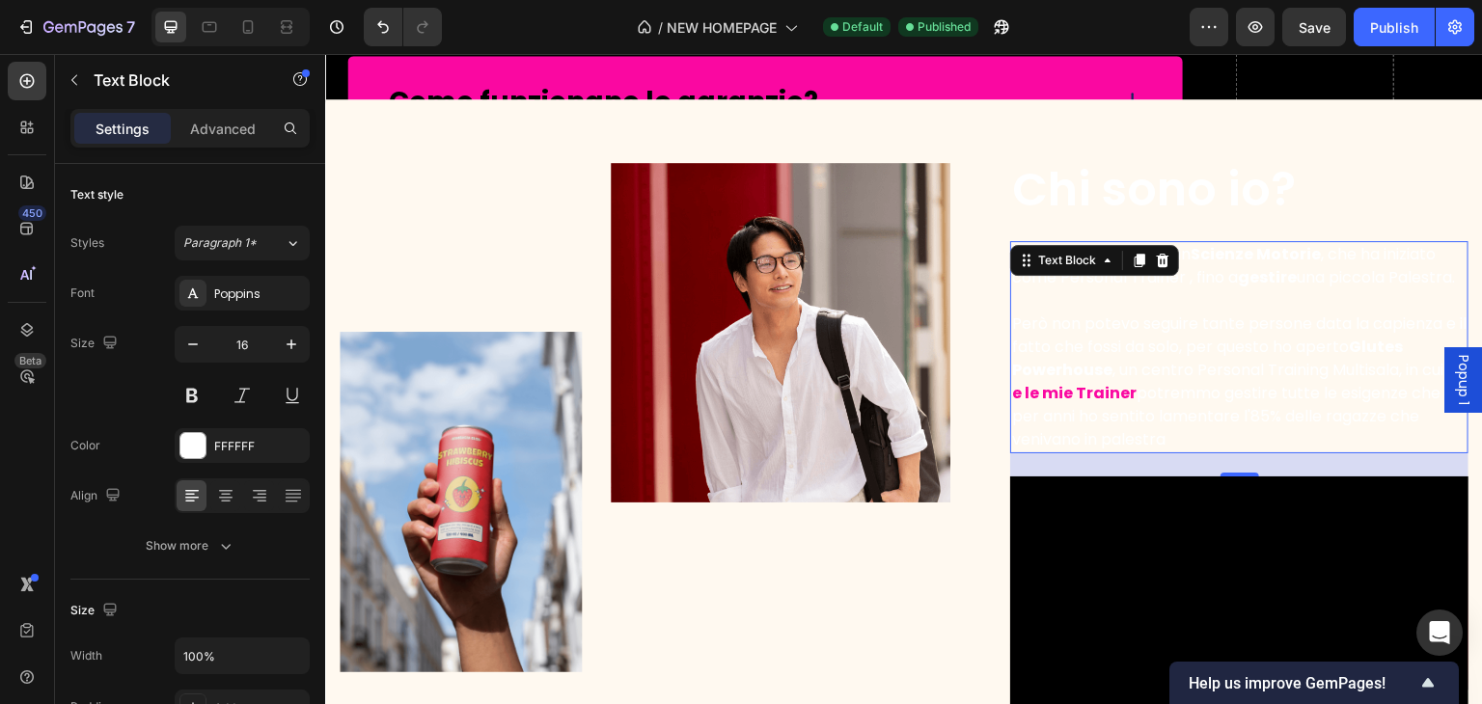
scroll to position [3023, 0]
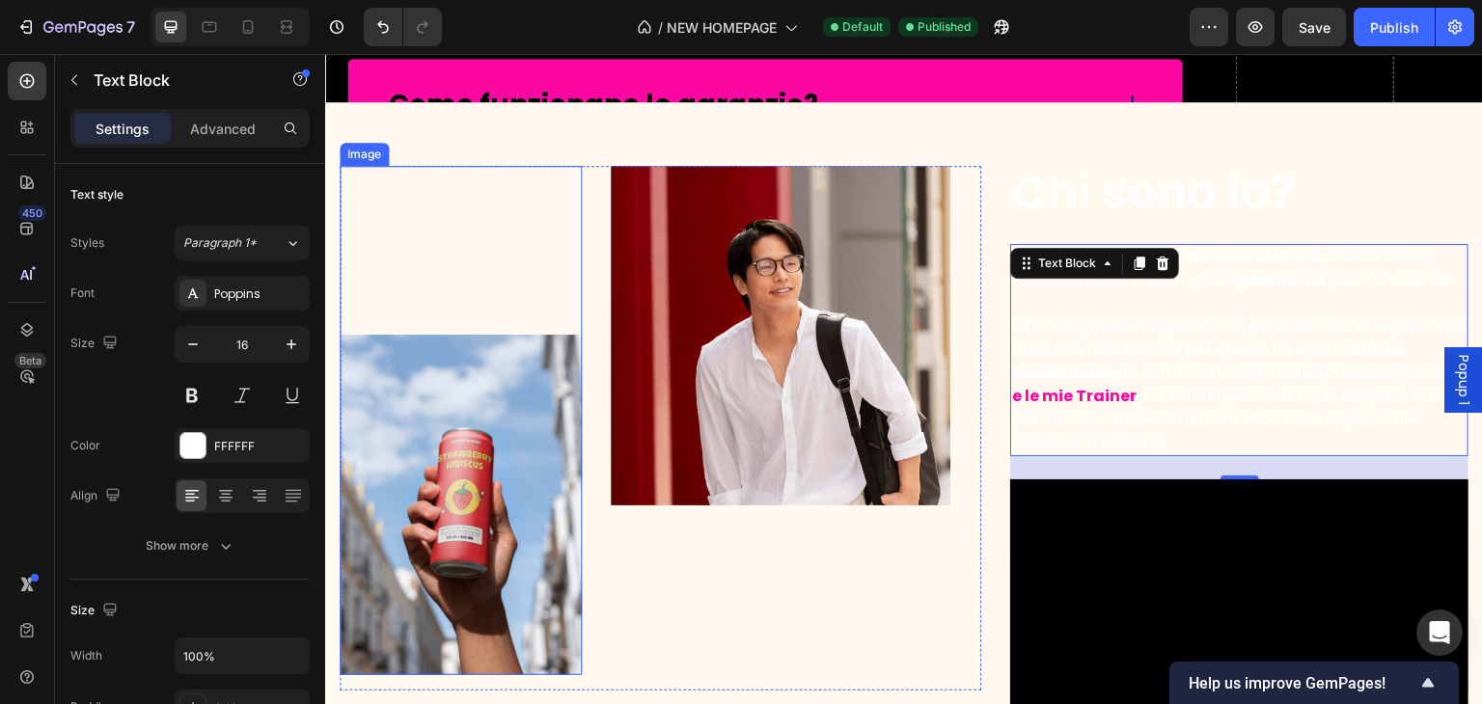
click at [480, 209] on div "Image" at bounding box center [461, 420] width 242 height 509
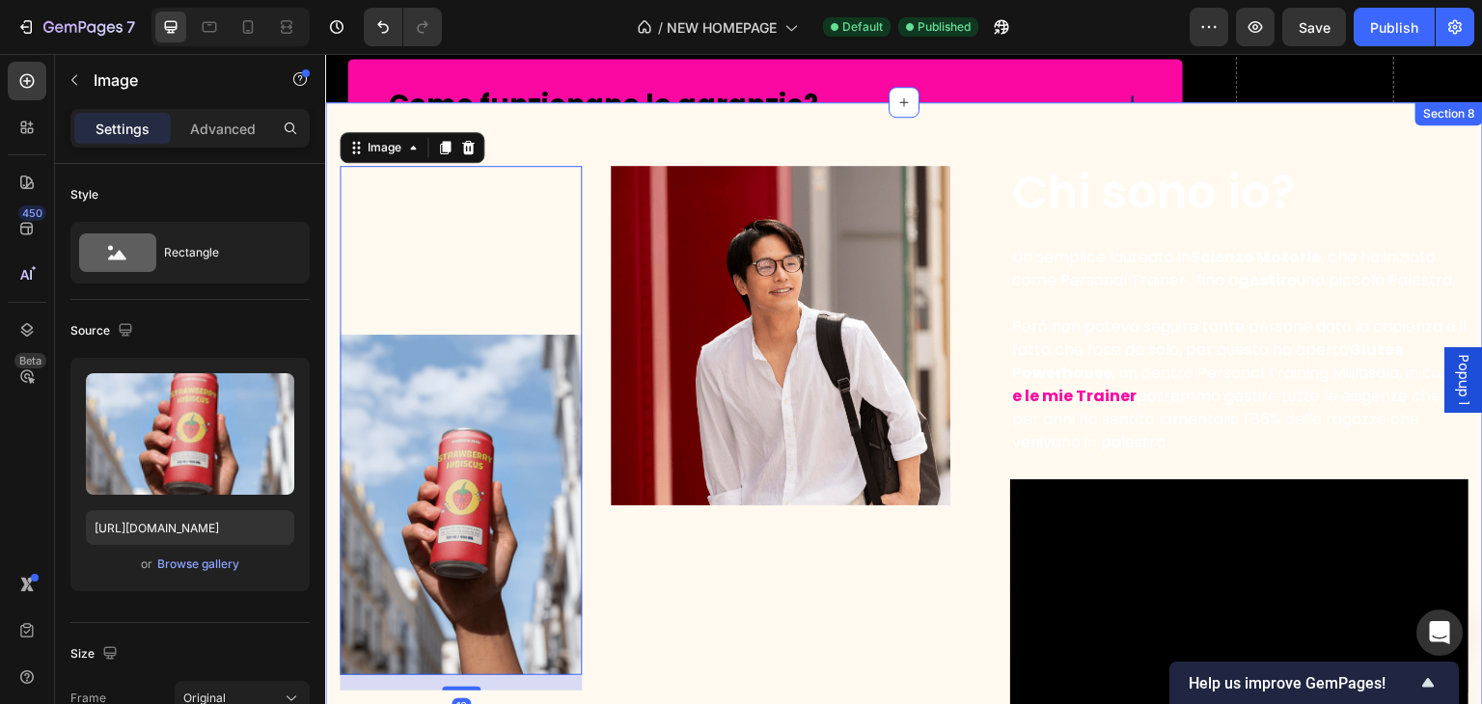
click at [501, 144] on div "Come funzionano le garanzie?" at bounding box center [765, 105] width 836 height 92
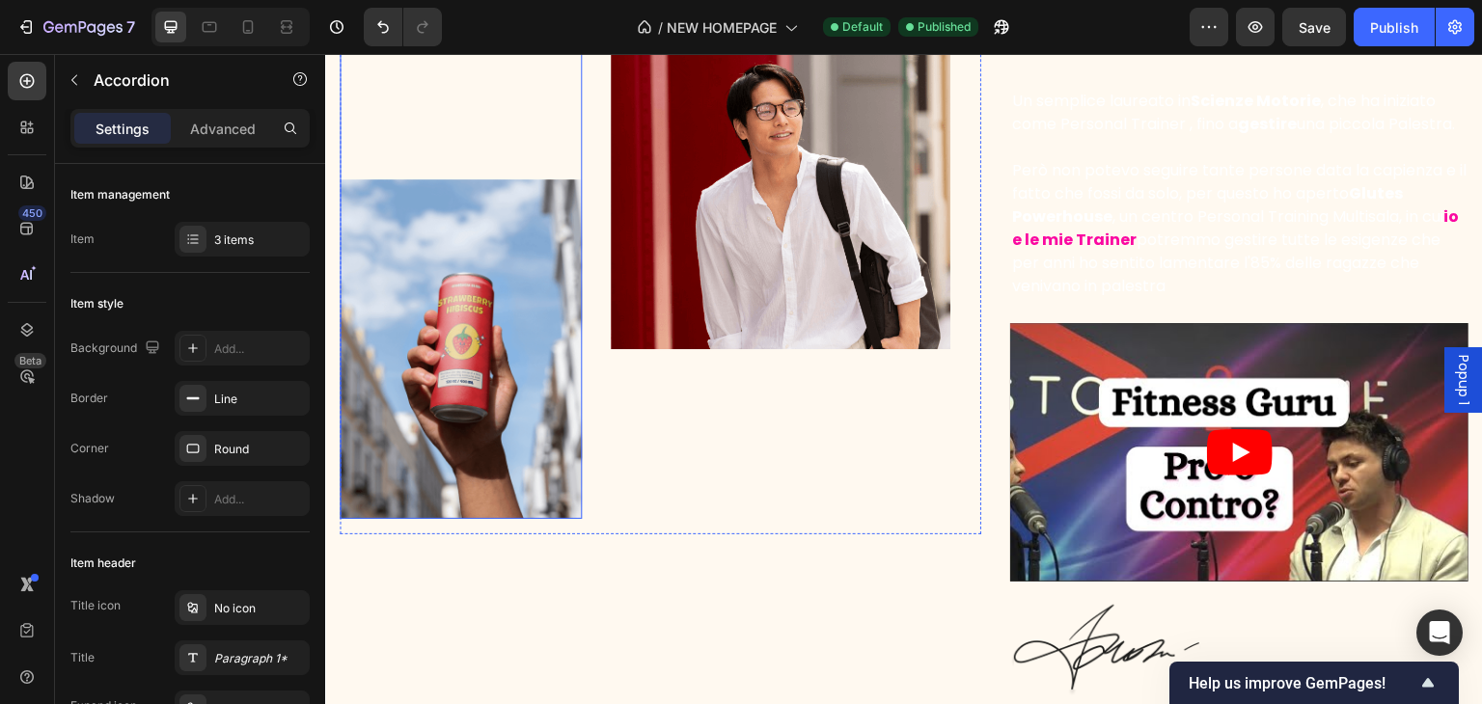
scroll to position [3807, 0]
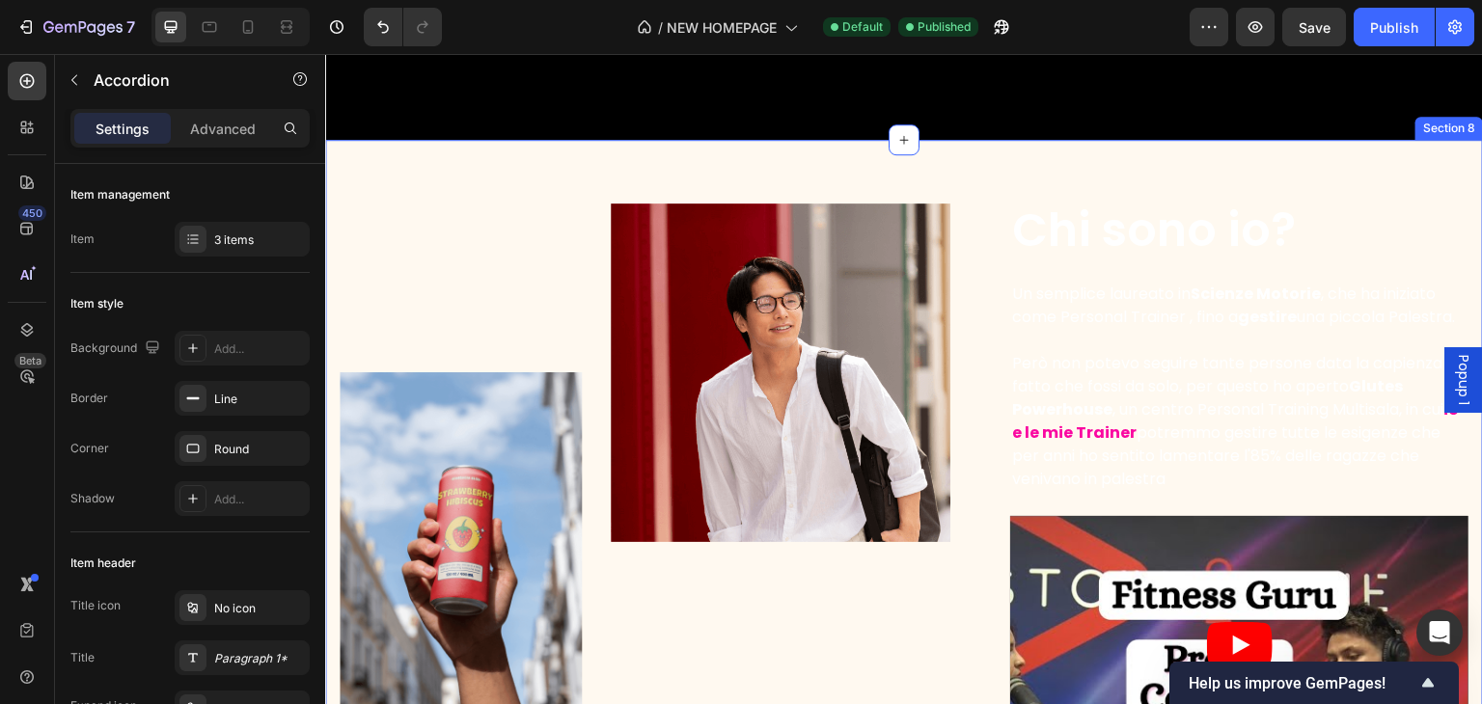
click at [359, 163] on div "Image Image Row Chi sono io? Heading Un semplice laureato in Scienze Motorie , …" at bounding box center [904, 545] width 1158 height 810
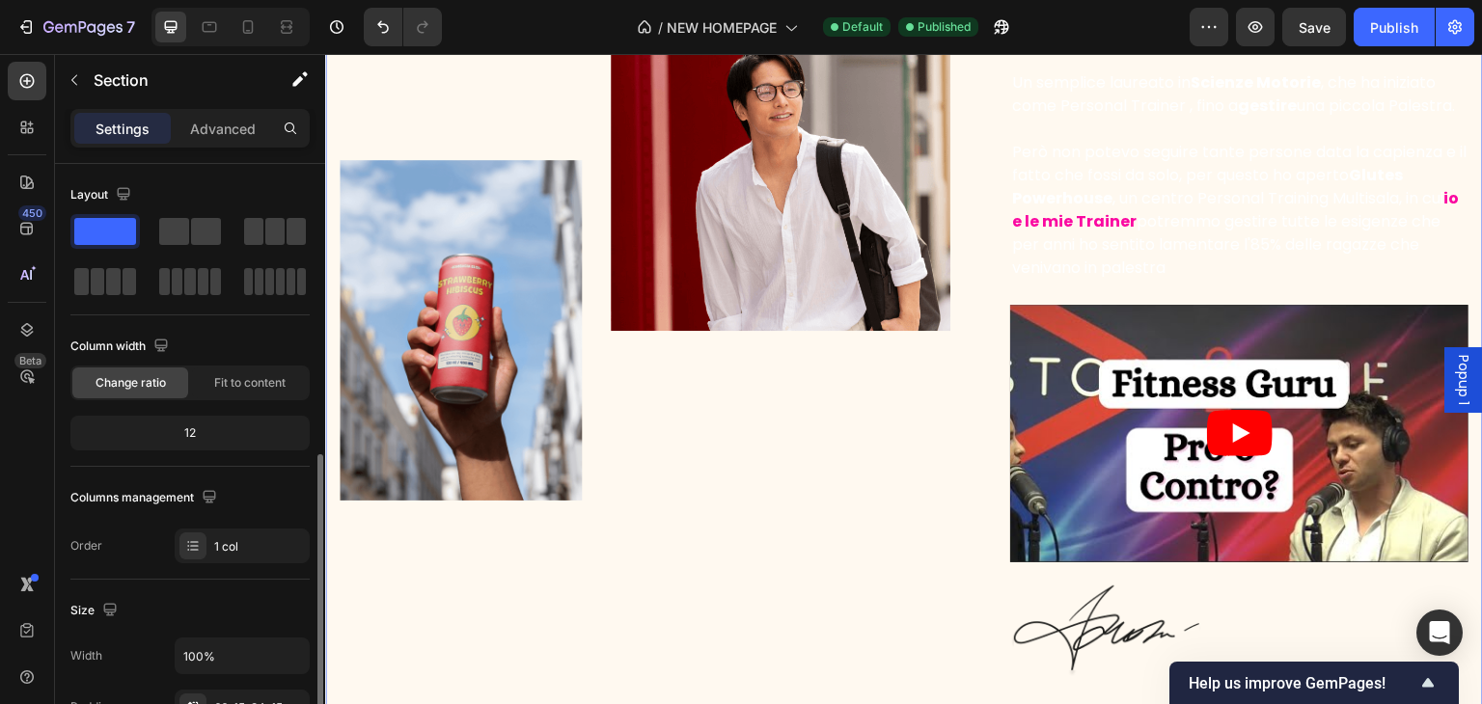
scroll to position [289, 0]
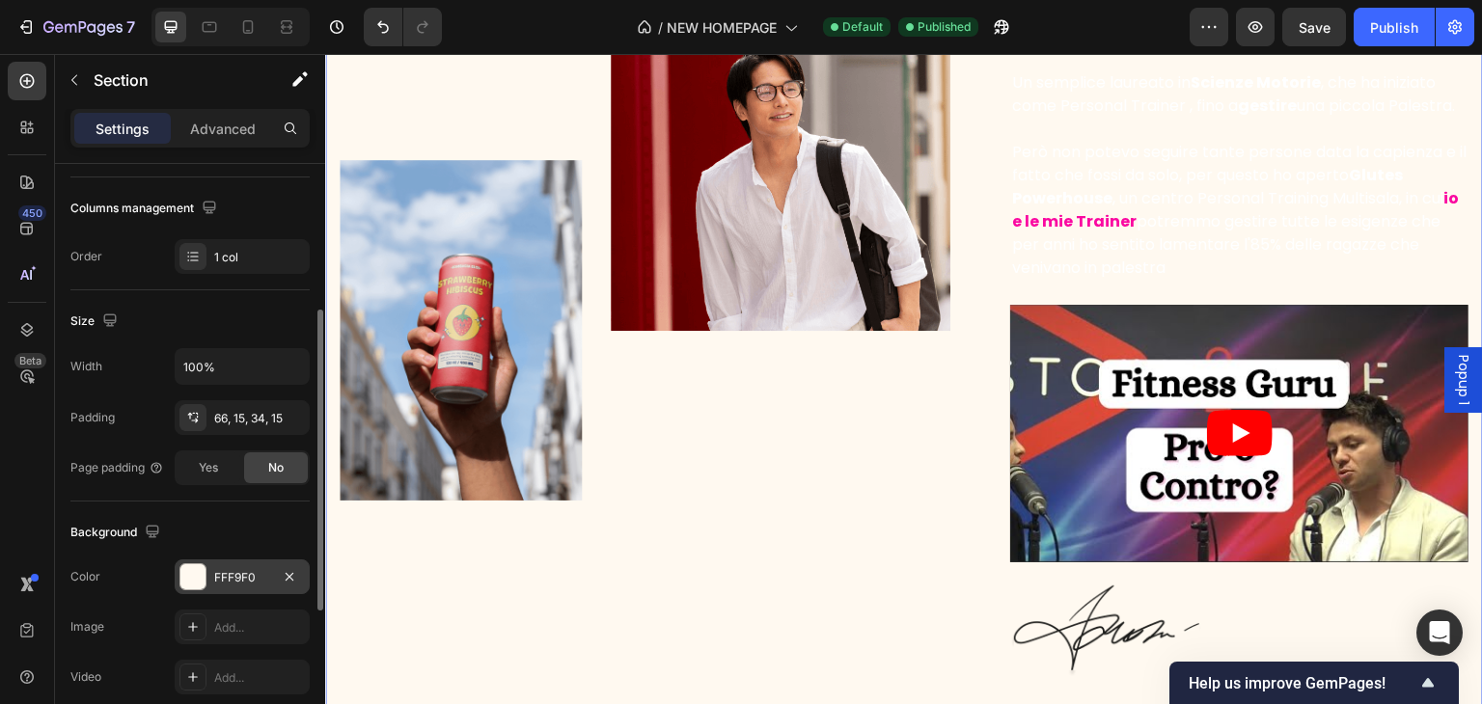
click at [201, 578] on div at bounding box center [192, 576] width 25 height 25
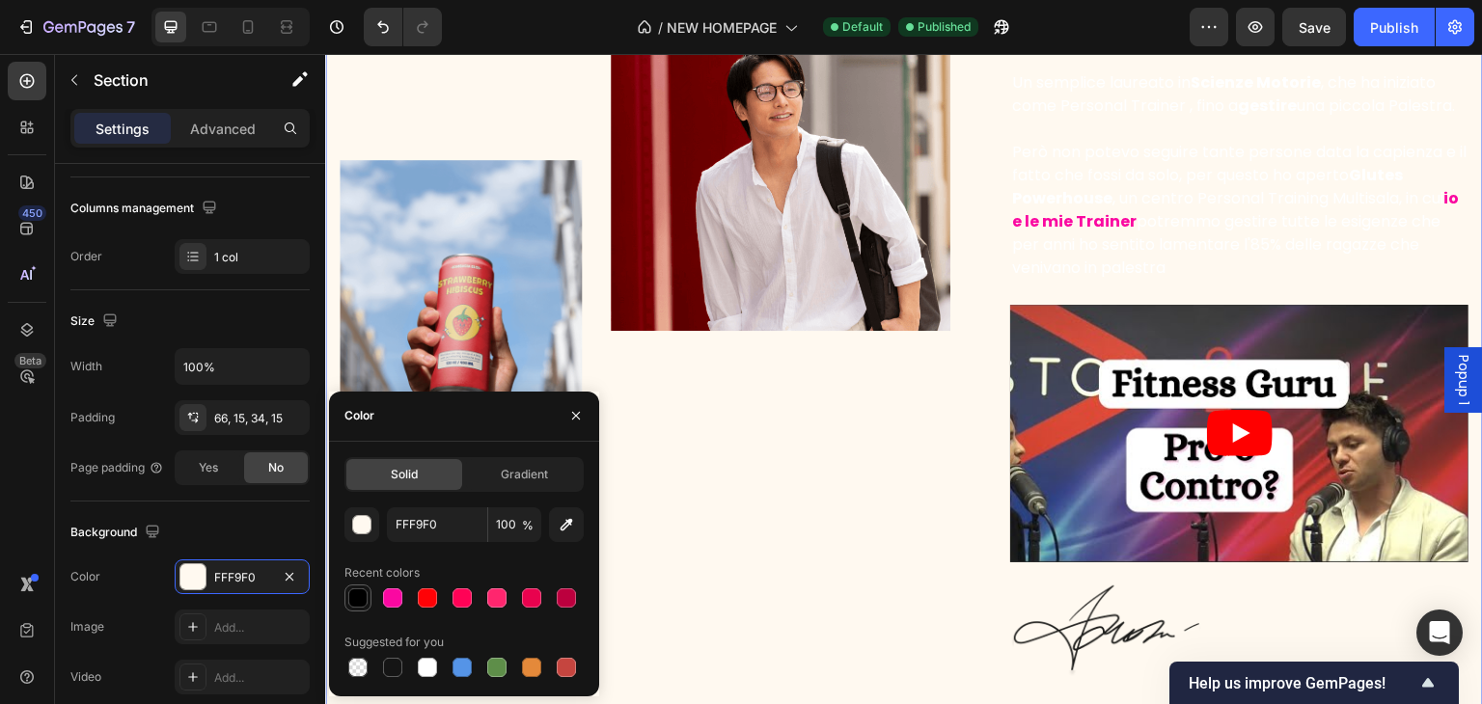
click at [353, 603] on div at bounding box center [357, 598] width 19 height 19
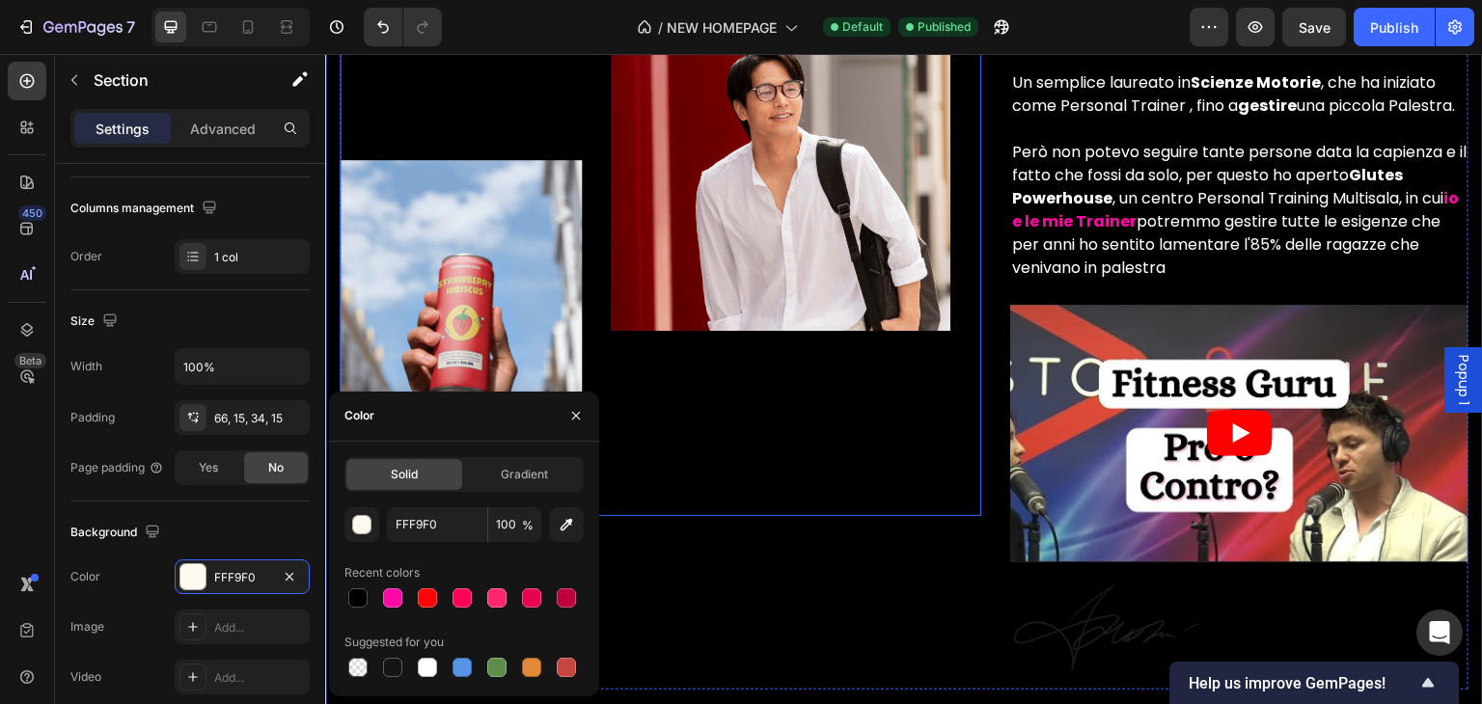
type input "000000"
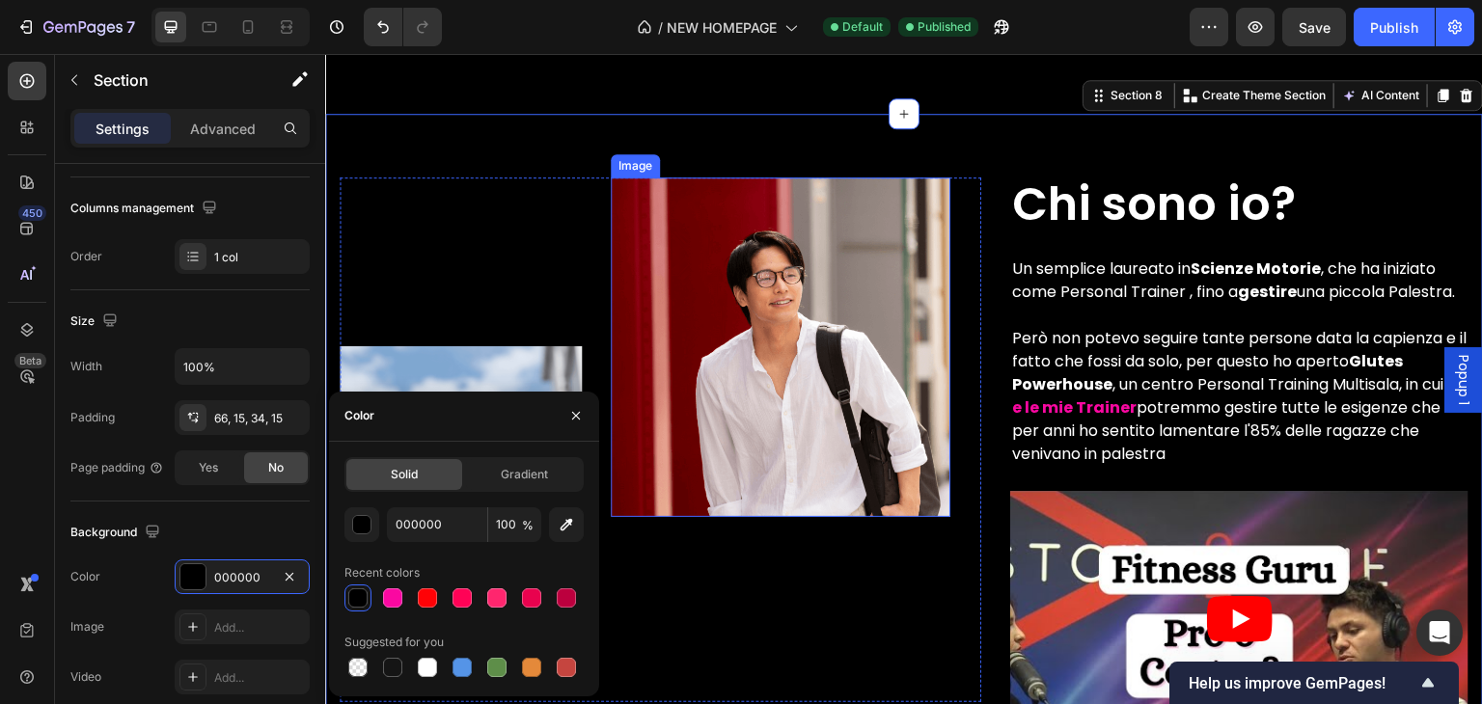
scroll to position [3711, 0]
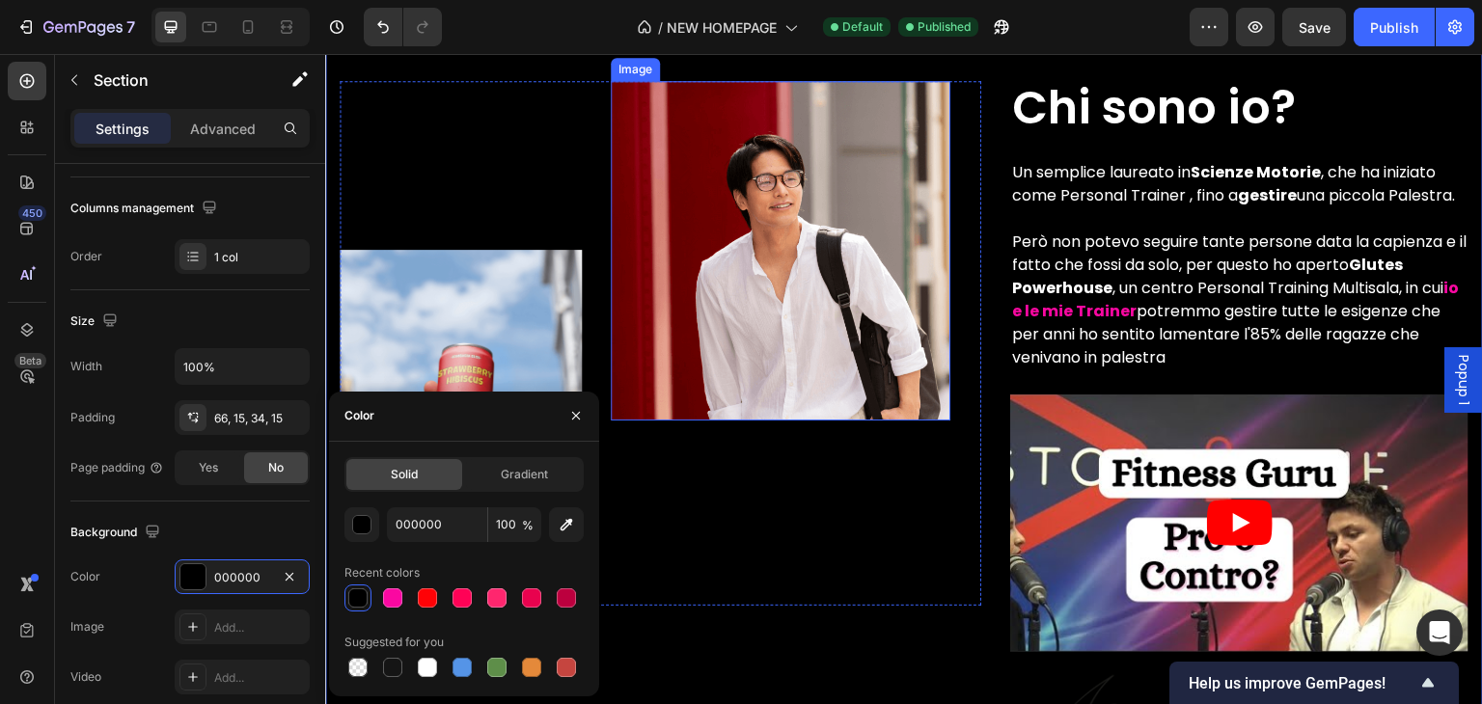
click at [828, 211] on img at bounding box center [781, 251] width 340 height 340
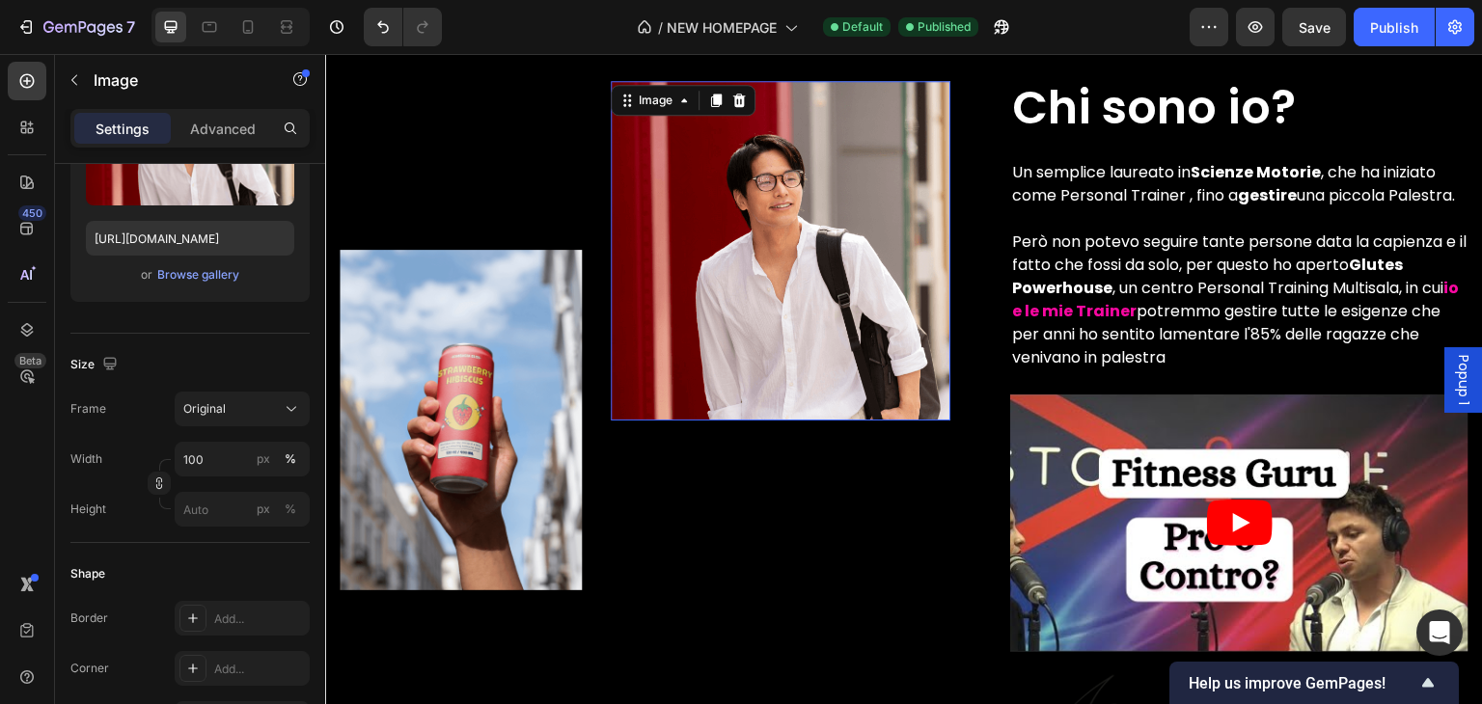
scroll to position [0, 0]
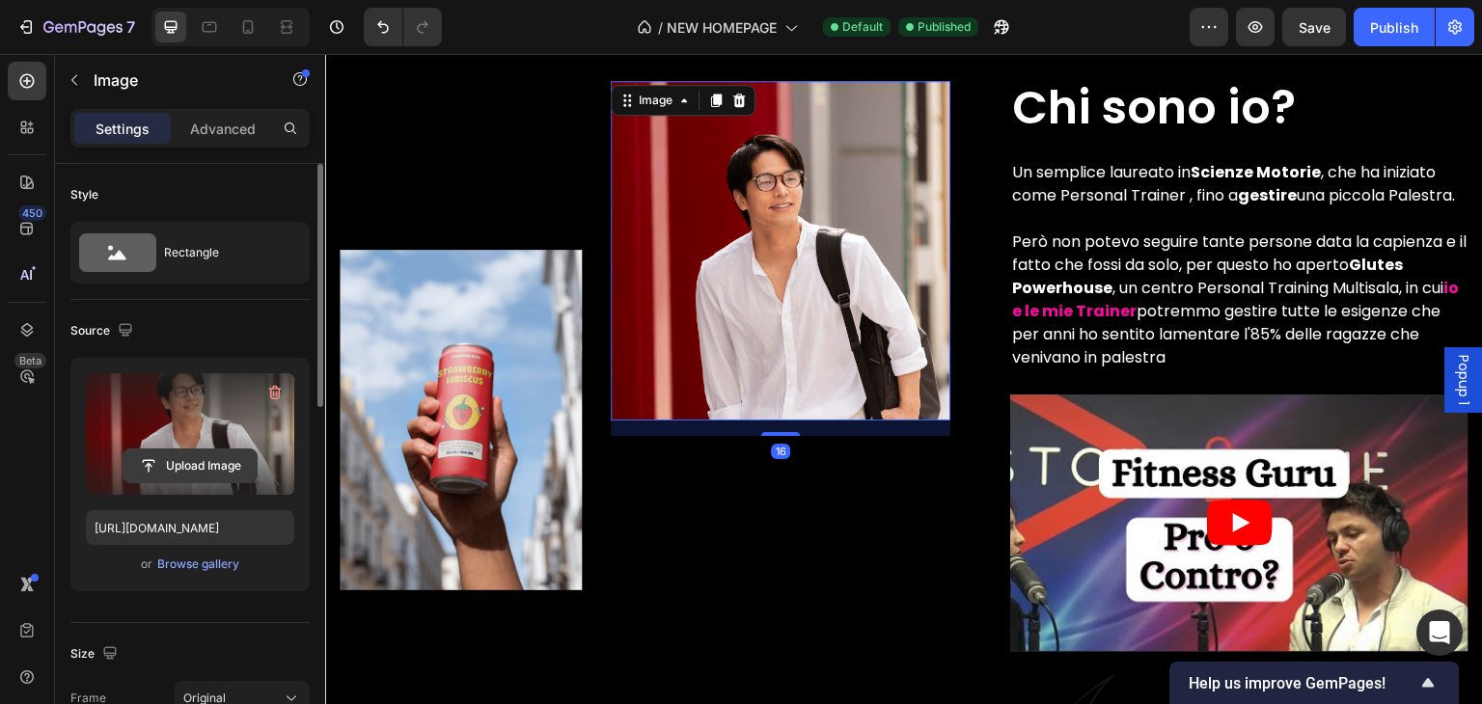
click at [173, 469] on input "file" at bounding box center [189, 466] width 133 height 33
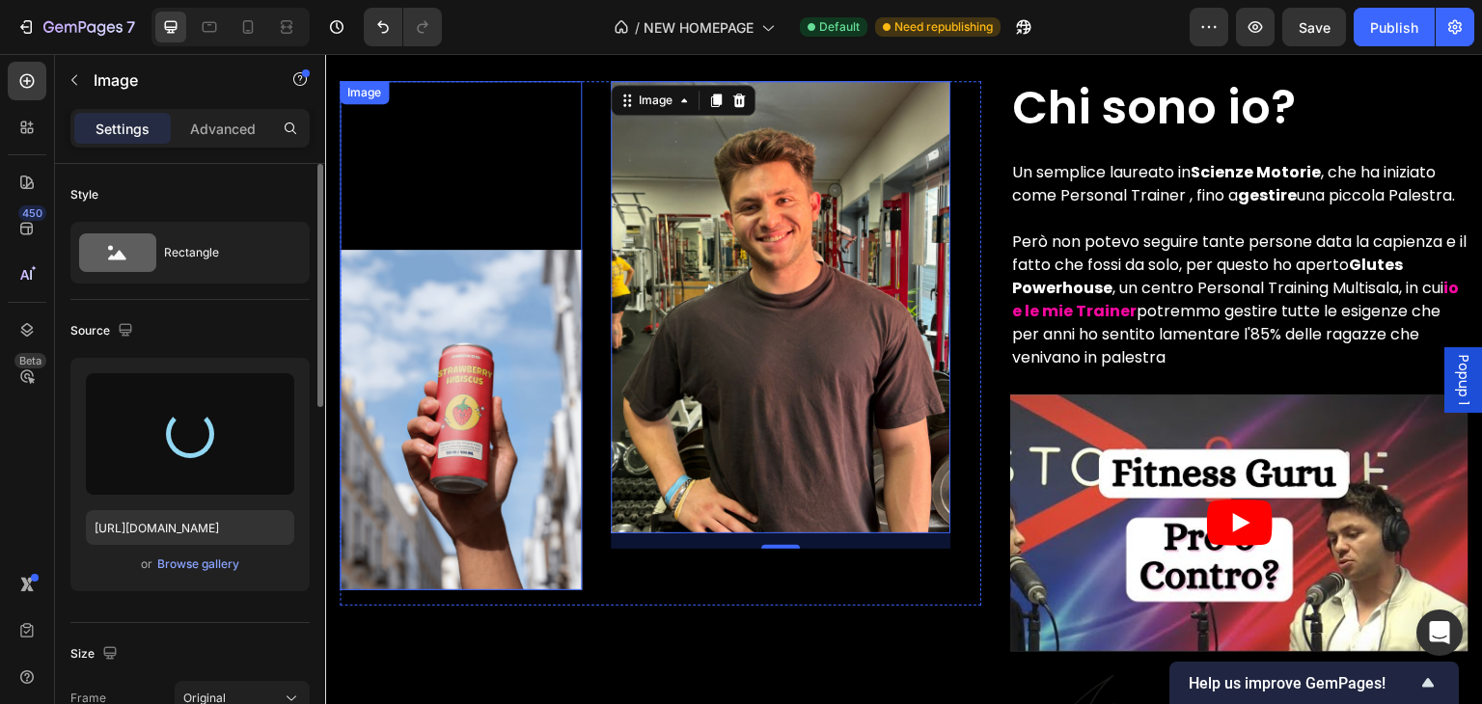
type input "[URL][DOMAIN_NAME]"
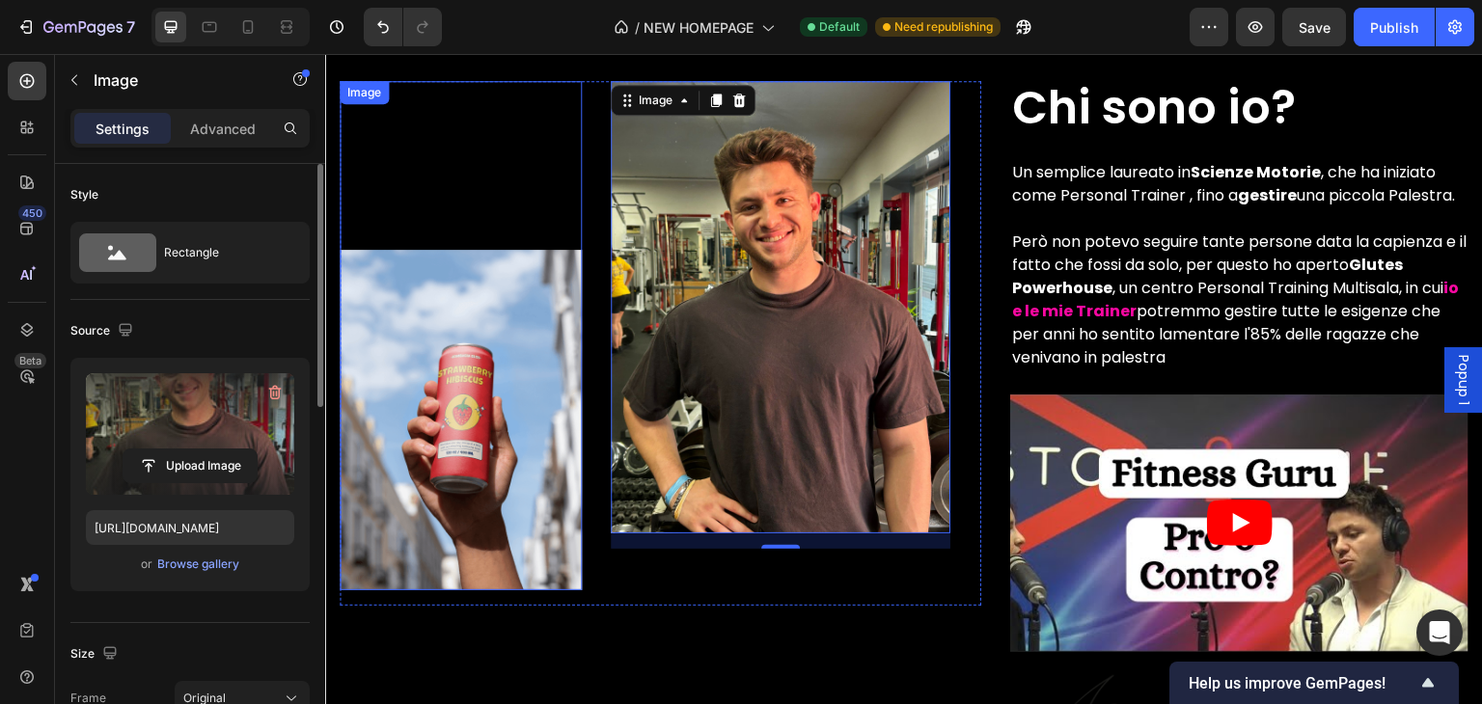
click at [471, 406] on img at bounding box center [461, 420] width 242 height 341
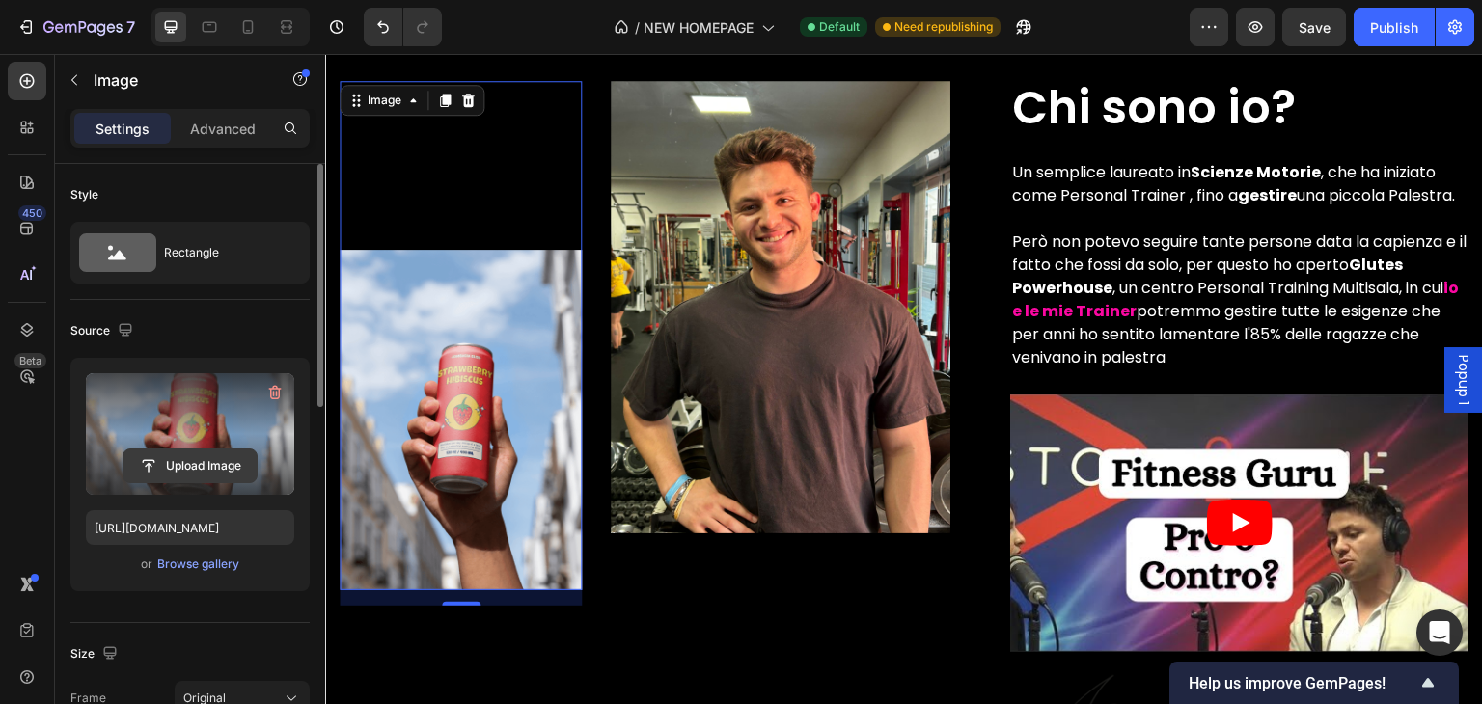
click at [169, 460] on input "file" at bounding box center [189, 466] width 133 height 33
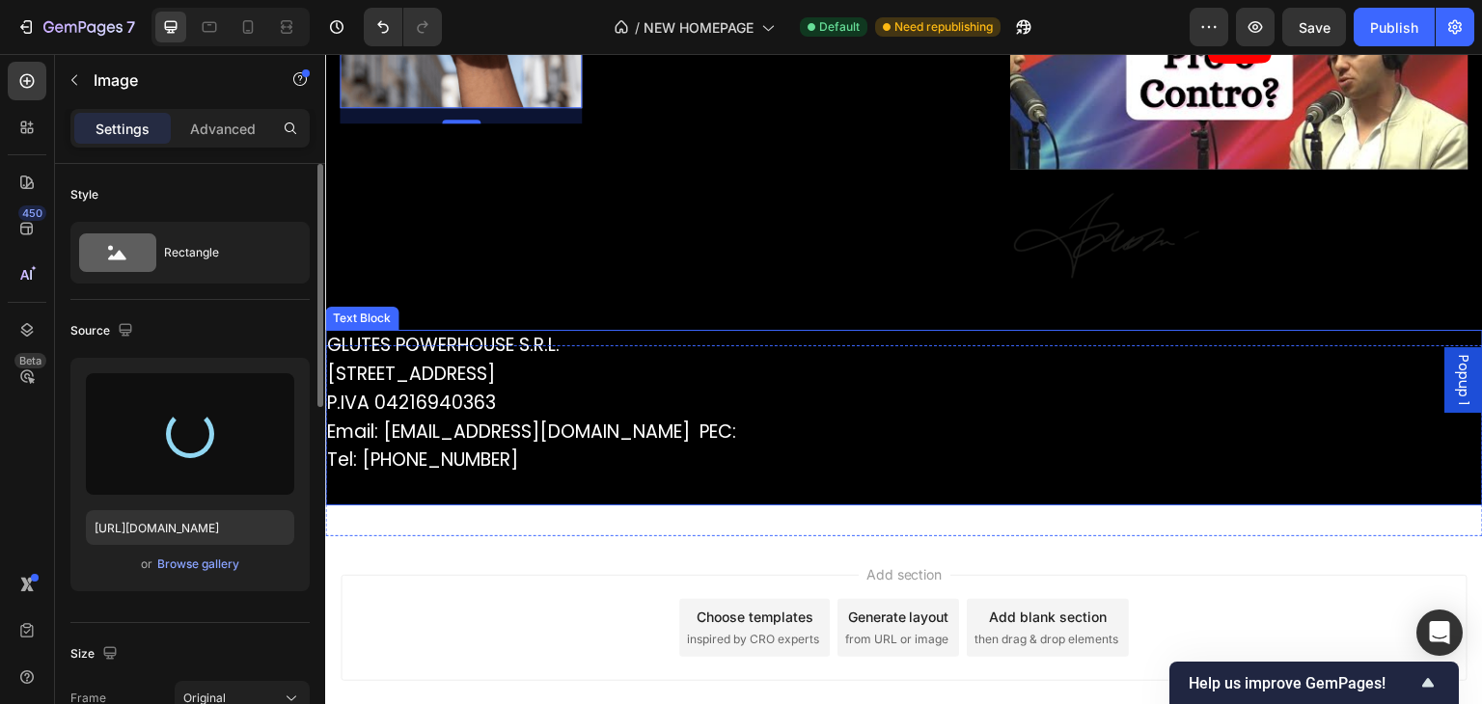
scroll to position [4000, 0]
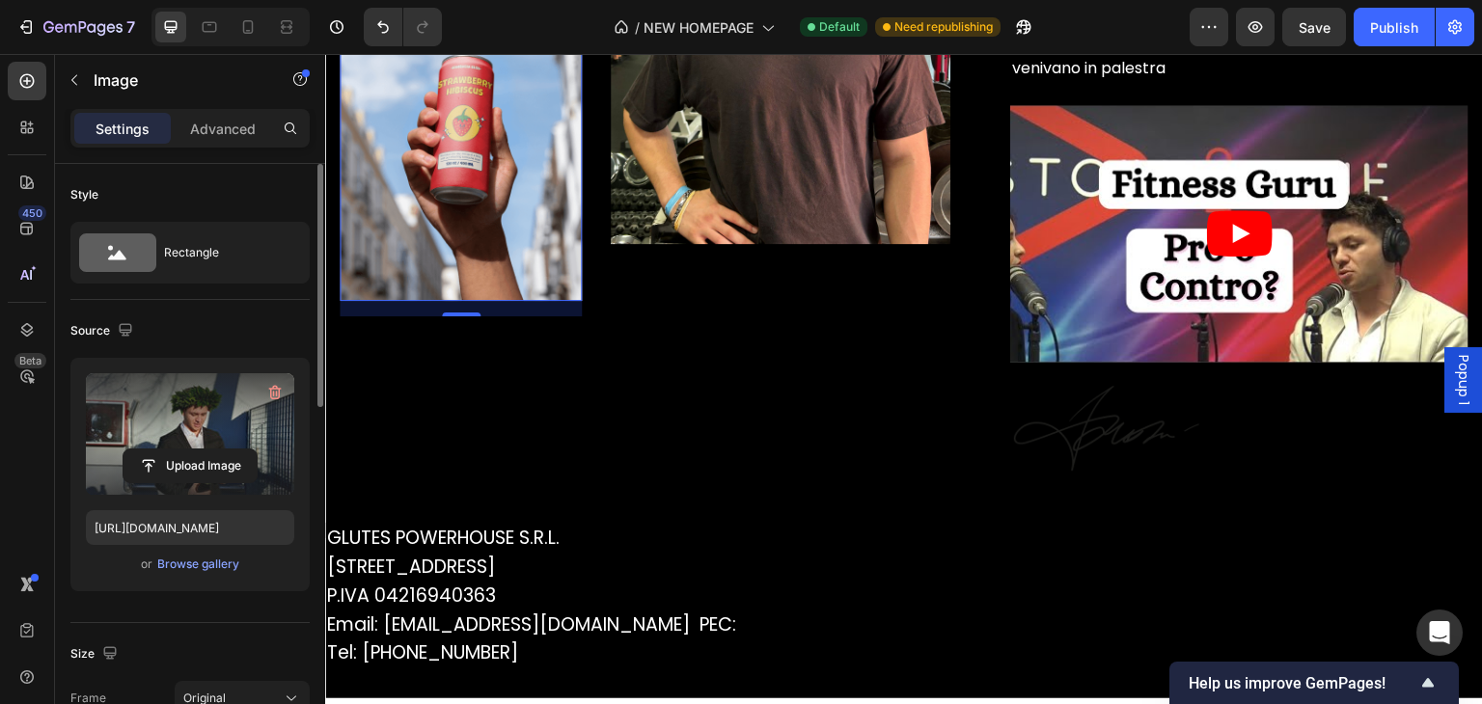
type input "[URL][DOMAIN_NAME]"
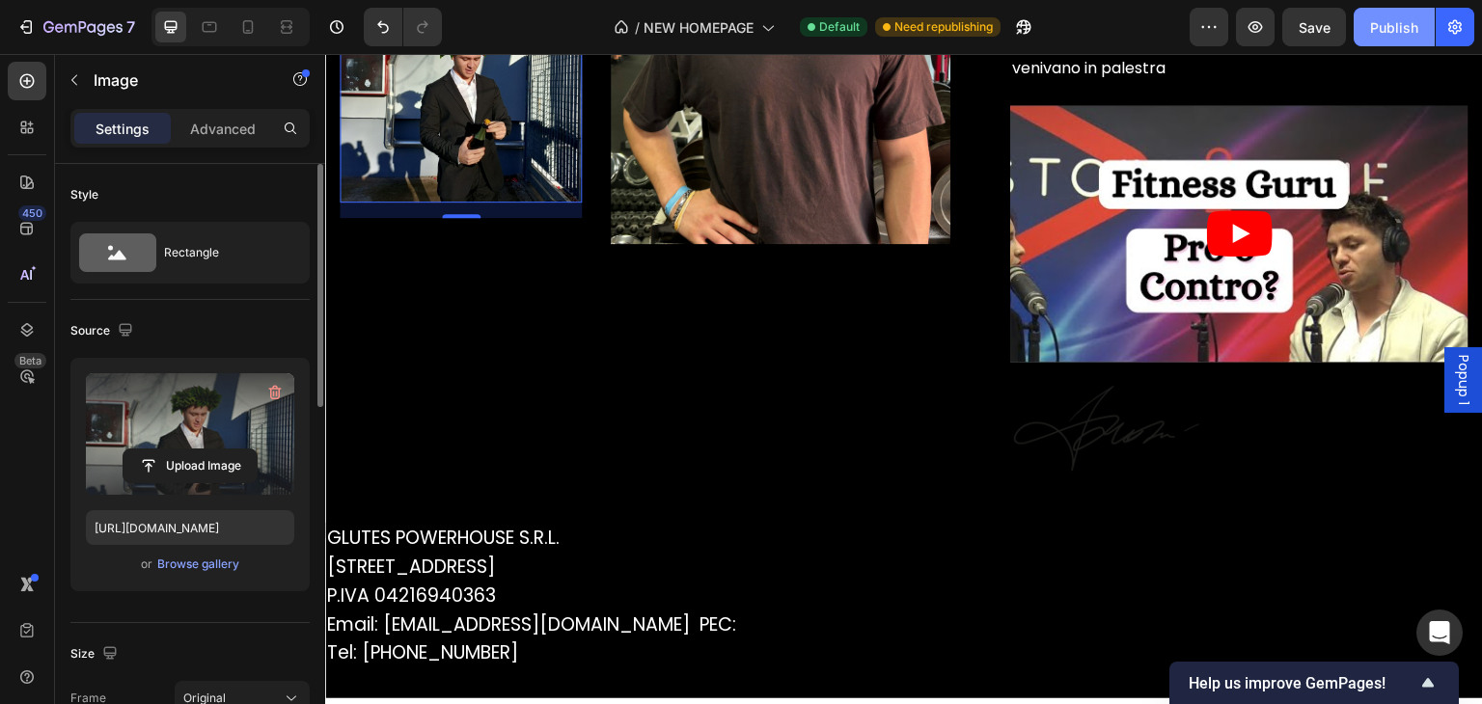
click at [1378, 25] on div "Publish" at bounding box center [1394, 27] width 48 height 20
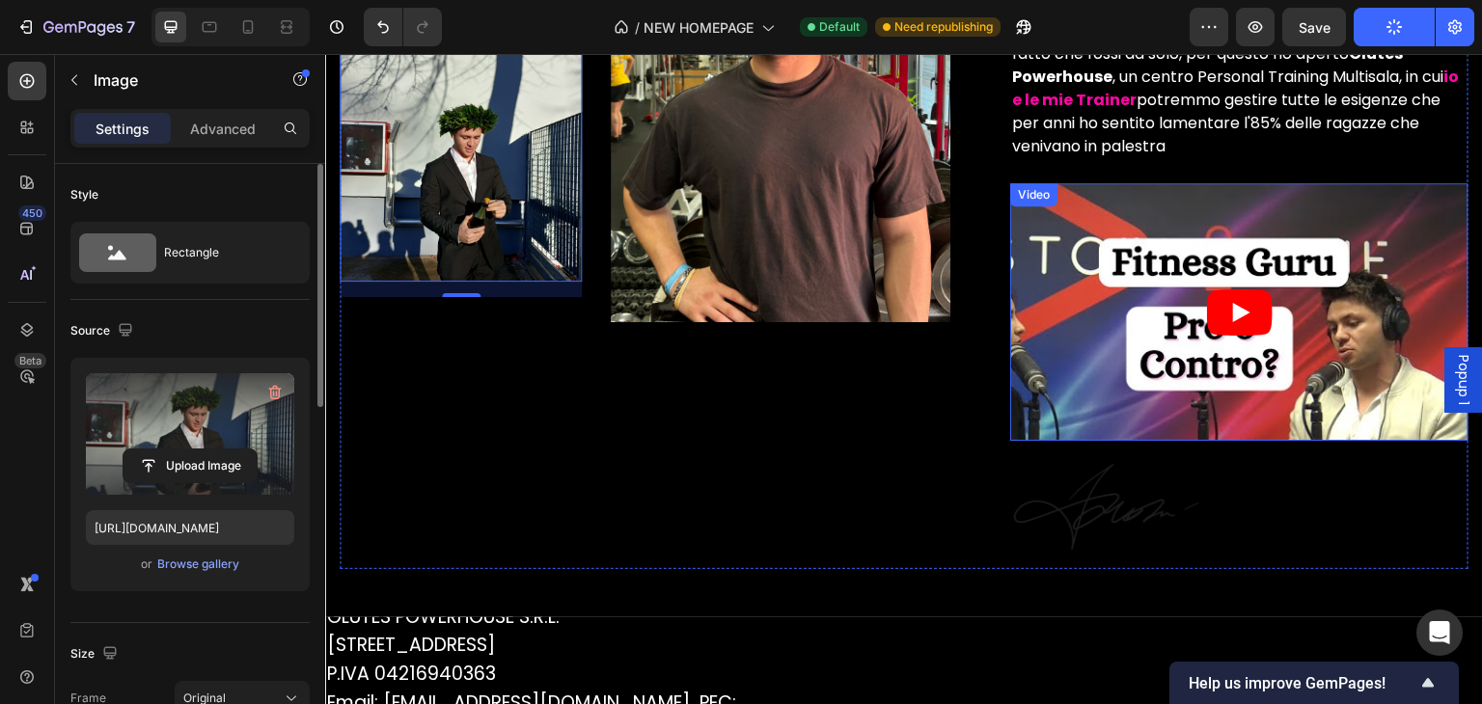
scroll to position [3132, 0]
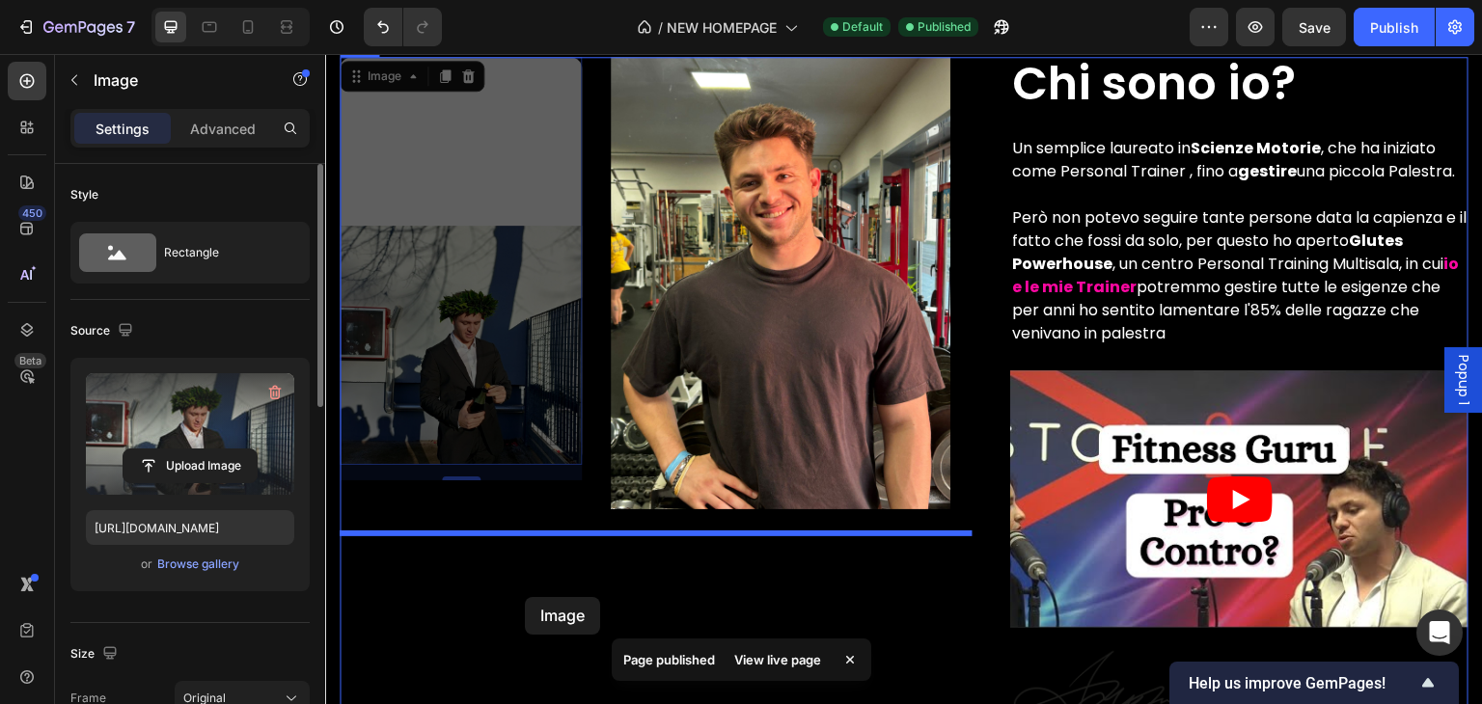
drag, startPoint x: 500, startPoint y: 307, endPoint x: 525, endPoint y: 597, distance: 291.5
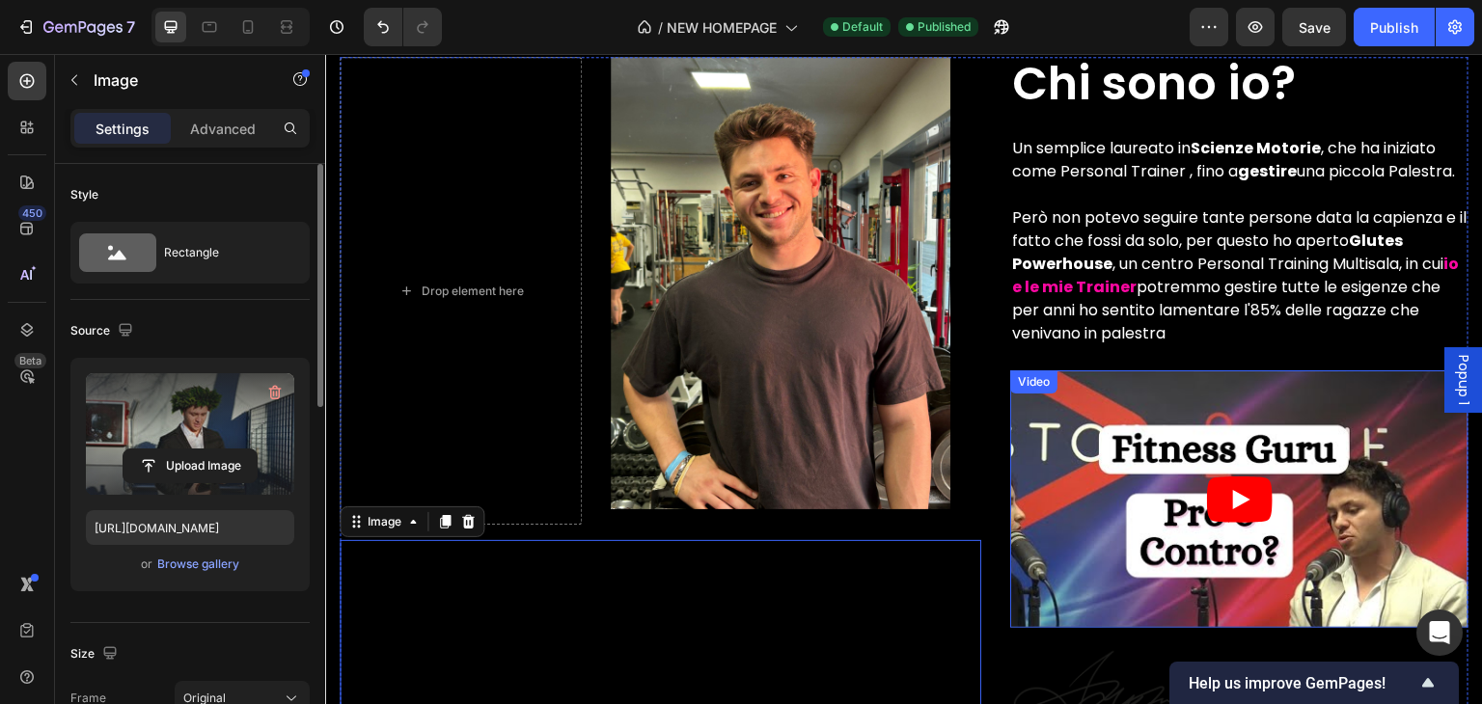
scroll to position [3421, 0]
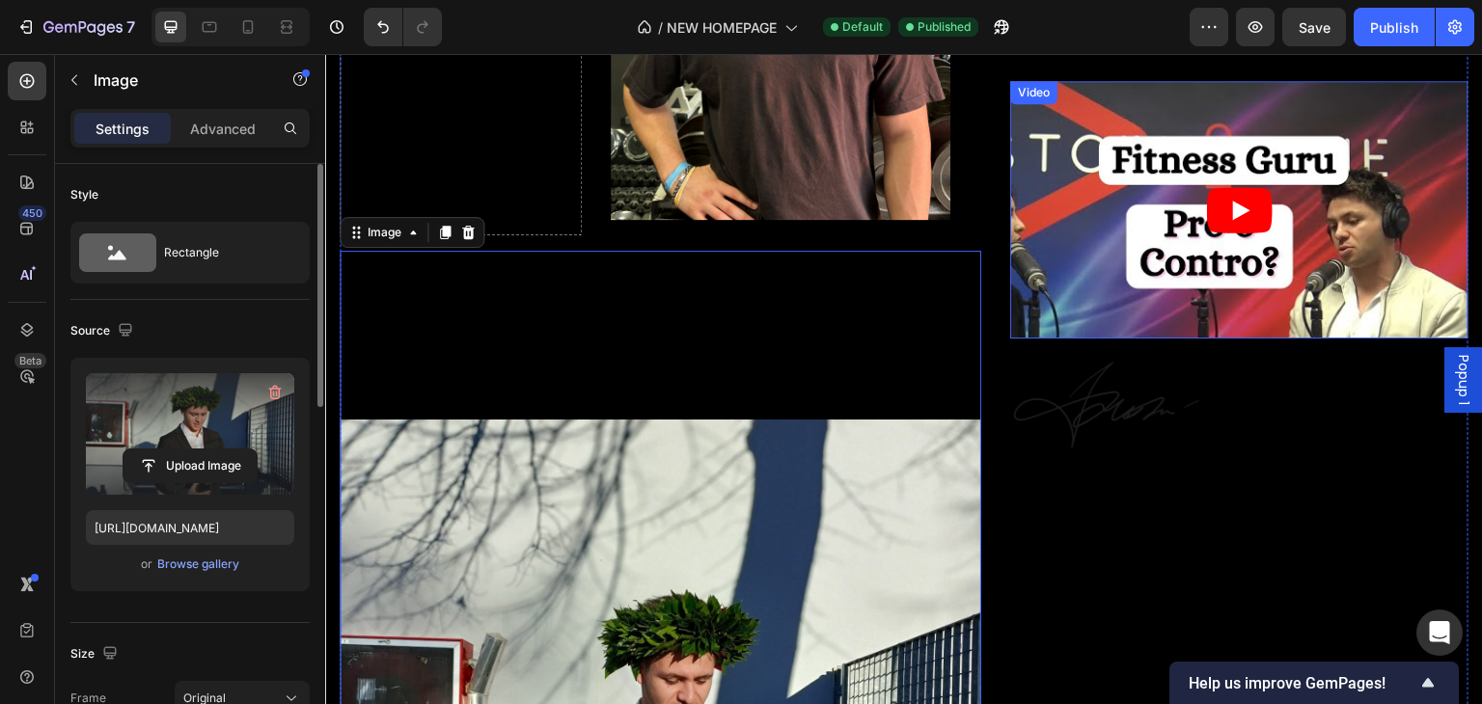
click at [1085, 286] on article at bounding box center [1239, 210] width 458 height 258
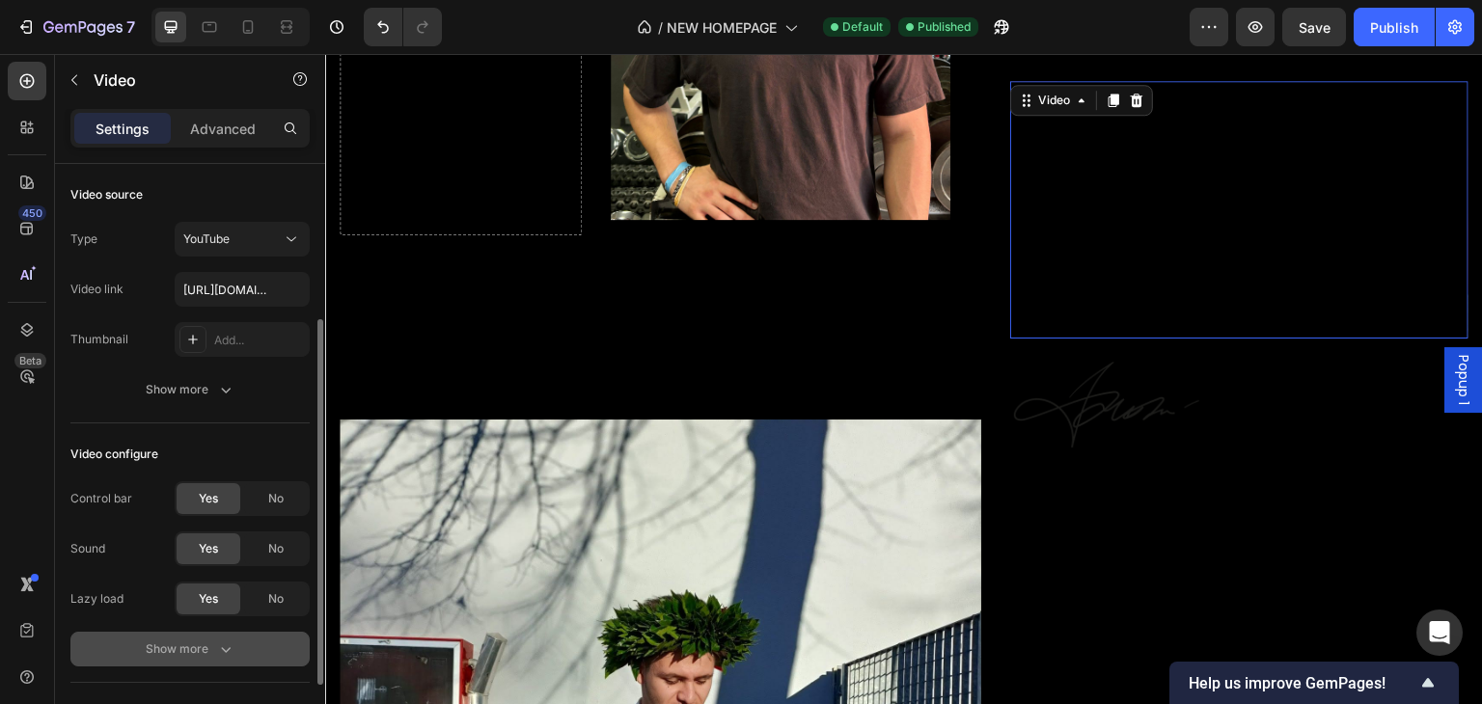
scroll to position [289, 0]
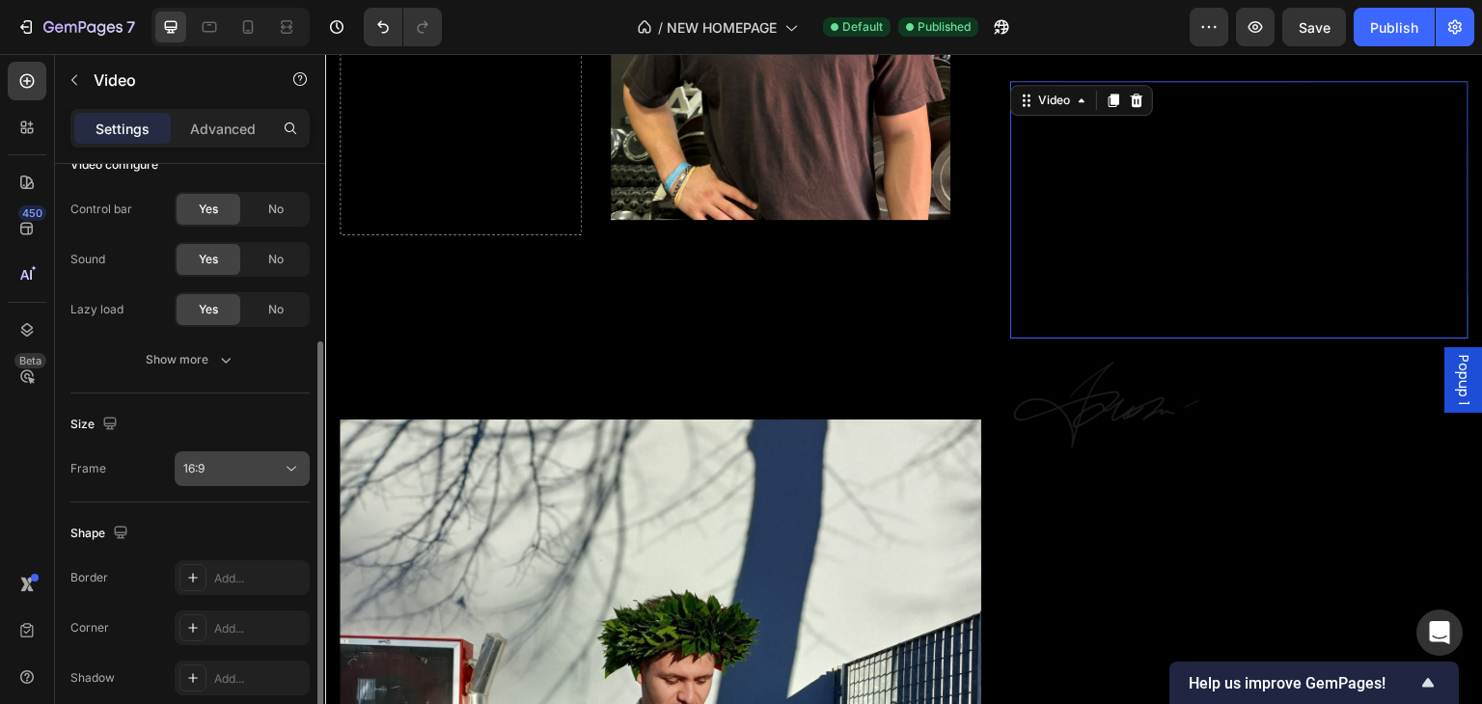
click at [240, 483] on button "16:9" at bounding box center [242, 469] width 135 height 35
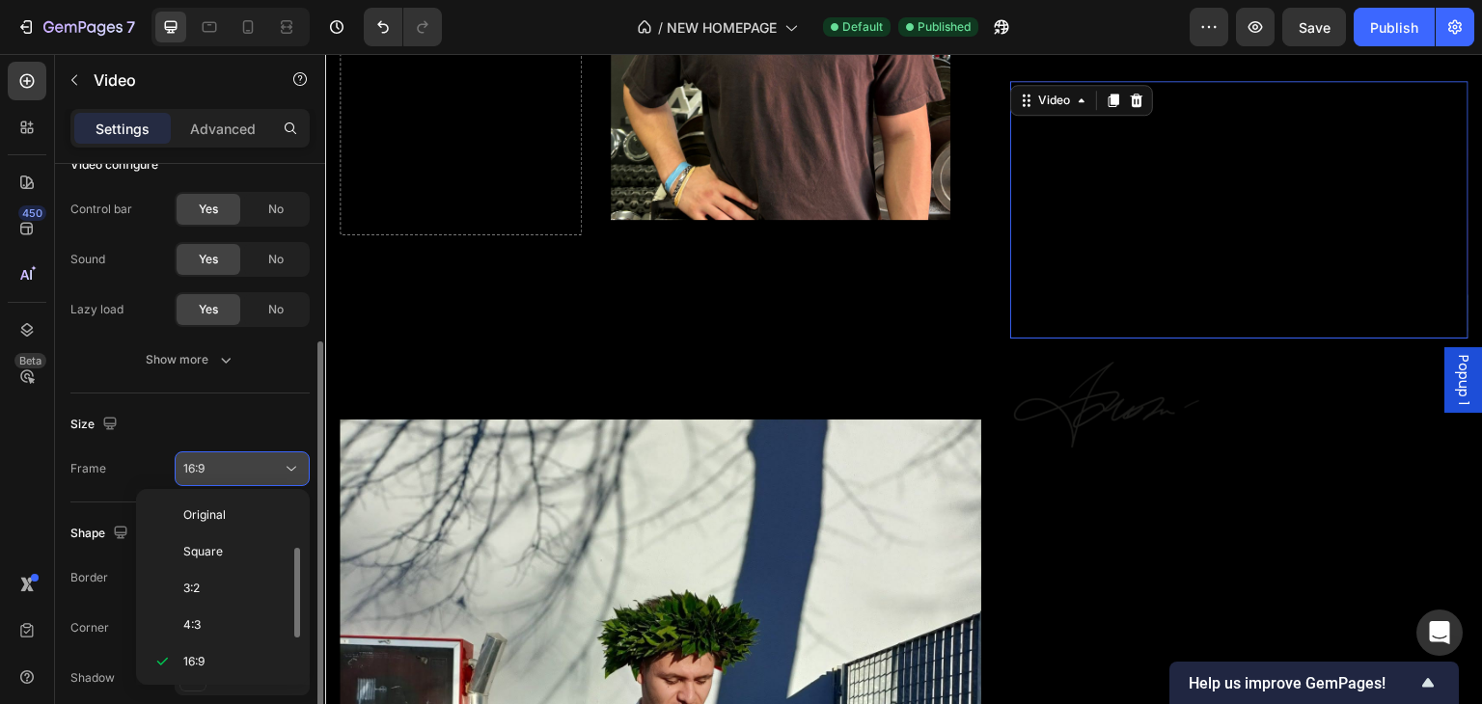
scroll to position [35, 0]
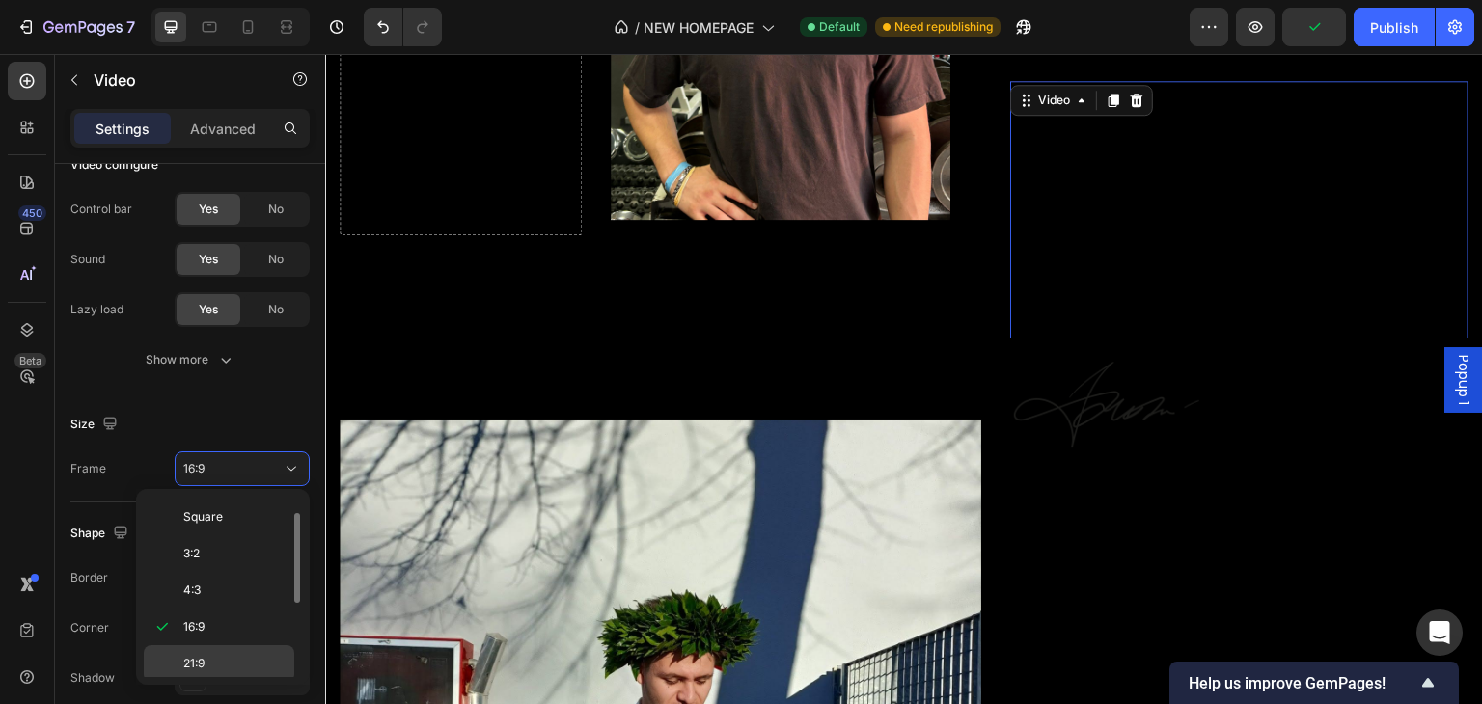
click at [248, 651] on div "21:9" at bounding box center [219, 663] width 151 height 37
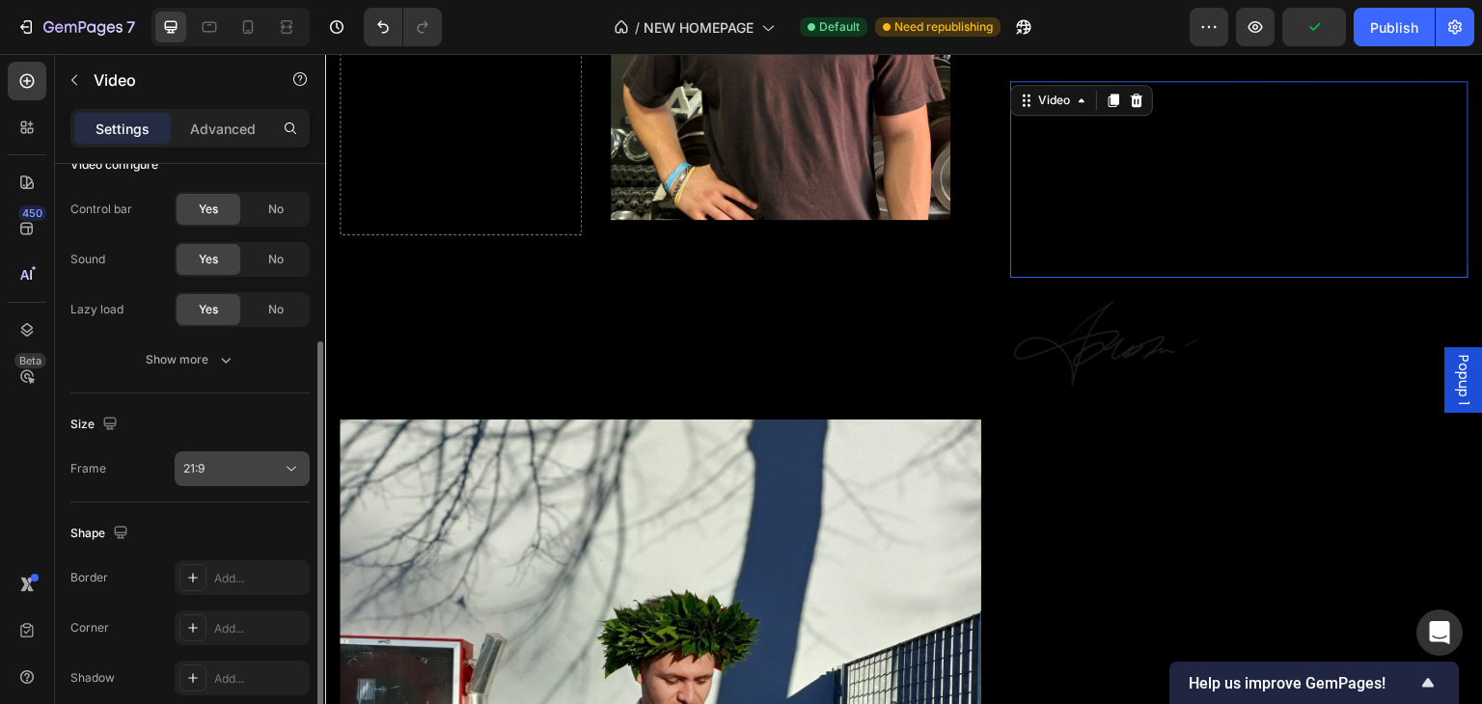
click at [240, 466] on div "21:9" at bounding box center [232, 468] width 98 height 17
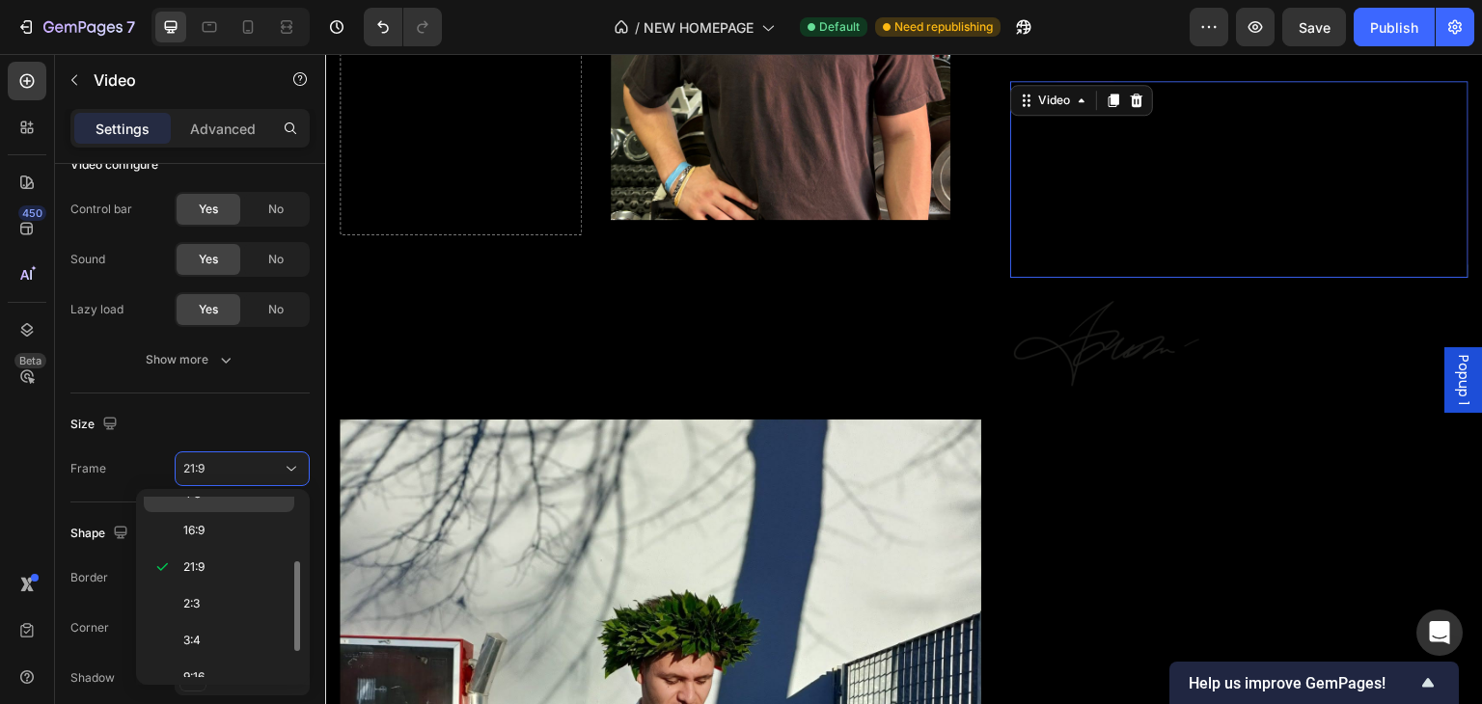
scroll to position [181, 0]
click at [237, 618] on p "9:16" at bounding box center [234, 626] width 102 height 17
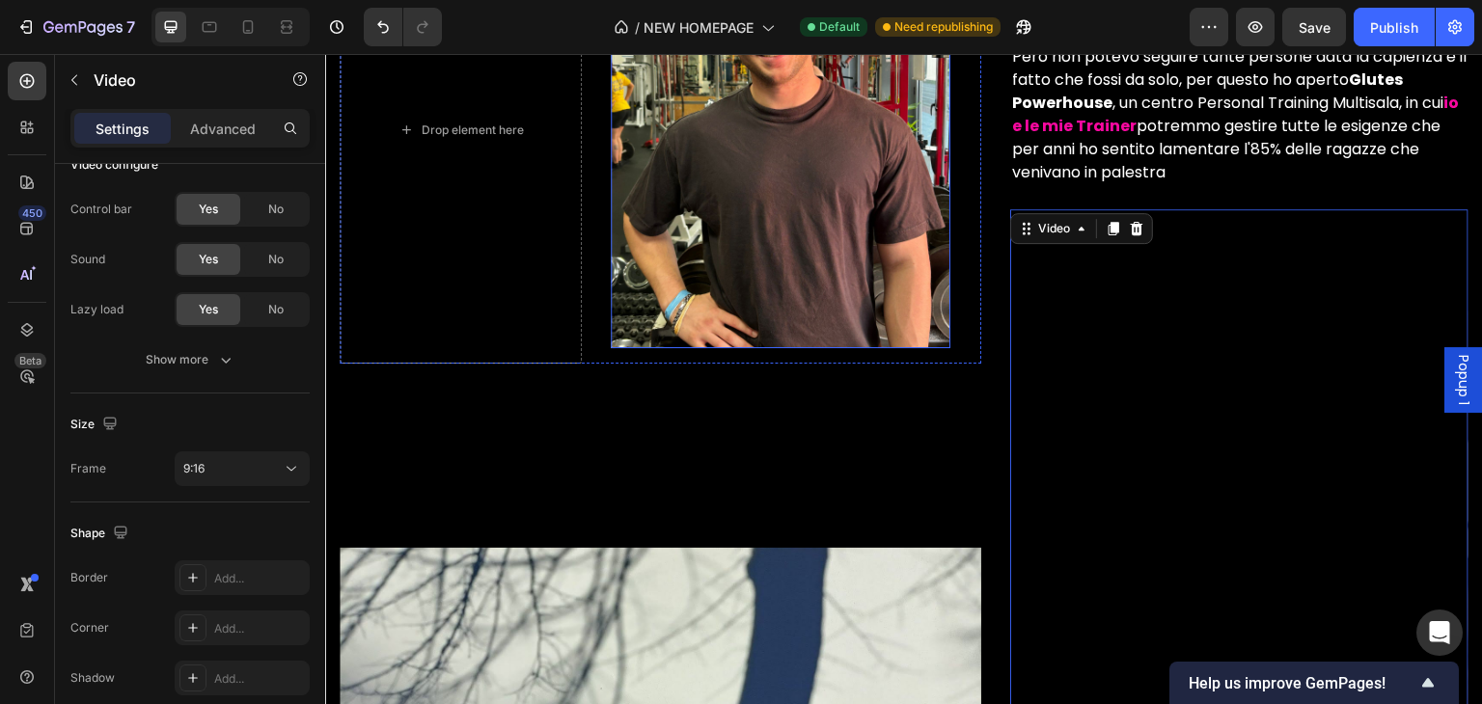
scroll to position [3421, 0]
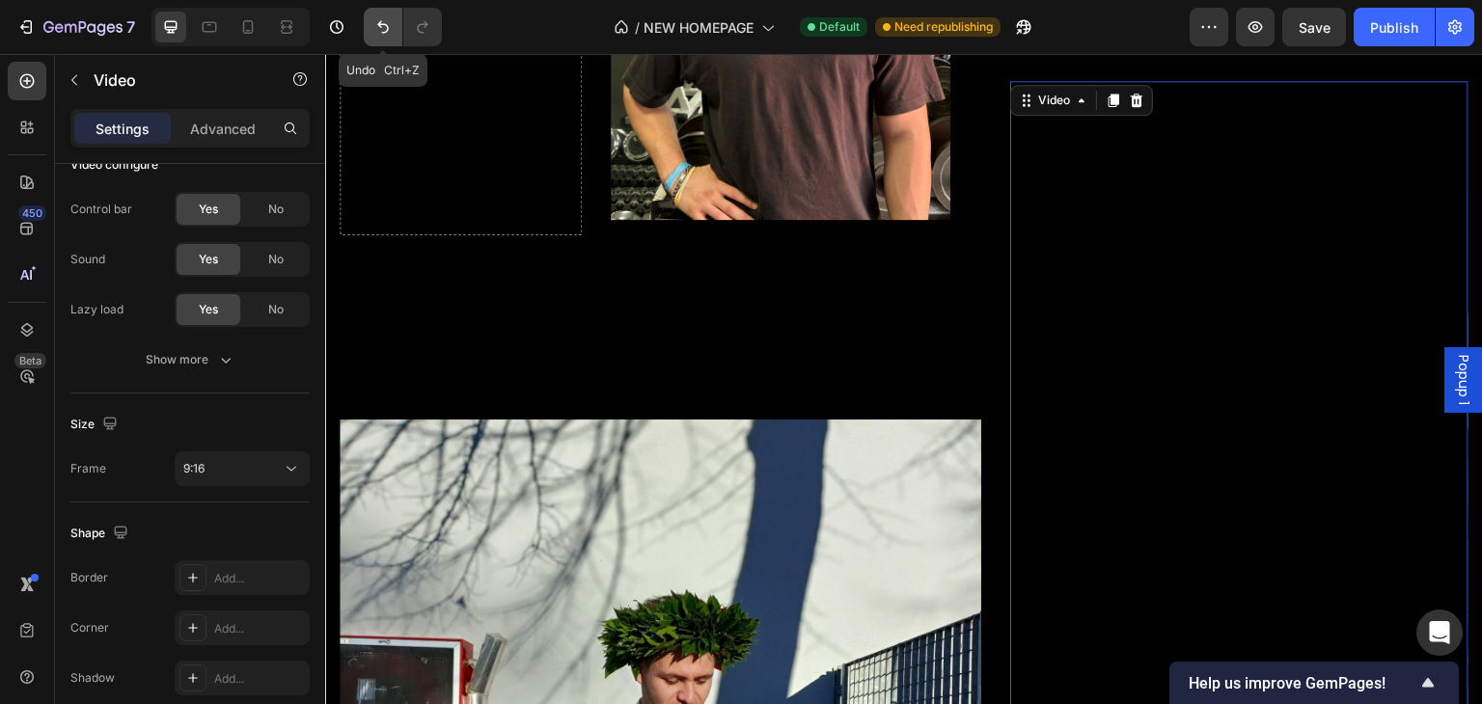
click at [393, 32] on button "Undo/Redo" at bounding box center [383, 27] width 39 height 39
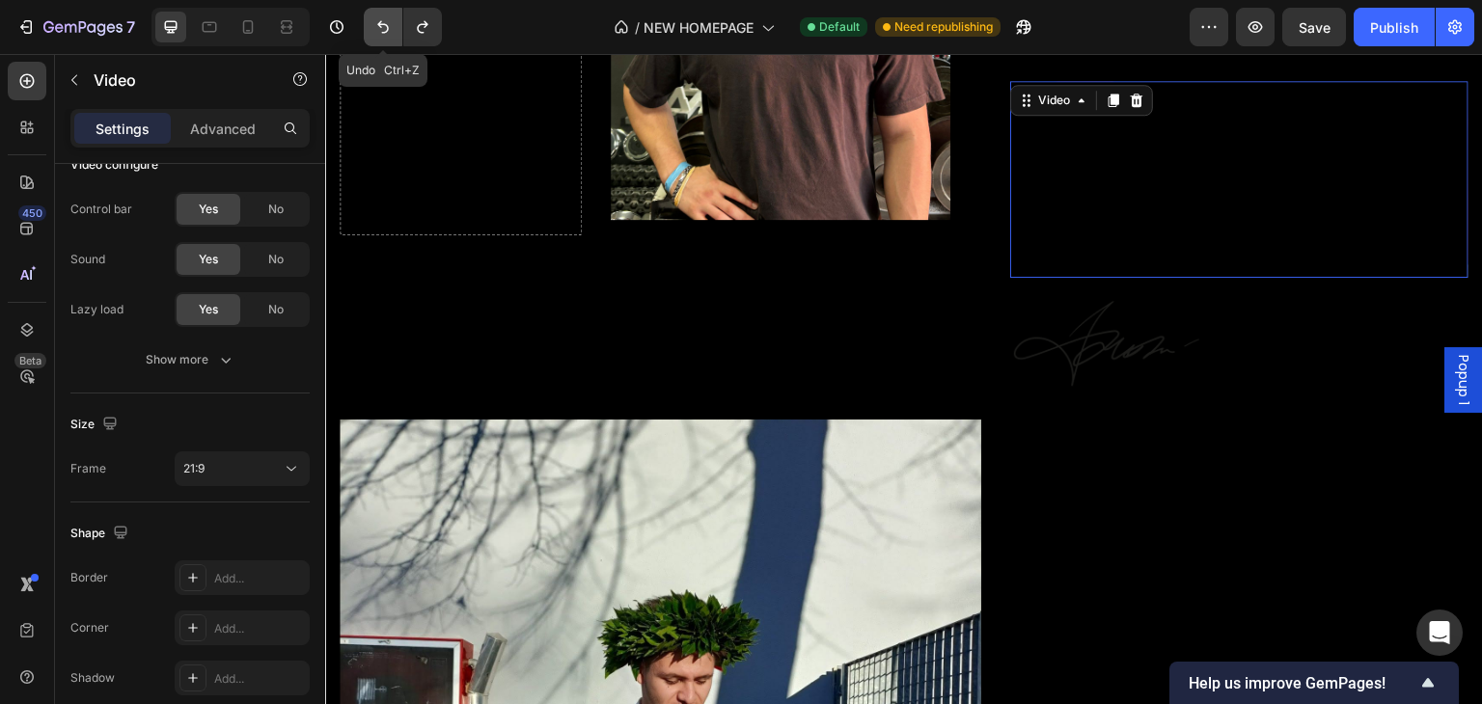
click at [393, 32] on button "Undo/Redo" at bounding box center [383, 27] width 39 height 39
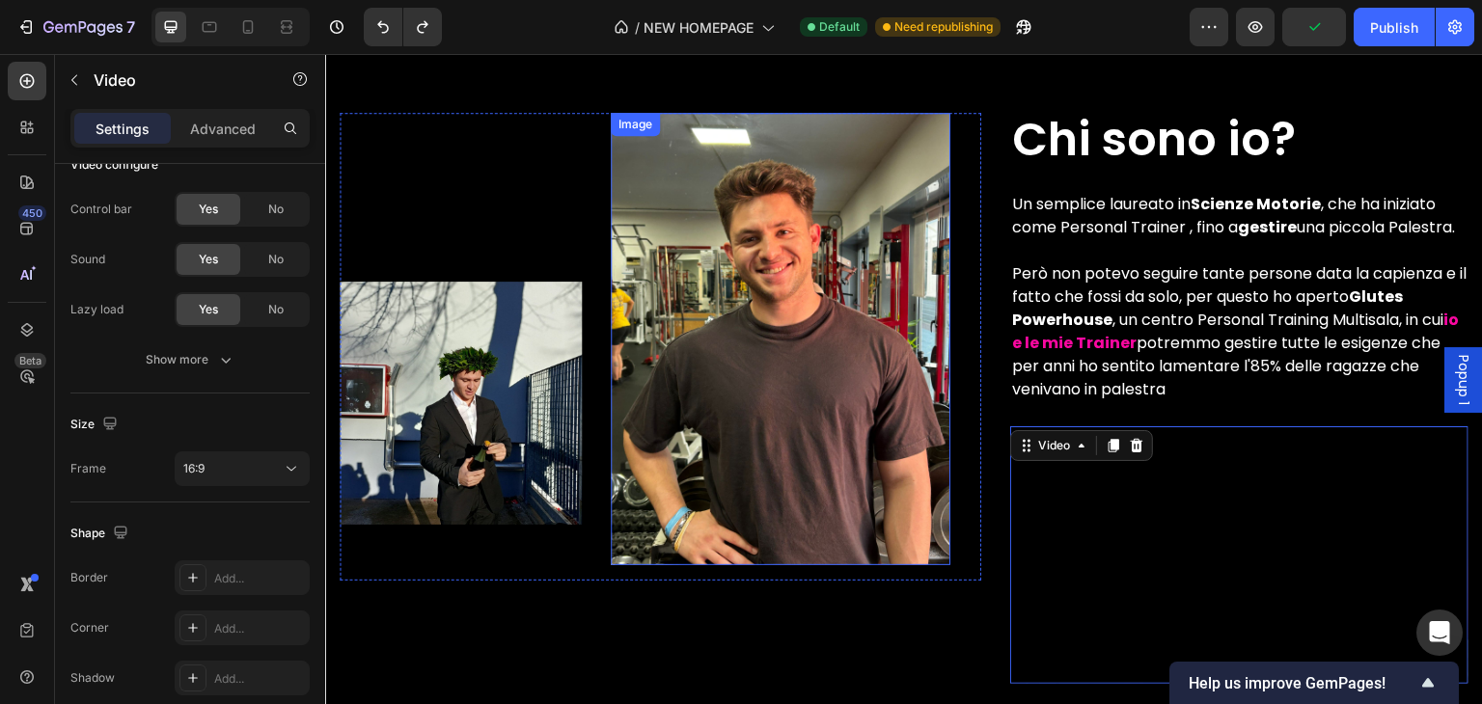
scroll to position [3132, 0]
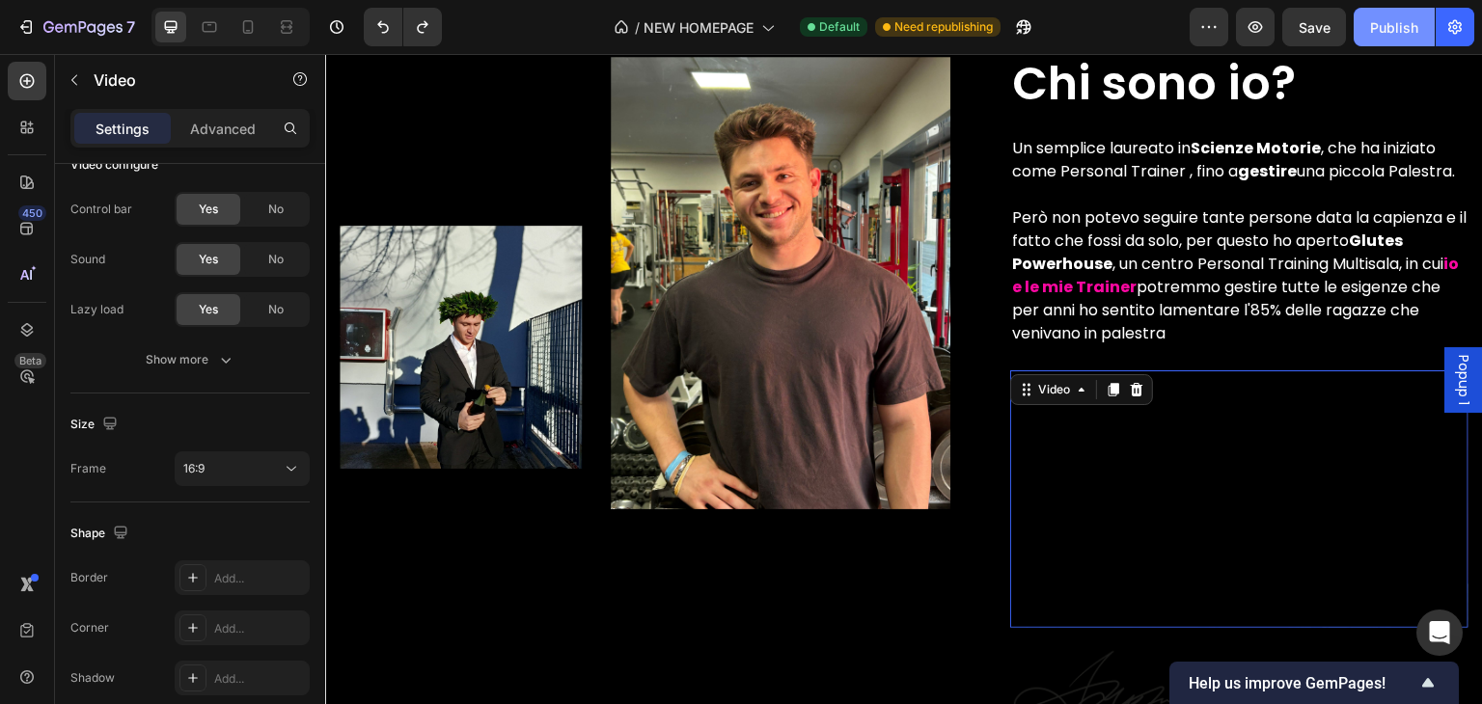
click at [1403, 32] on div "Publish" at bounding box center [1394, 27] width 48 height 20
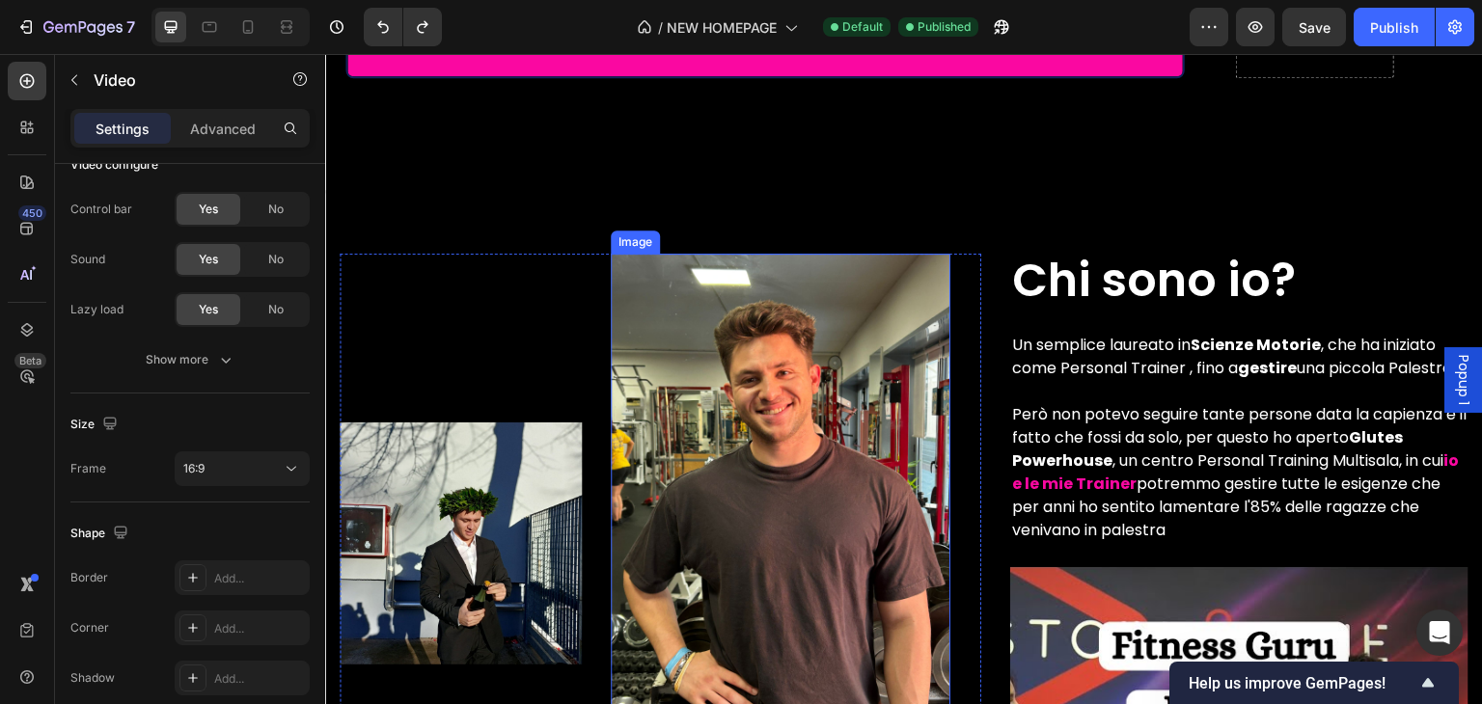
scroll to position [3641, 0]
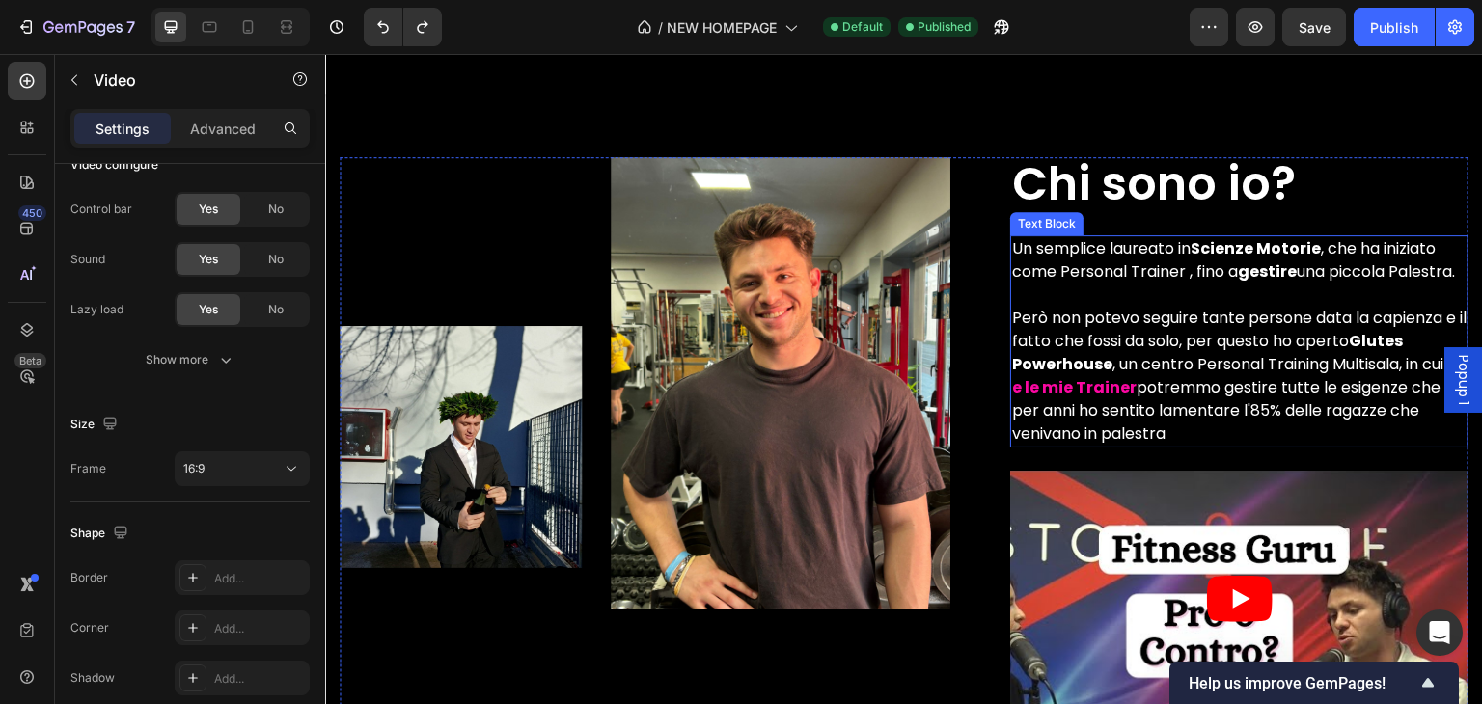
click at [1170, 317] on p "Un semplice laureato in Scienze Motorie , che ha iniziato come Personal Trainer…" at bounding box center [1239, 341] width 454 height 208
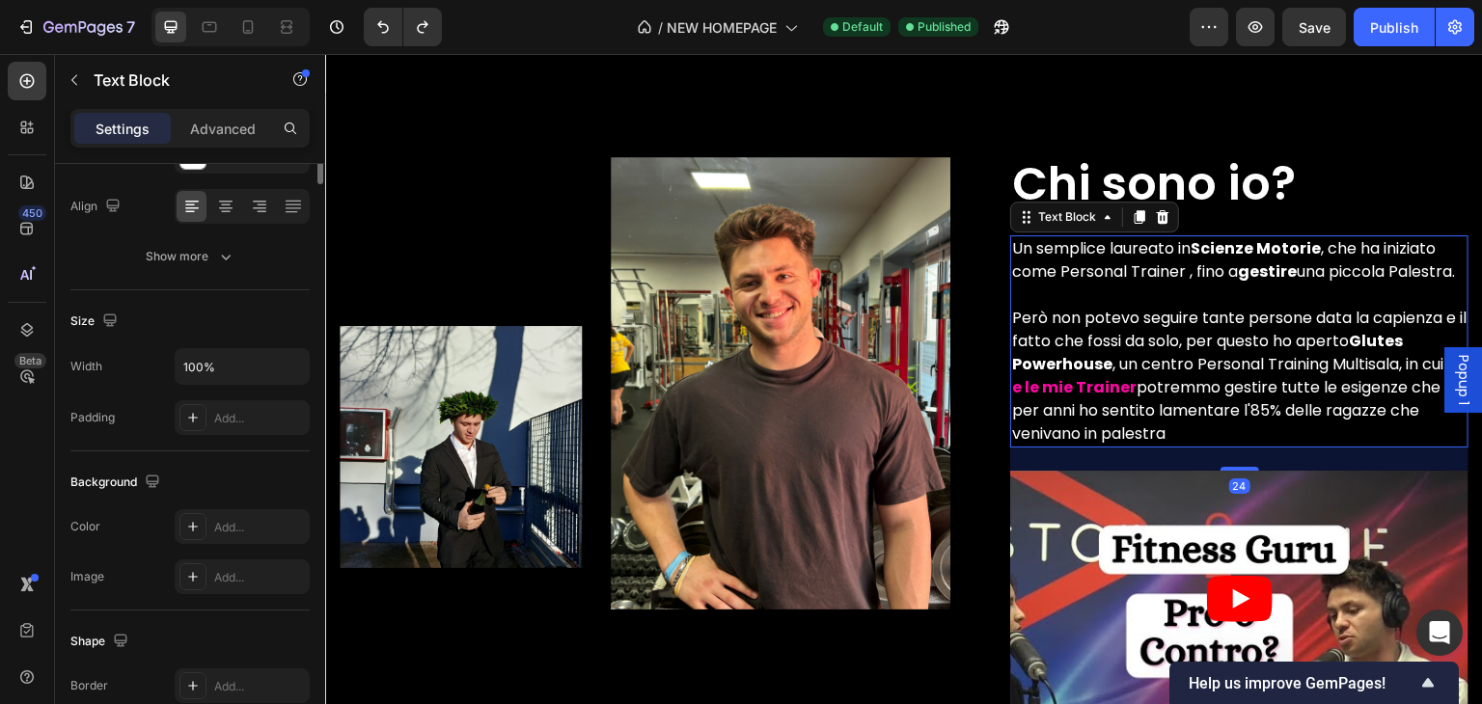
scroll to position [0, 0]
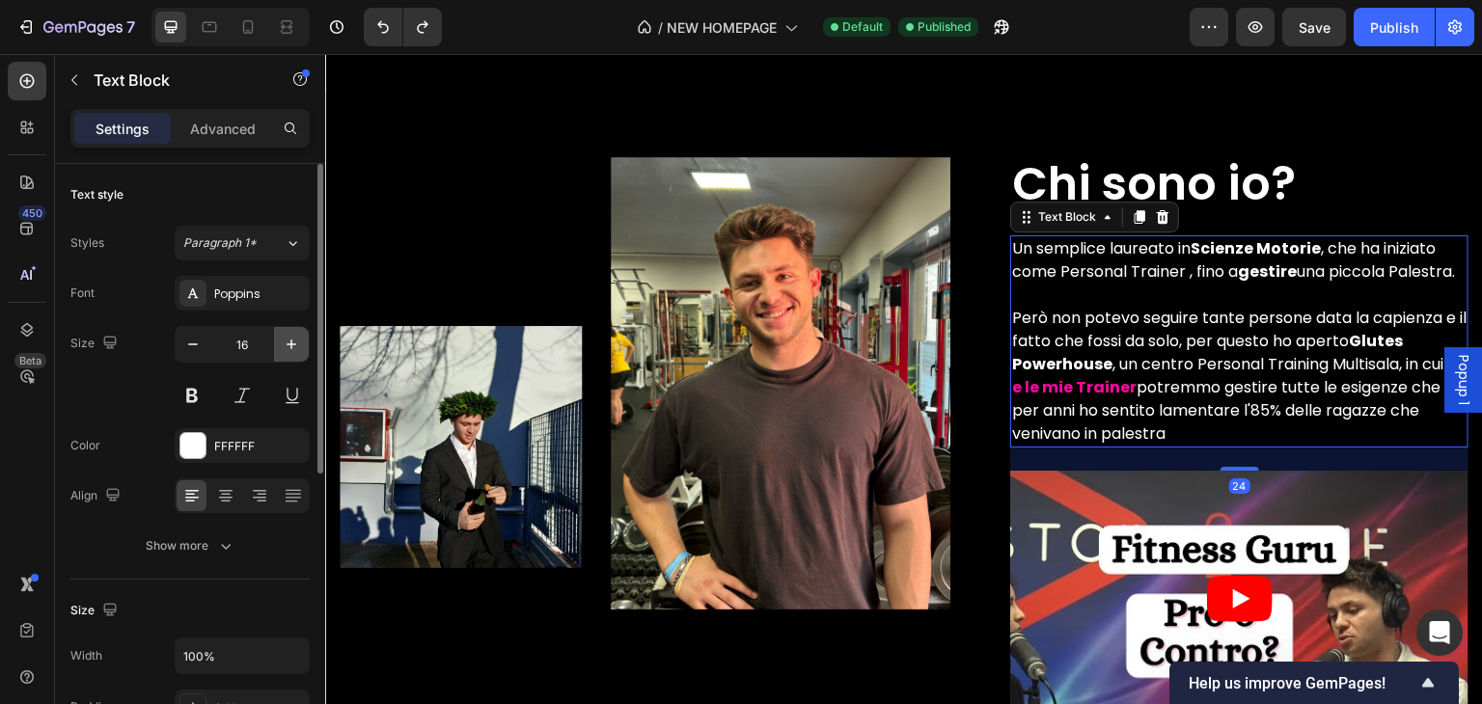
click at [283, 359] on button "button" at bounding box center [291, 344] width 35 height 35
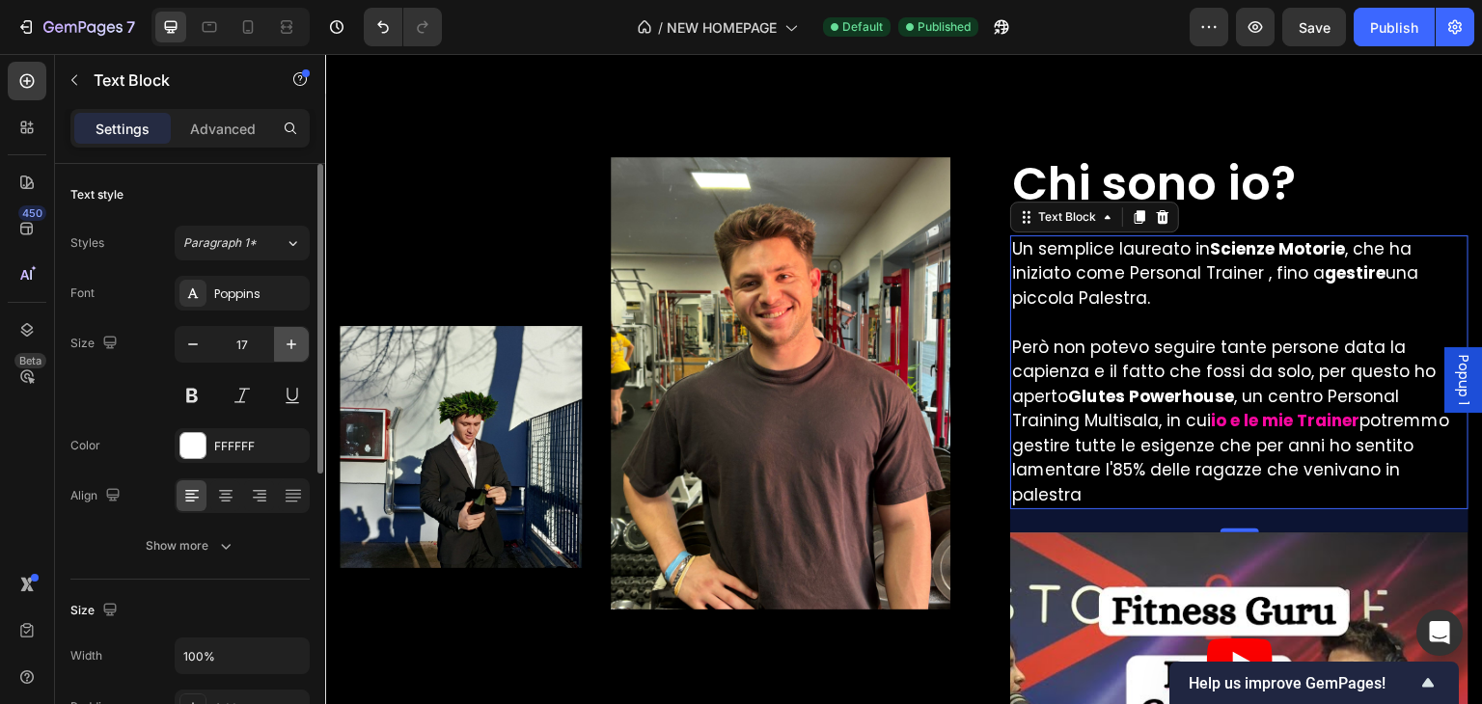
click at [283, 359] on button "button" at bounding box center [291, 344] width 35 height 35
type input "18"
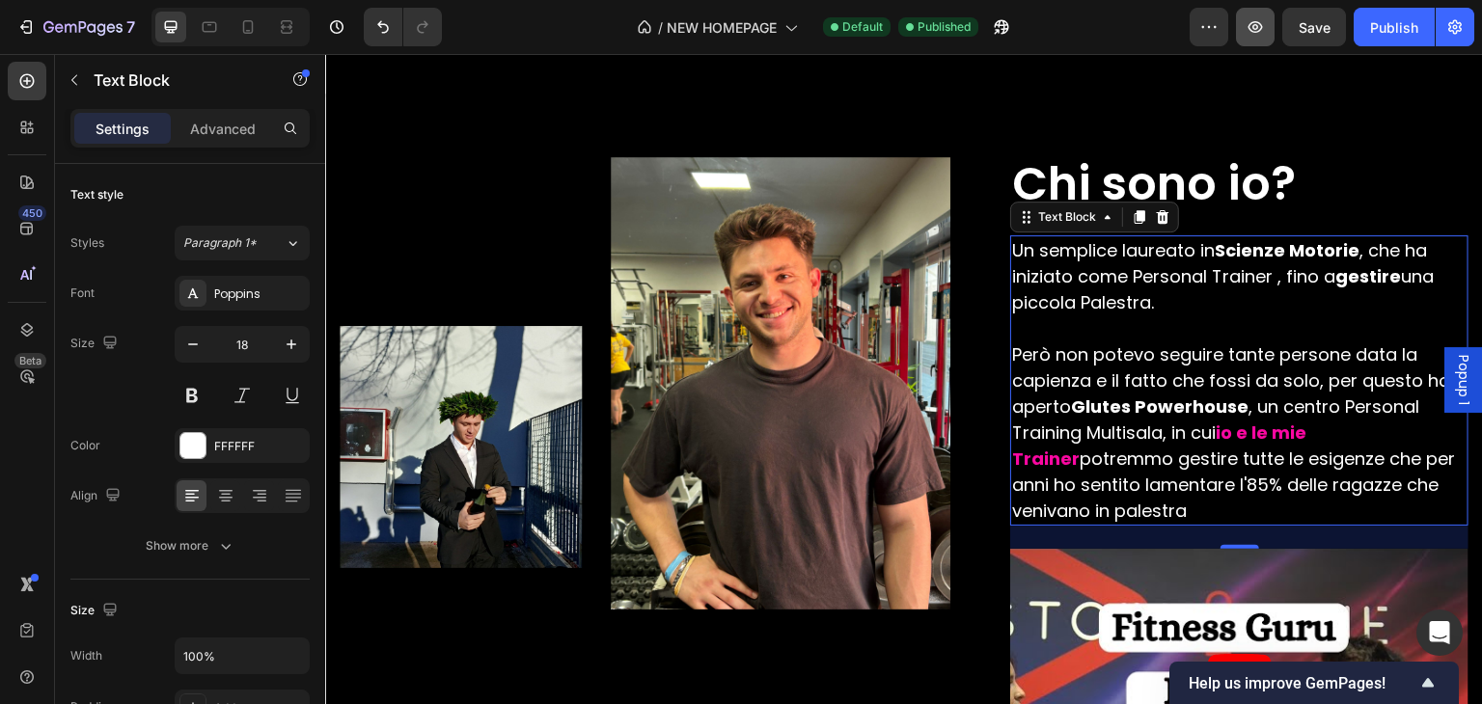
click at [1370, 32] on button "Publish" at bounding box center [1394, 27] width 81 height 39
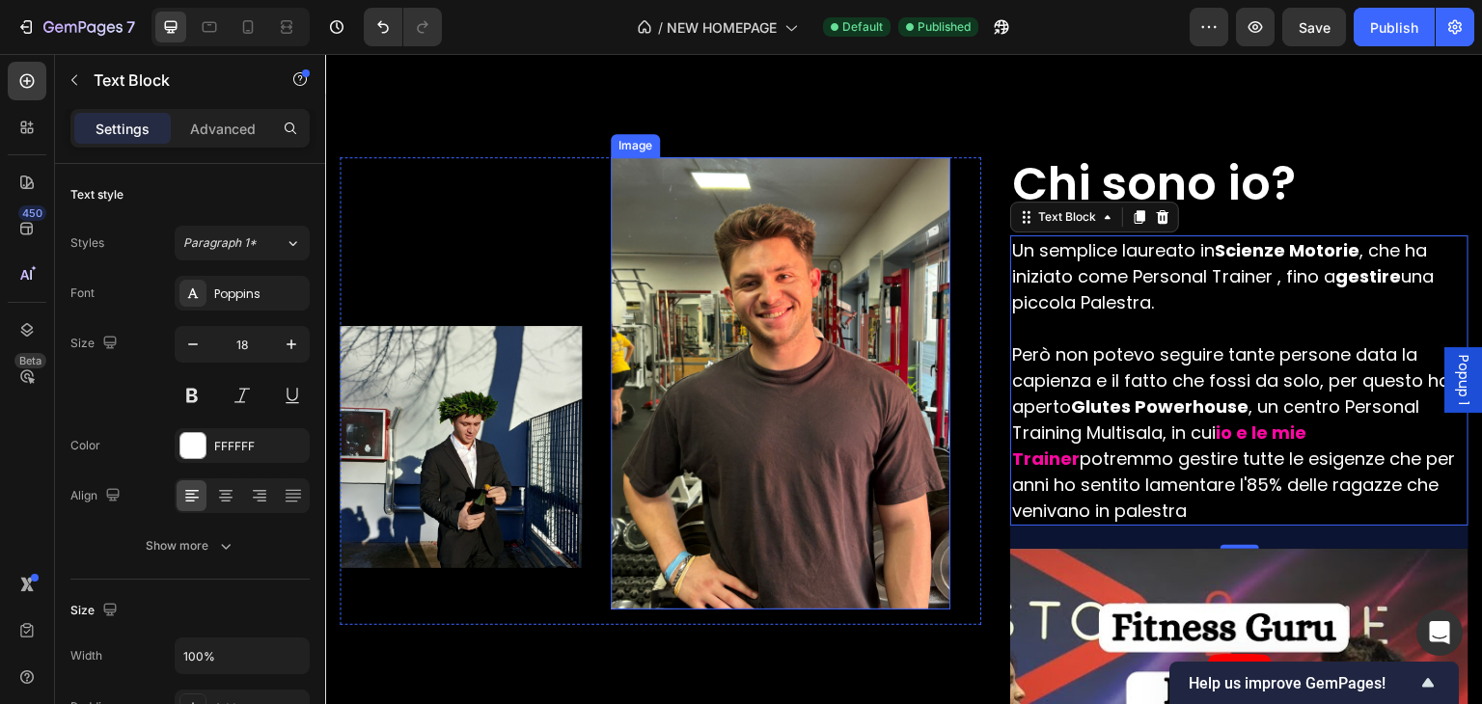
click at [750, 223] on img at bounding box center [781, 383] width 340 height 453
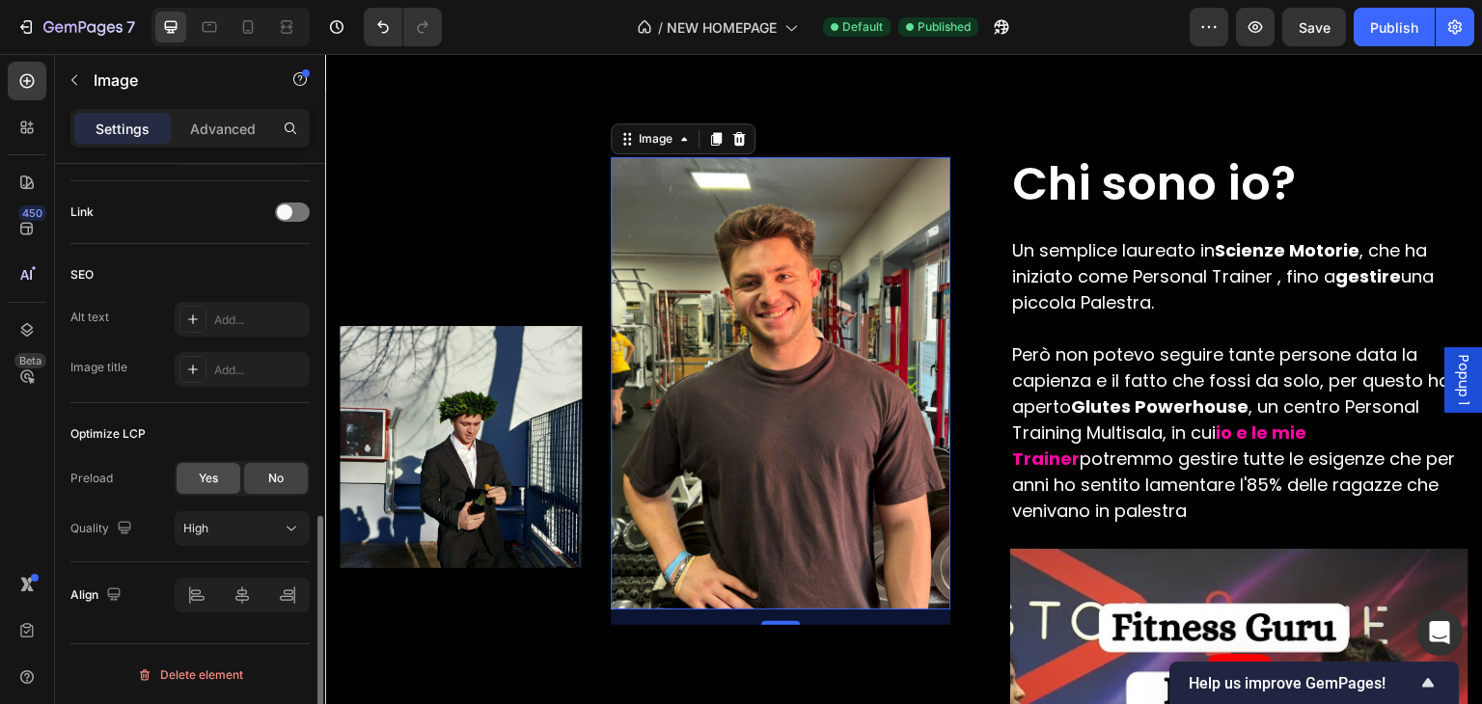
scroll to position [571, 0]
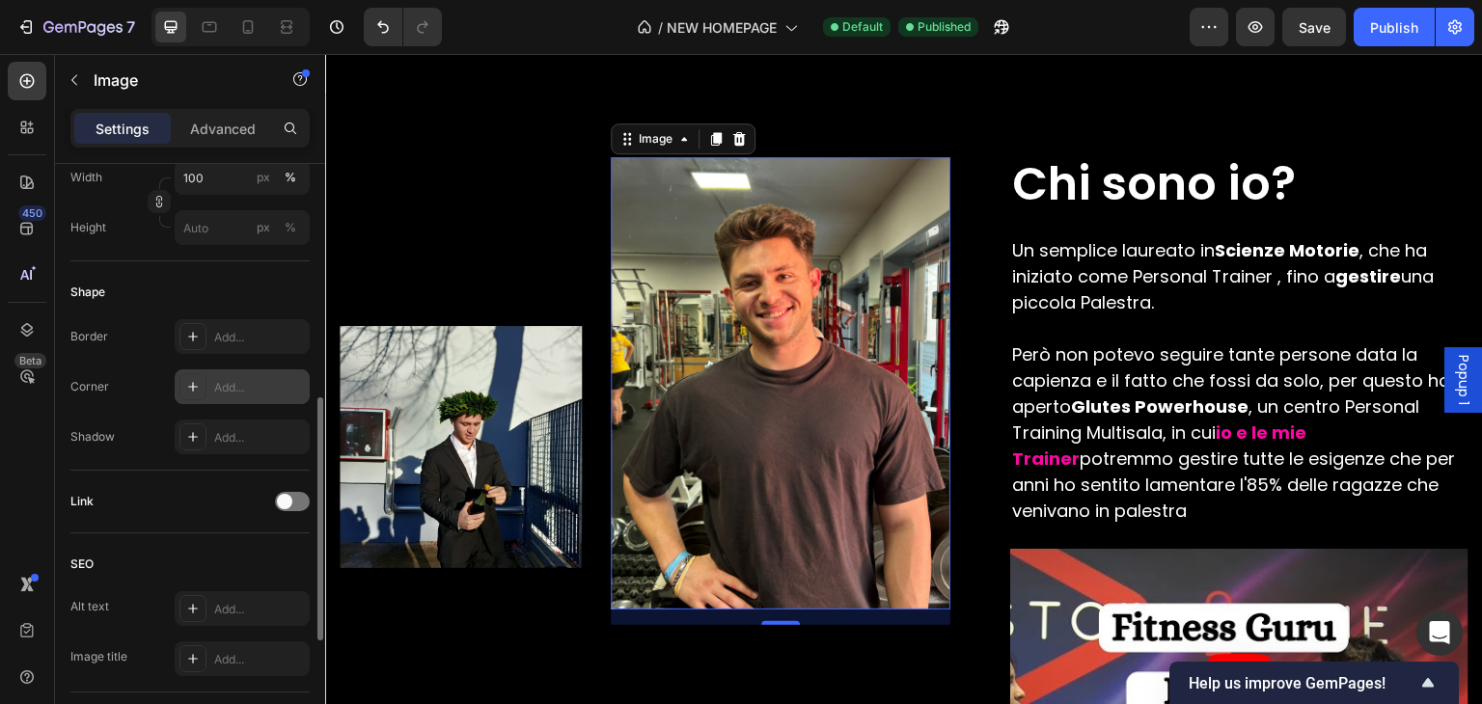
click at [237, 383] on div "Add..." at bounding box center [259, 387] width 91 height 17
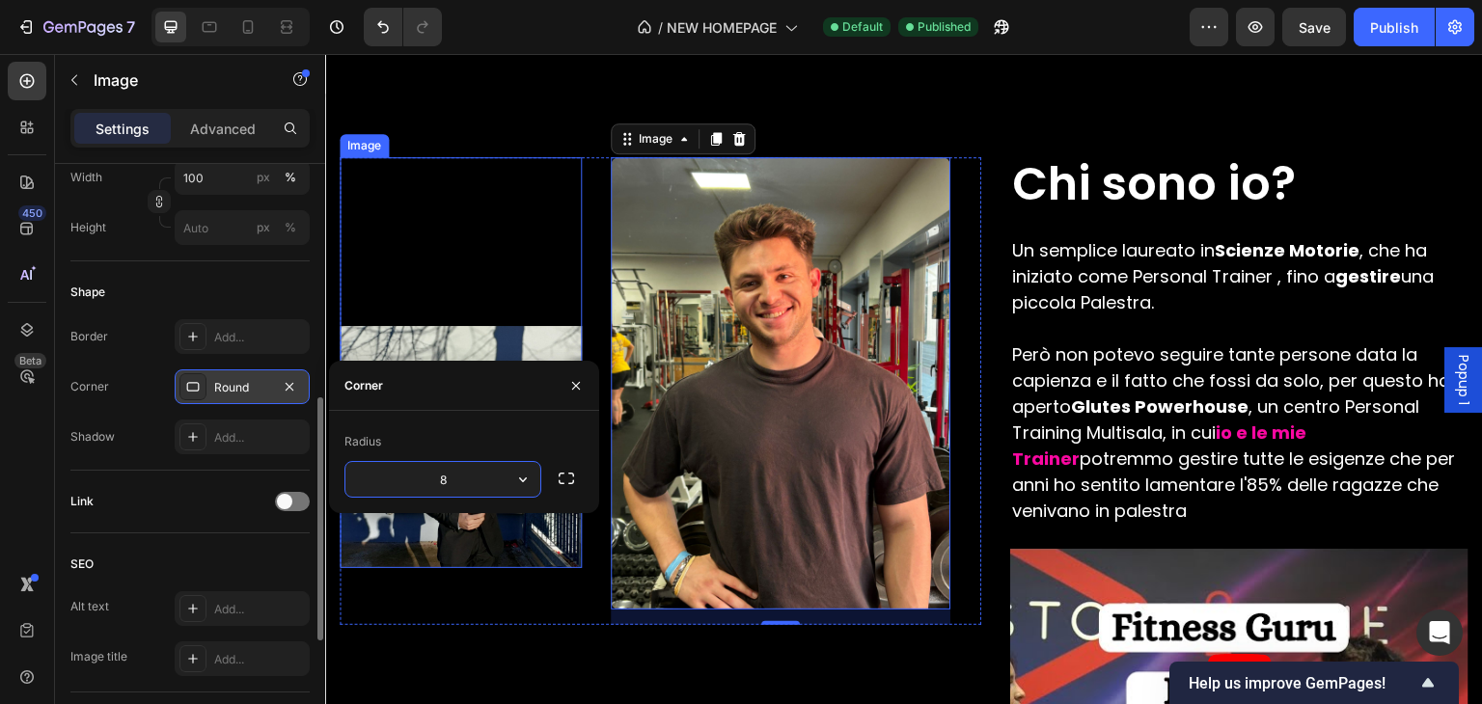
click at [419, 330] on img at bounding box center [461, 447] width 242 height 242
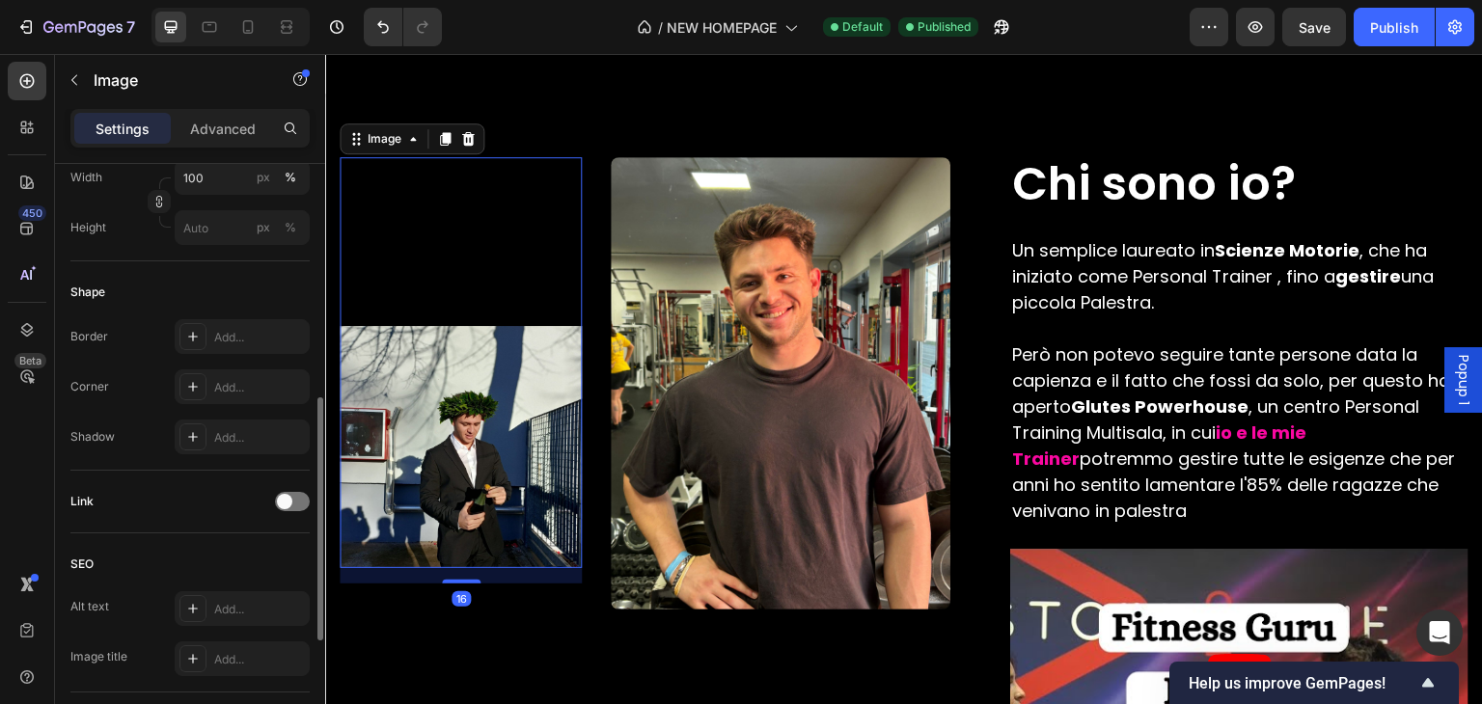
click at [429, 392] on img at bounding box center [461, 447] width 242 height 242
click at [266, 383] on div "Add..." at bounding box center [259, 387] width 91 height 17
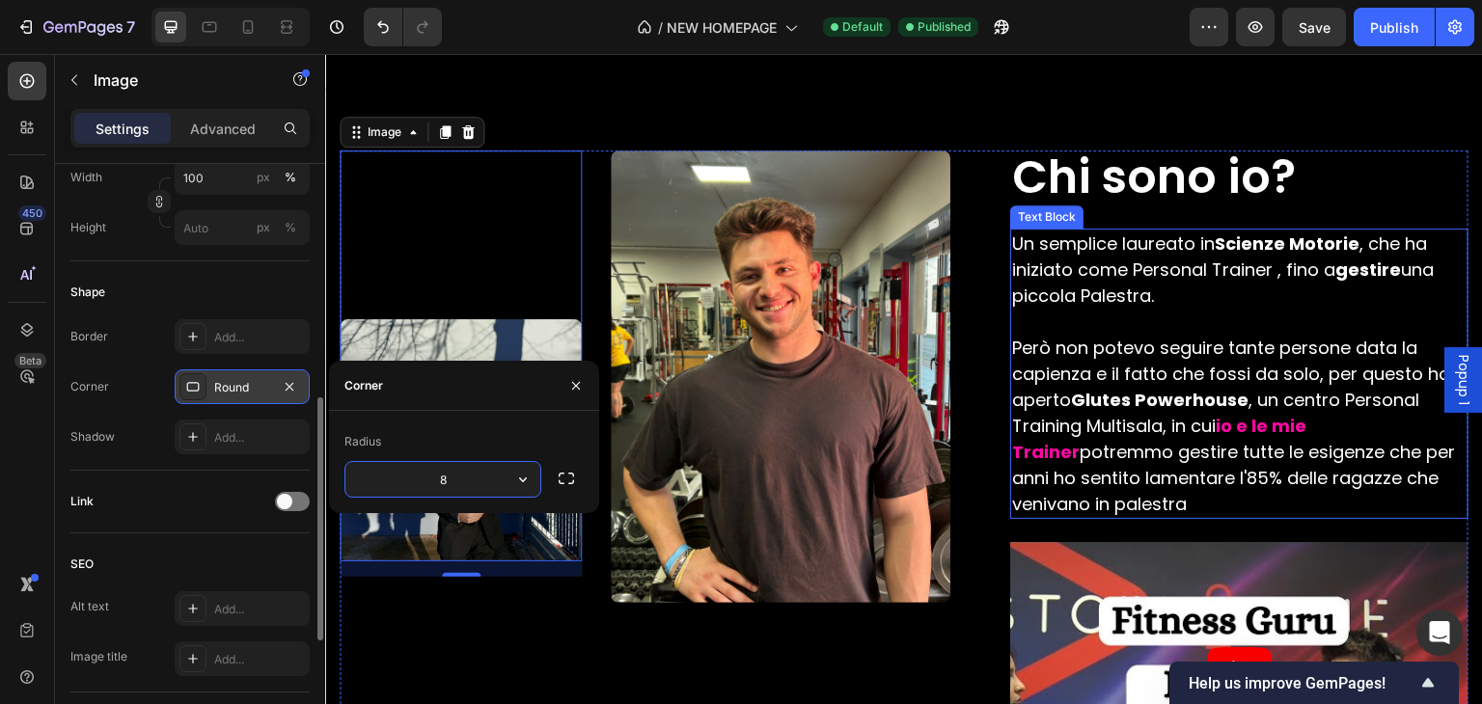
scroll to position [3834, 0]
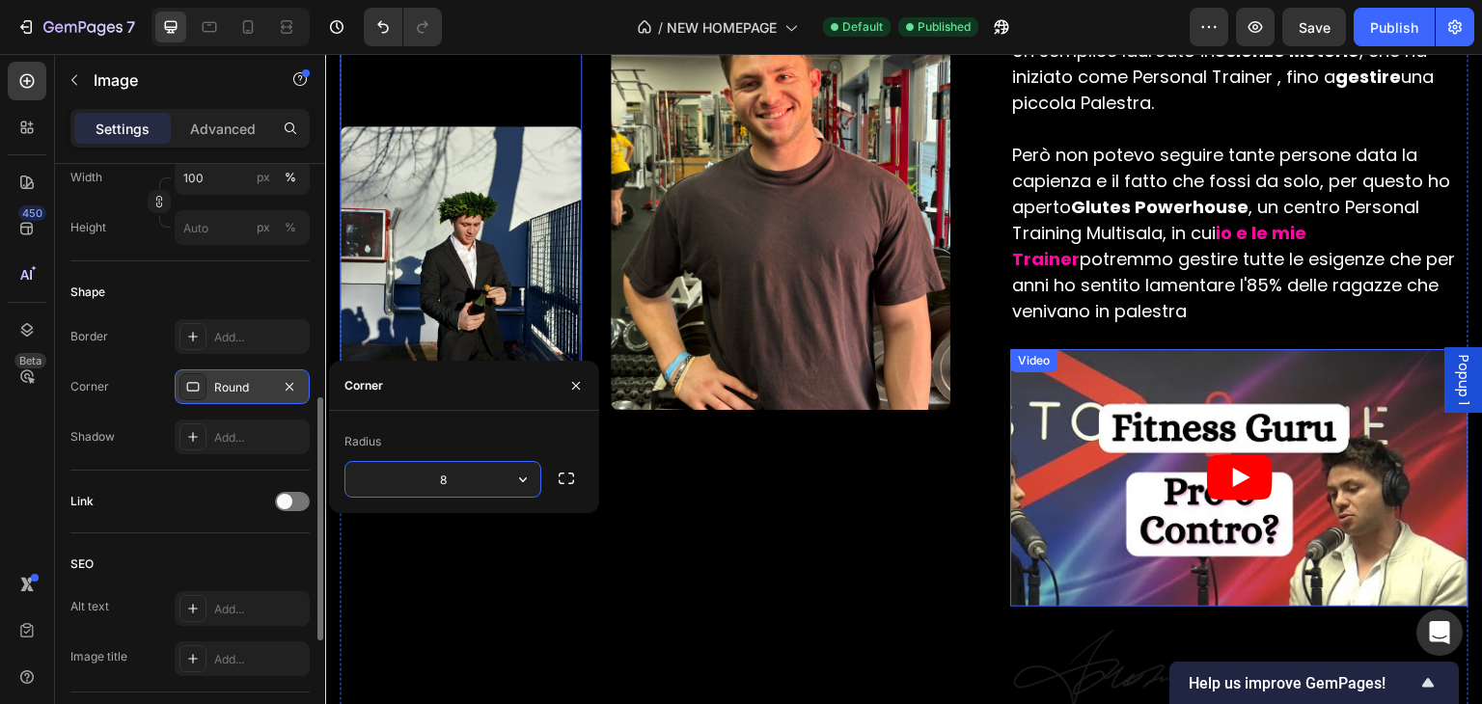
click at [1044, 430] on article at bounding box center [1239, 478] width 458 height 258
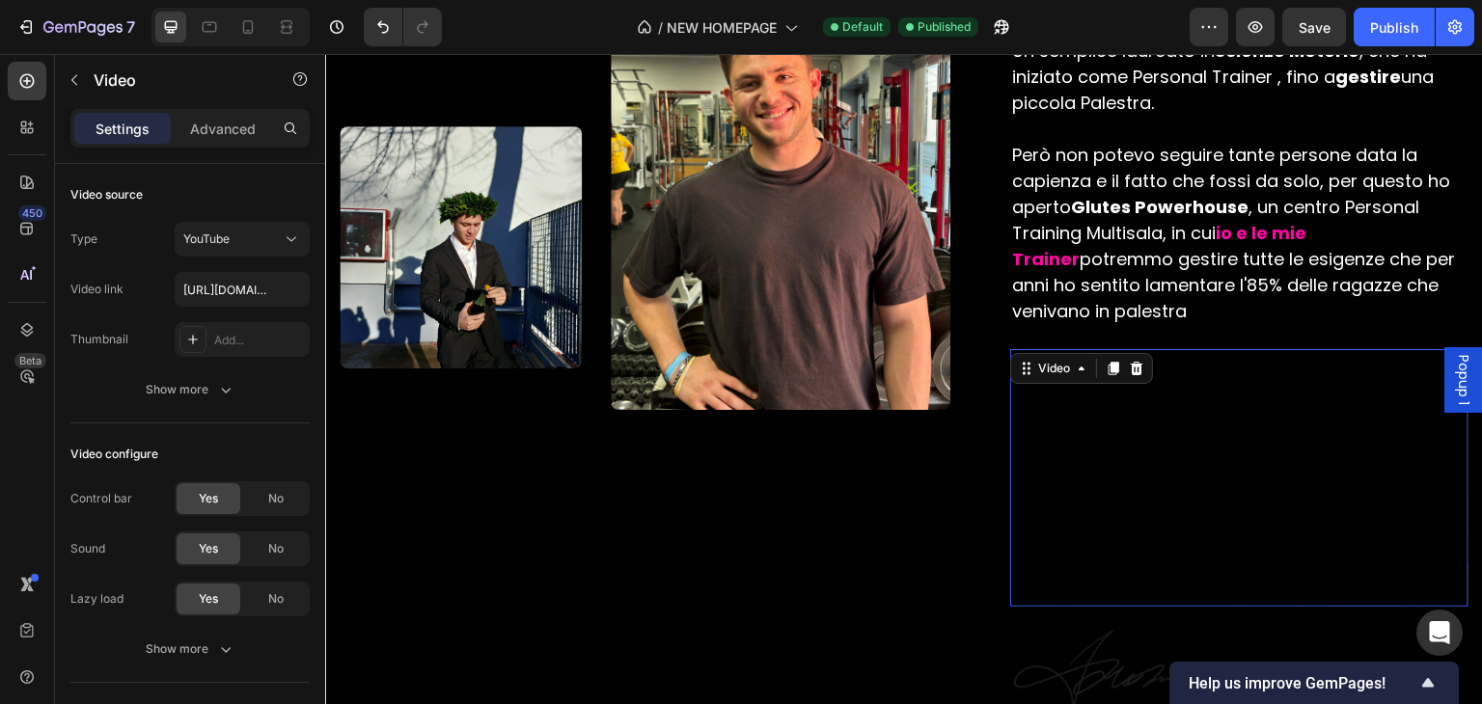
scroll to position [372, 0]
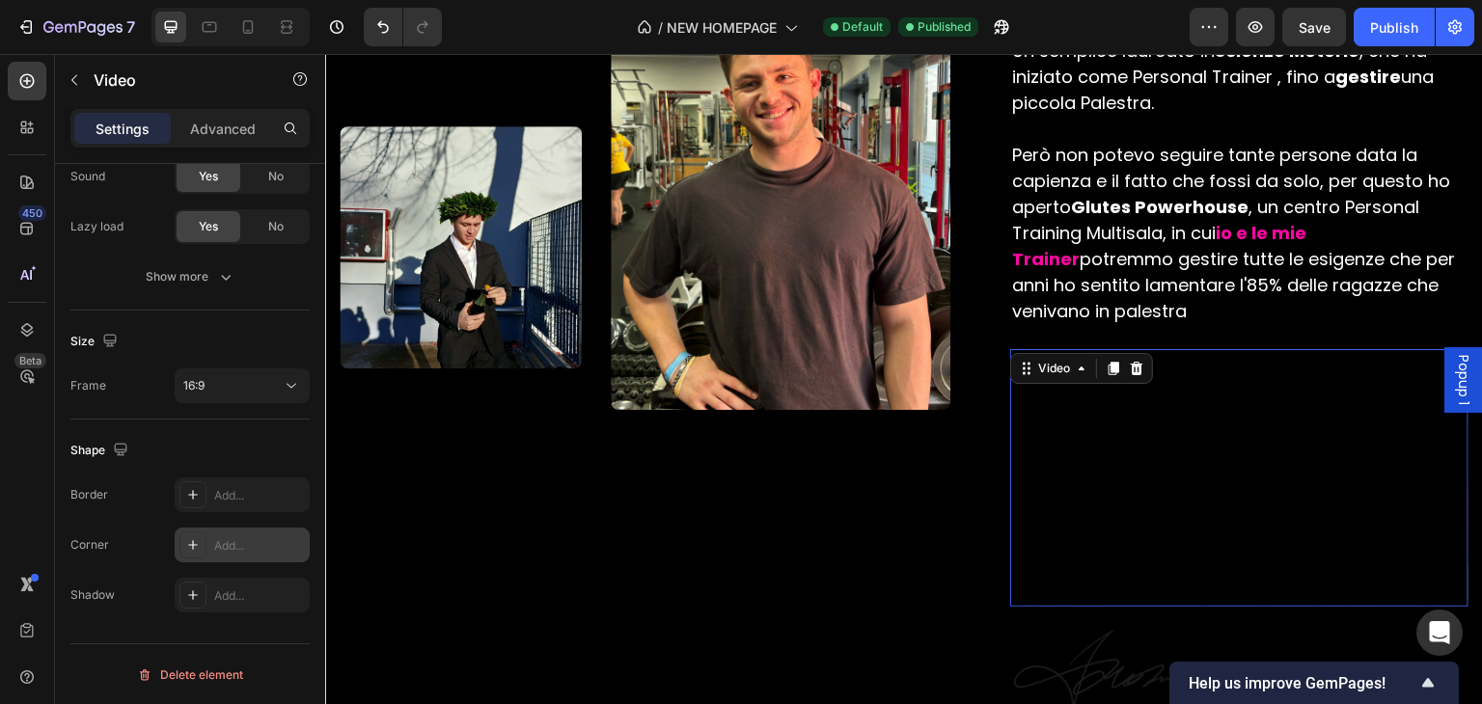
click at [240, 557] on div "Add..." at bounding box center [242, 545] width 135 height 35
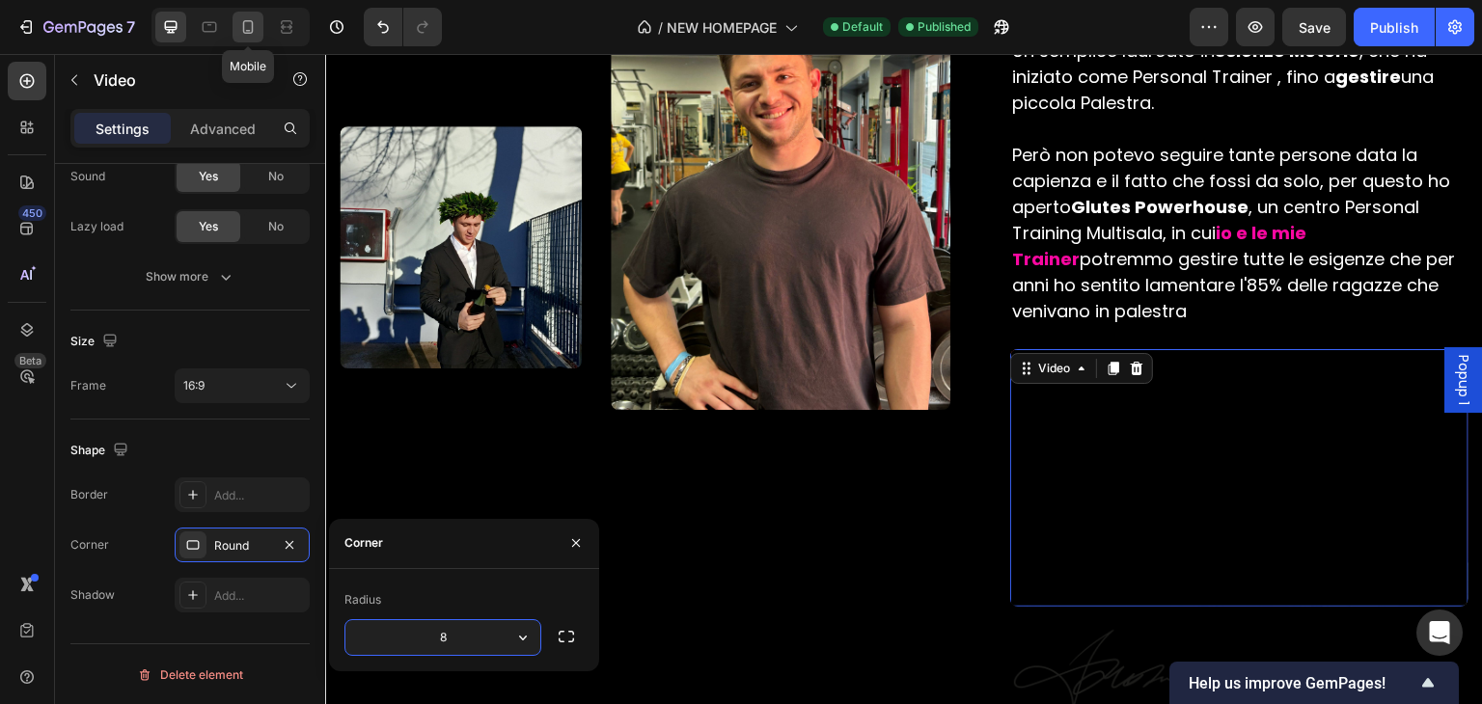
click at [252, 31] on icon at bounding box center [248, 27] width 11 height 14
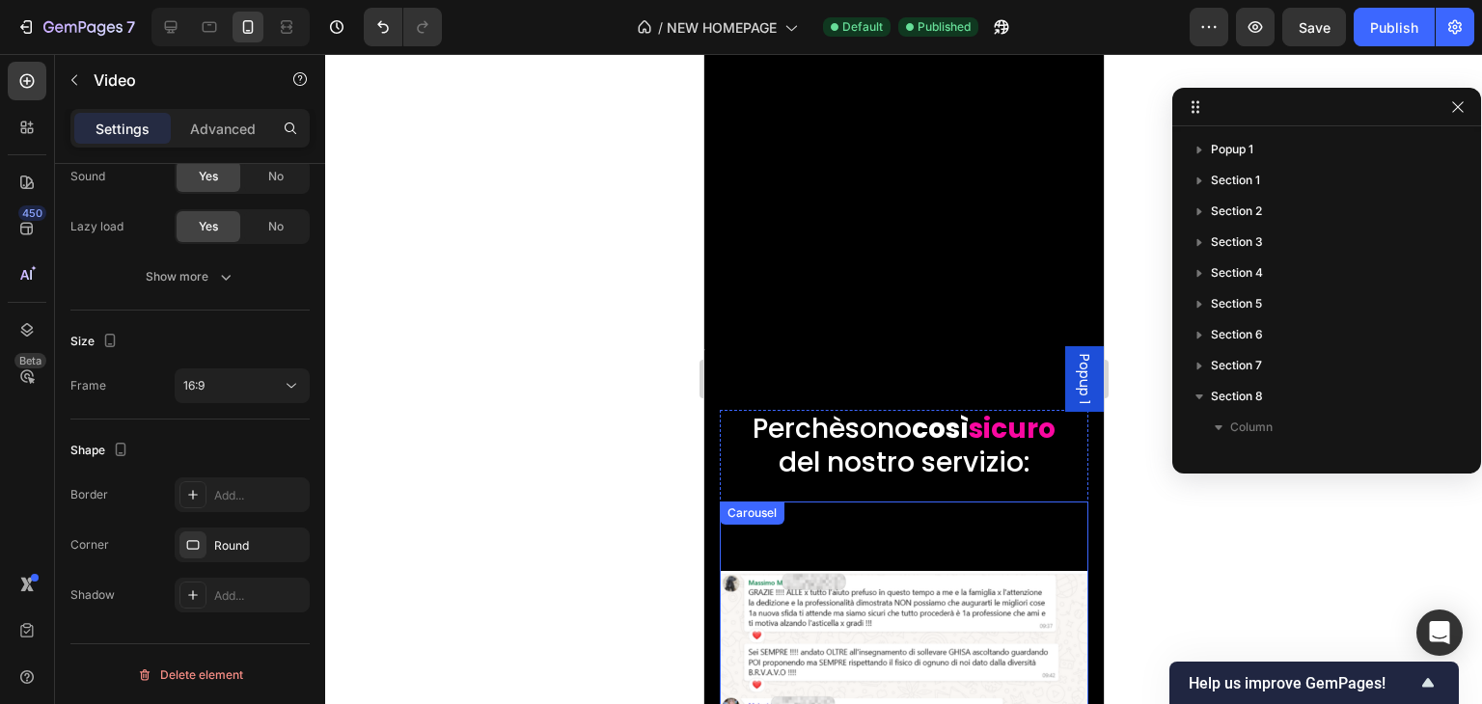
scroll to position [4471, 0]
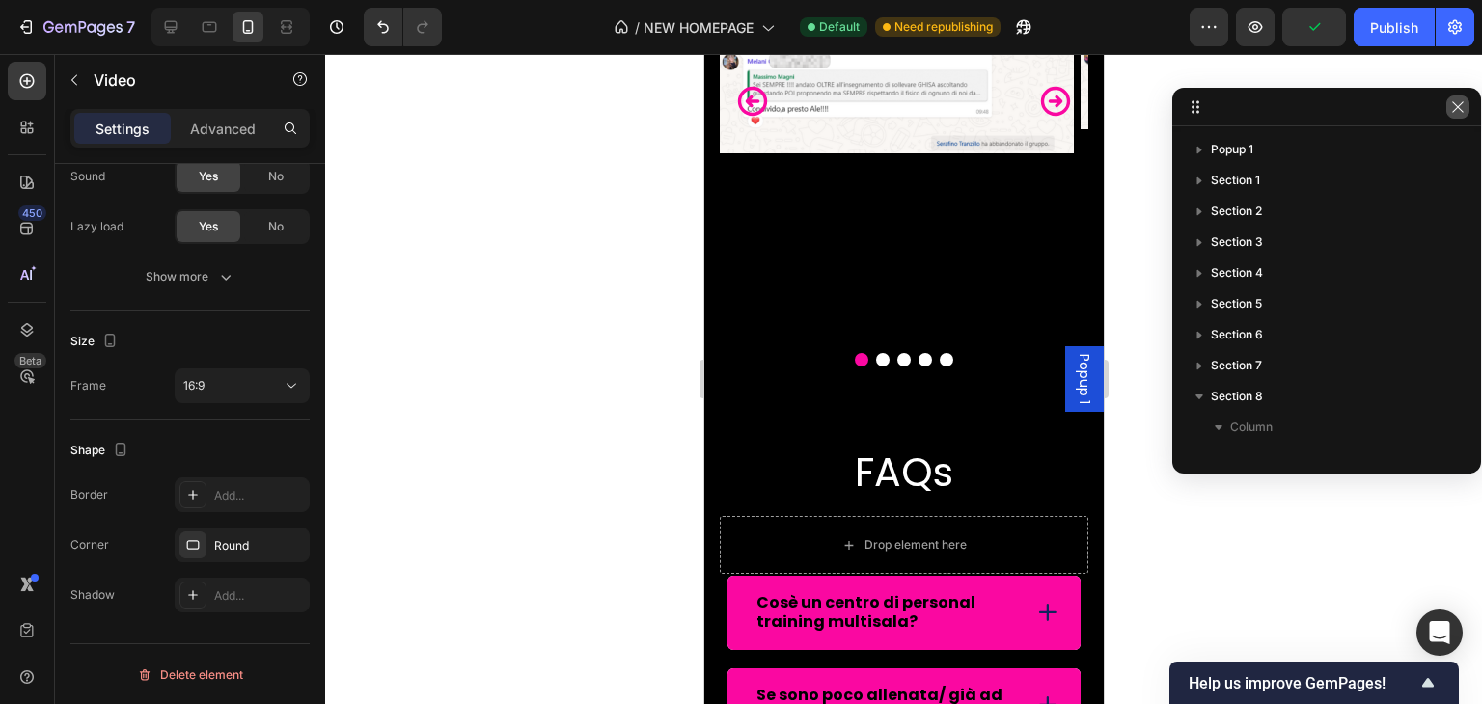
click at [1456, 103] on icon "button" at bounding box center [1457, 106] width 15 height 15
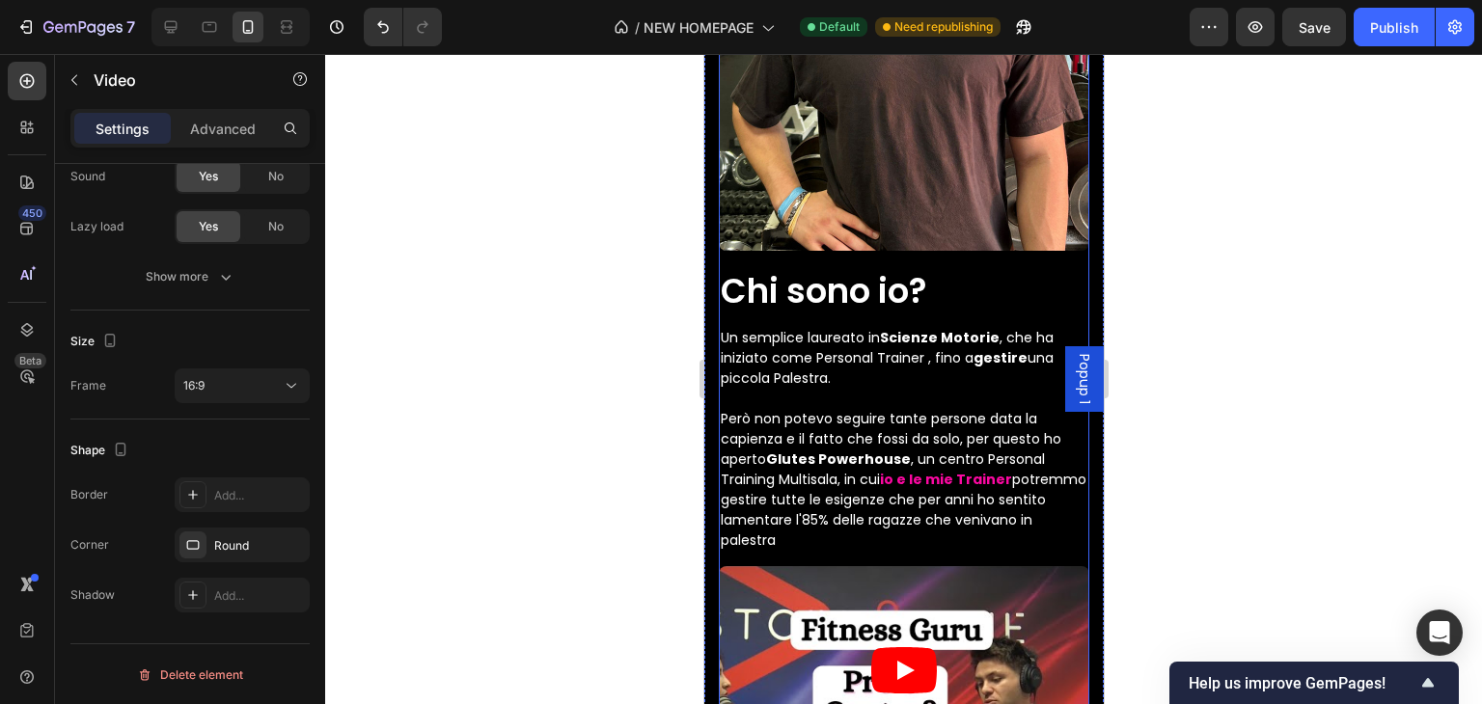
scroll to position [6430, 0]
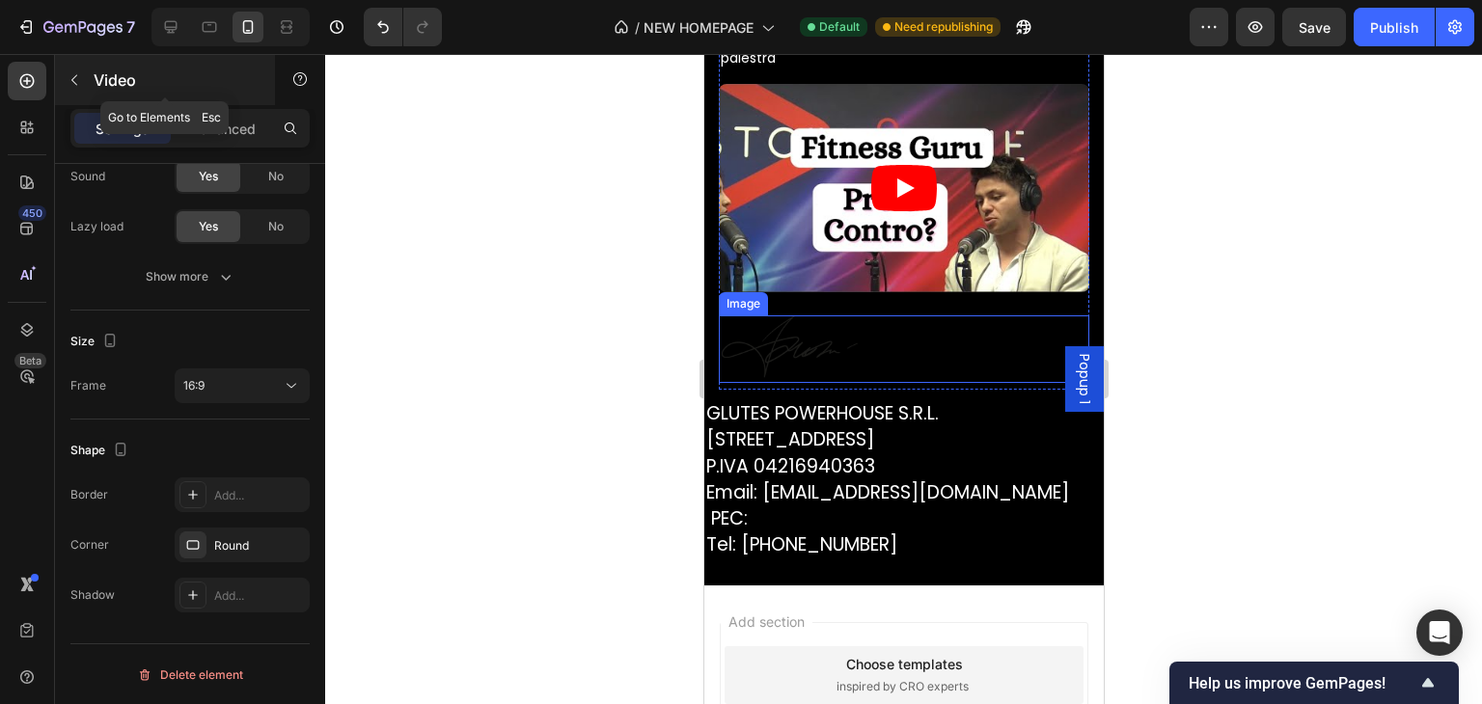
click at [77, 72] on icon "button" at bounding box center [74, 79] width 15 height 15
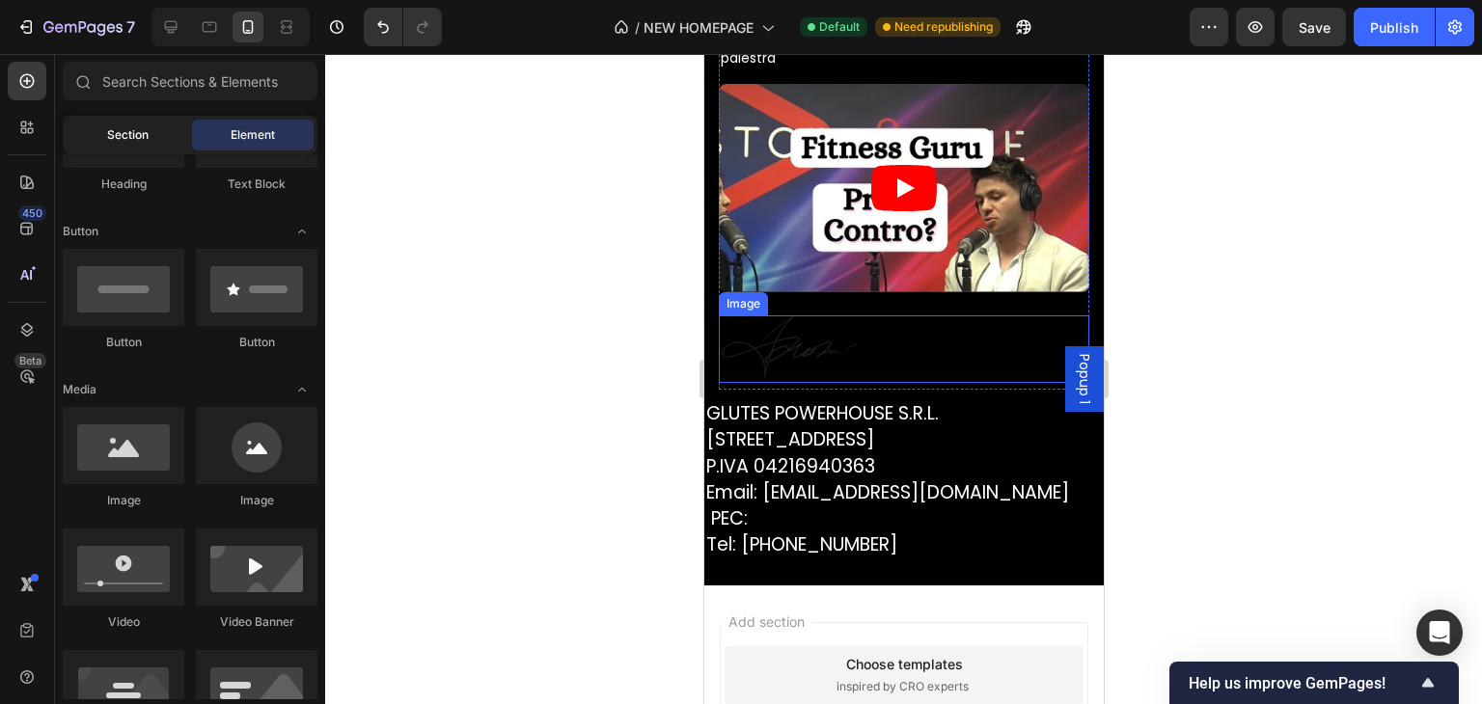
click at [155, 142] on div "Section" at bounding box center [128, 135] width 122 height 31
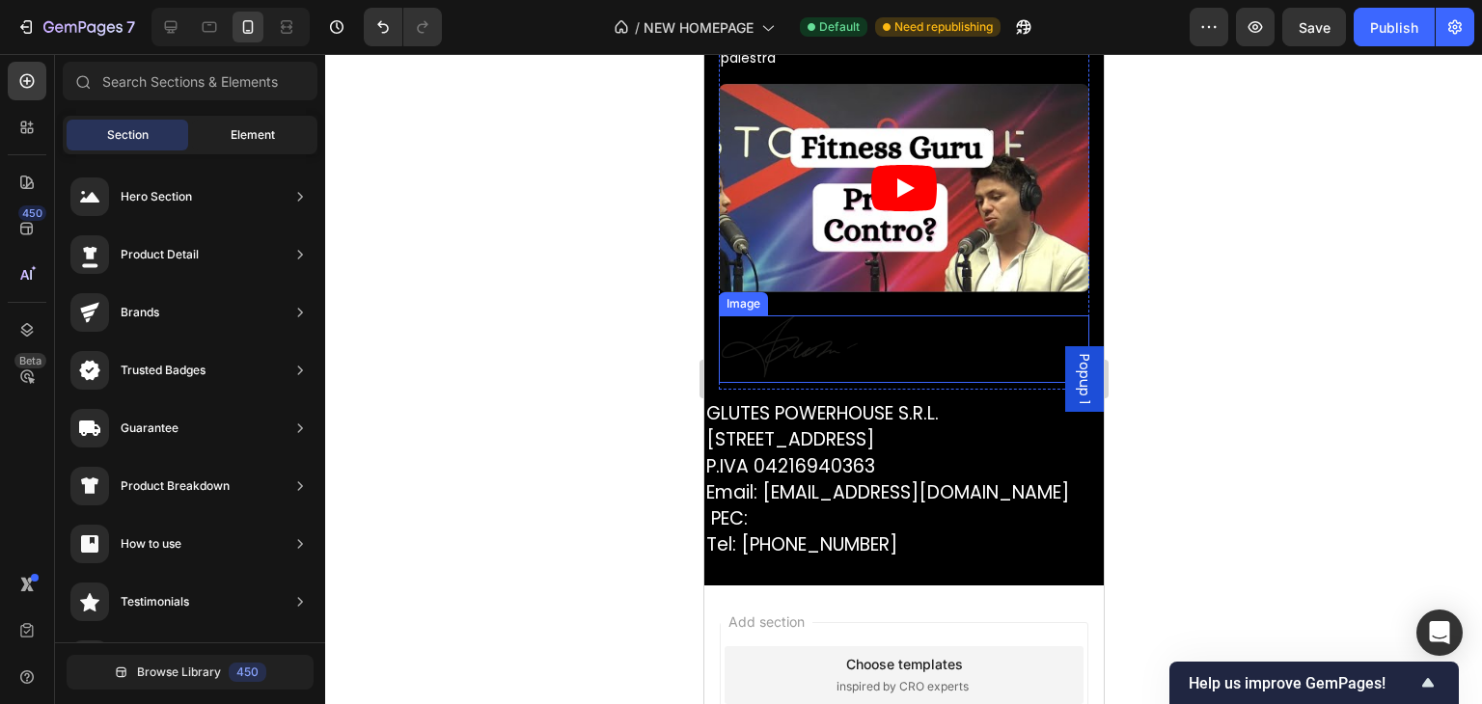
click at [201, 143] on div "Element" at bounding box center [253, 135] width 122 height 31
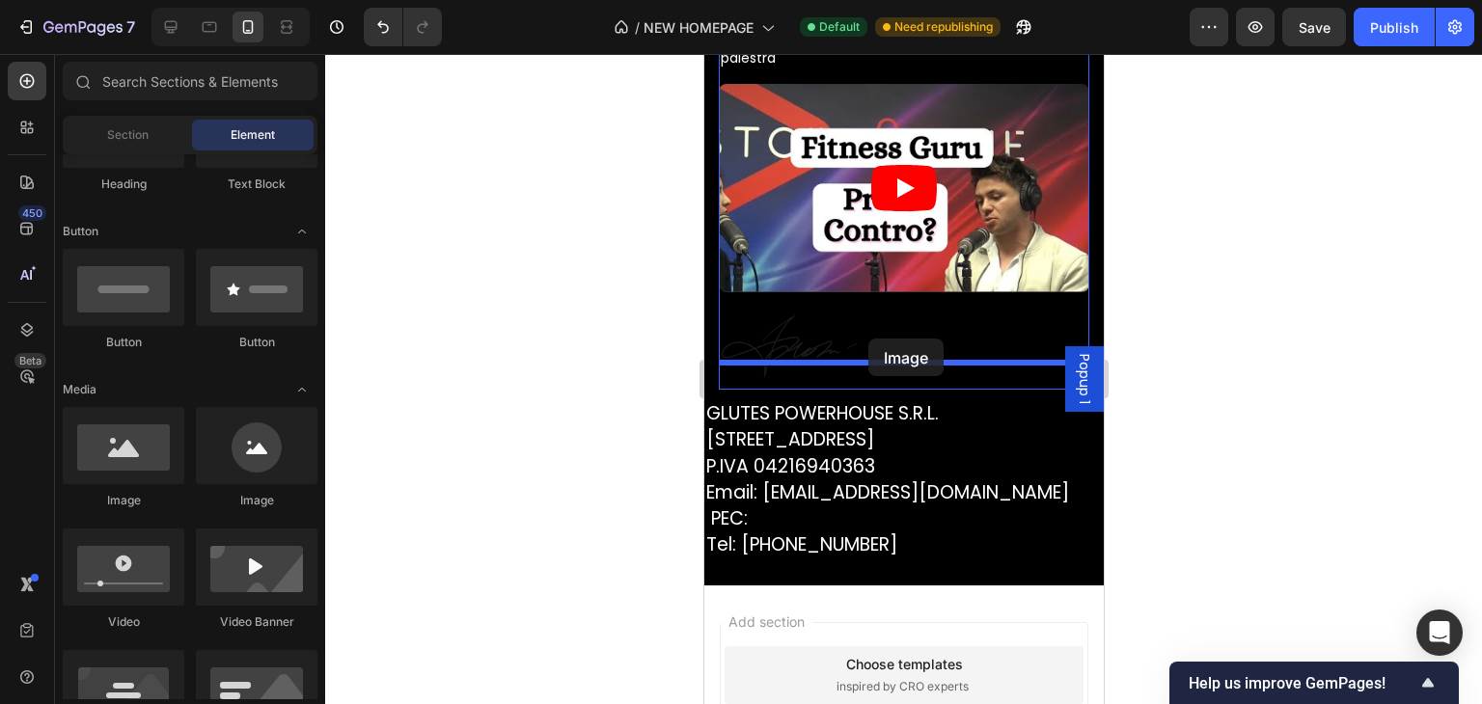
drag, startPoint x: 843, startPoint y: 531, endPoint x: 867, endPoint y: 339, distance: 193.5
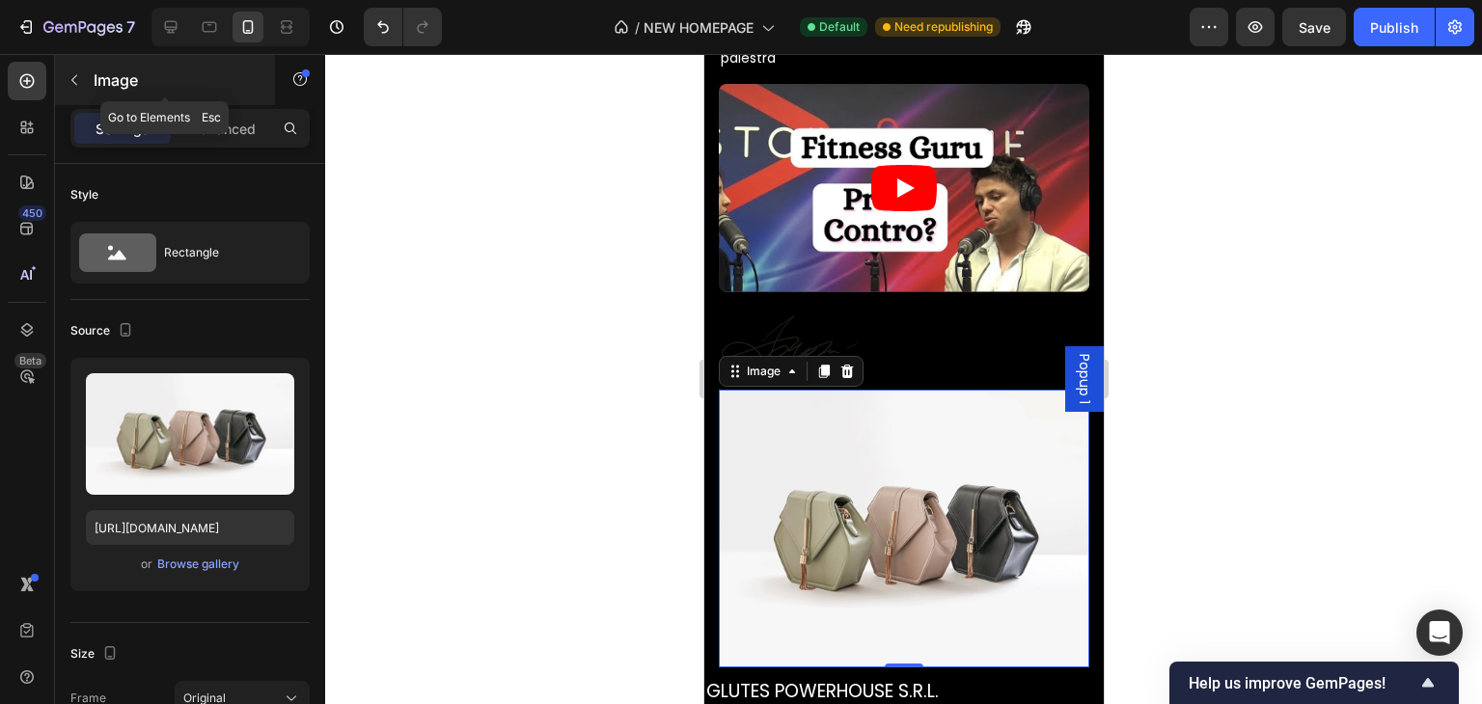
click at [90, 79] on div "Image" at bounding box center [165, 80] width 220 height 50
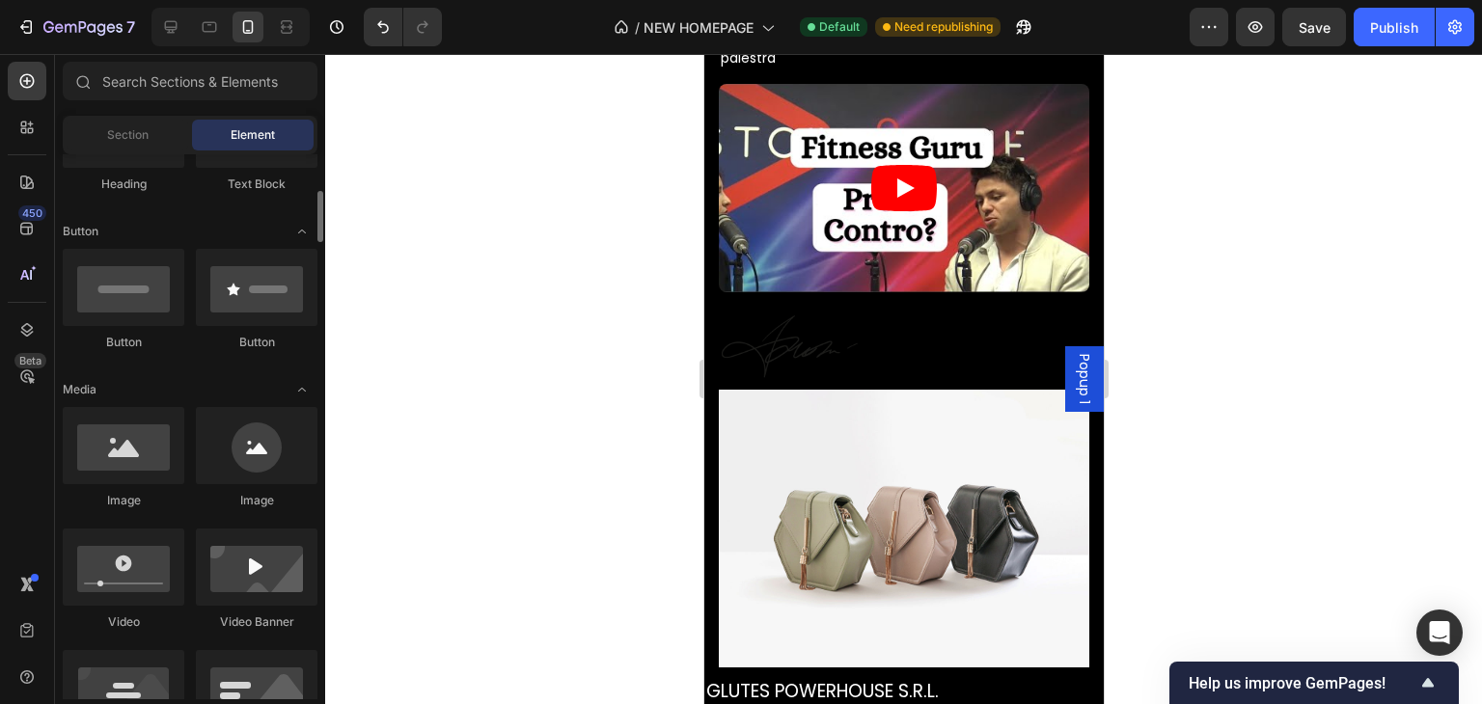
scroll to position [289, 0]
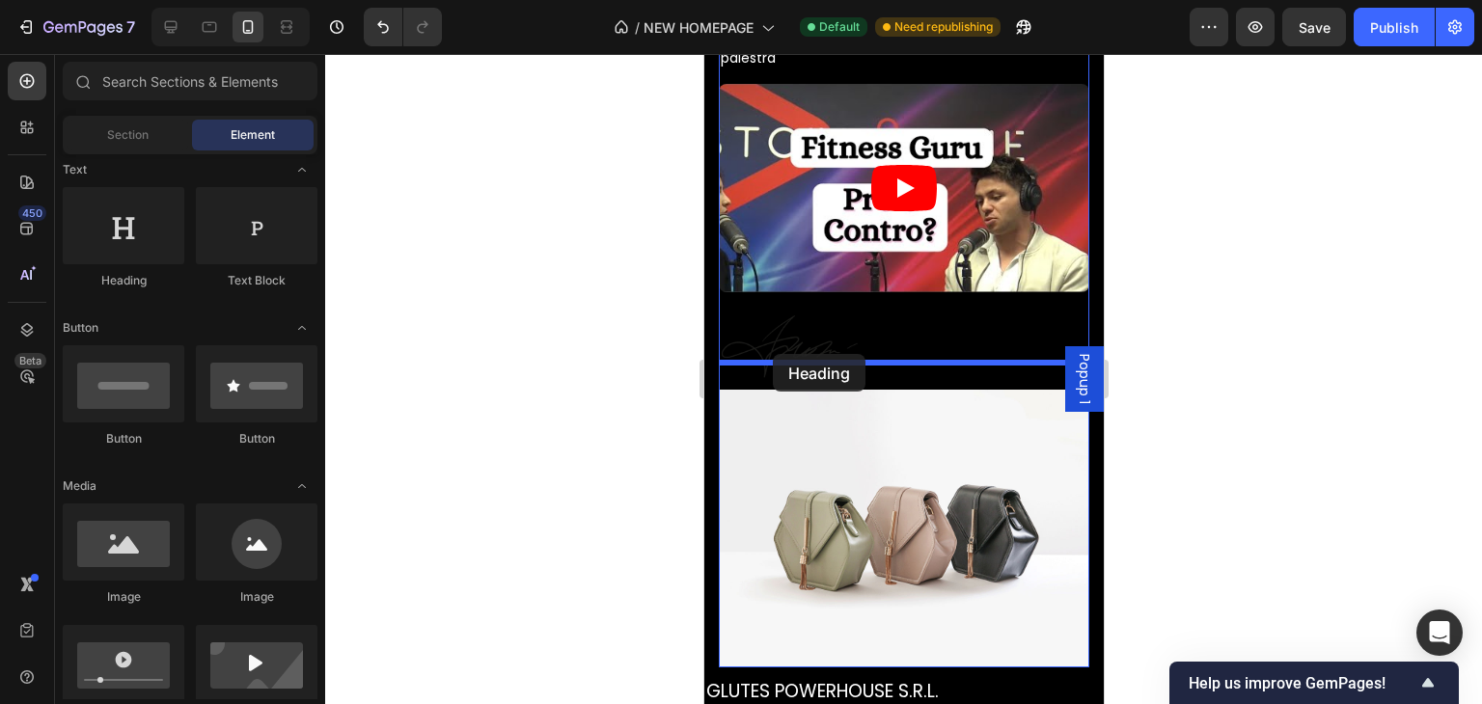
drag, startPoint x: 842, startPoint y: 309, endPoint x: 772, endPoint y: 354, distance: 83.8
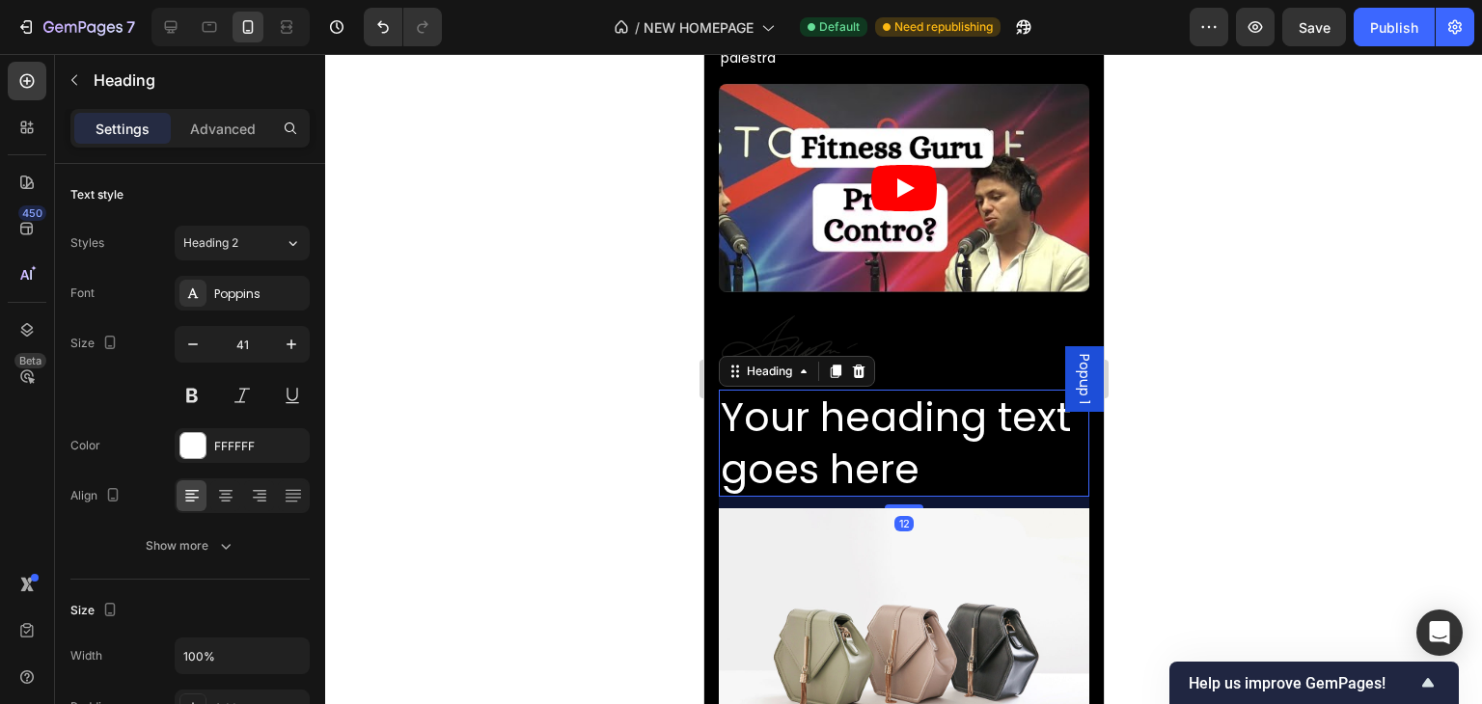
click at [825, 416] on h2 "Your heading text goes here" at bounding box center [903, 443] width 370 height 107
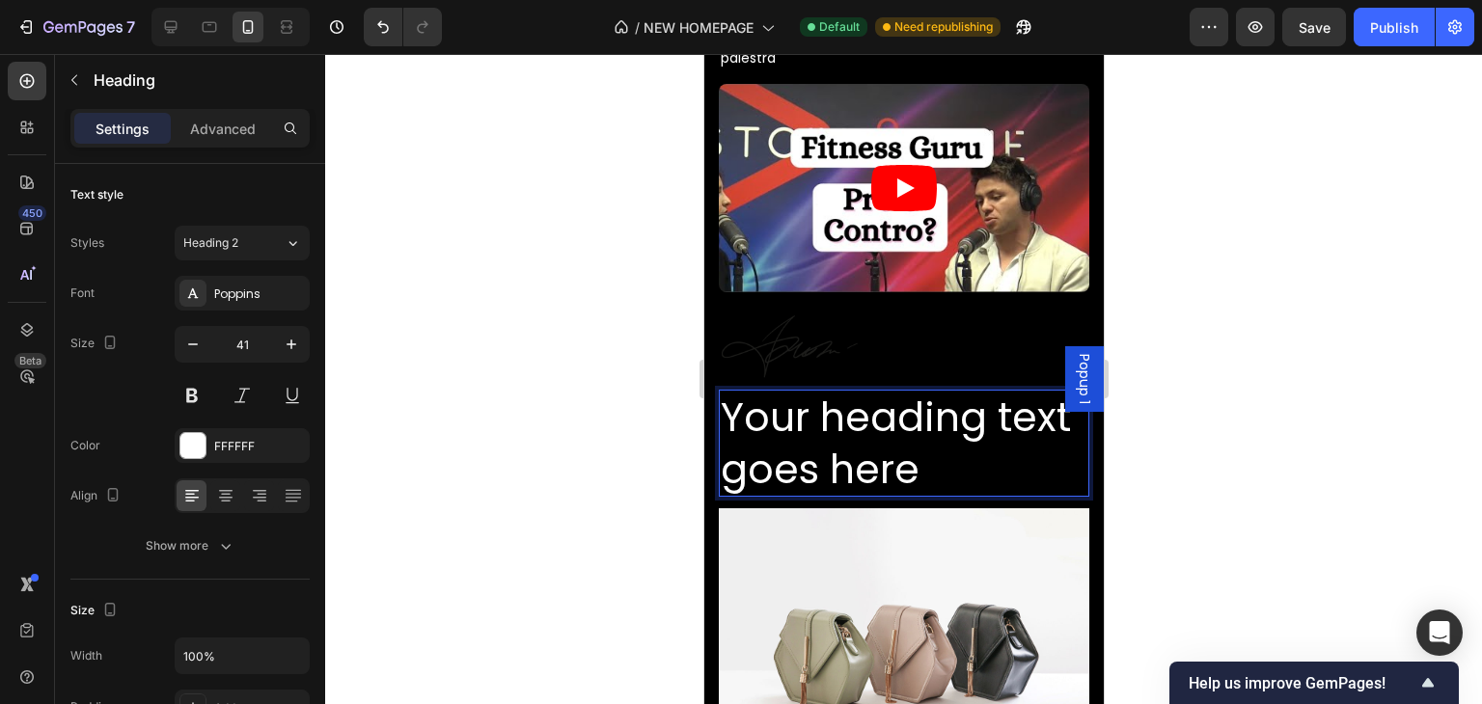
click at [825, 416] on p "Your heading text goes here" at bounding box center [903, 443] width 367 height 103
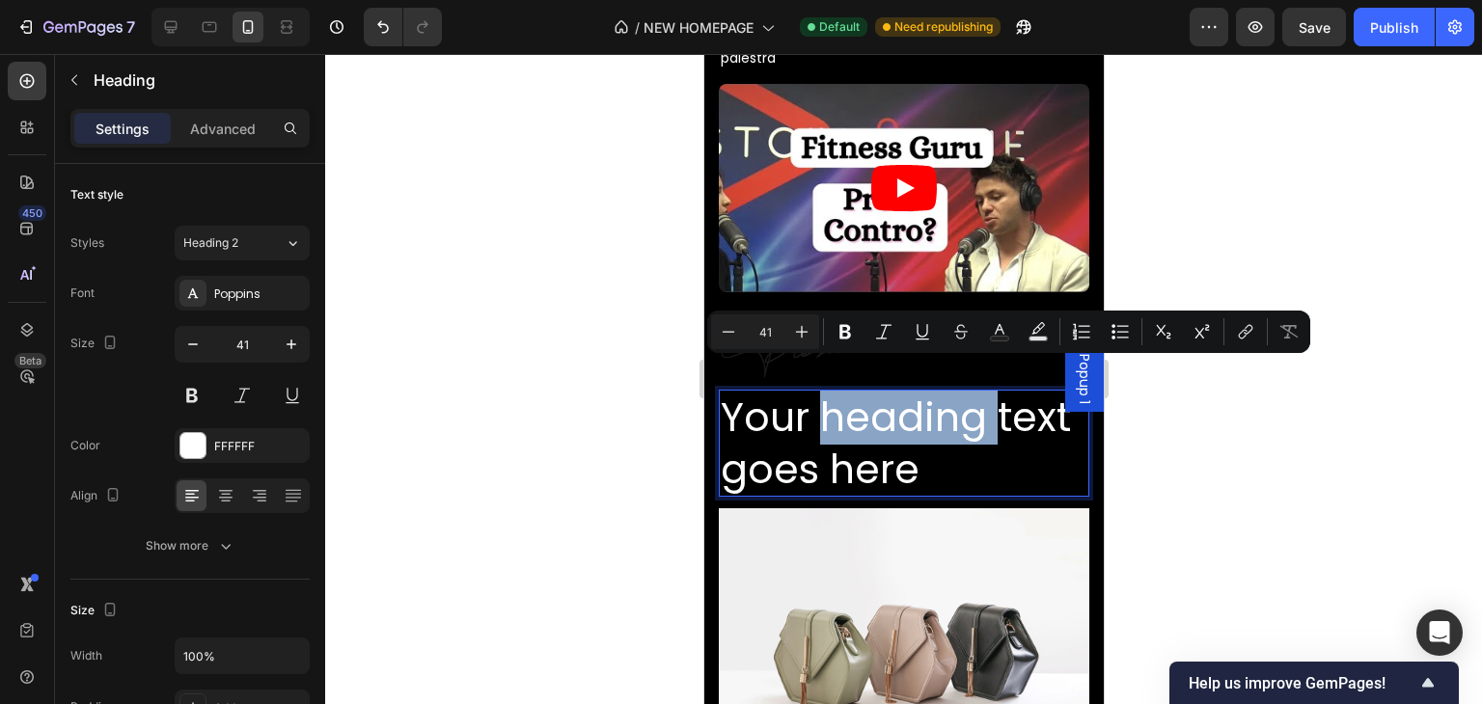
click at [890, 414] on p "Your heading text goes here" at bounding box center [903, 443] width 367 height 103
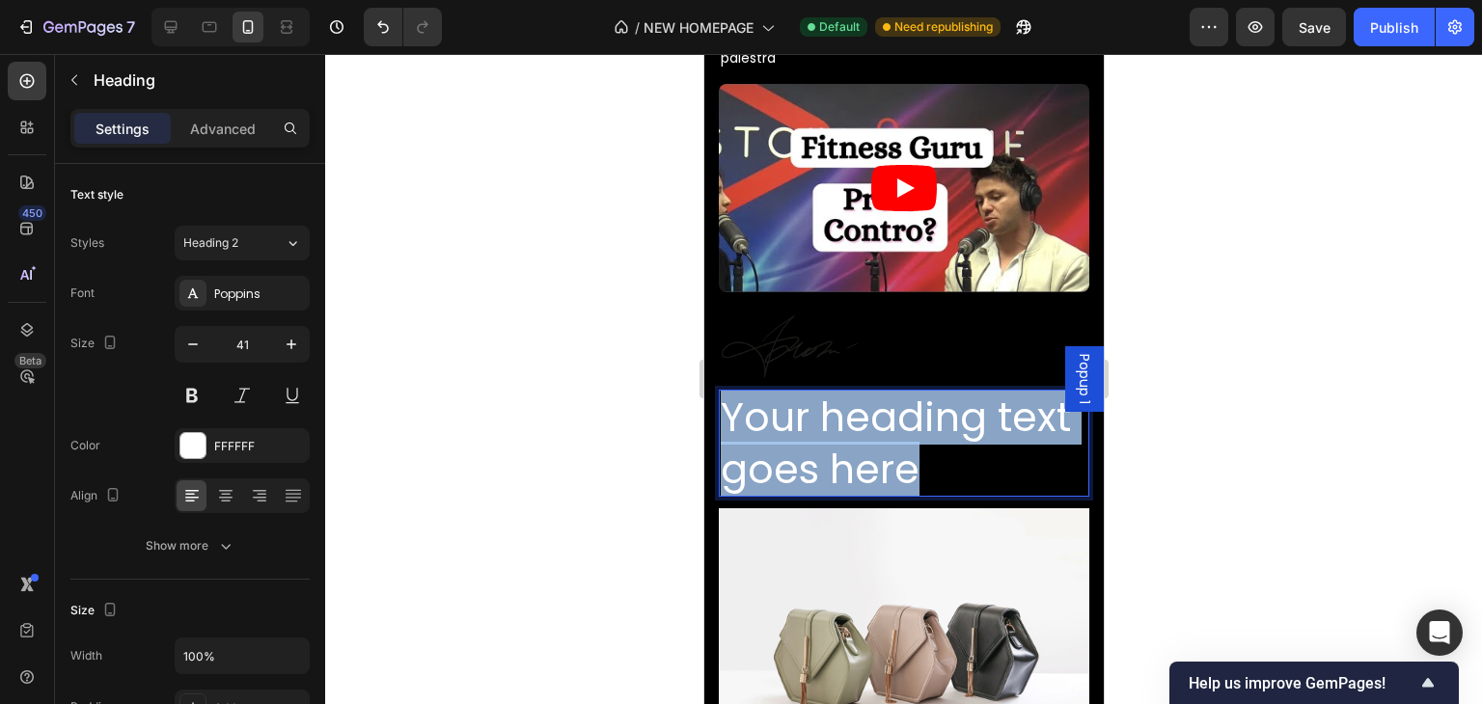
drag, startPoint x: 964, startPoint y: 432, endPoint x: 633, endPoint y: 332, distance: 345.8
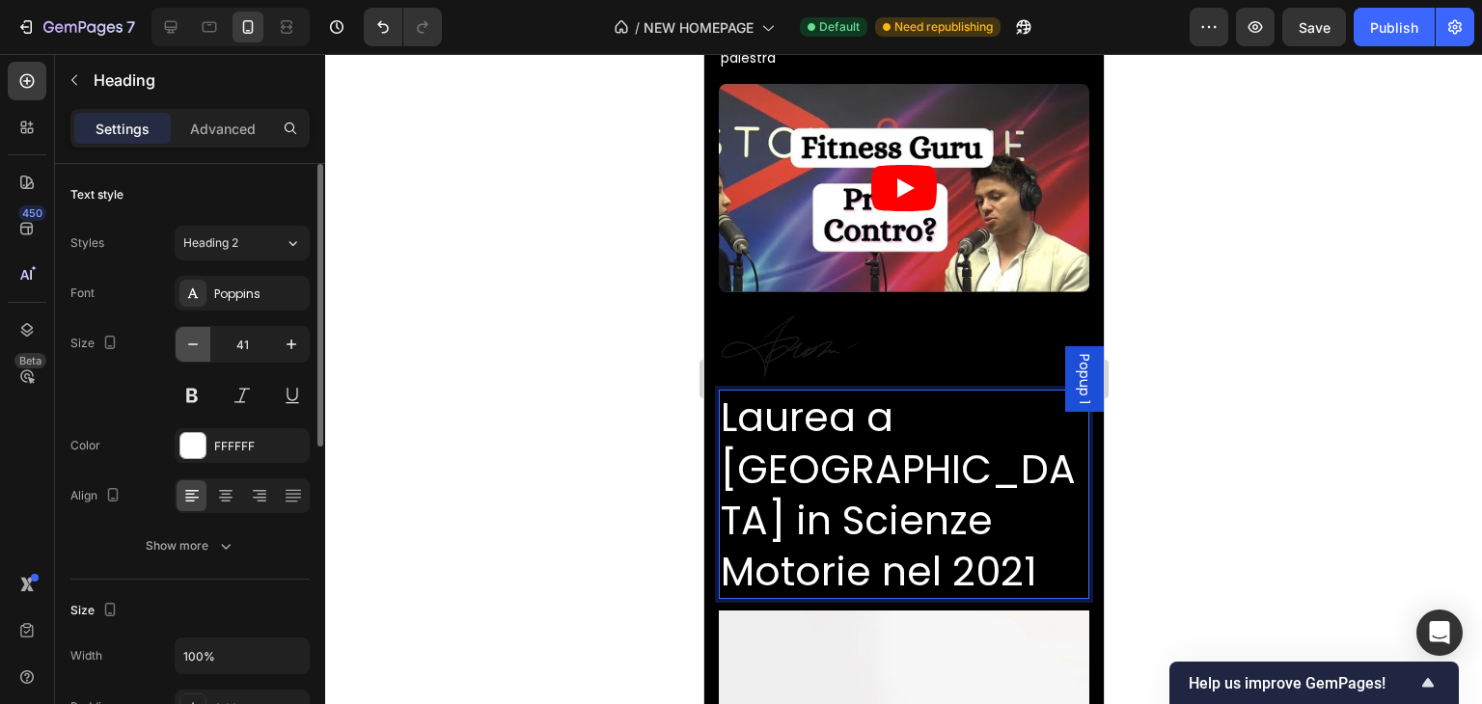
click at [208, 337] on button "button" at bounding box center [193, 344] width 35 height 35
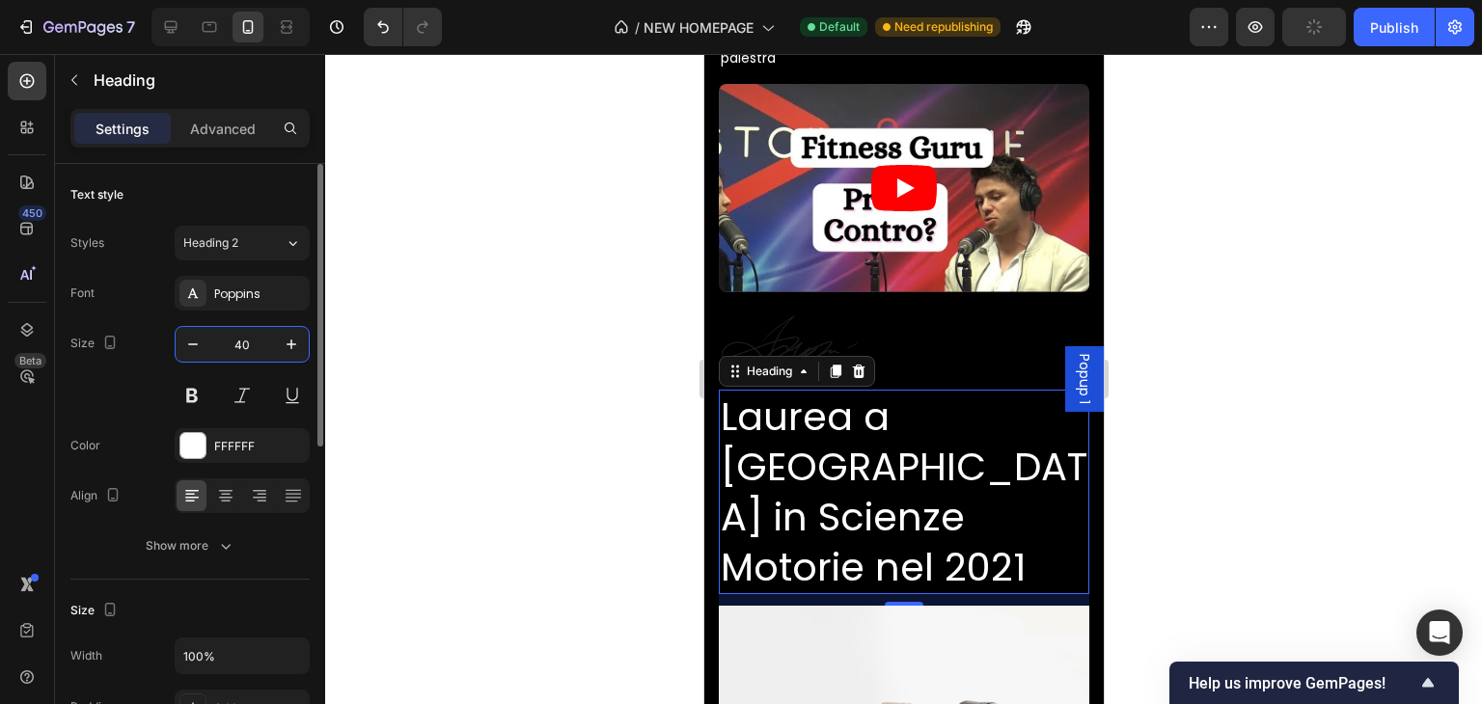
click at [239, 343] on input "40" at bounding box center [242, 344] width 64 height 35
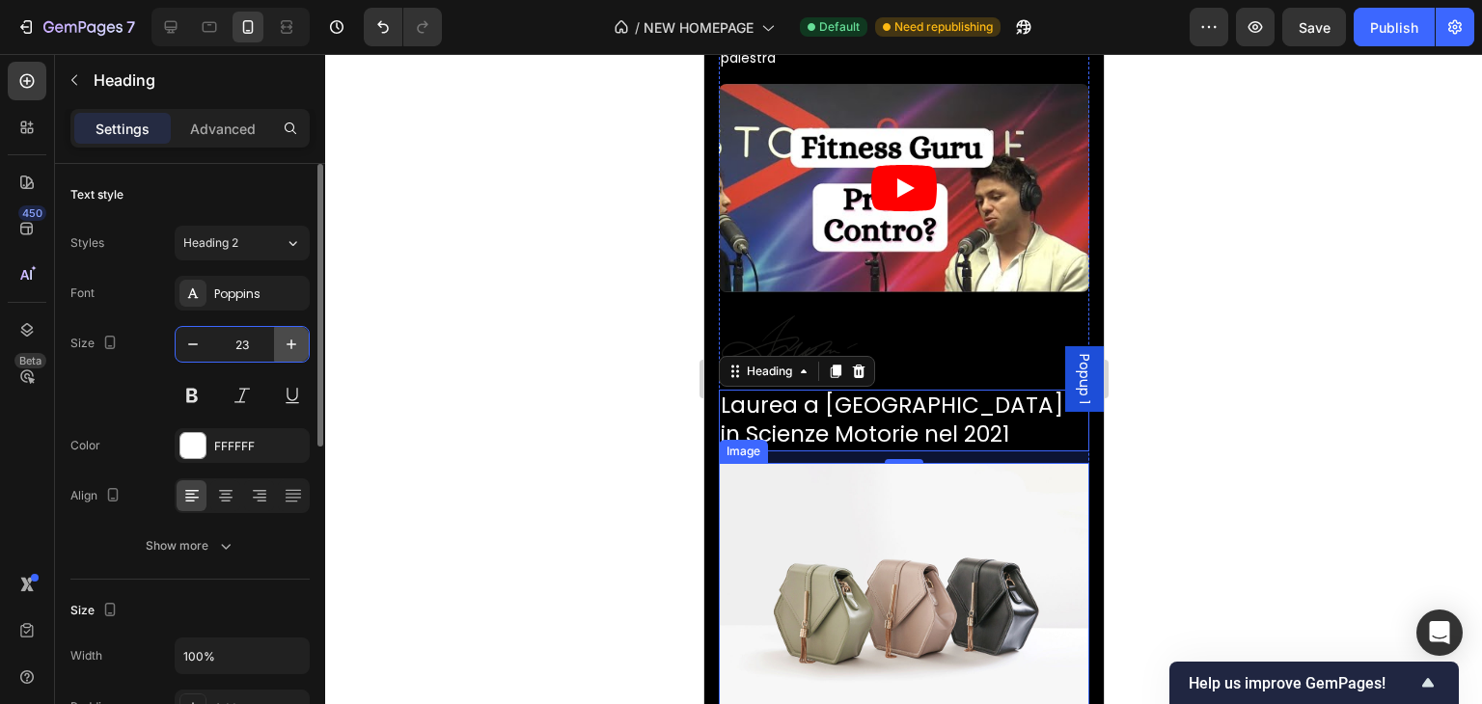
type input "2"
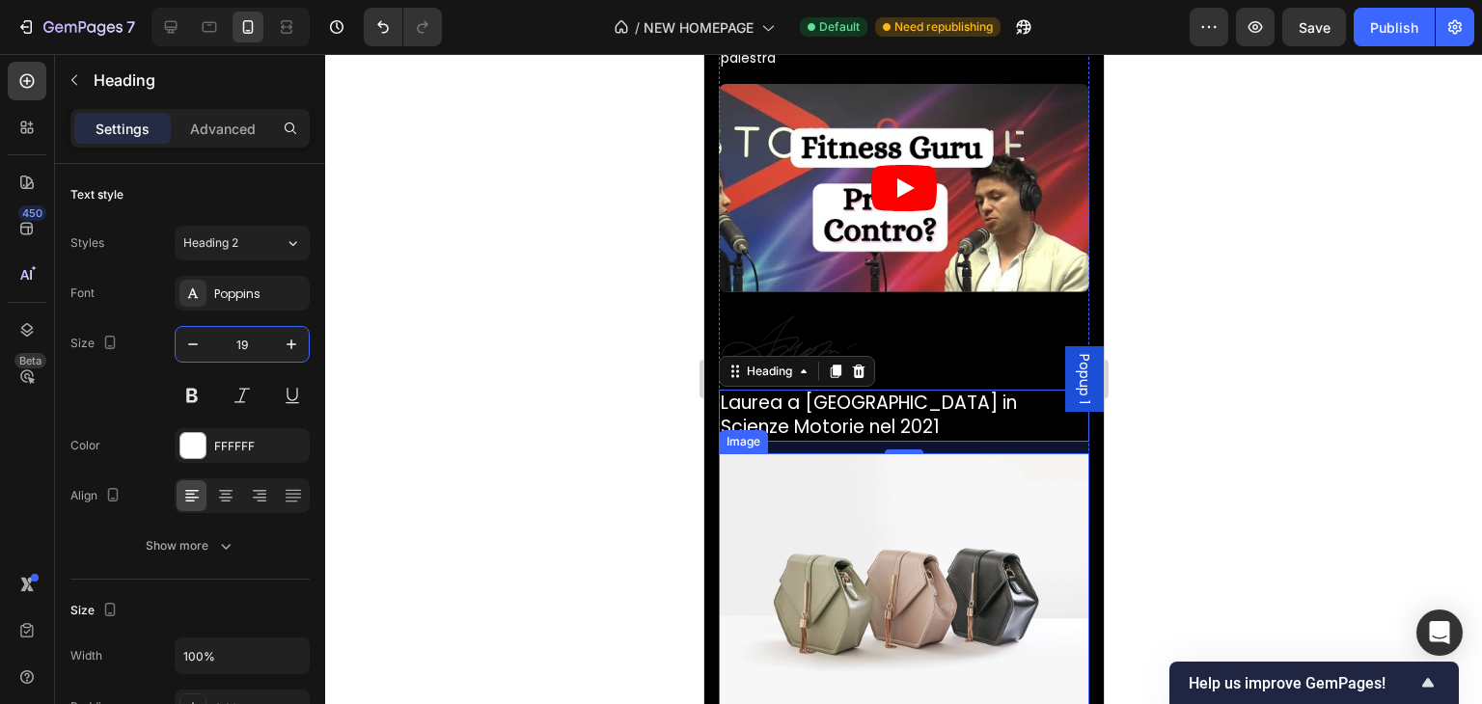
type input "19"
click at [251, 395] on button at bounding box center [242, 395] width 35 height 35
click at [1289, 295] on div at bounding box center [903, 379] width 1157 height 650
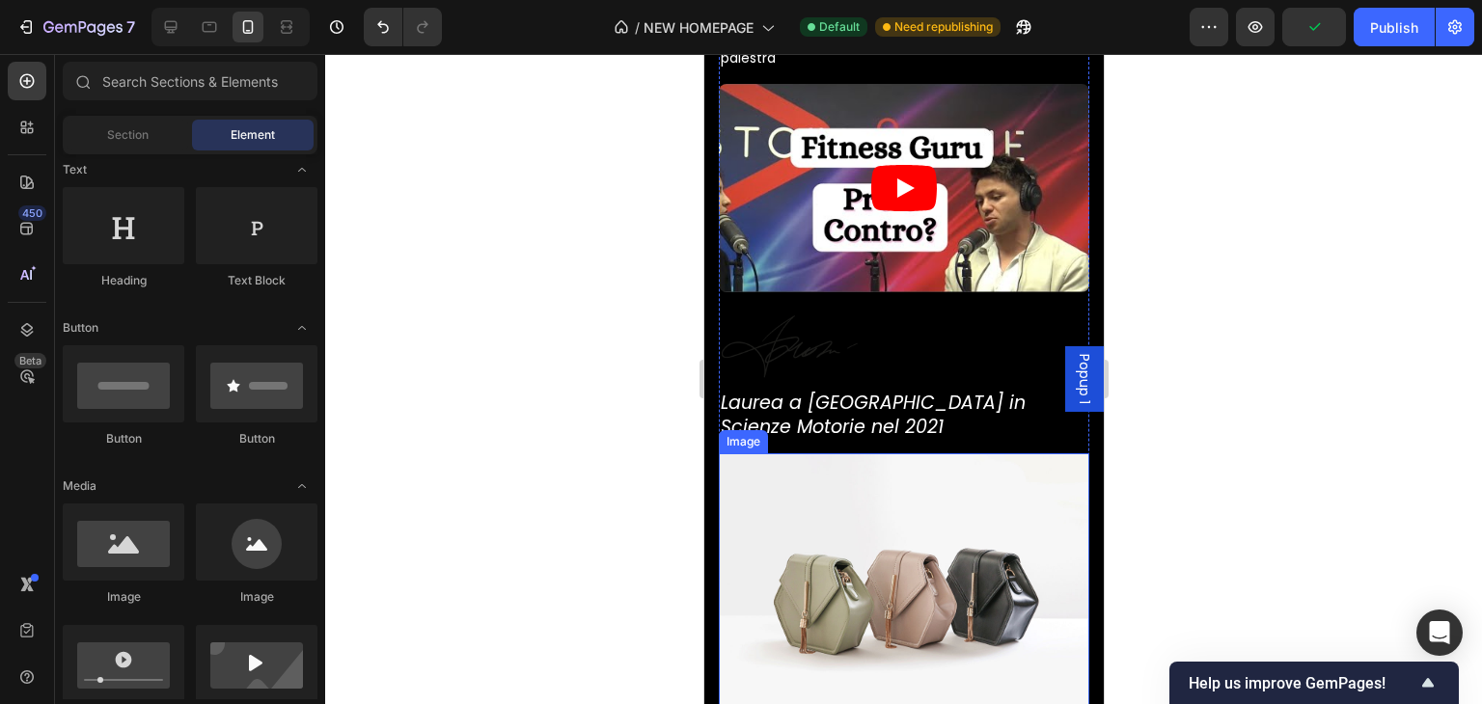
click at [964, 503] on img at bounding box center [903, 592] width 370 height 278
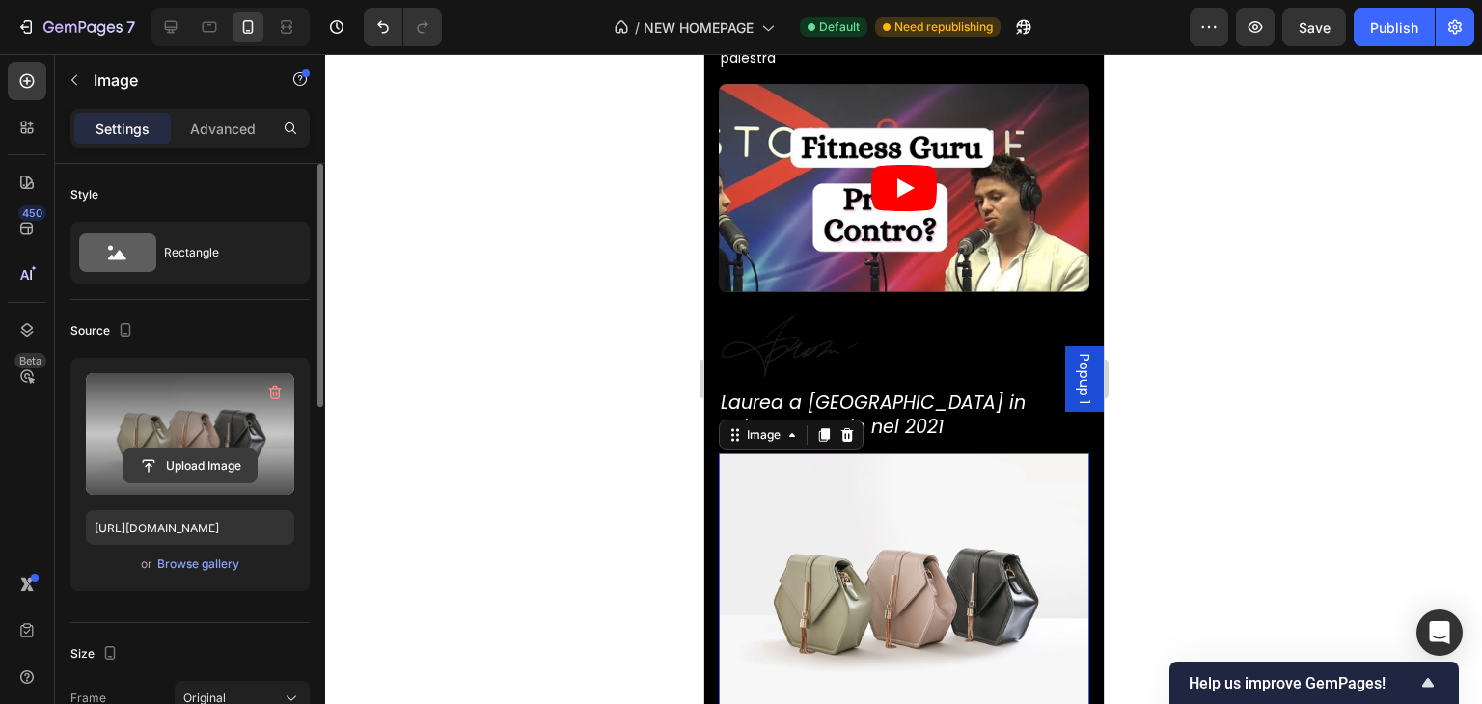
click at [180, 464] on input "file" at bounding box center [189, 466] width 133 height 33
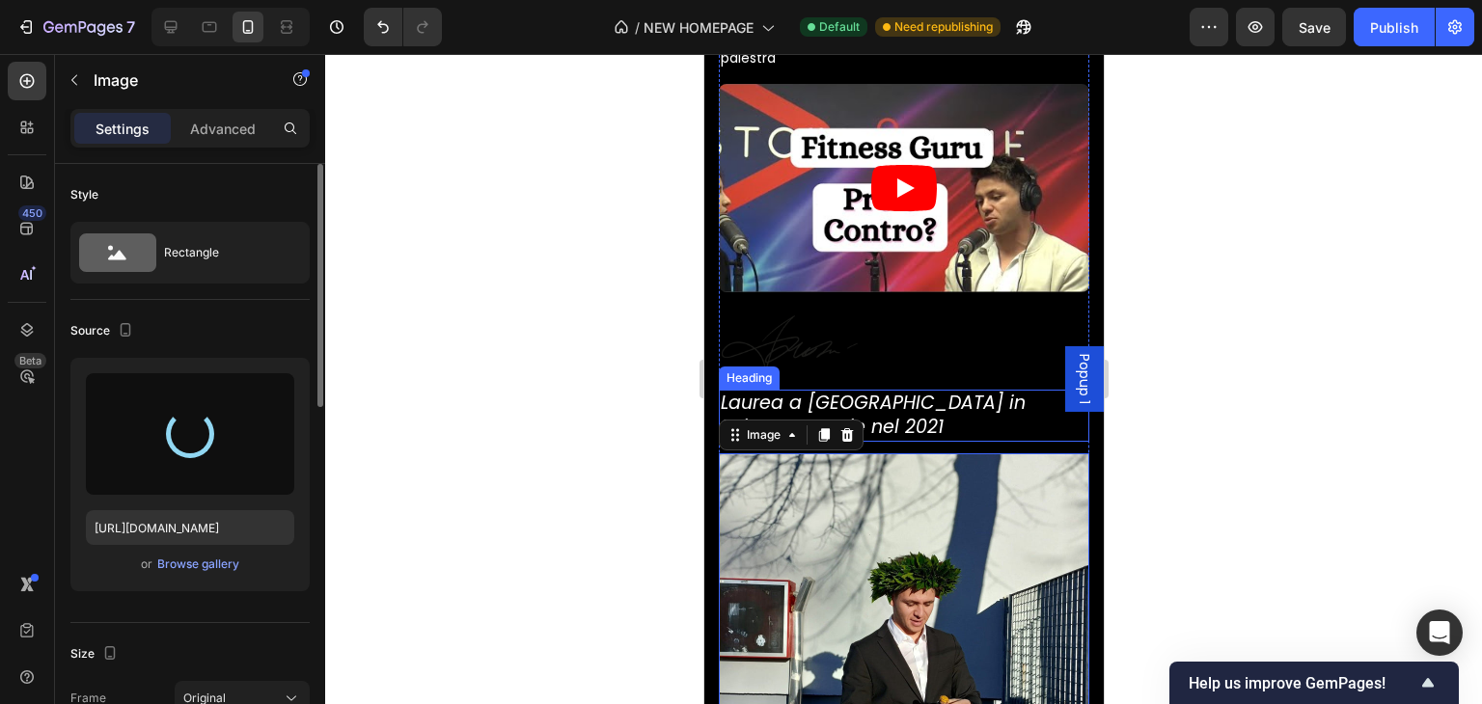
type input "[URL][DOMAIN_NAME]"
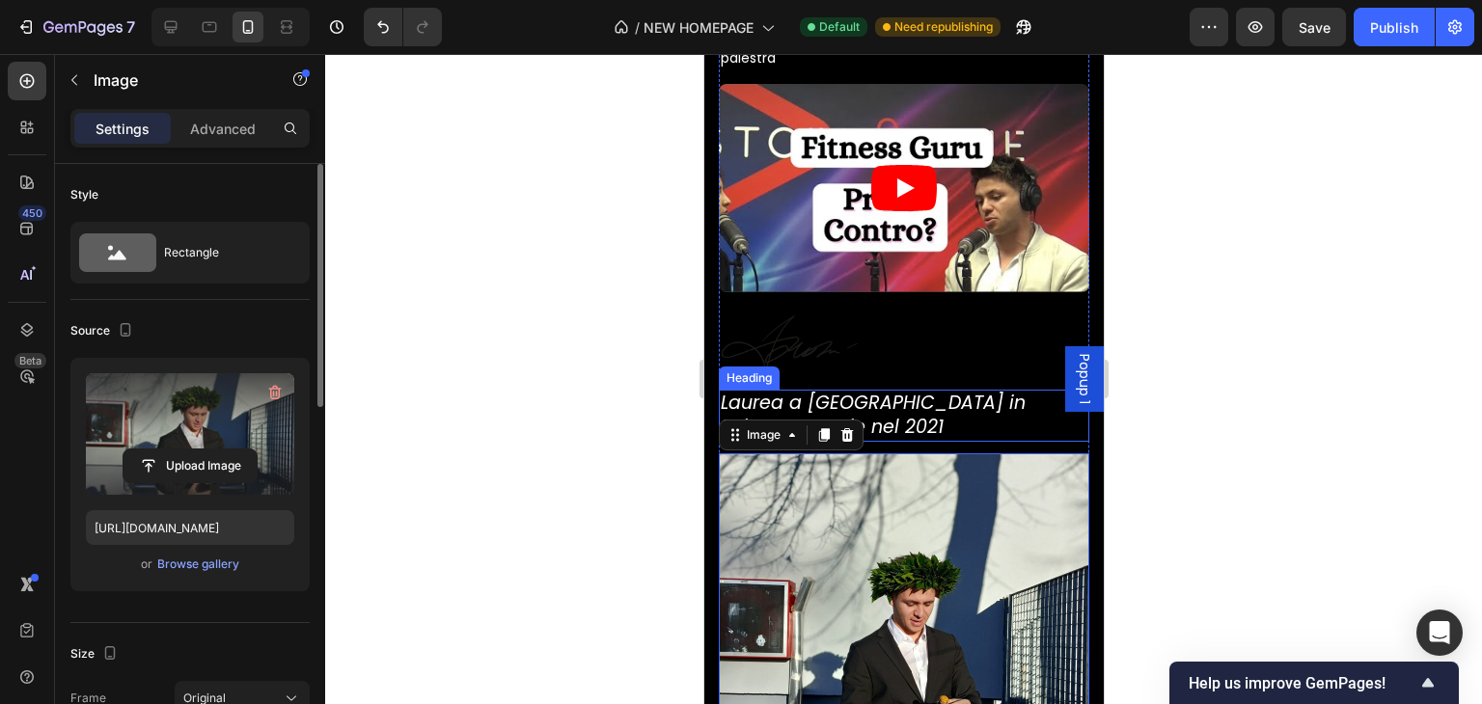
click at [943, 392] on p "Laurea a [GEOGRAPHIC_DATA] in Scienze Motorie nel 2021" at bounding box center [903, 415] width 367 height 47
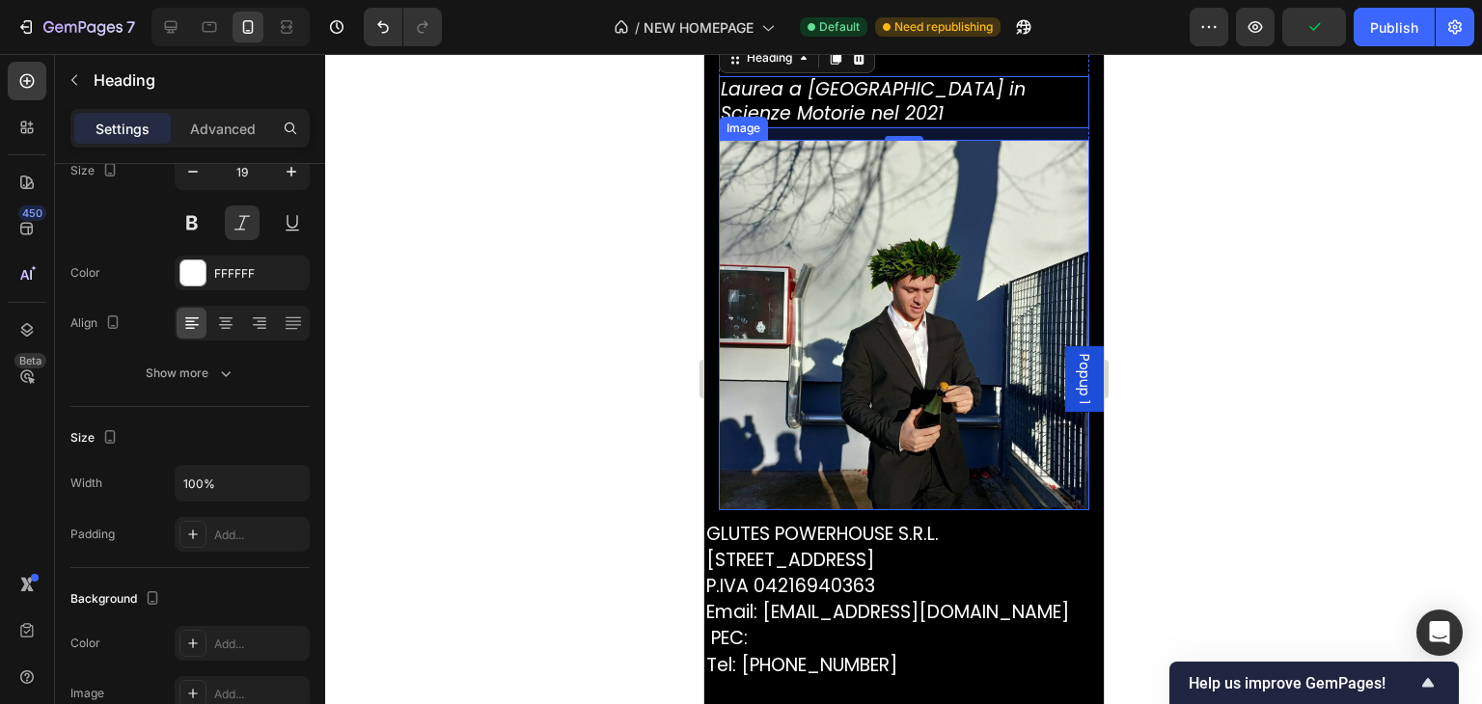
scroll to position [6912, 0]
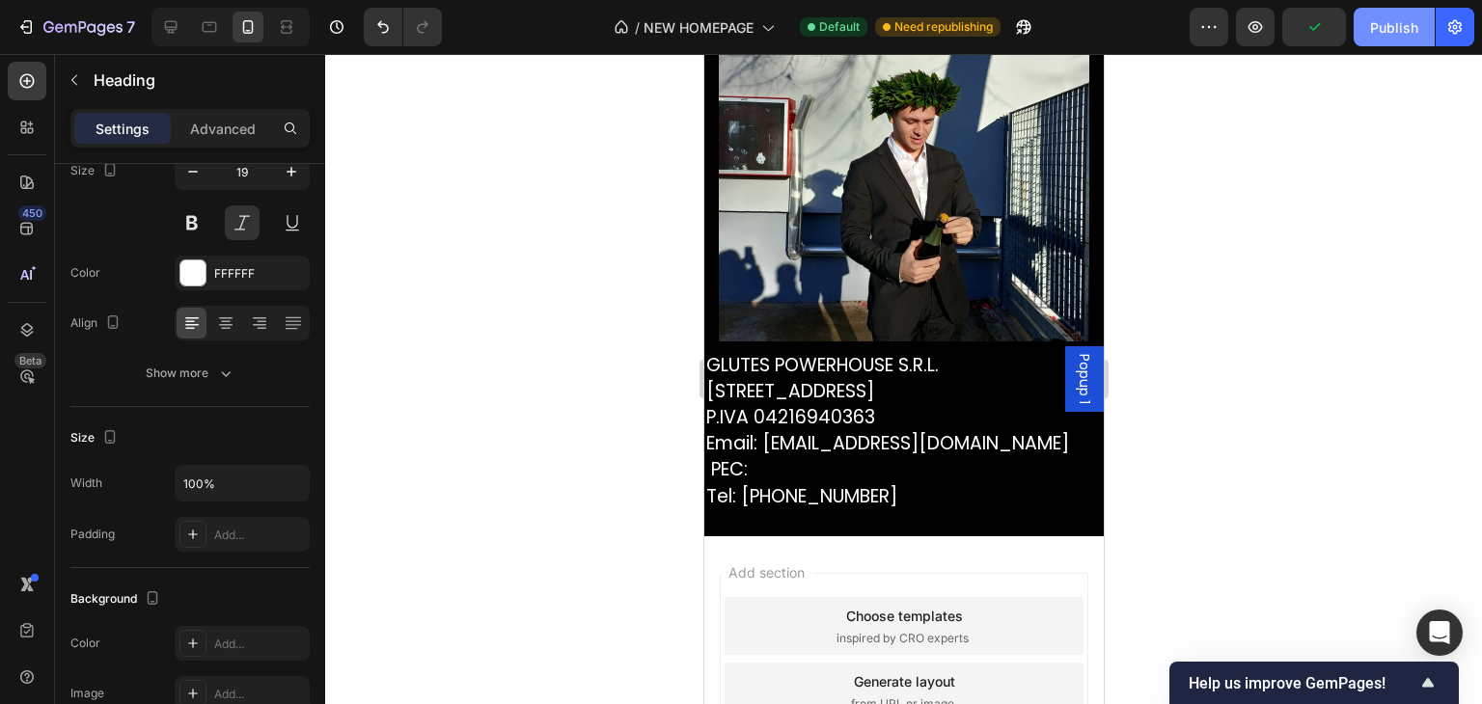
click at [1413, 20] on div "Publish" at bounding box center [1394, 27] width 48 height 20
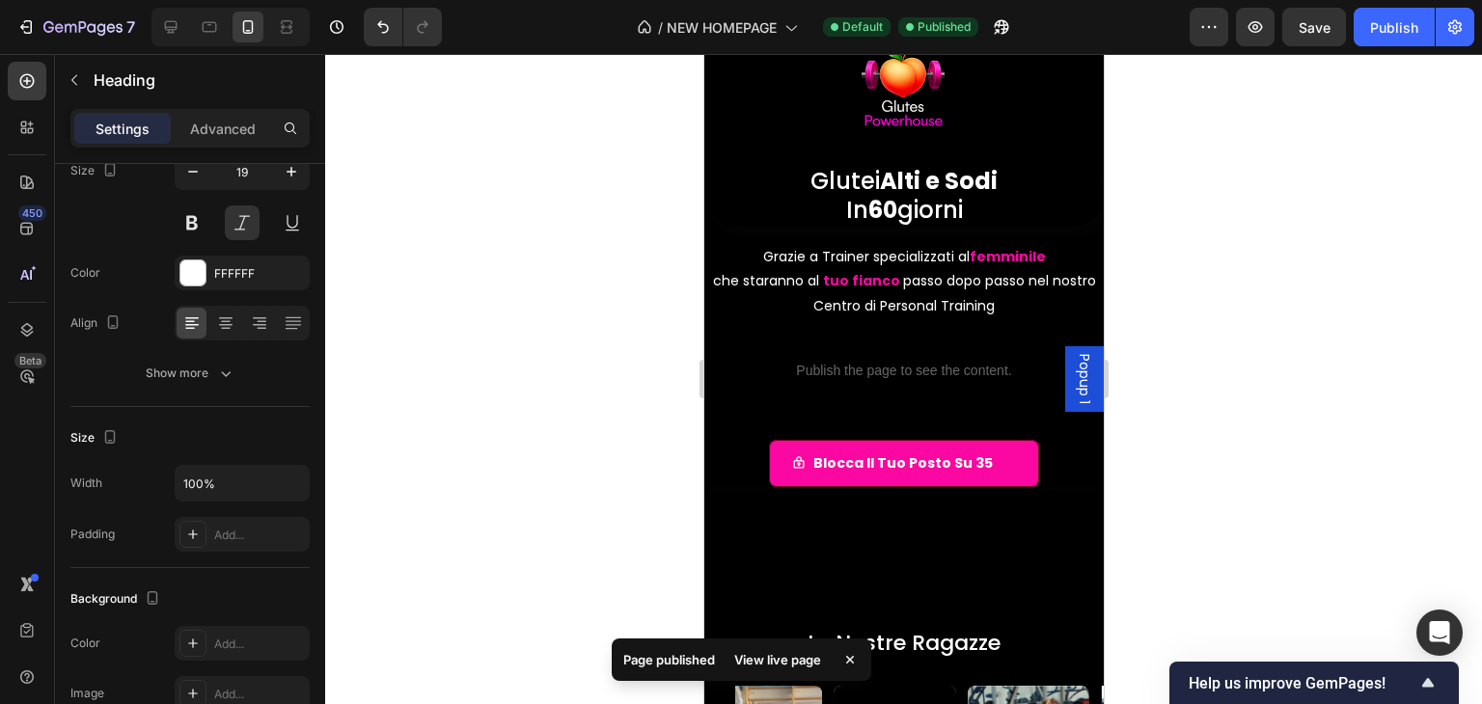
scroll to position [0, 0]
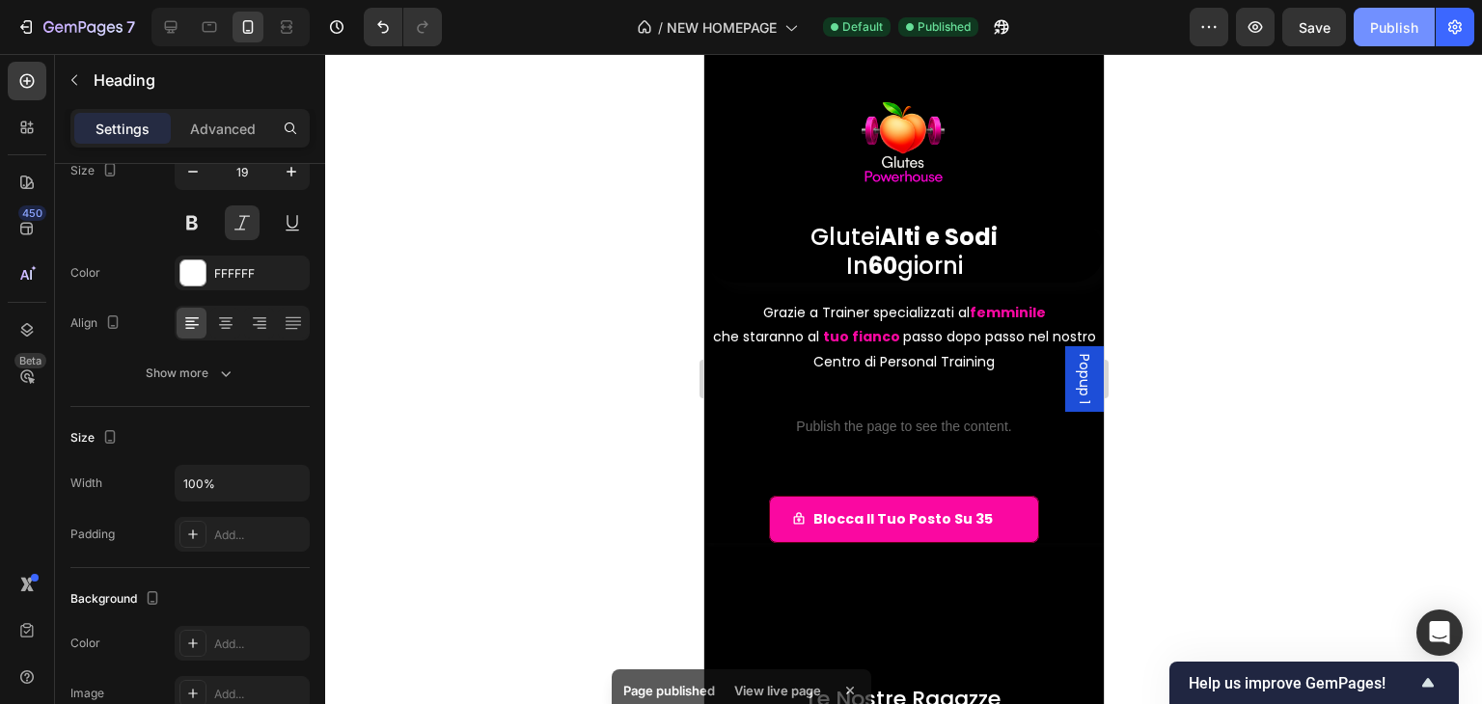
click at [1378, 36] on div "Publish" at bounding box center [1394, 27] width 48 height 20
